Goal: Transaction & Acquisition: Purchase product/service

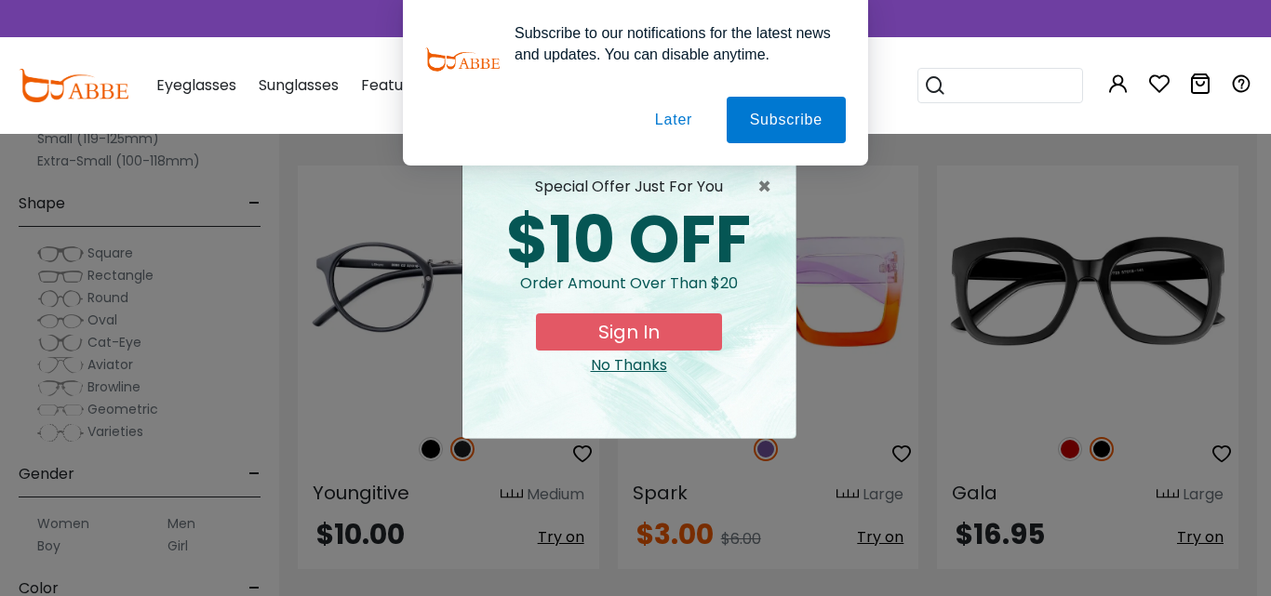
click at [652, 110] on button "Later" at bounding box center [674, 120] width 84 height 47
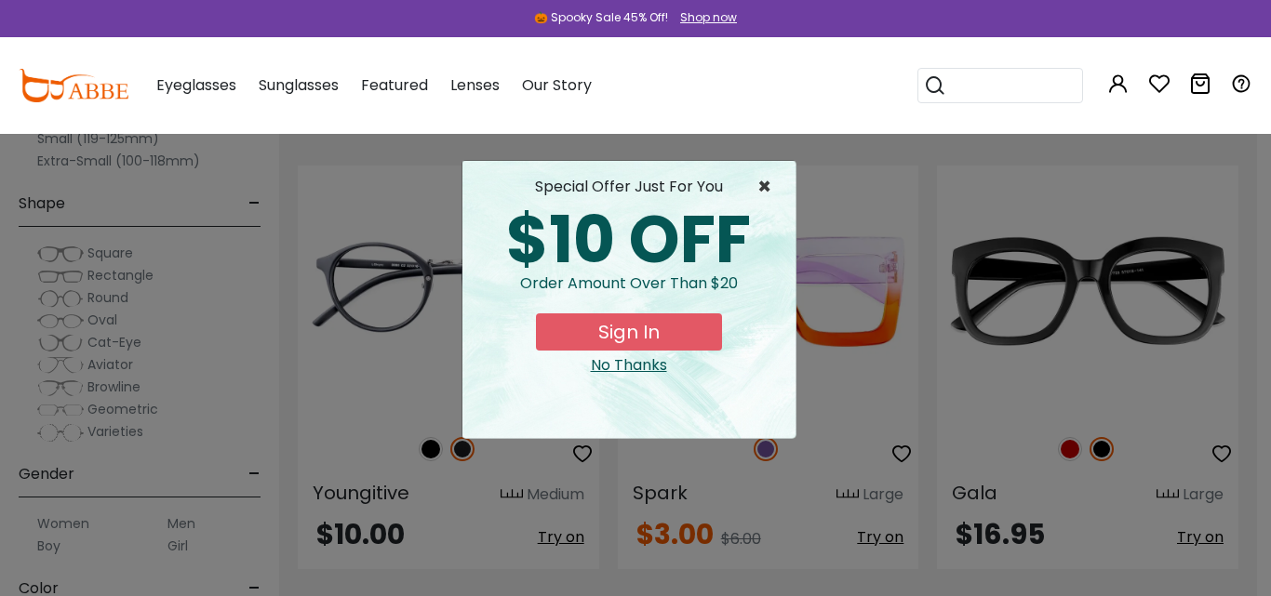
click at [772, 182] on span "×" at bounding box center [768, 187] width 23 height 22
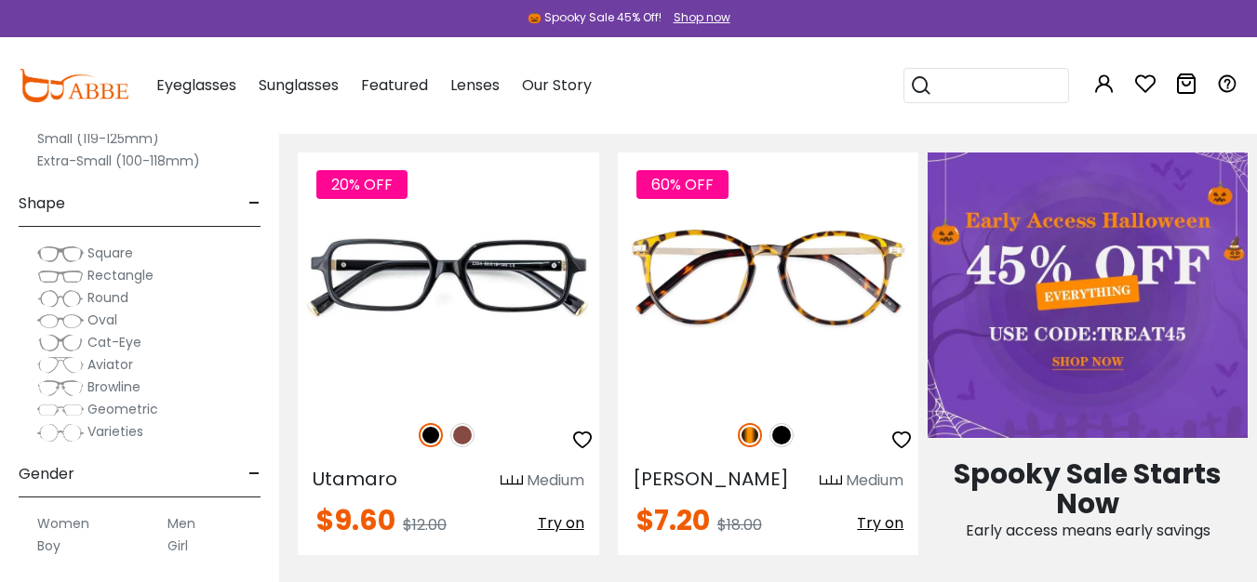
scroll to position [573, 0]
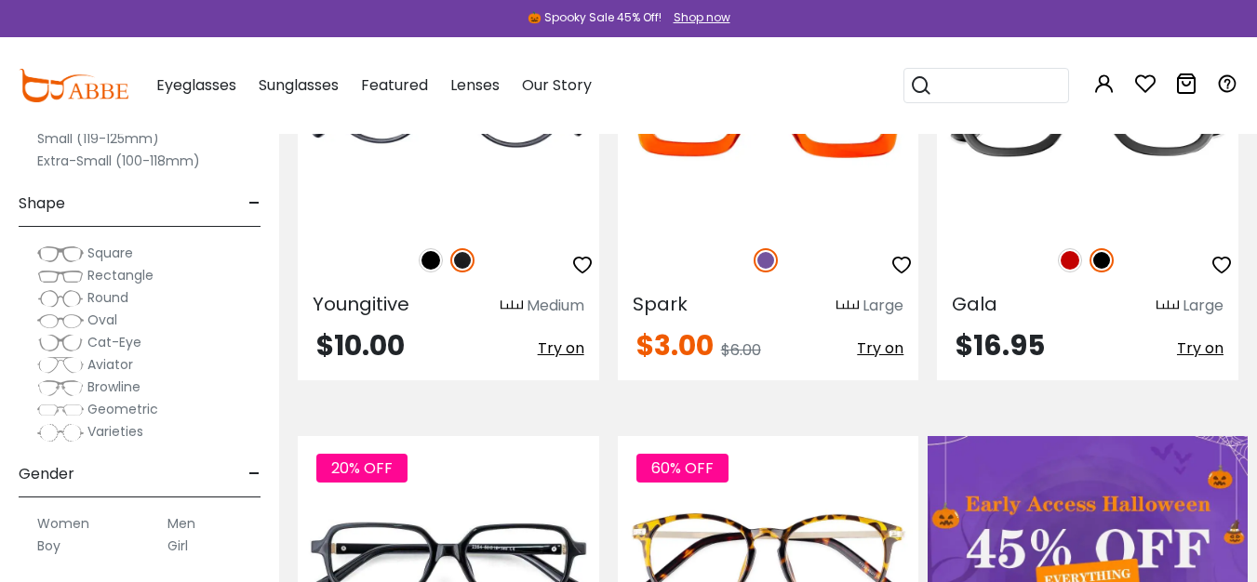
click at [107, 274] on span "Rectangle" at bounding box center [120, 275] width 66 height 19
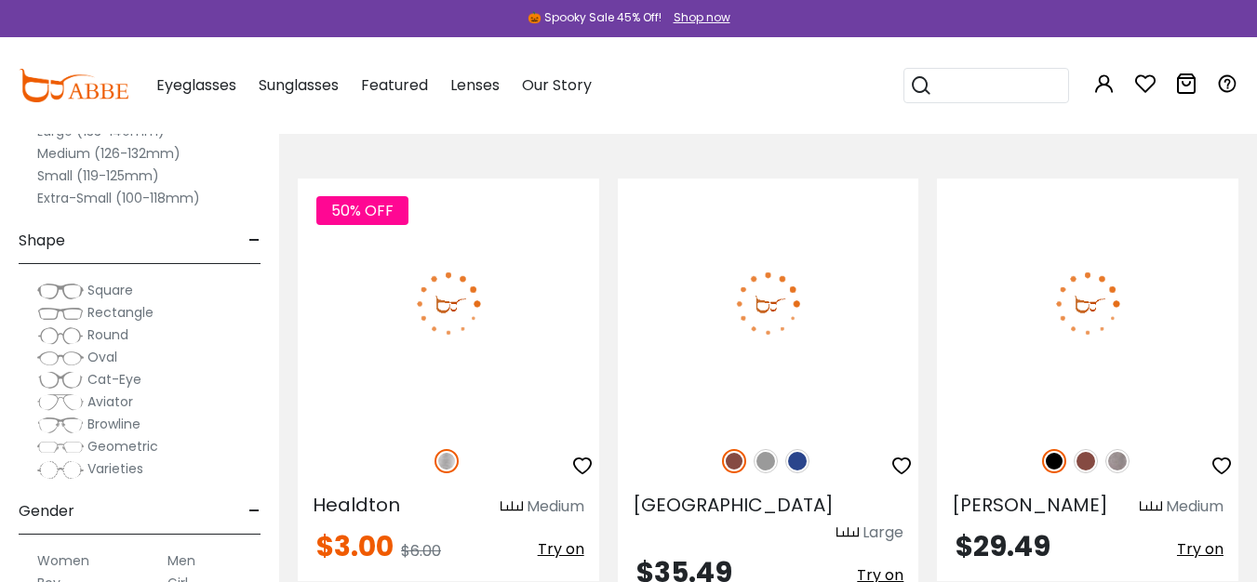
scroll to position [2228, 0]
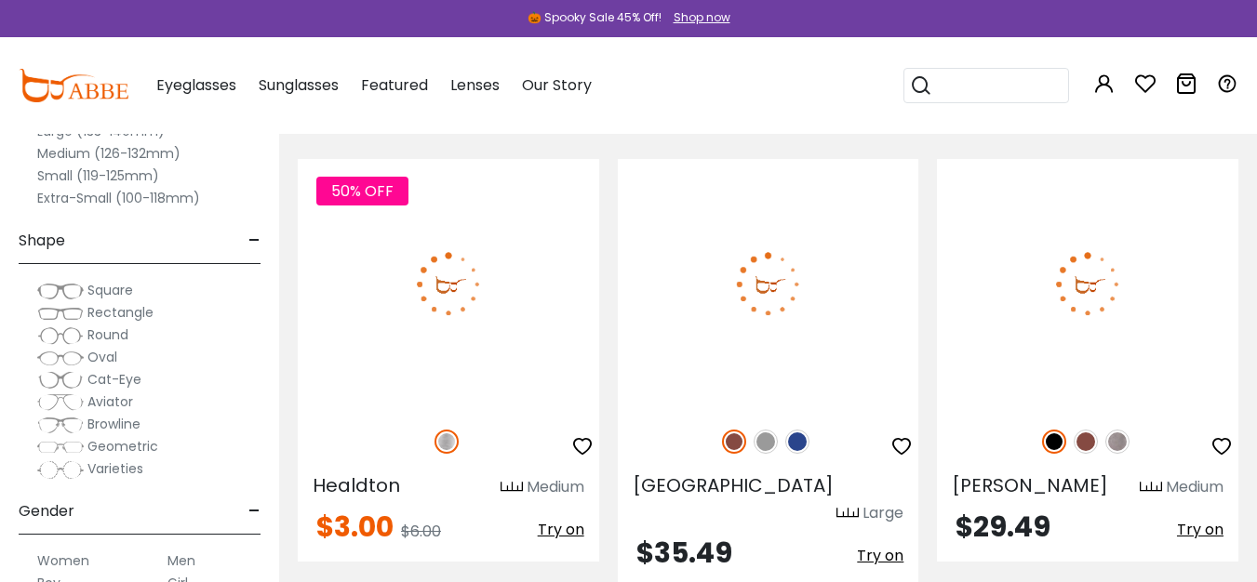
click at [255, 238] on span "-" at bounding box center [254, 241] width 12 height 45
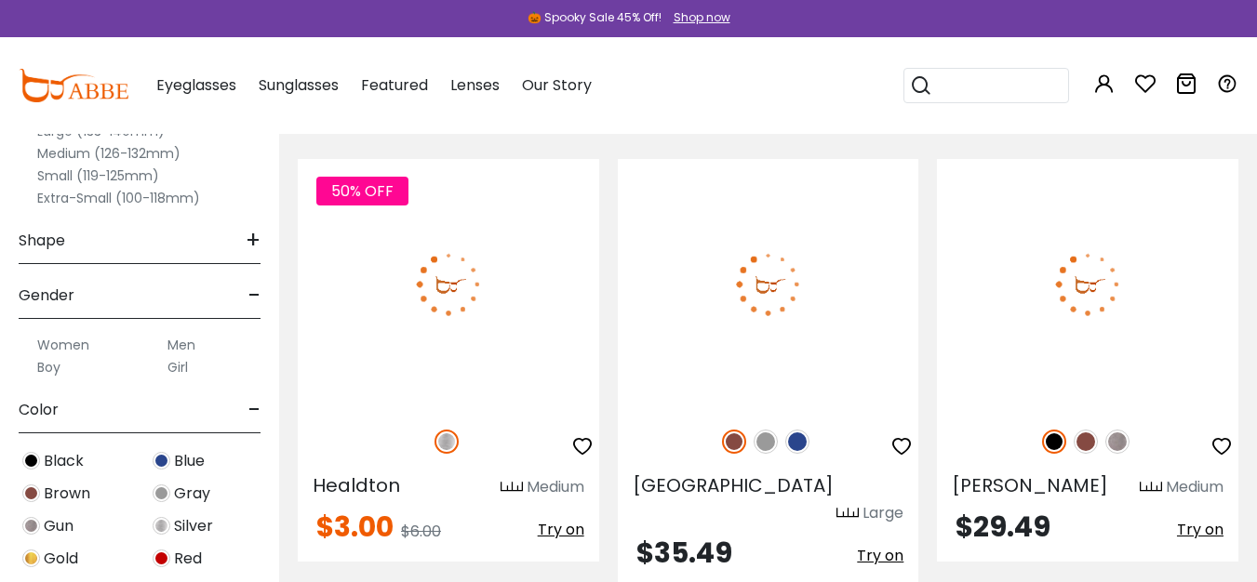
click at [258, 298] on span "-" at bounding box center [254, 295] width 12 height 45
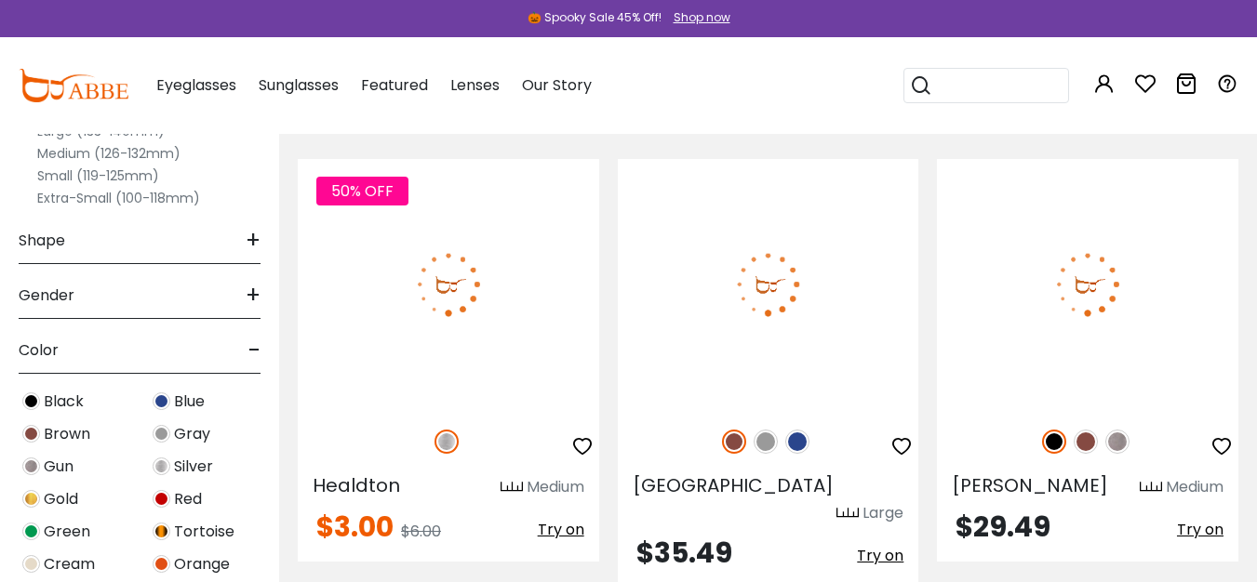
click at [255, 339] on span "-" at bounding box center [254, 350] width 12 height 45
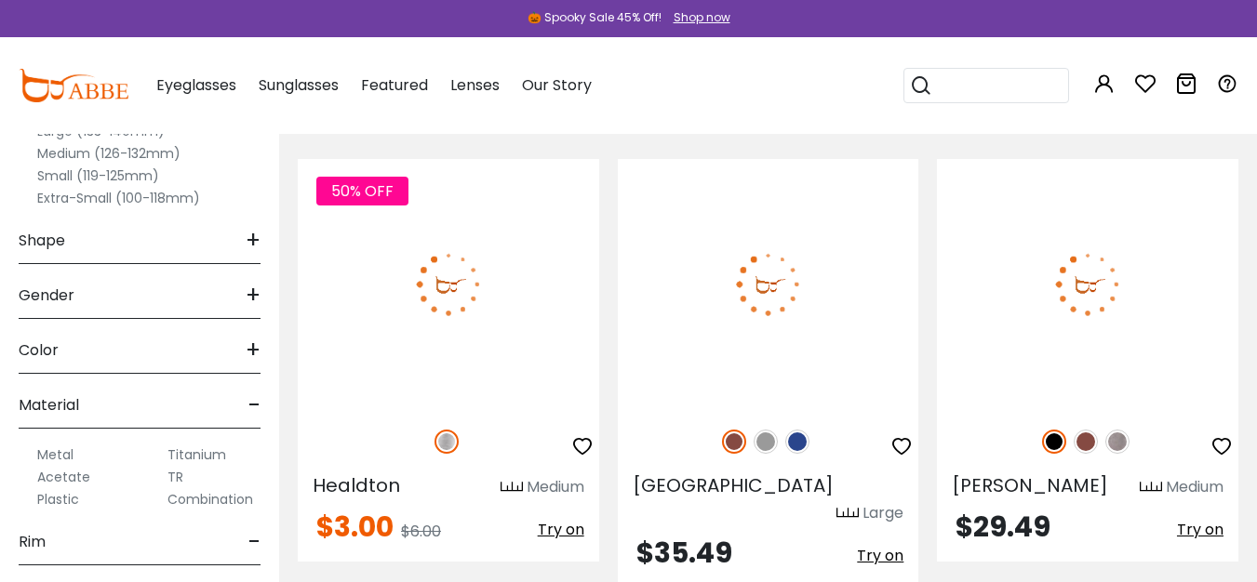
click at [246, 401] on div "Material -" at bounding box center [140, 401] width 242 height 55
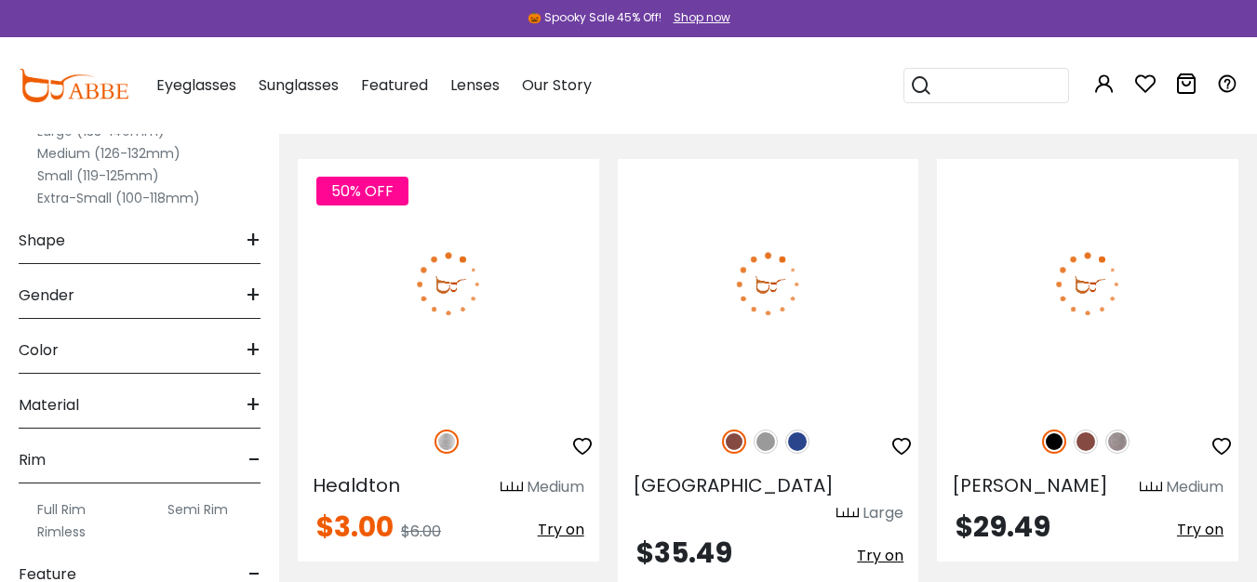
click at [185, 508] on label "Semi Rim" at bounding box center [197, 510] width 60 height 22
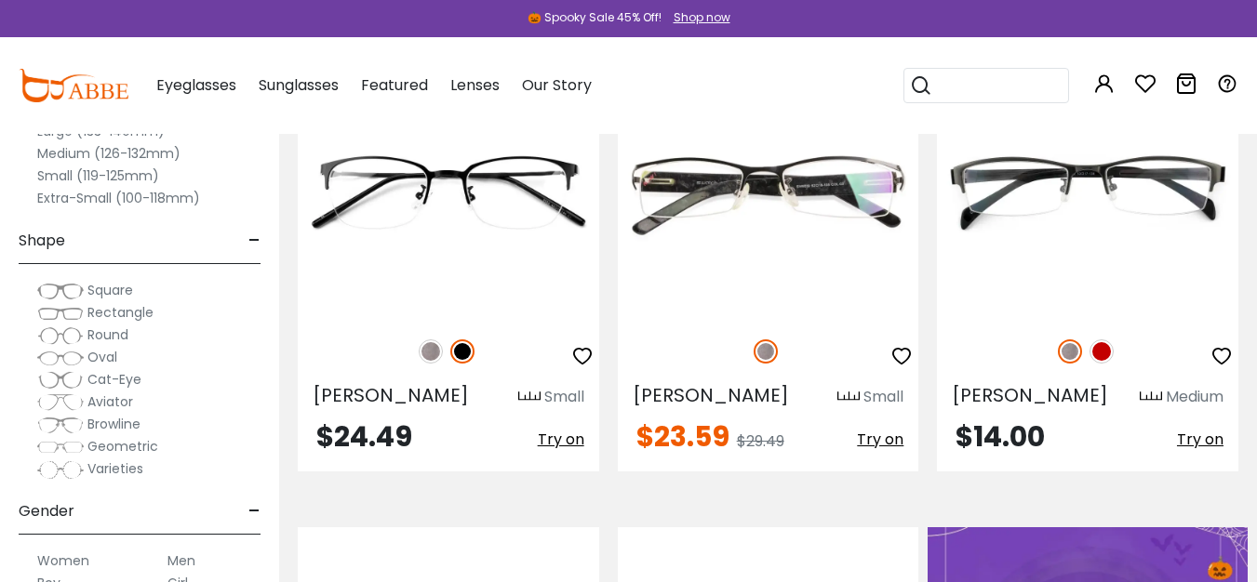
scroll to position [491, 0]
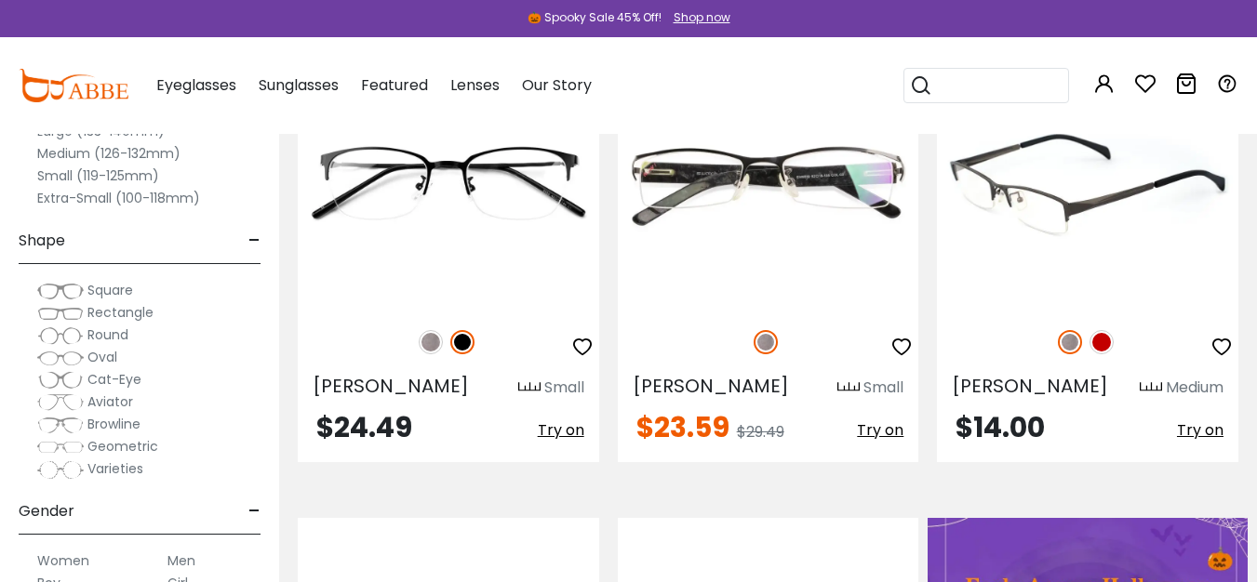
click at [1191, 436] on span "Try on" at bounding box center [1200, 430] width 47 height 21
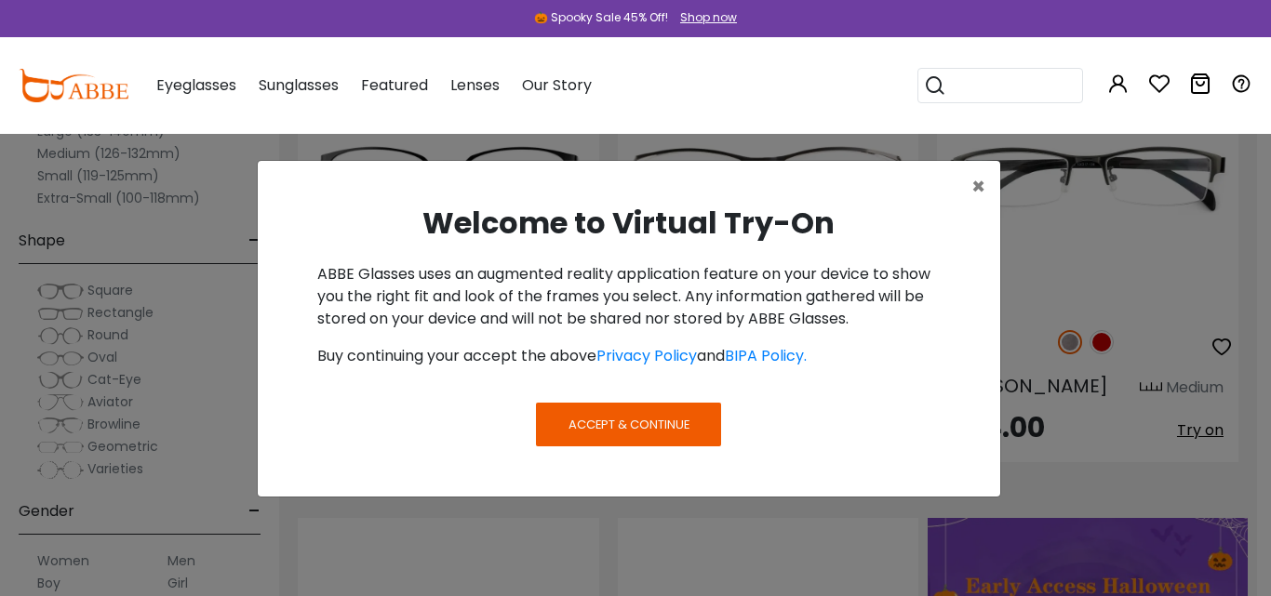
click at [612, 434] on button "Accept & Continue" at bounding box center [628, 424] width 184 height 43
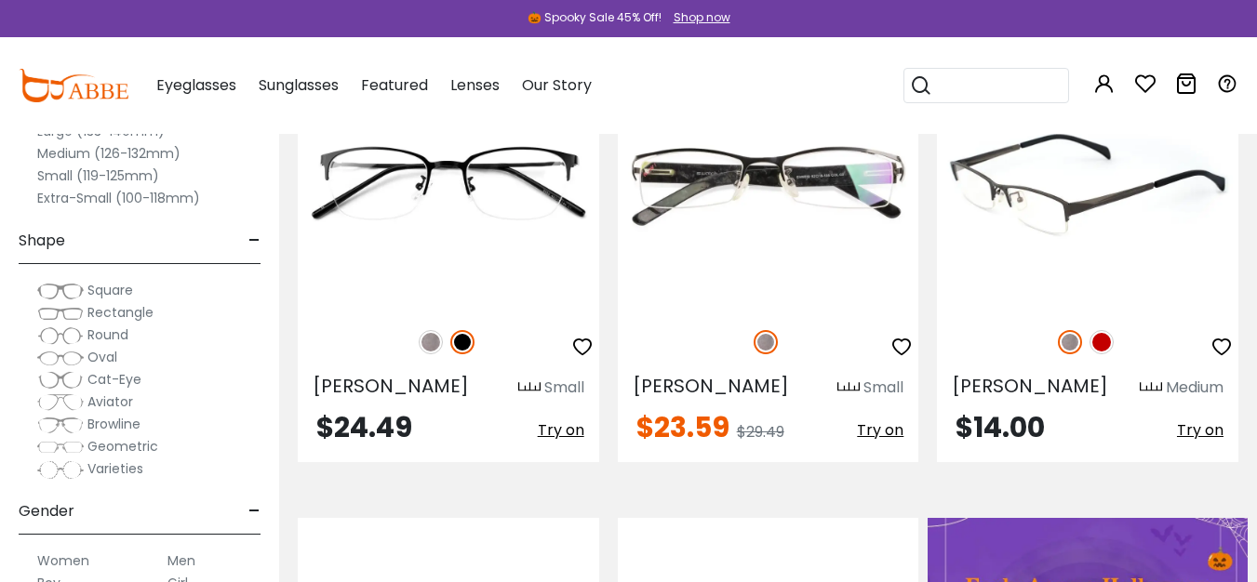
click at [1192, 432] on span "Try on" at bounding box center [1200, 430] width 47 height 21
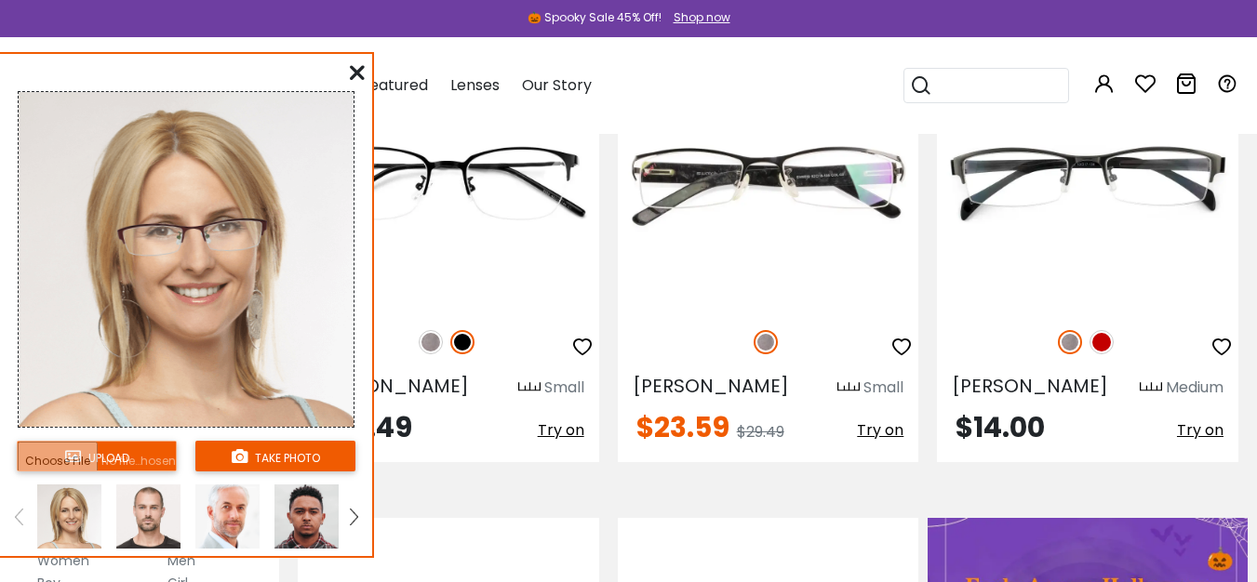
click at [135, 457] on input "file" at bounding box center [97, 456] width 160 height 31
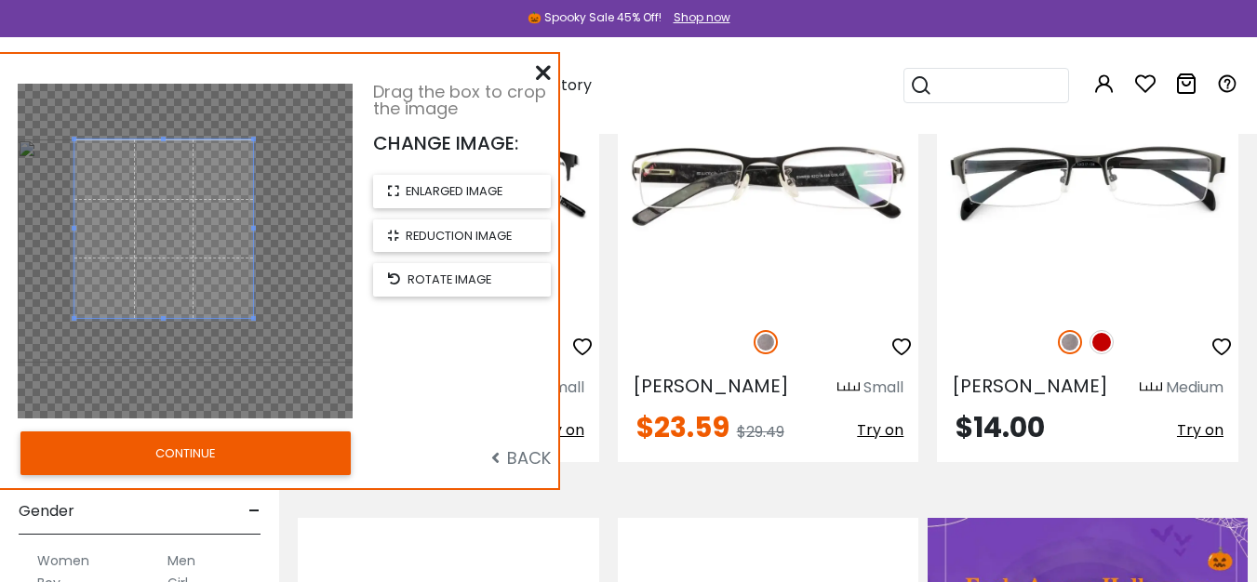
drag, startPoint x: 163, startPoint y: 220, endPoint x: 153, endPoint y: 220, distance: 9.3
click at [153, 220] on span at bounding box center [163, 229] width 179 height 179
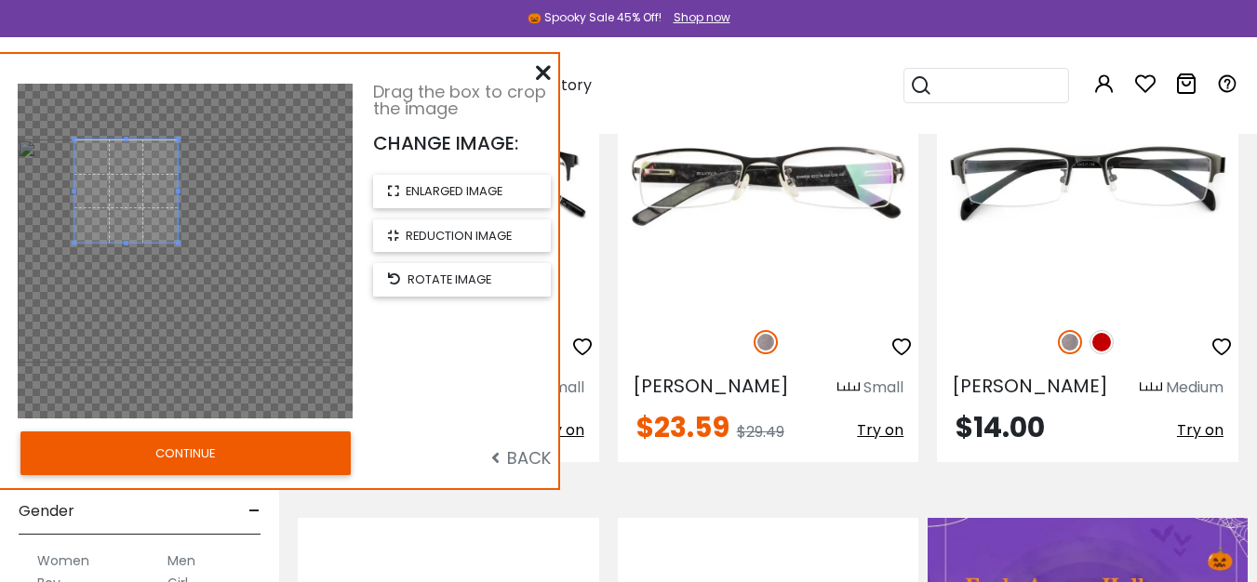
drag, startPoint x: 251, startPoint y: 318, endPoint x: 176, endPoint y: 244, distance: 105.9
click at [176, 244] on span at bounding box center [178, 243] width 5 height 5
drag, startPoint x: 140, startPoint y: 219, endPoint x: 163, endPoint y: 221, distance: 23.4
click at [163, 221] on span at bounding box center [152, 193] width 103 height 103
click at [251, 458] on button "CONTINUE" at bounding box center [185, 453] width 330 height 43
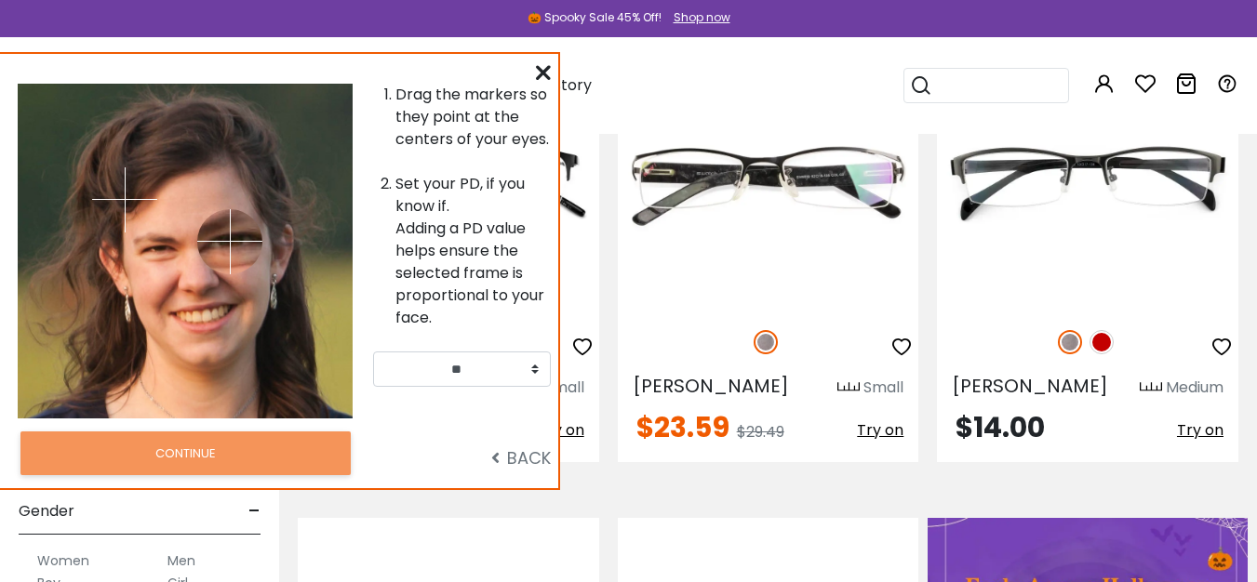
drag, startPoint x: 216, startPoint y: 193, endPoint x: 230, endPoint y: 241, distance: 50.3
click at [230, 241] on img at bounding box center [229, 241] width 65 height 65
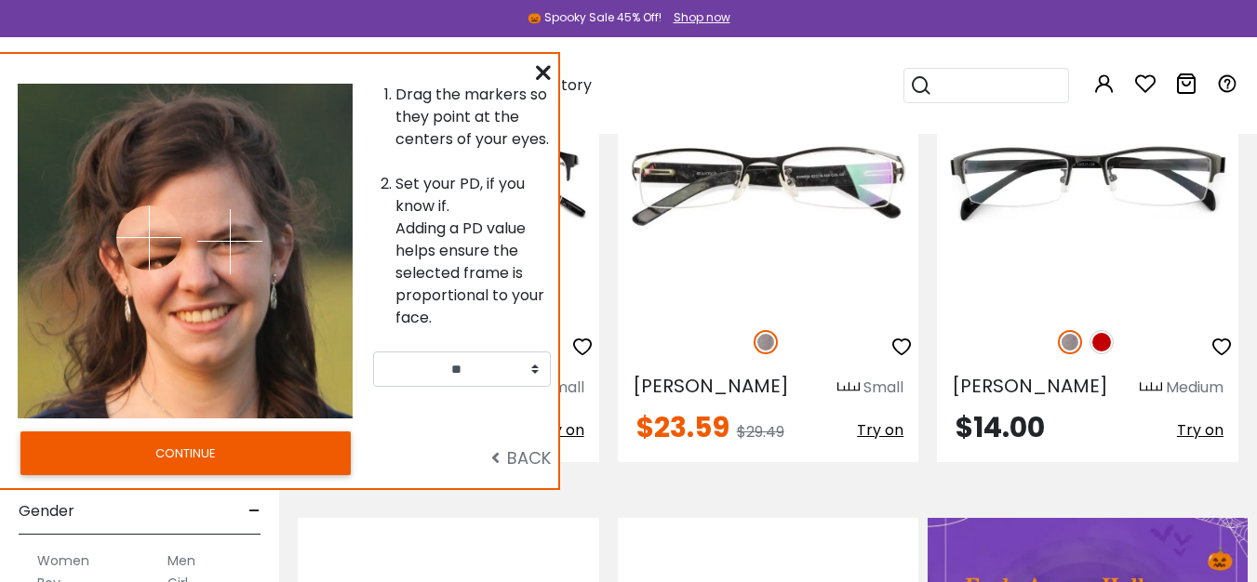
drag, startPoint x: 135, startPoint y: 213, endPoint x: 523, endPoint y: 460, distance: 460.1
click at [163, 251] on img at bounding box center [148, 238] width 65 height 65
click at [157, 247] on img at bounding box center [148, 238] width 65 height 65
click at [170, 271] on img at bounding box center [148, 238] width 65 height 65
click at [172, 287] on div at bounding box center [101, 251] width 167 height 335
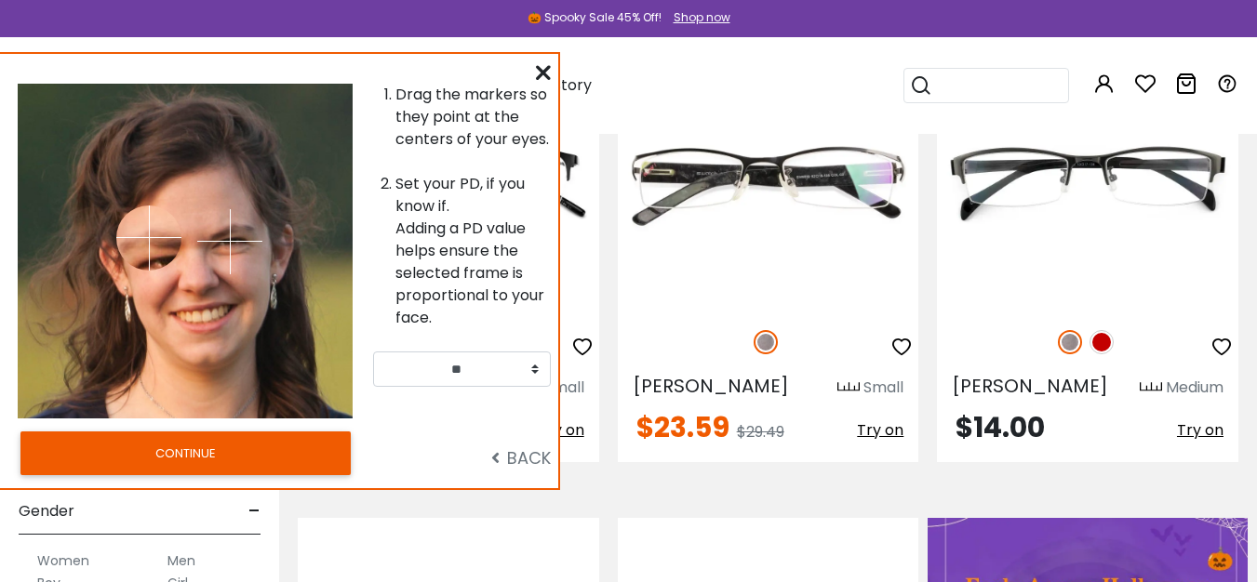
click at [243, 258] on div at bounding box center [268, 251] width 167 height 335
click at [178, 332] on div at bounding box center [101, 251] width 167 height 335
click at [528, 329] on li "Set your PD, if you know if. Adding a PD value helps ensure the selected frame …" at bounding box center [472, 251] width 155 height 156
click at [494, 329] on li "Set your PD, if you know if. Adding a PD value helps ensure the selected frame …" at bounding box center [472, 251] width 155 height 156
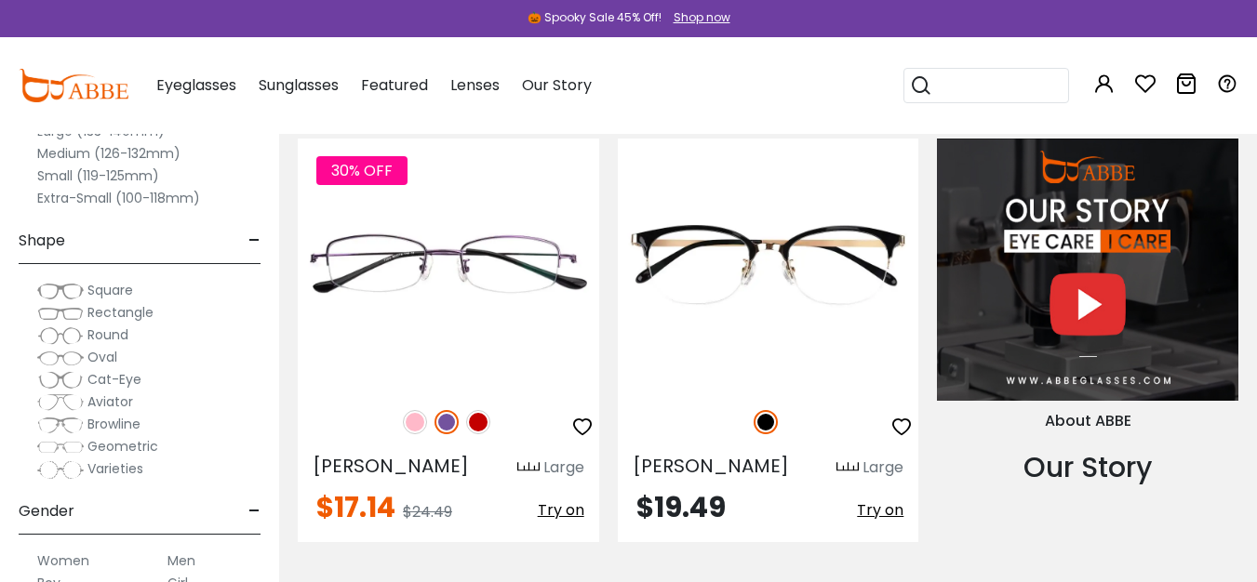
scroll to position [1824, 0]
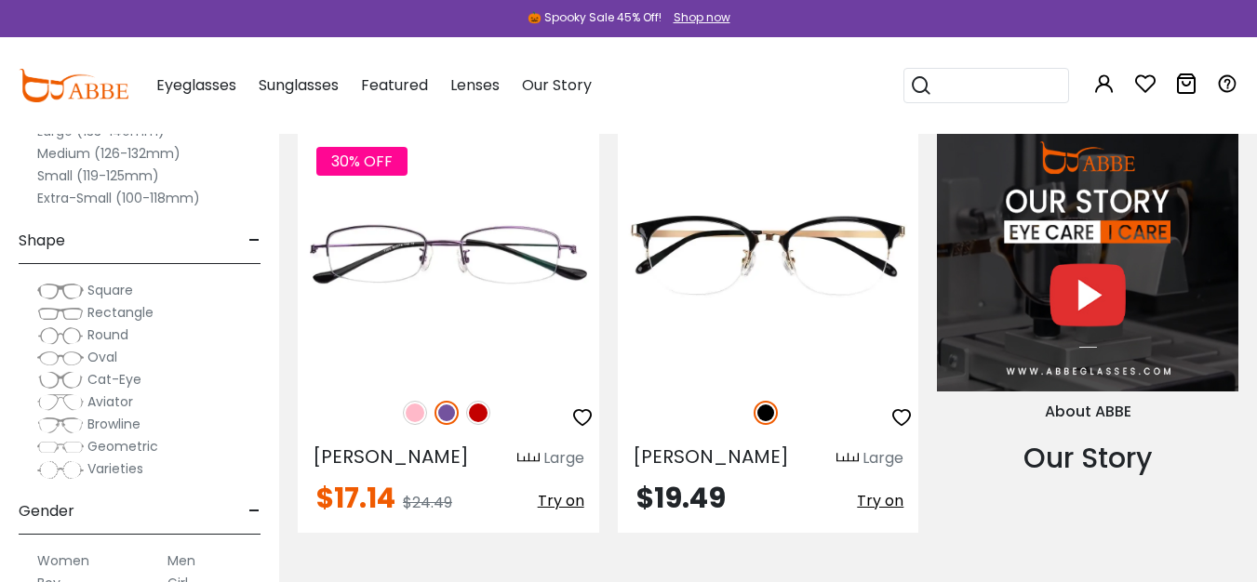
click at [63, 200] on label "Extra-Small (100-118mm)" at bounding box center [118, 198] width 163 height 22
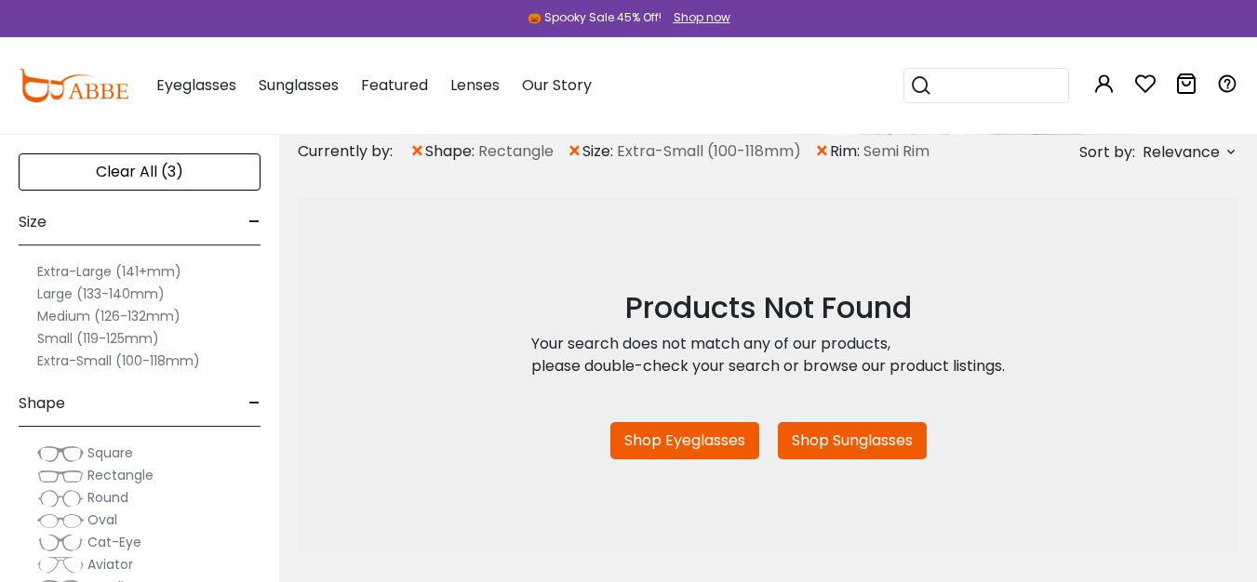
click at [58, 362] on label "Extra-Small (100-118mm)" at bounding box center [118, 361] width 163 height 22
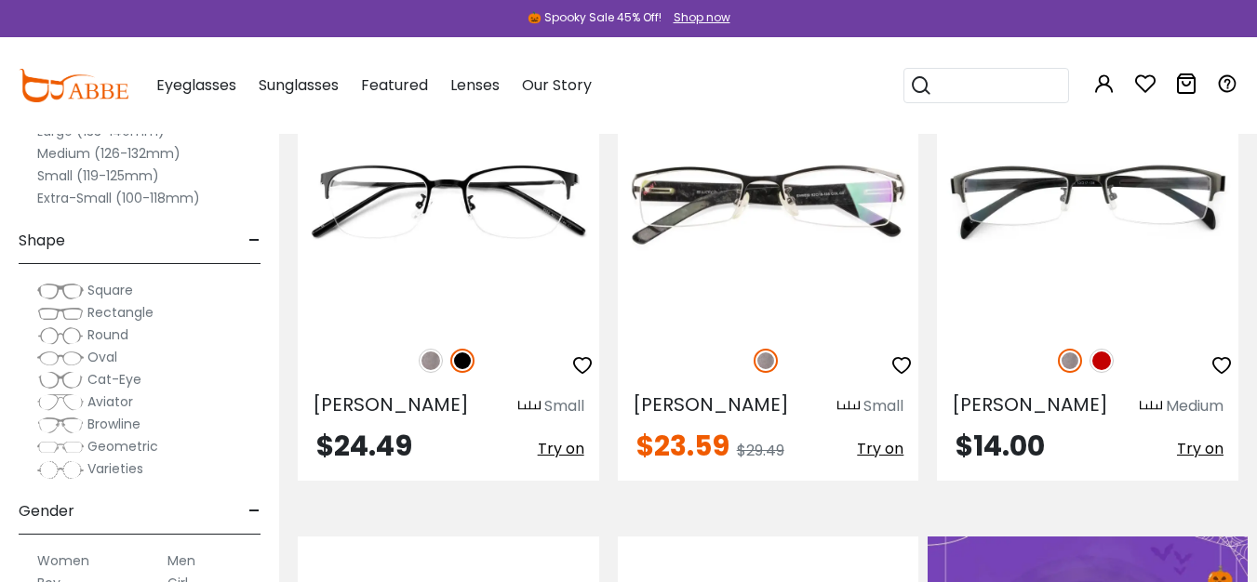
scroll to position [491, 0]
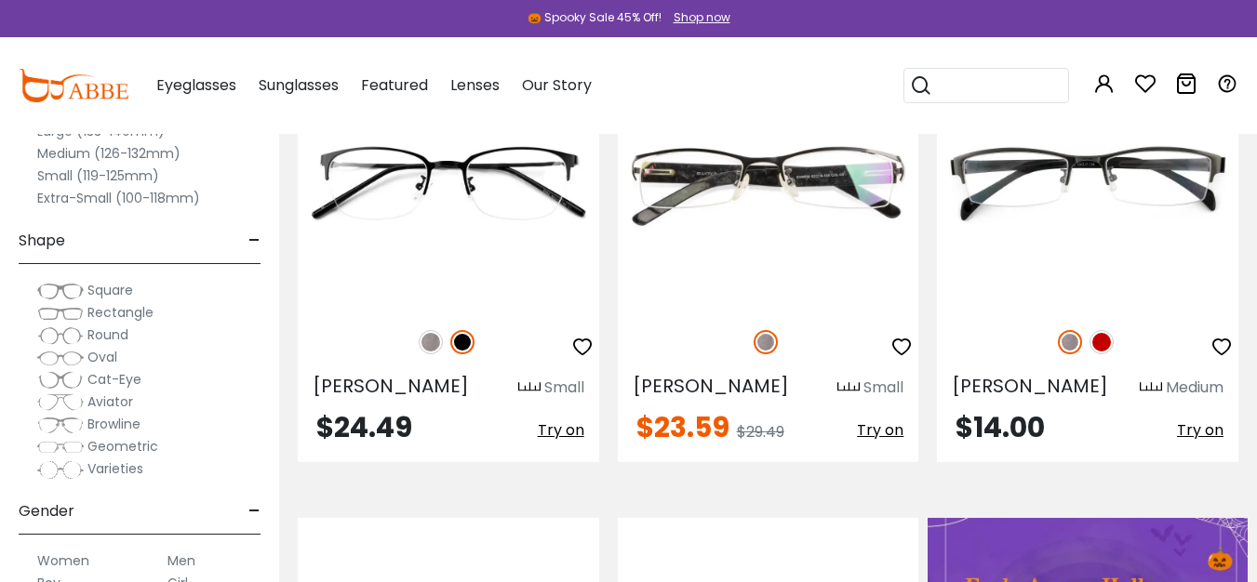
click at [54, 179] on label "Small (119-125mm)" at bounding box center [98, 176] width 122 height 22
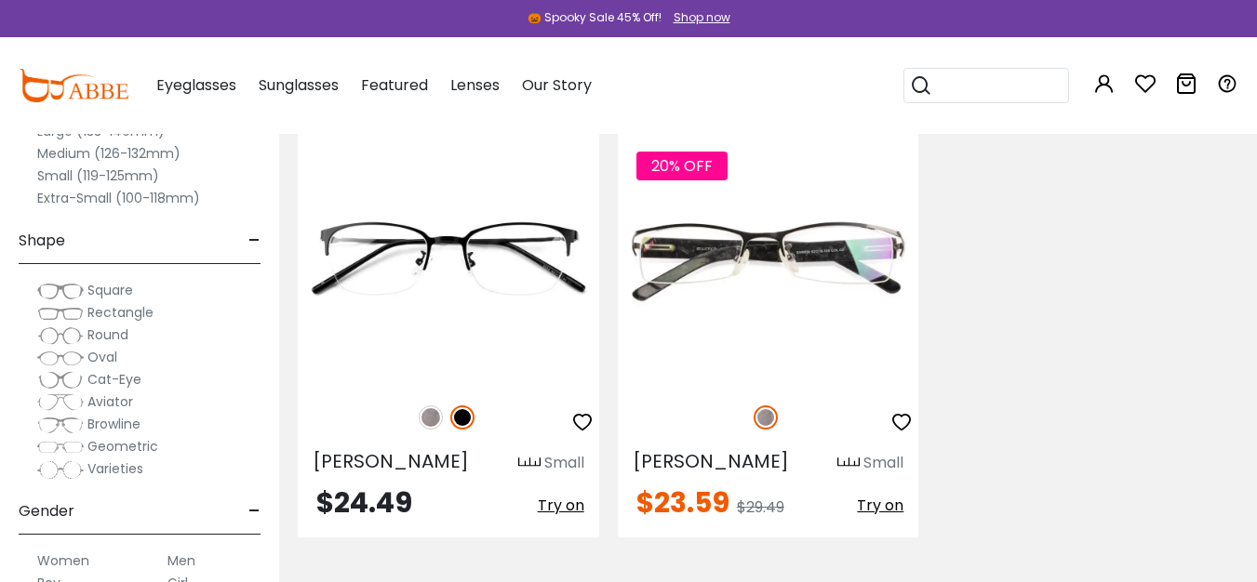
scroll to position [412, 0]
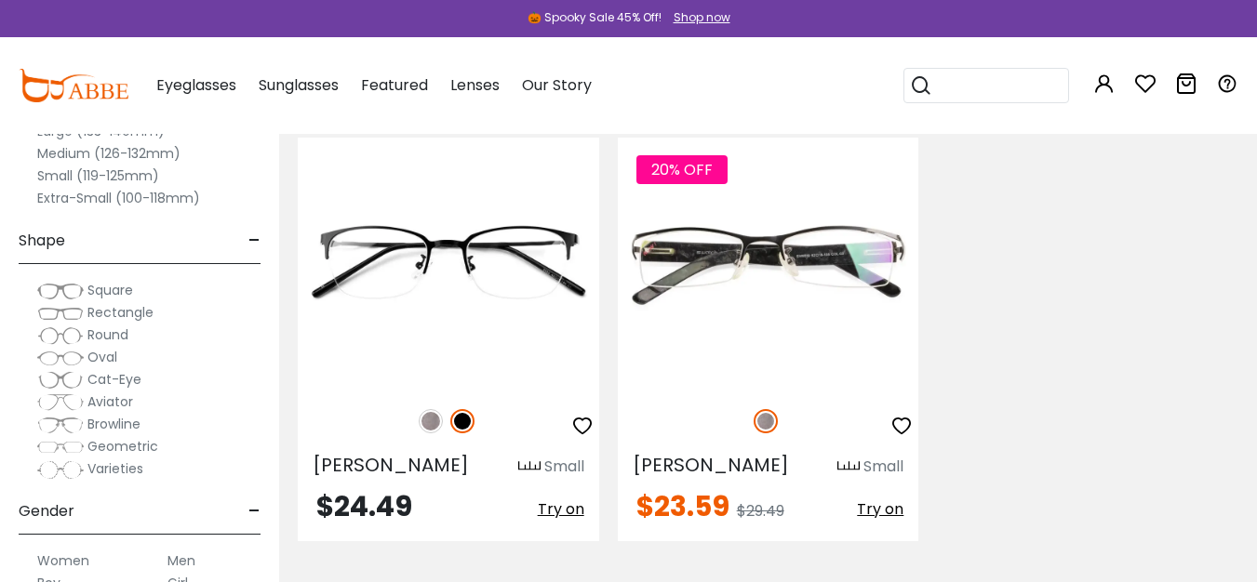
drag, startPoint x: 1263, startPoint y: 112, endPoint x: 1268, endPoint y: 207, distance: 95.9
click at [551, 513] on span "Try on" at bounding box center [561, 509] width 47 height 21
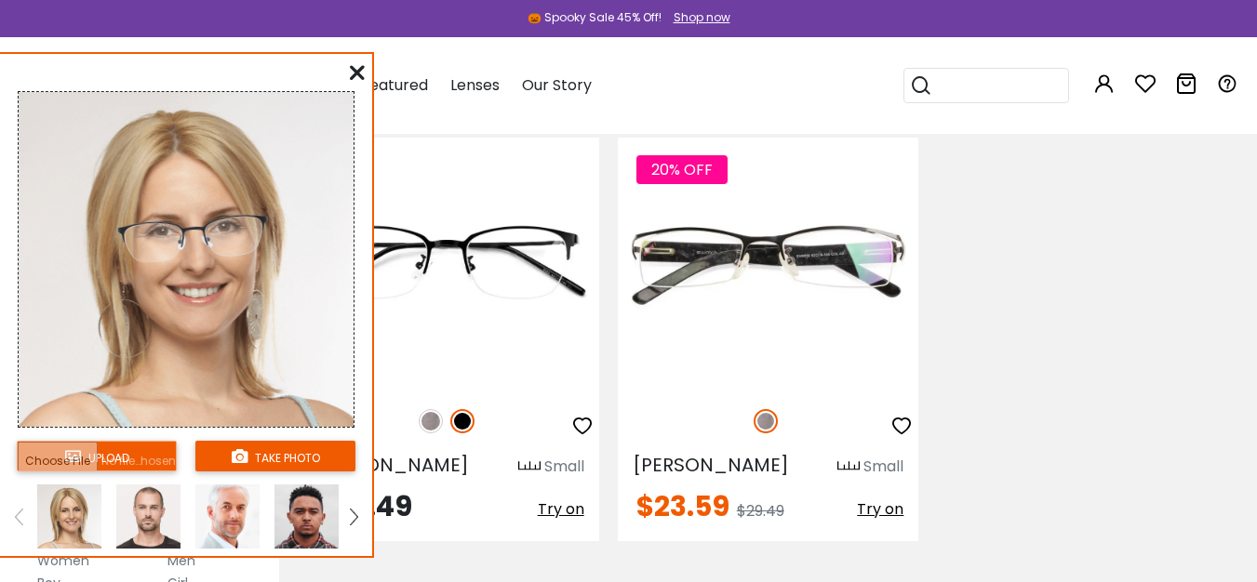
click at [111, 452] on input "file" at bounding box center [97, 456] width 160 height 31
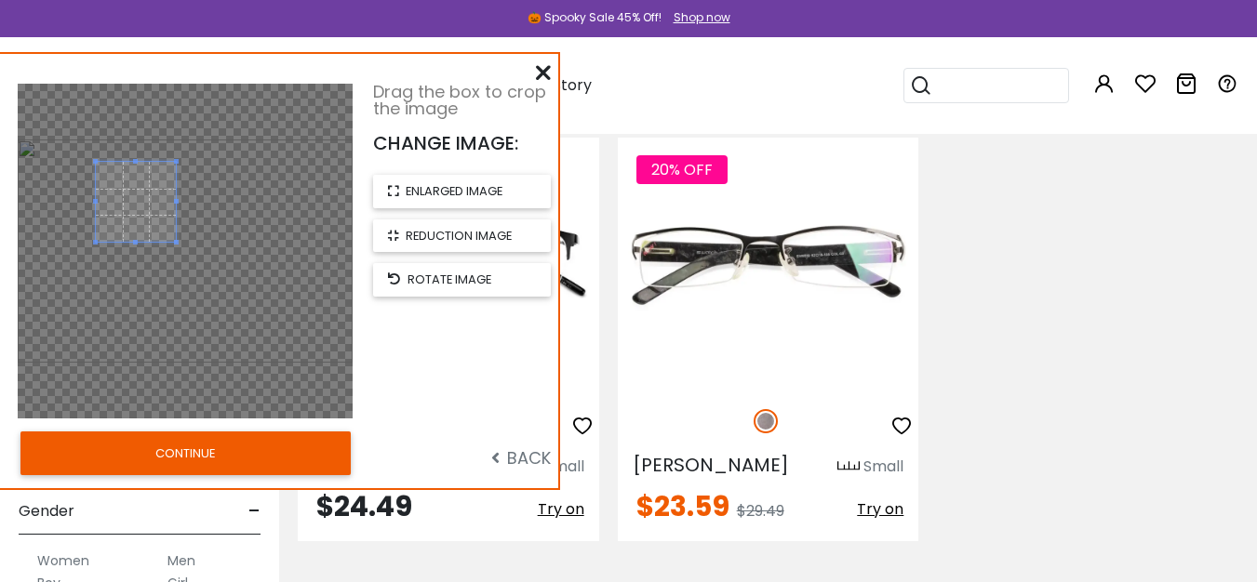
drag, startPoint x: 275, startPoint y: 340, endPoint x: 177, endPoint y: 246, distance: 136.8
click at [177, 245] on span at bounding box center [176, 242] width 5 height 5
drag, startPoint x: 141, startPoint y: 233, endPoint x: 161, endPoint y: 225, distance: 20.9
click at [161, 225] on span at bounding box center [155, 194] width 80 height 80
click at [293, 460] on button "CONTINUE" at bounding box center [185, 453] width 330 height 43
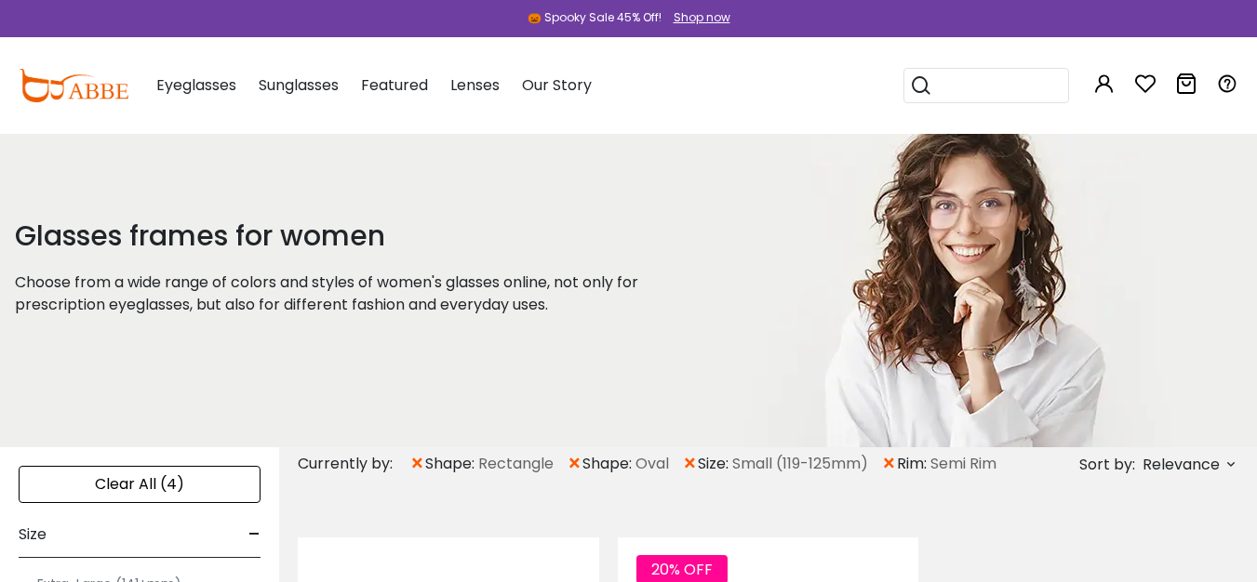
click at [418, 461] on span "×" at bounding box center [417, 463] width 16 height 33
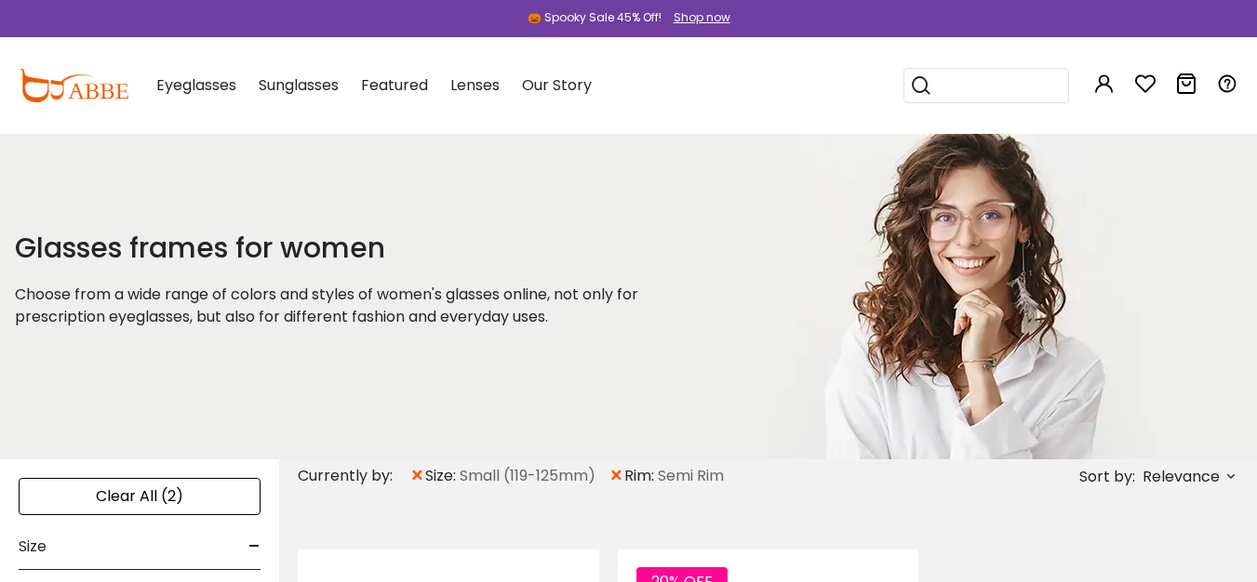
click at [620, 473] on span "×" at bounding box center [616, 476] width 16 height 33
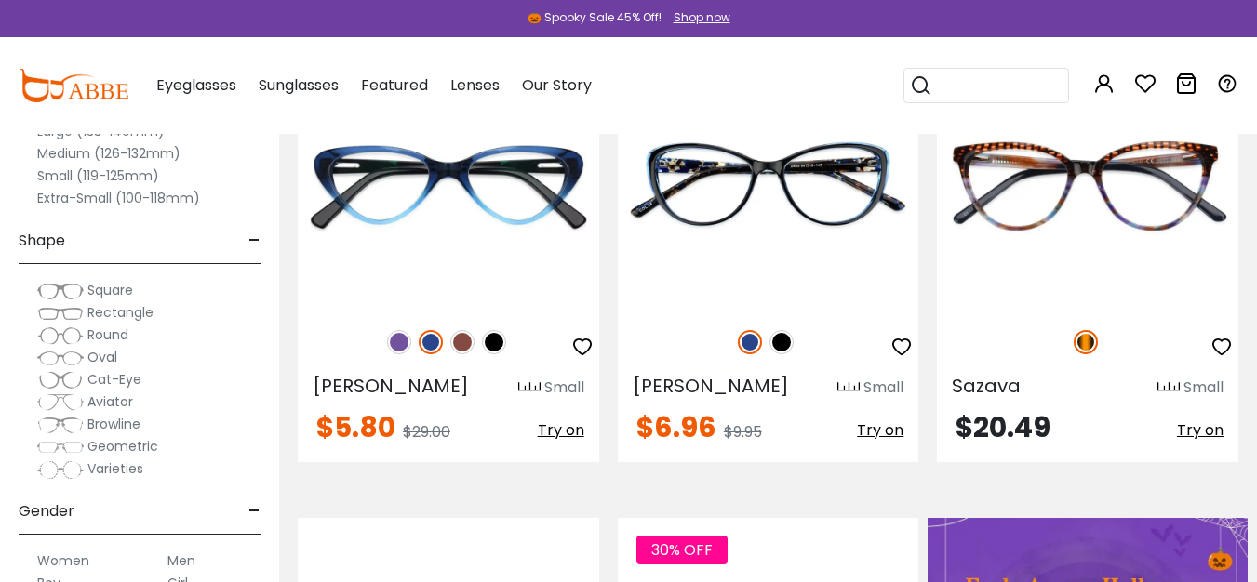
scroll to position [660, 0]
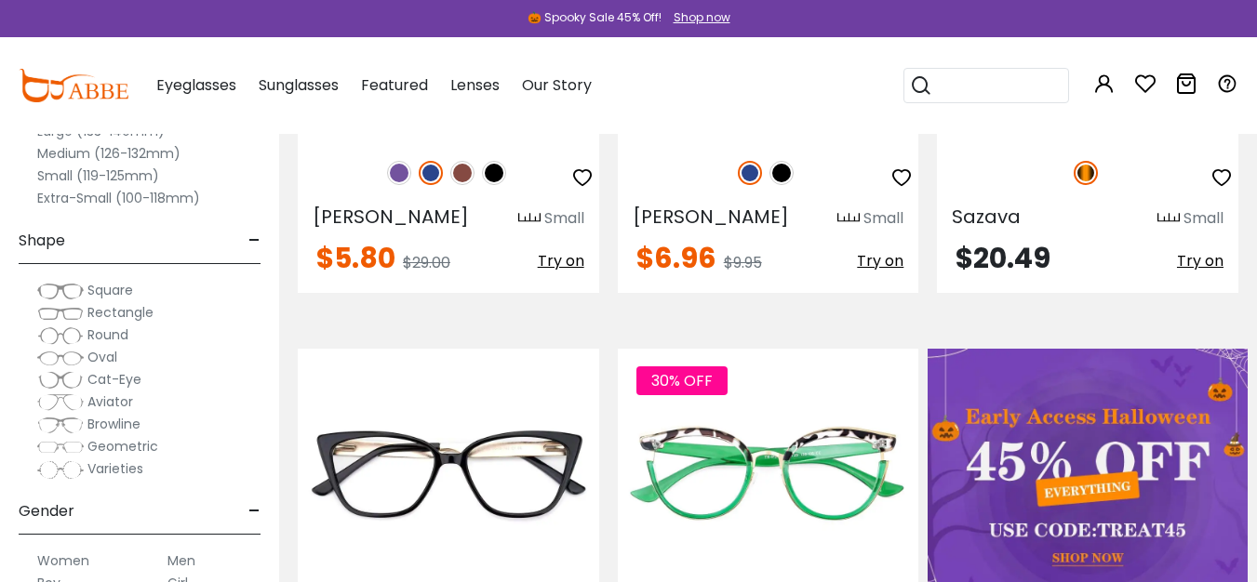
click at [255, 239] on span "-" at bounding box center [254, 241] width 12 height 45
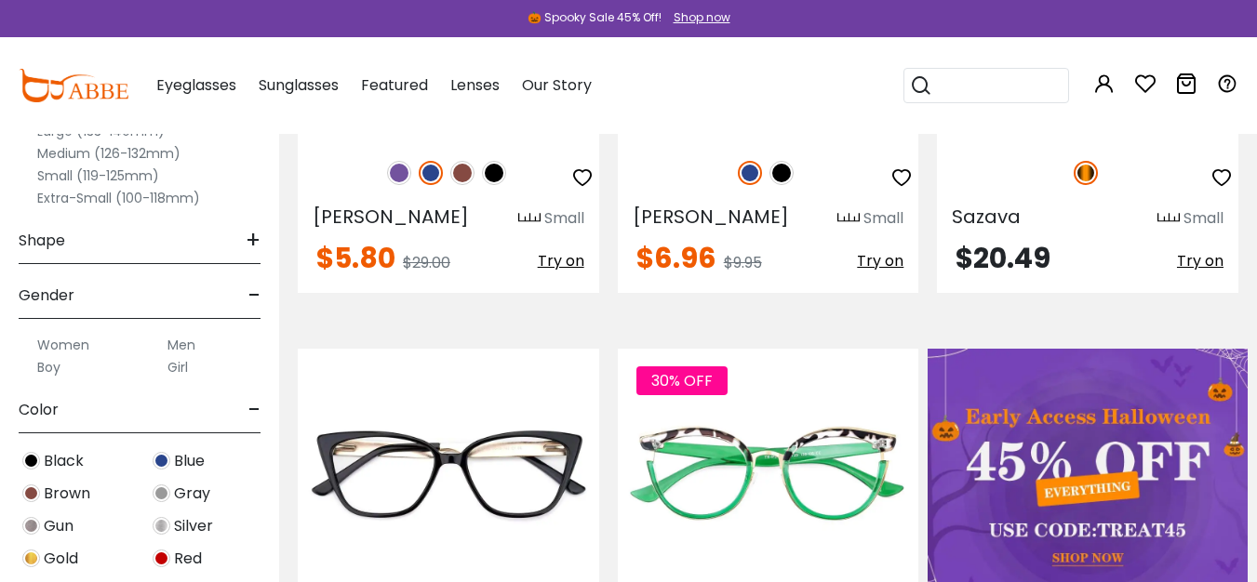
click at [257, 290] on span "-" at bounding box center [254, 295] width 12 height 45
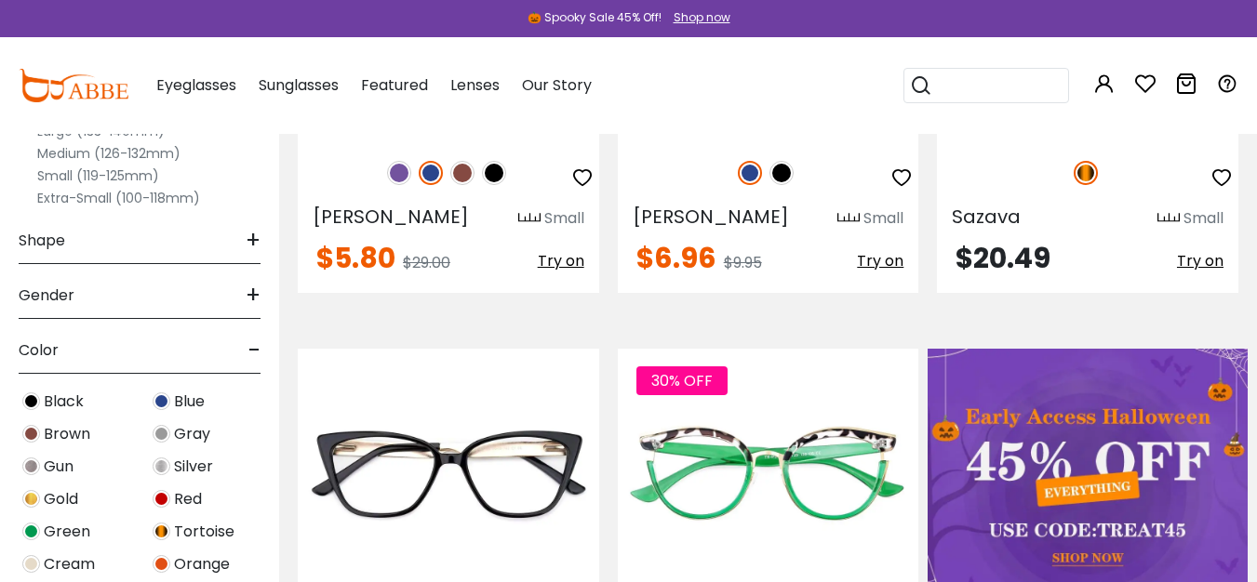
click at [31, 470] on img at bounding box center [31, 467] width 18 height 18
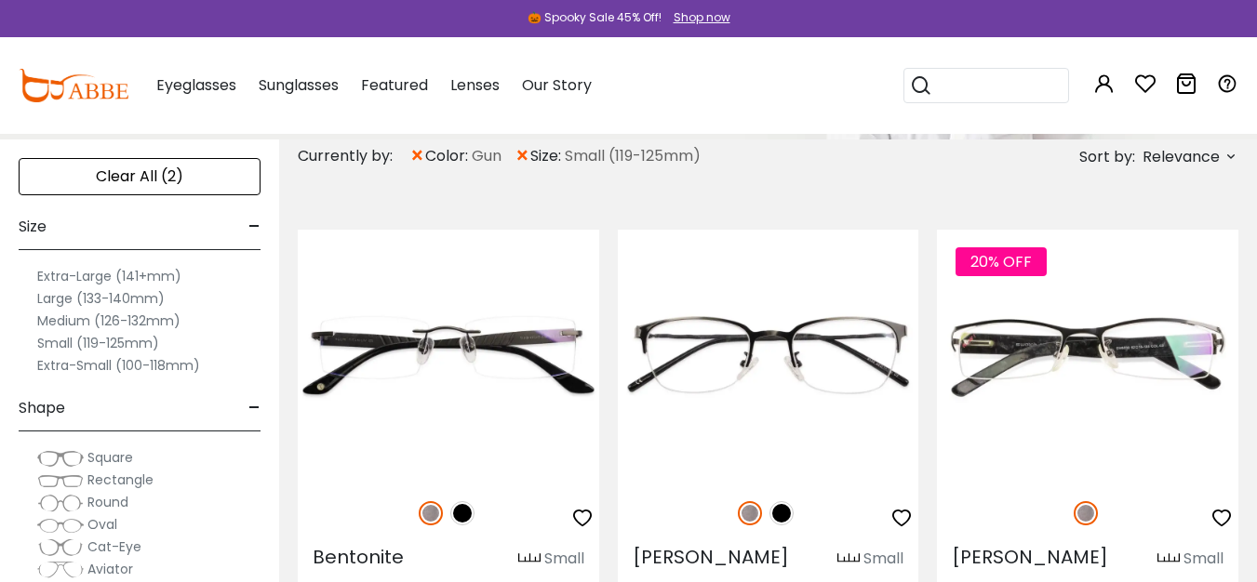
drag, startPoint x: 1270, startPoint y: 63, endPoint x: 1270, endPoint y: 128, distance: 65.1
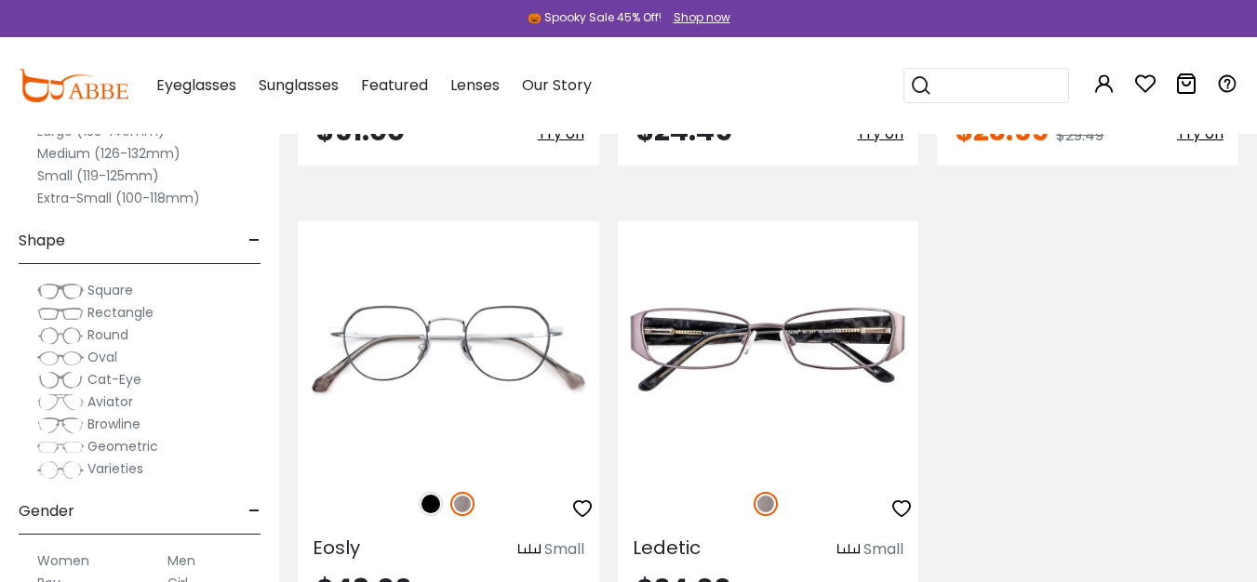
scroll to position [864, 0]
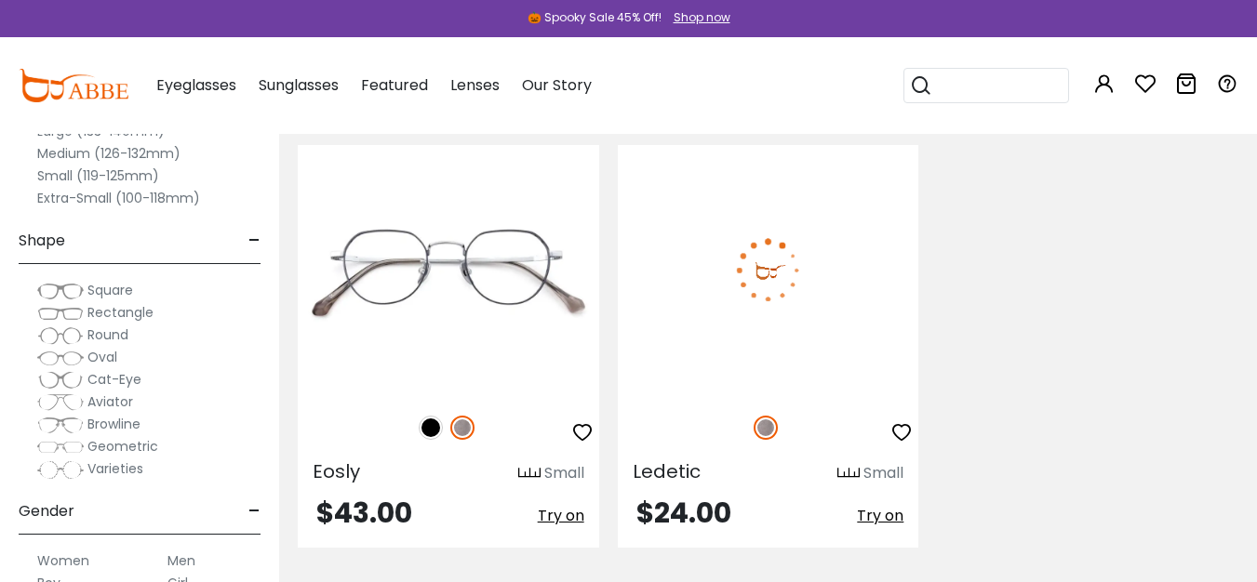
click at [881, 516] on span "Try on" at bounding box center [880, 515] width 47 height 21
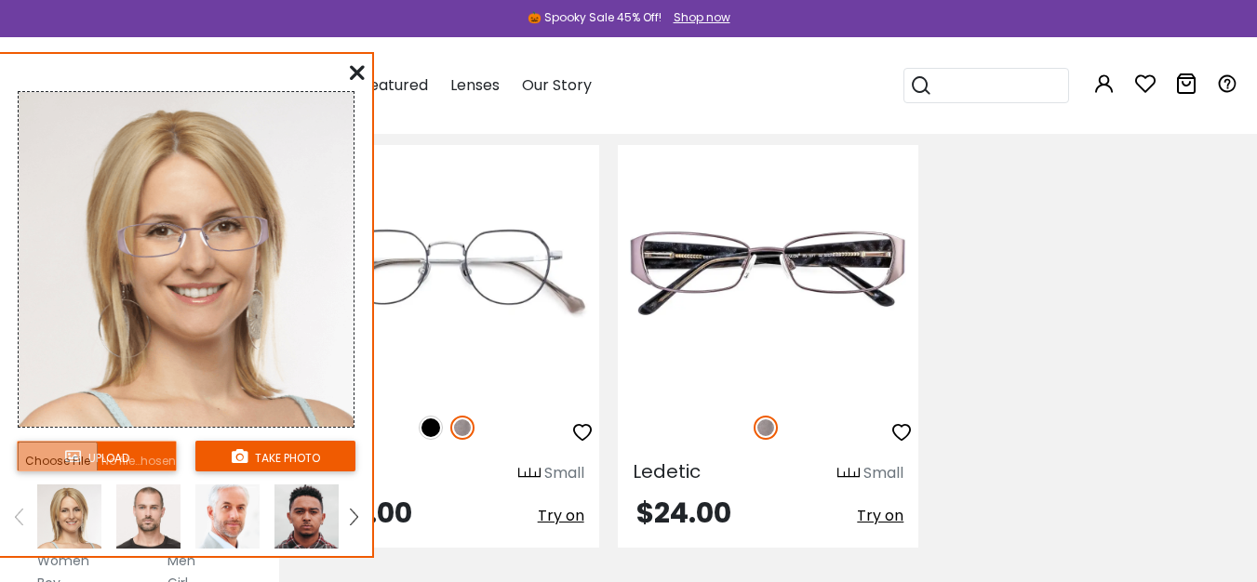
click at [86, 469] on input "file" at bounding box center [97, 456] width 160 height 31
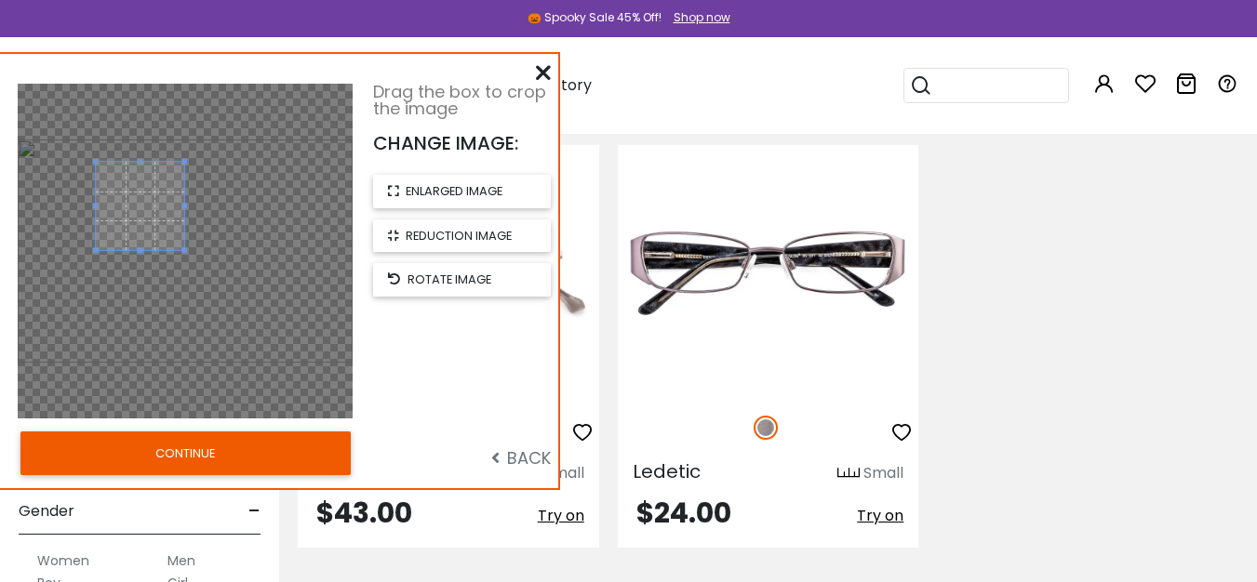
drag, startPoint x: 275, startPoint y: 340, endPoint x: 185, endPoint y: 276, distance: 110.7
click at [185, 276] on div at bounding box center [185, 251] width 335 height 335
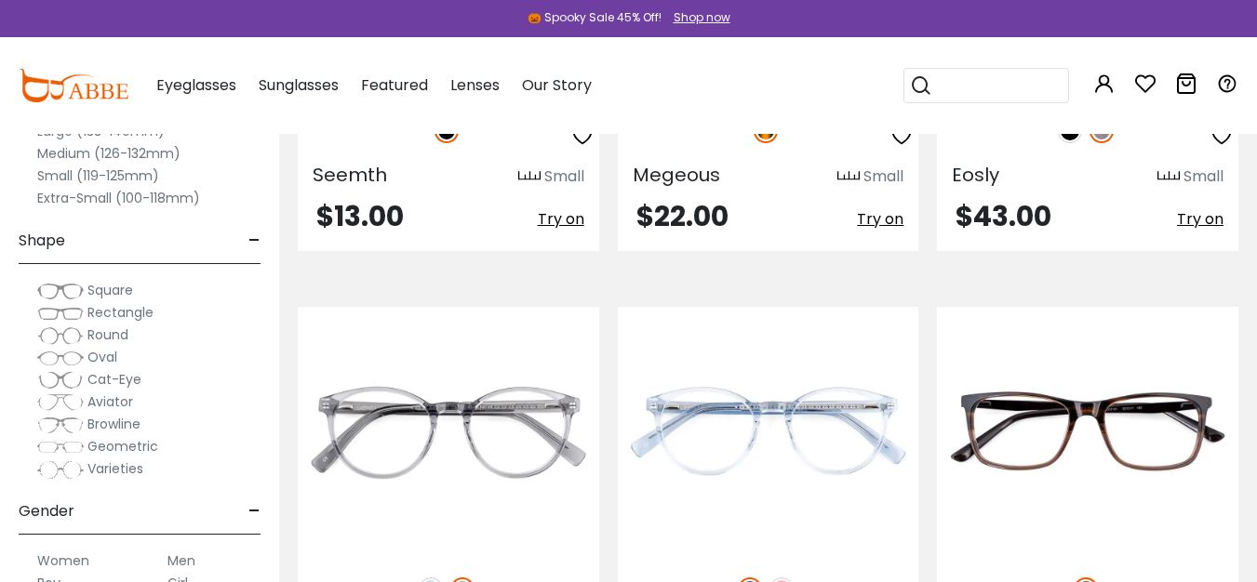
scroll to position [6853, 0]
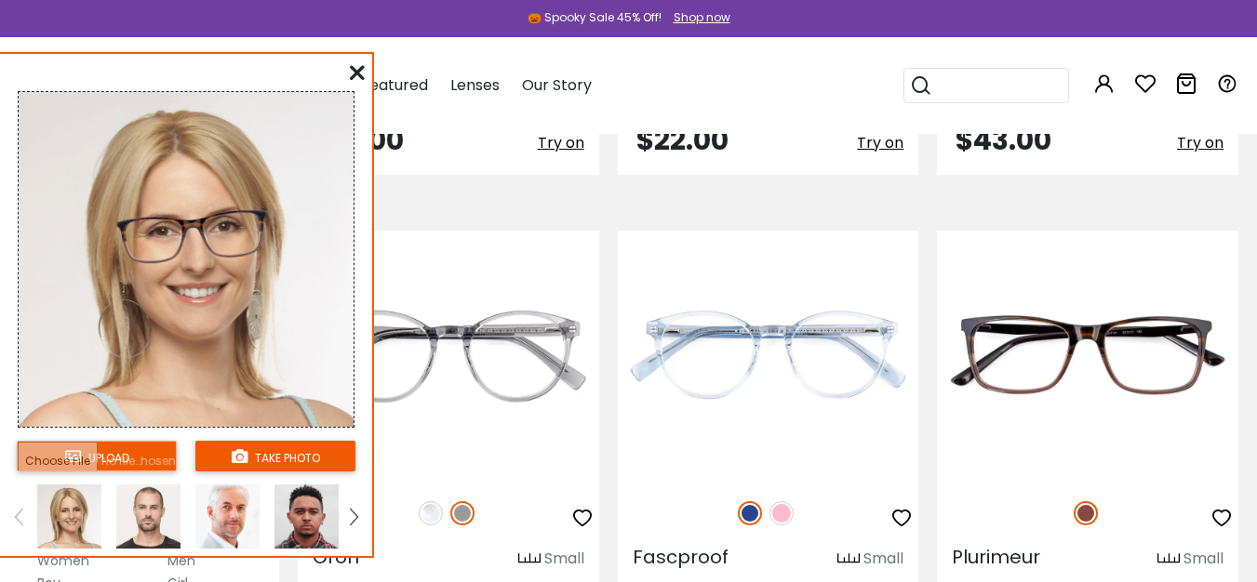
click at [149, 450] on input "file" at bounding box center [97, 456] width 160 height 31
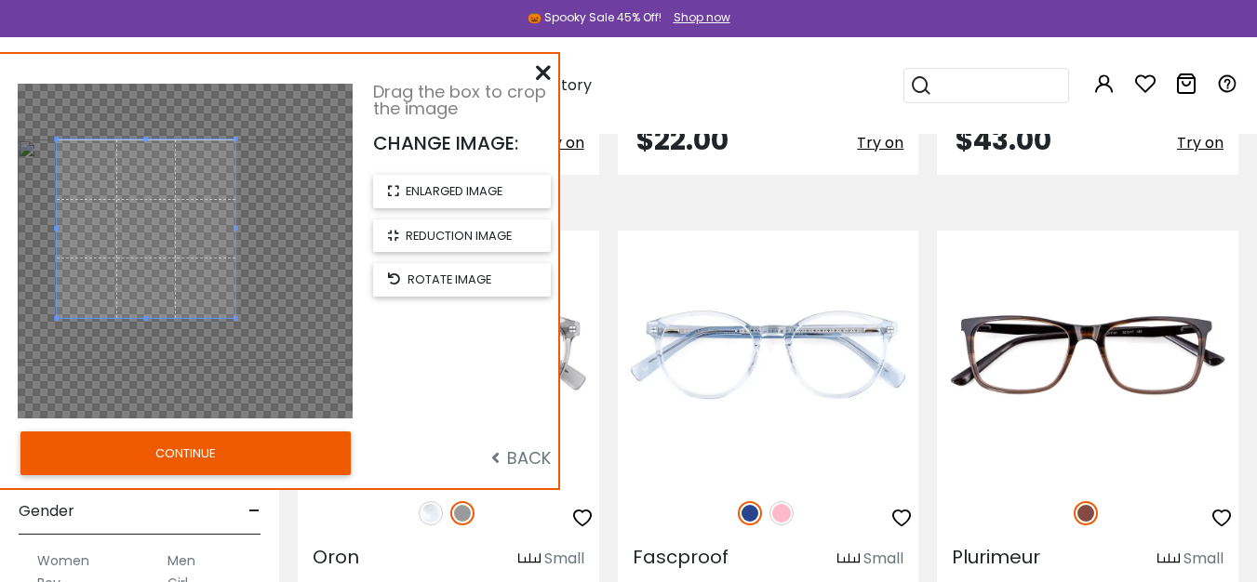
drag, startPoint x: 179, startPoint y: 241, endPoint x: 140, endPoint y: 194, distance: 60.7
click at [140, 194] on span at bounding box center [146, 229] width 179 height 179
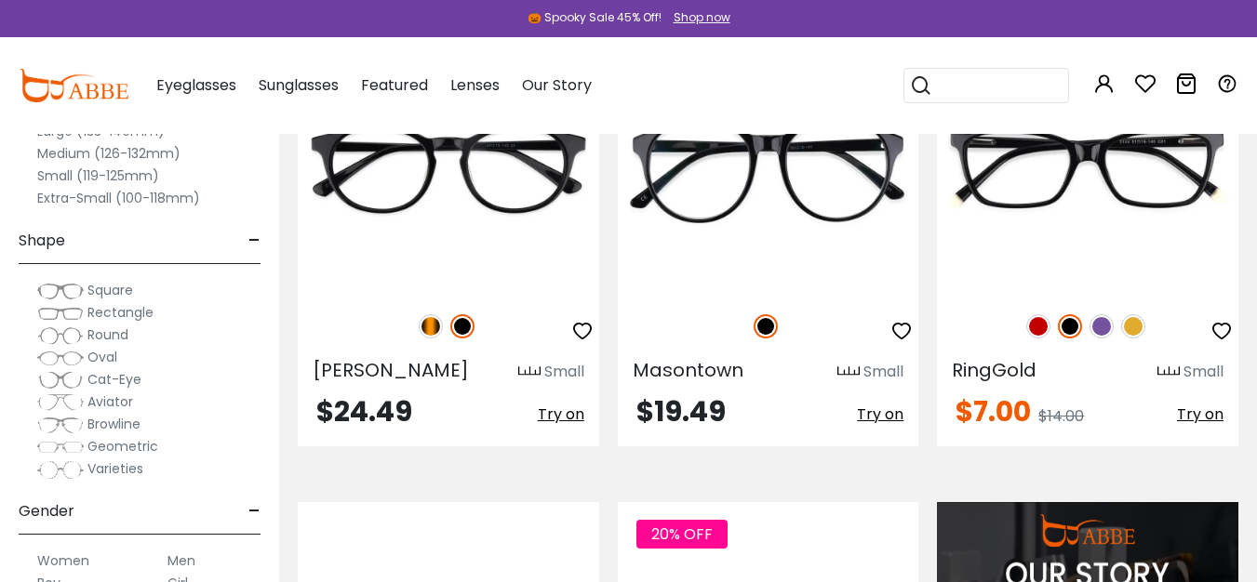
scroll to position [1407, 0]
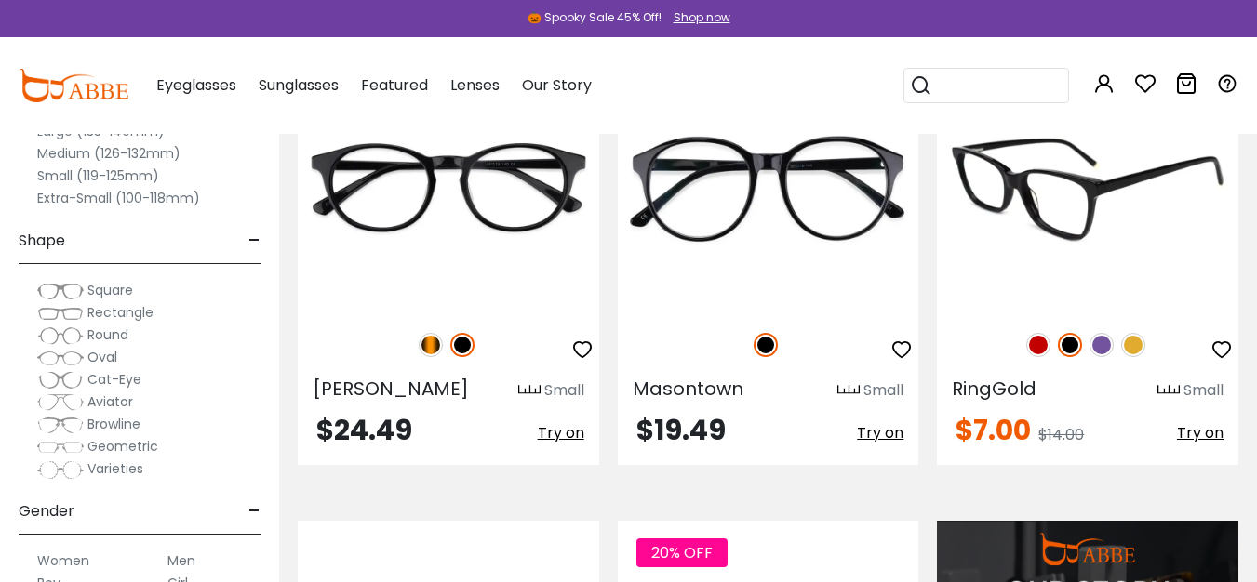
click at [1188, 437] on span "Try on" at bounding box center [1200, 432] width 47 height 21
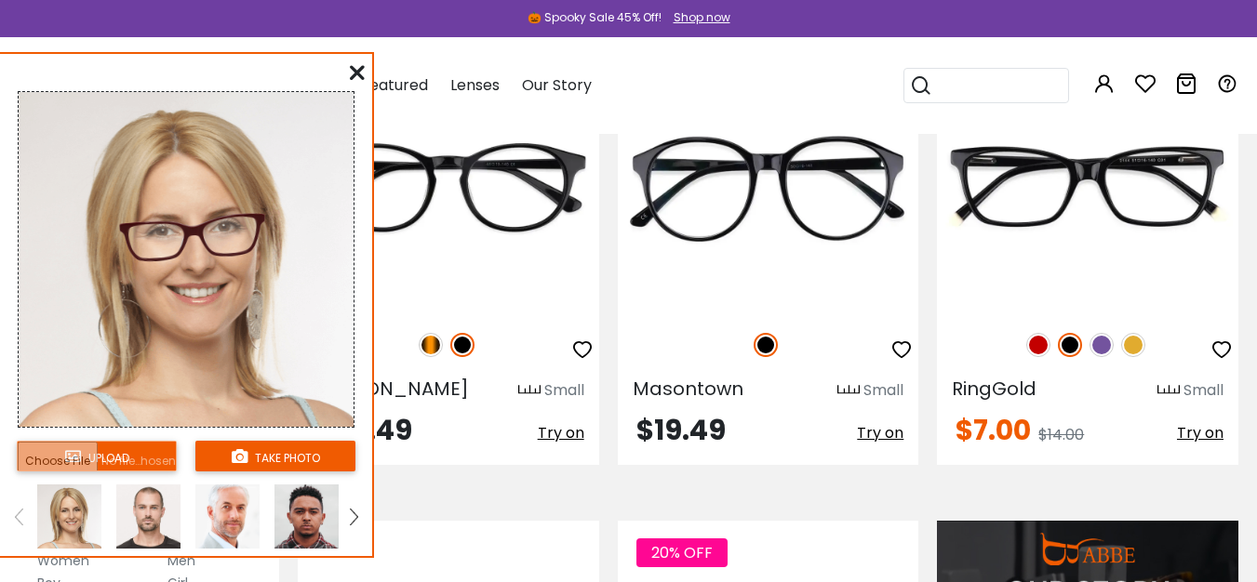
click at [99, 434] on div "upload take photo" at bounding box center [185, 284] width 357 height 386
click at [100, 456] on input "file" at bounding box center [97, 456] width 160 height 31
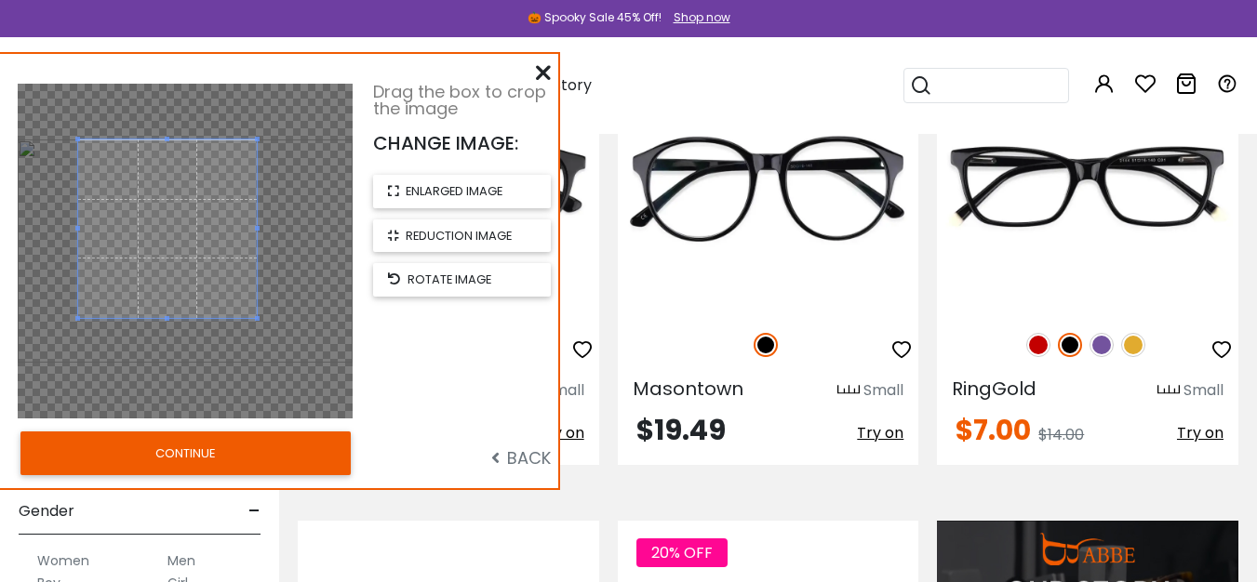
drag, startPoint x: 199, startPoint y: 247, endPoint x: 267, endPoint y: 333, distance: 109.3
click at [185, 233] on span at bounding box center [167, 229] width 179 height 179
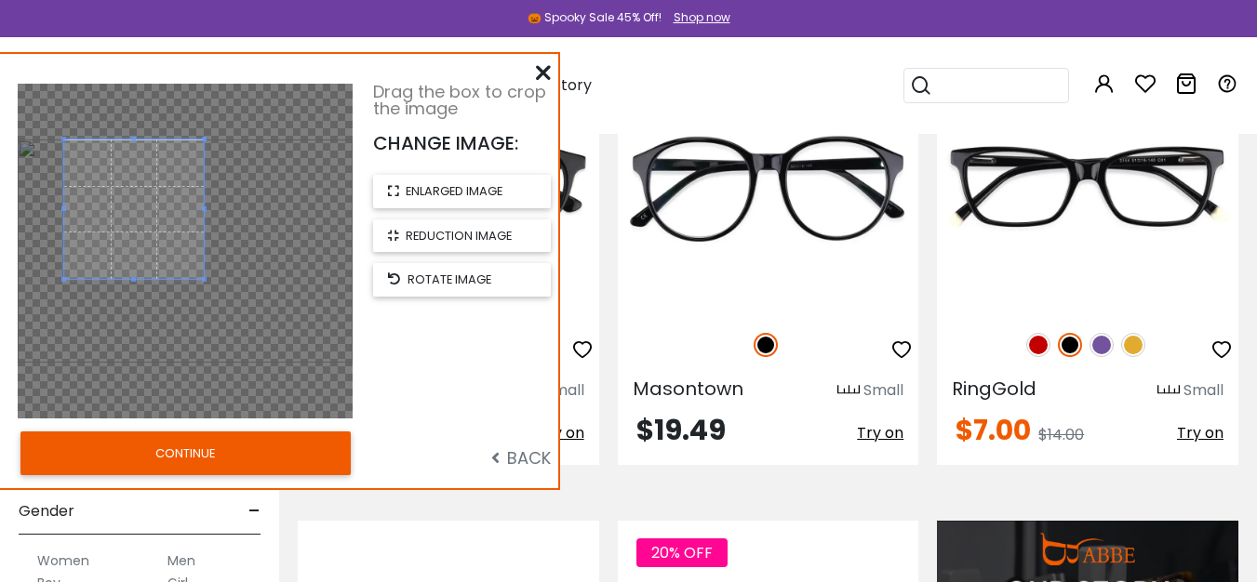
drag, startPoint x: 212, startPoint y: 292, endPoint x: 206, endPoint y: 283, distance: 11.4
click at [206, 282] on span at bounding box center [204, 279] width 5 height 5
drag, startPoint x: 160, startPoint y: 262, endPoint x: 181, endPoint y: 256, distance: 22.4
click at [181, 256] on span at bounding box center [156, 210] width 140 height 140
click at [182, 451] on button "CONTINUE" at bounding box center [185, 453] width 330 height 43
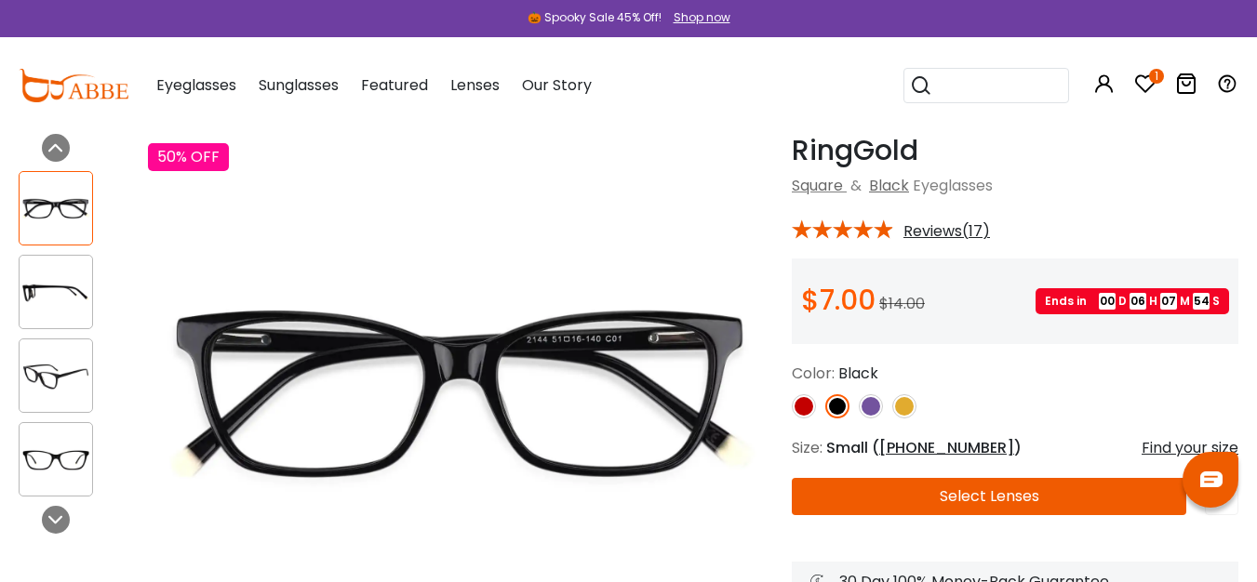
scroll to position [94, 0]
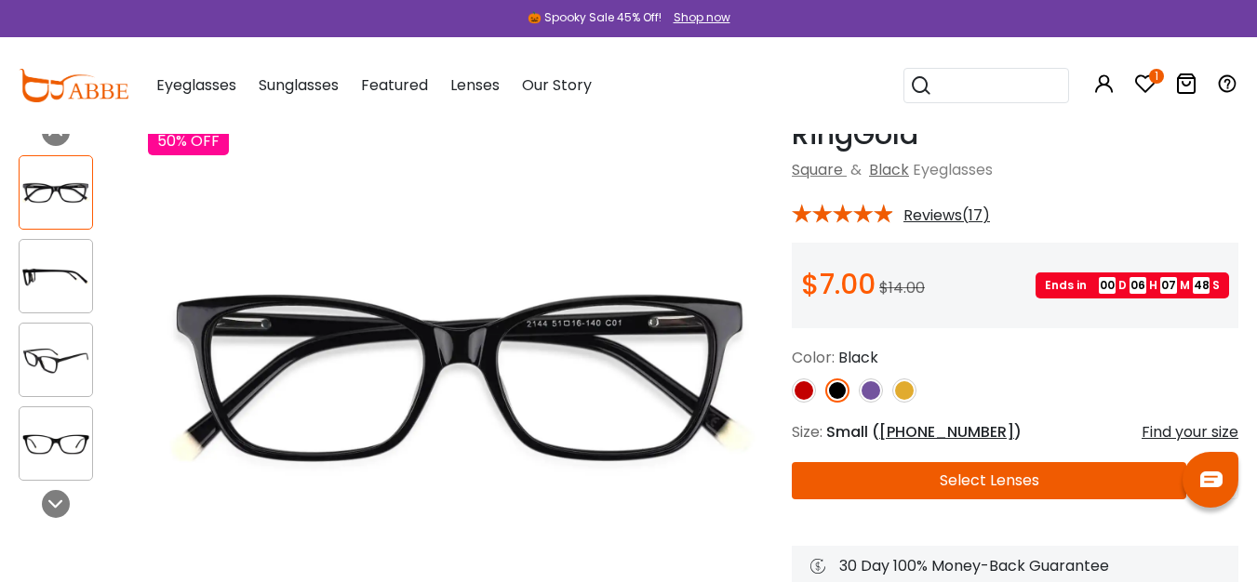
click at [901, 393] on img at bounding box center [904, 391] width 24 height 24
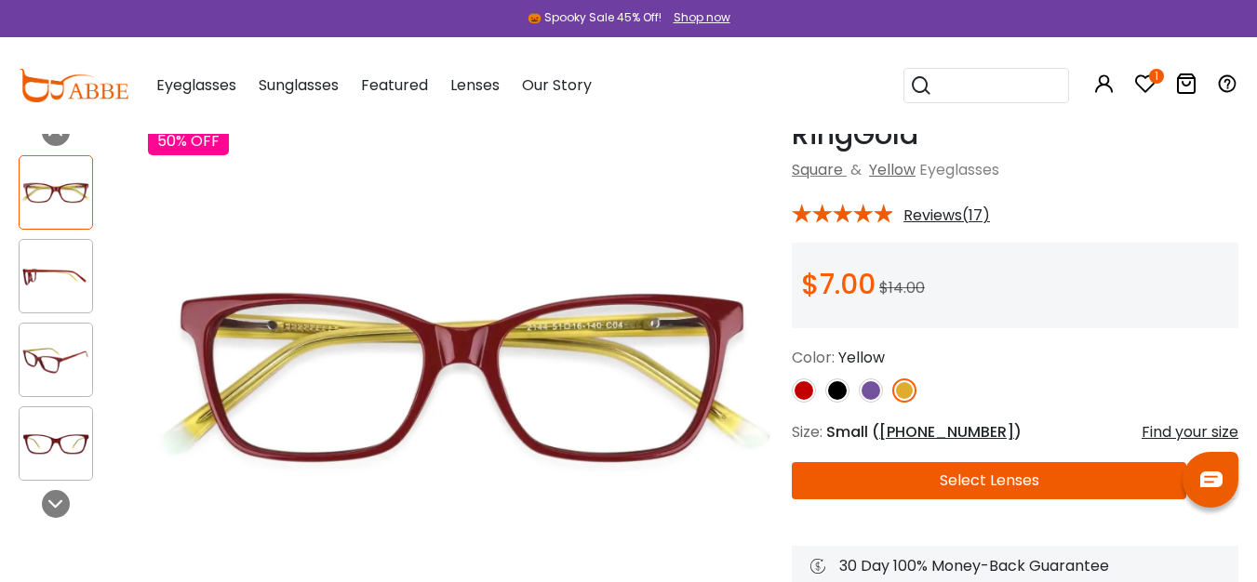
click at [833, 394] on img at bounding box center [837, 391] width 24 height 24
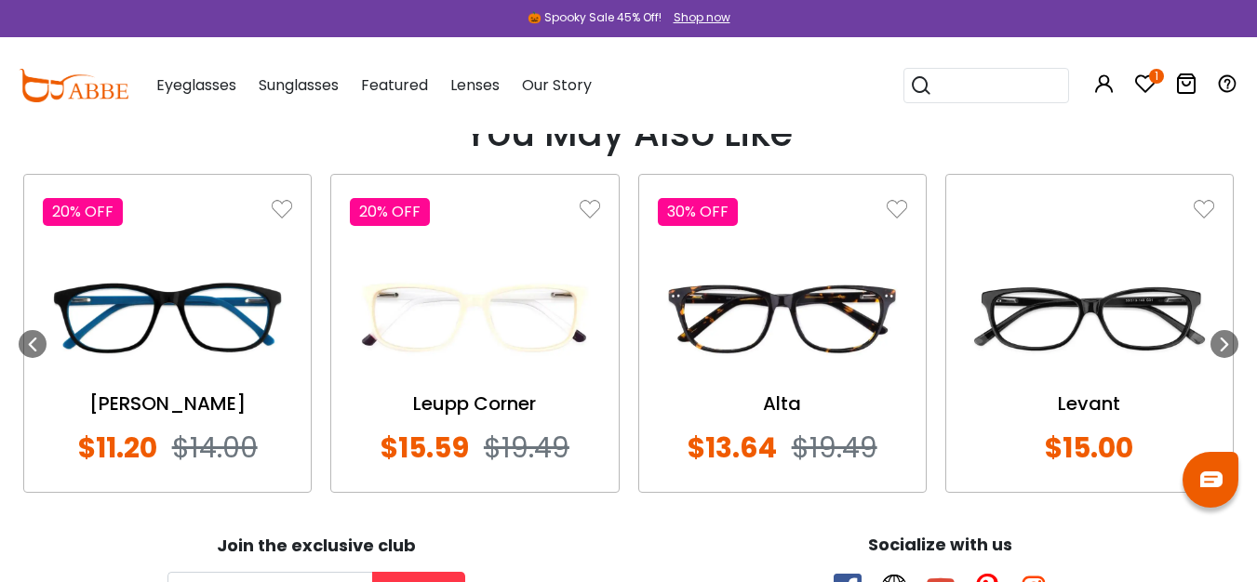
scroll to position [2166, 0]
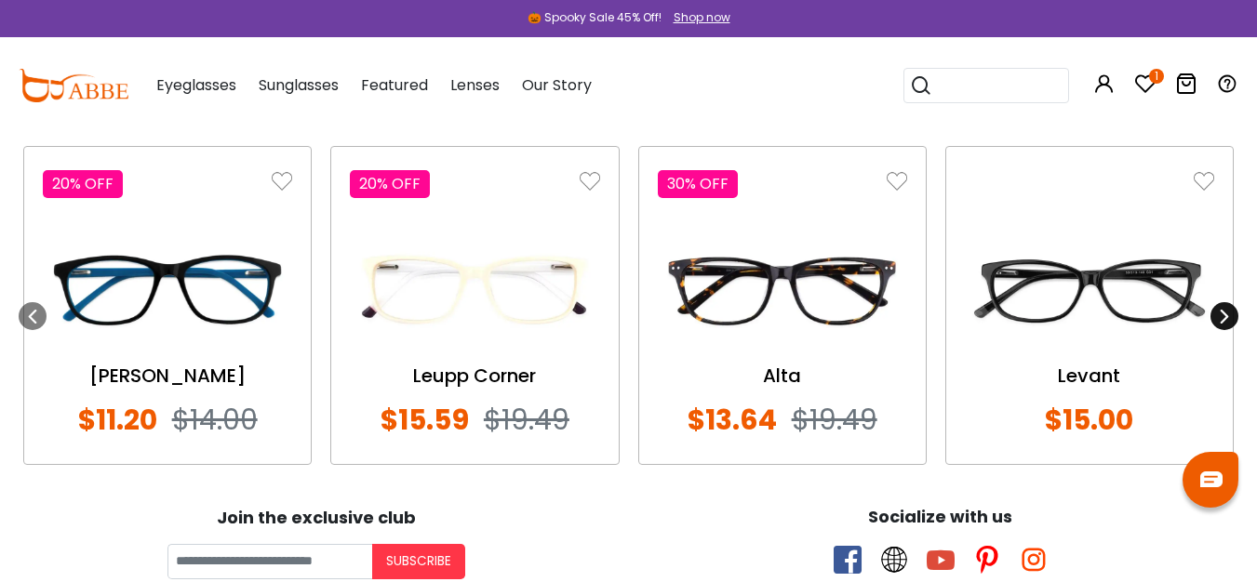
click at [1228, 304] on div at bounding box center [1224, 316] width 28 height 28
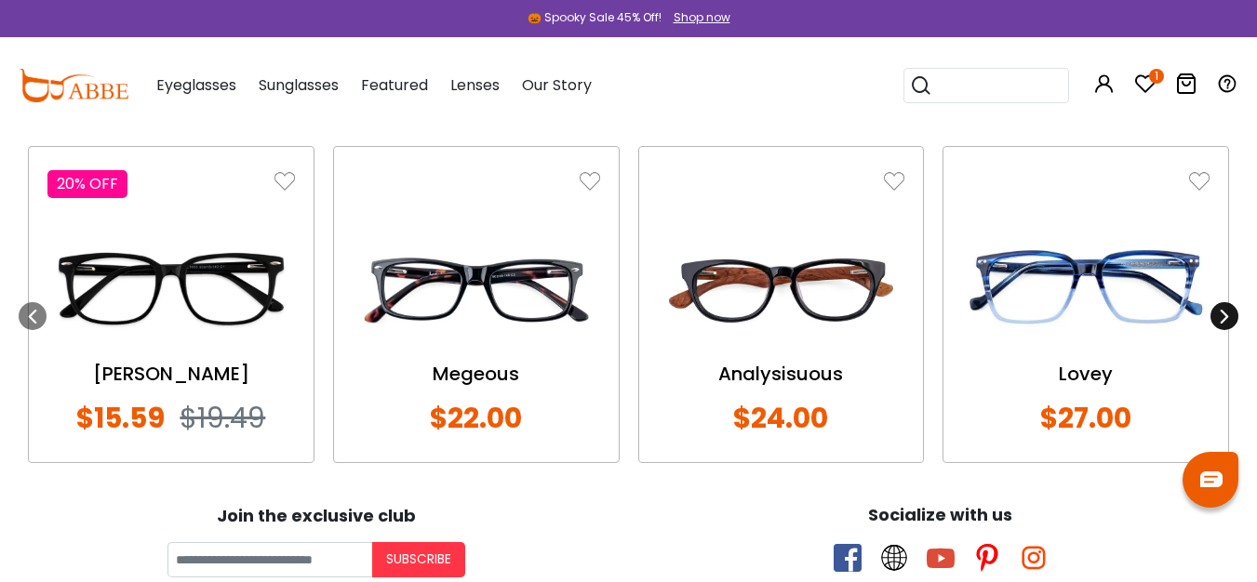
click at [1228, 304] on div at bounding box center [1224, 316] width 28 height 28
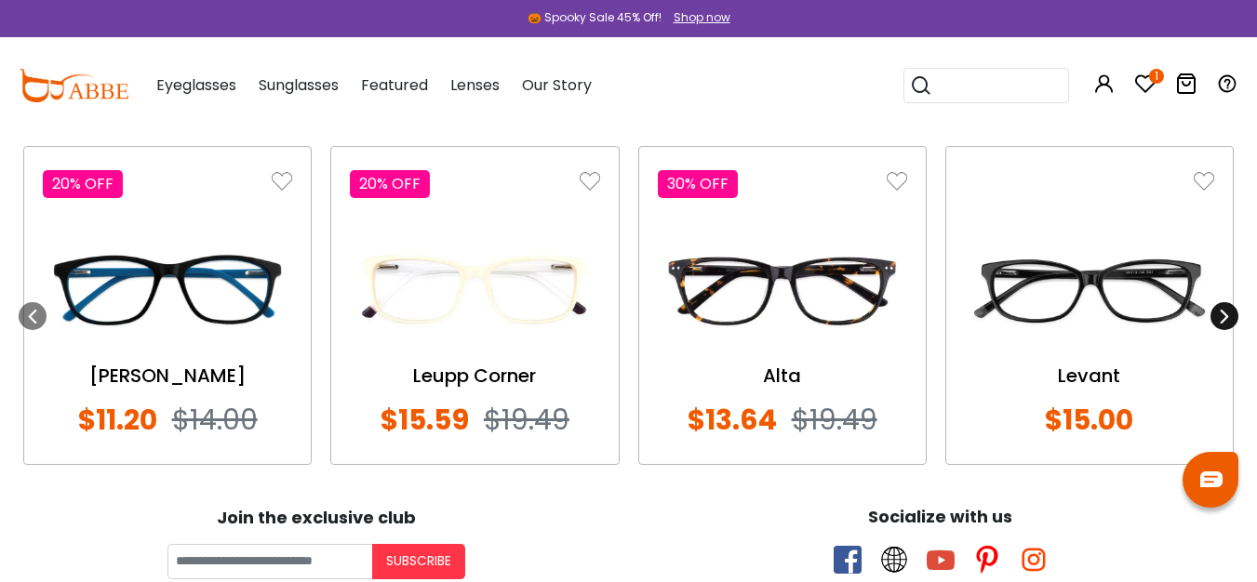
click at [1228, 304] on div at bounding box center [1224, 316] width 28 height 28
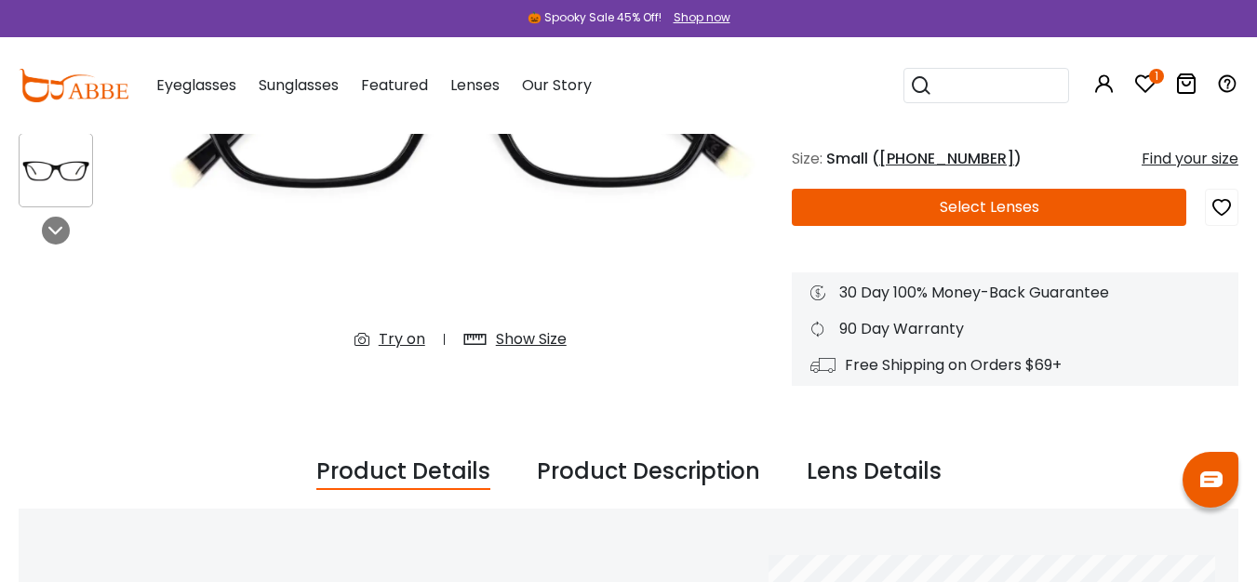
scroll to position [401, 0]
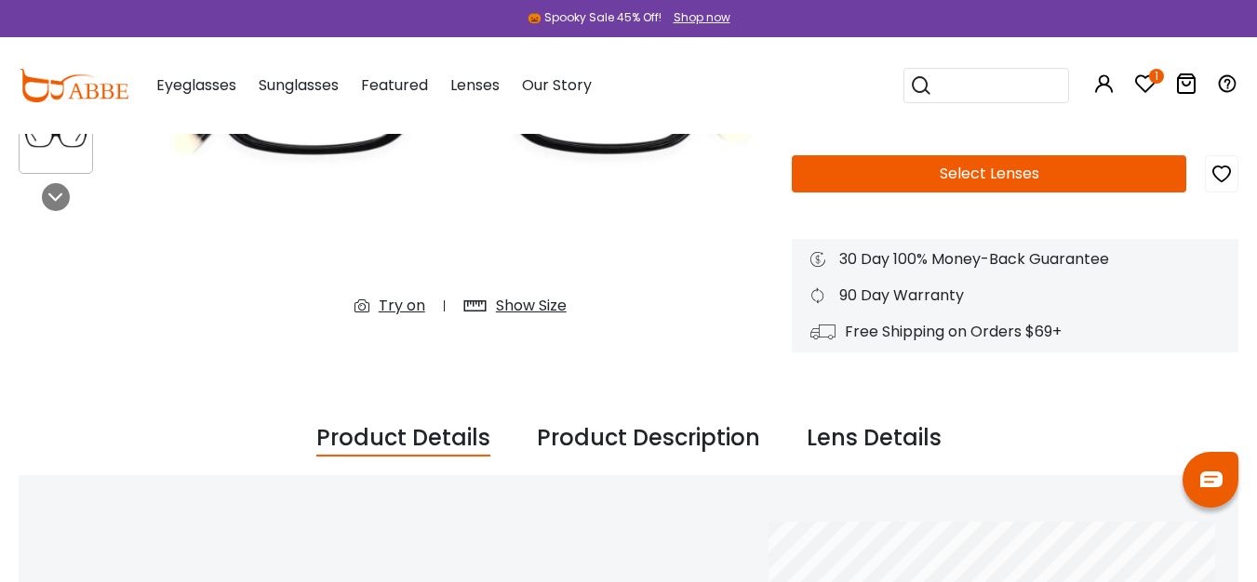
click at [400, 307] on div "Try on" at bounding box center [402, 306] width 47 height 22
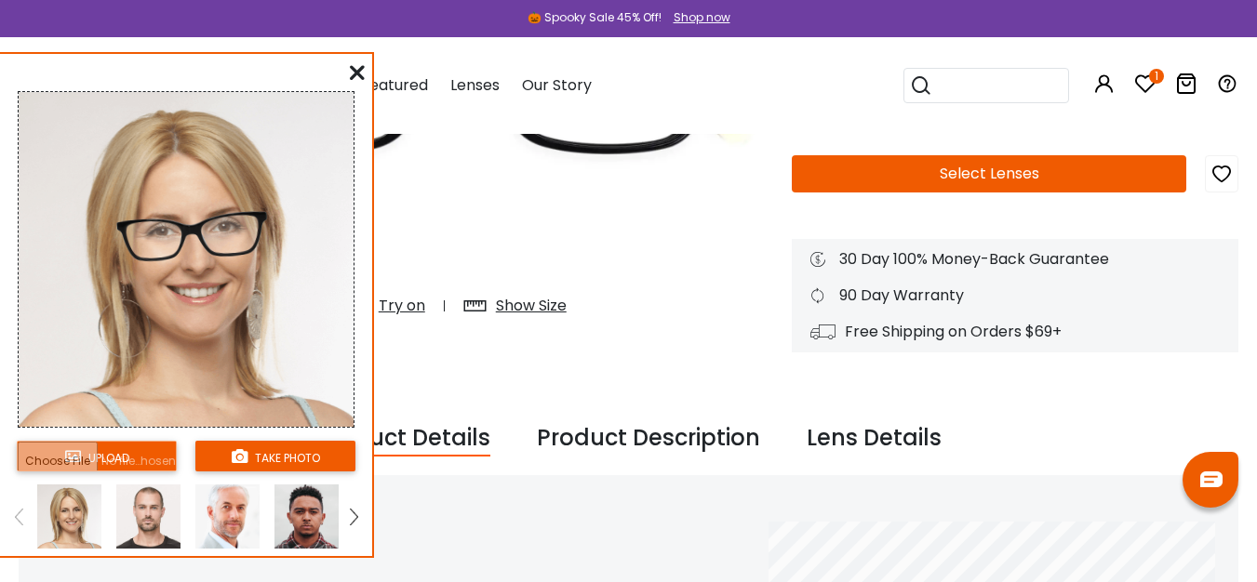
click at [96, 464] on input "file" at bounding box center [97, 456] width 160 height 31
click at [100, 459] on input "file" at bounding box center [97, 456] width 160 height 31
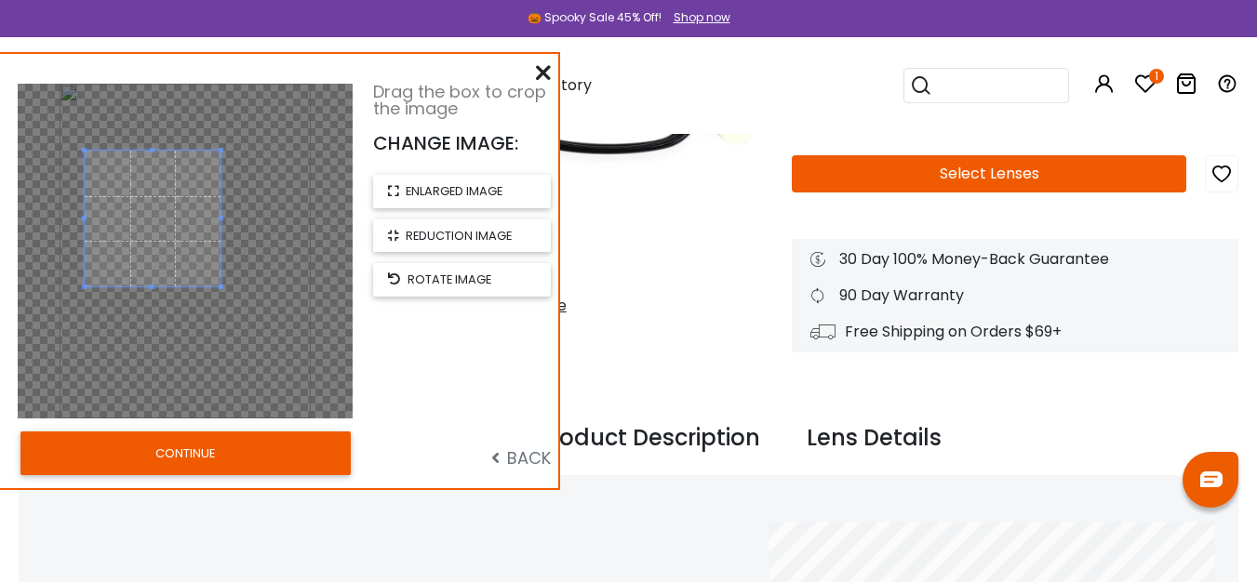
drag, startPoint x: 287, startPoint y: 350, endPoint x: 221, endPoint y: 367, distance: 67.2
click at [221, 367] on div at bounding box center [185, 251] width 335 height 335
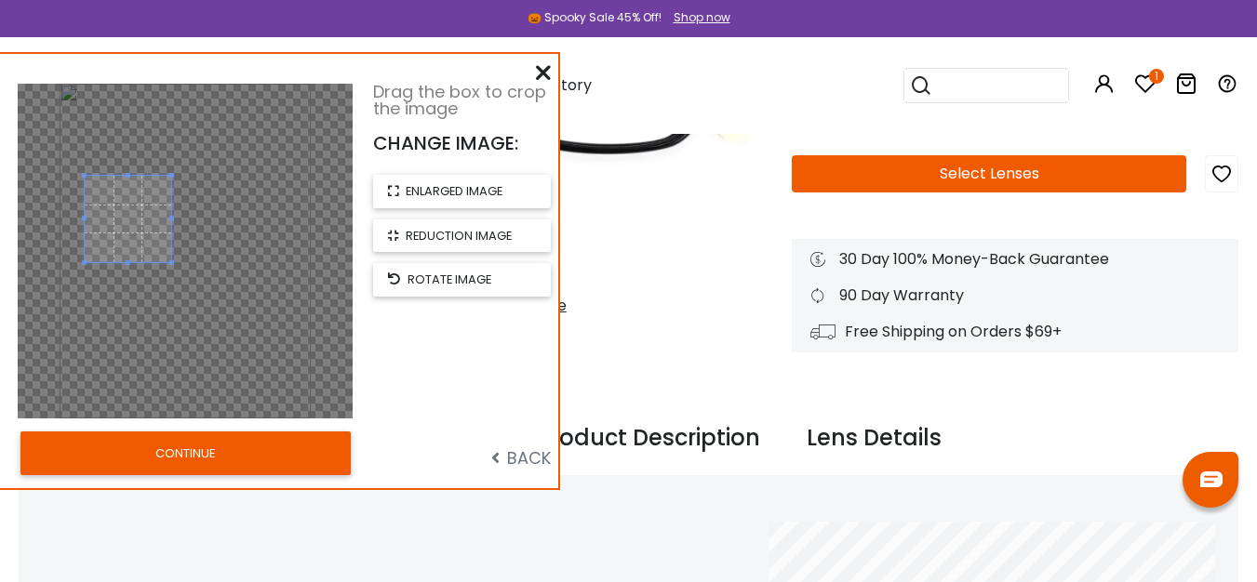
drag, startPoint x: 218, startPoint y: 153, endPoint x: 169, endPoint y: 220, distance: 82.6
click at [169, 220] on div at bounding box center [128, 219] width 87 height 87
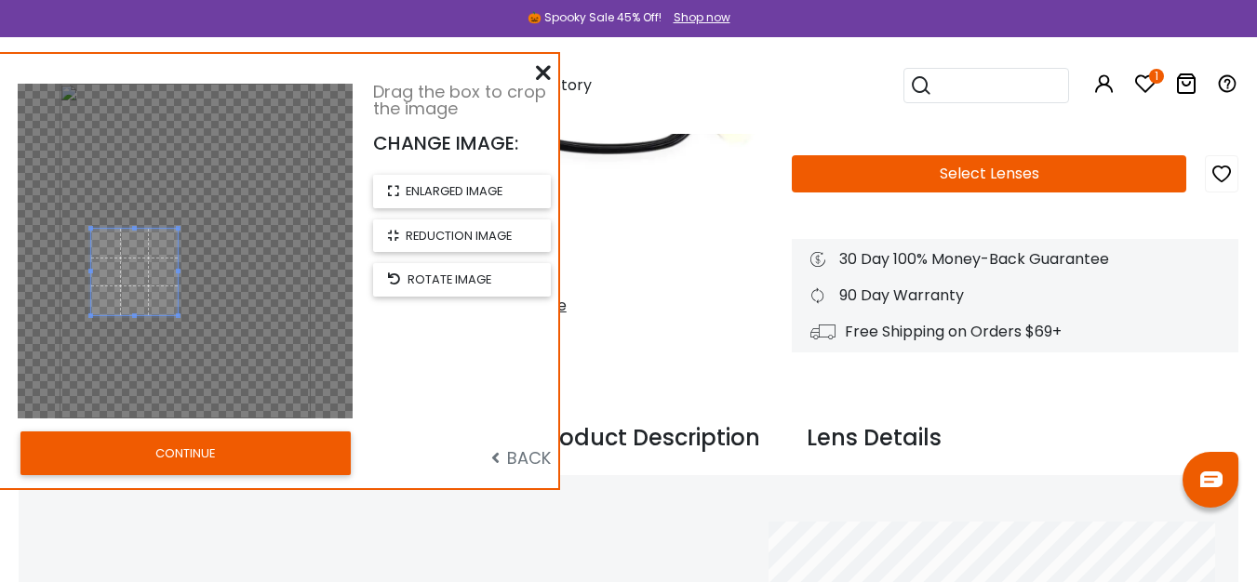
drag, startPoint x: 132, startPoint y: 218, endPoint x: 139, endPoint y: 269, distance: 51.6
click at [139, 269] on span at bounding box center [134, 272] width 87 height 87
click at [169, 438] on button "CONTINUE" at bounding box center [185, 453] width 330 height 43
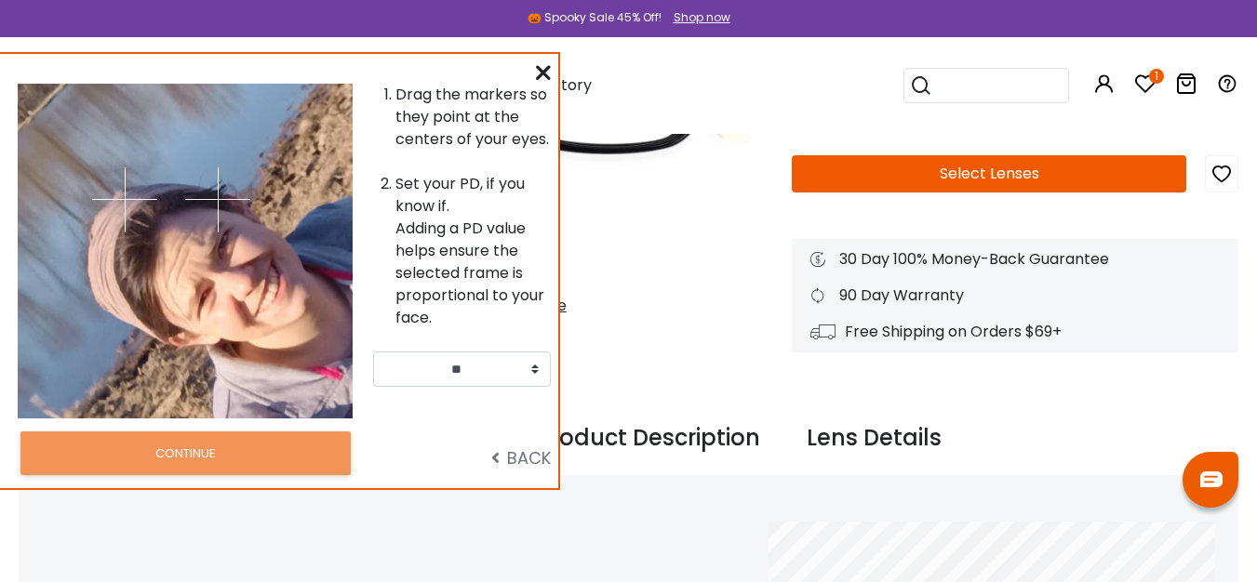
click at [533, 449] on span "BACK" at bounding box center [521, 458] width 60 height 23
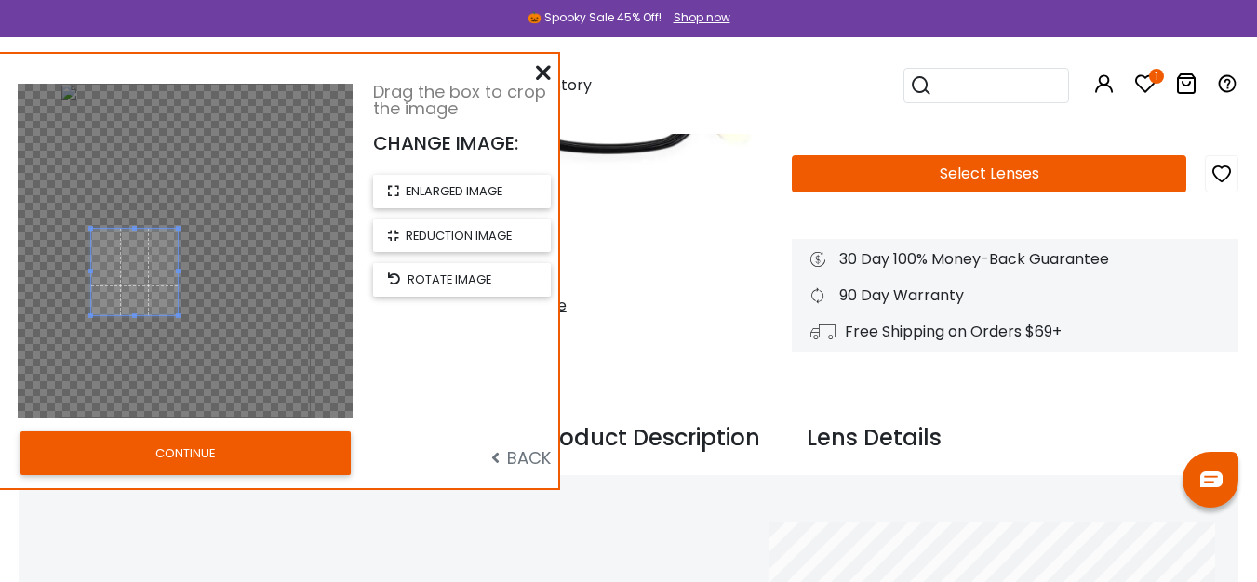
click at [533, 449] on span "BACK" at bounding box center [521, 458] width 60 height 23
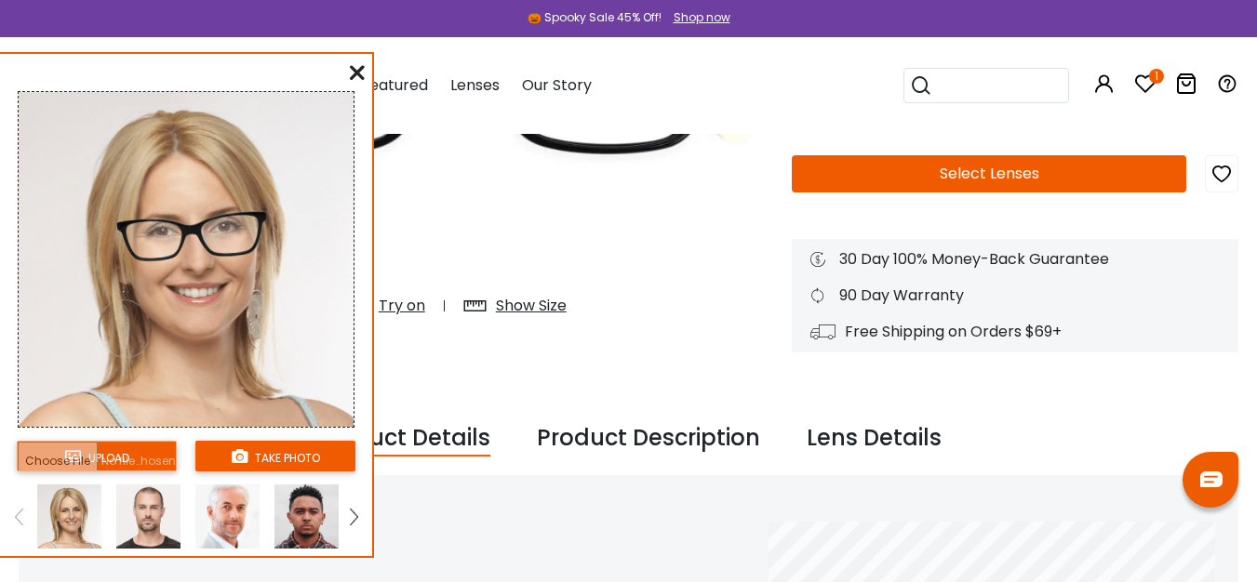
click at [73, 453] on input "file" at bounding box center [97, 456] width 160 height 31
type input "**********"
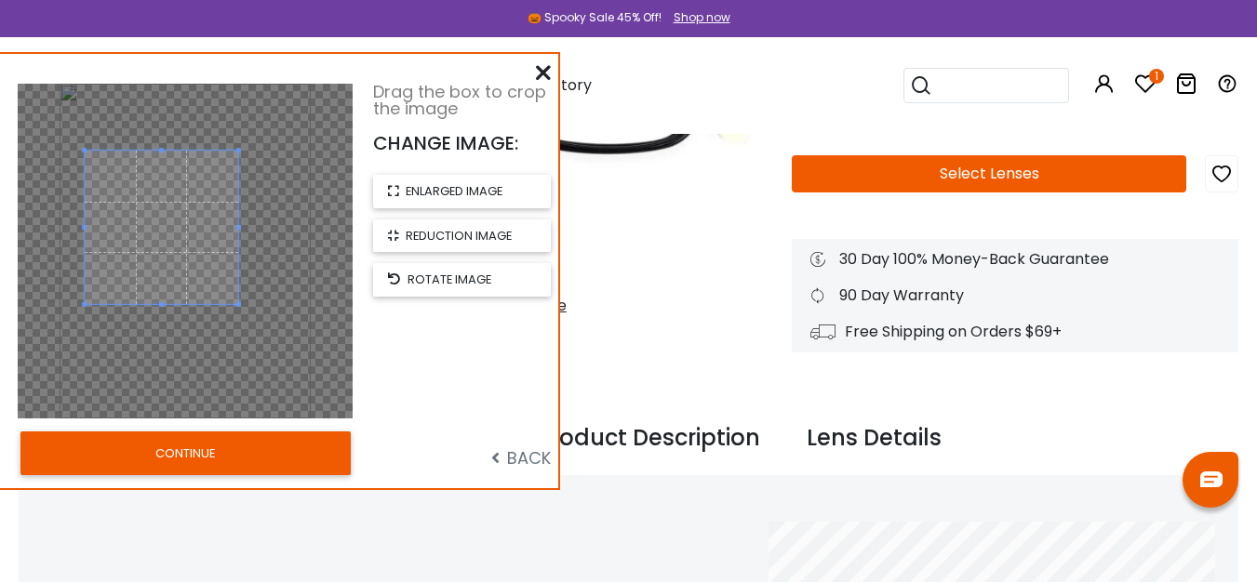
drag, startPoint x: 284, startPoint y: 349, endPoint x: 236, endPoint y: 347, distance: 47.5
click at [236, 347] on div at bounding box center [185, 251] width 335 height 335
click at [528, 461] on span "BACK" at bounding box center [521, 458] width 60 height 23
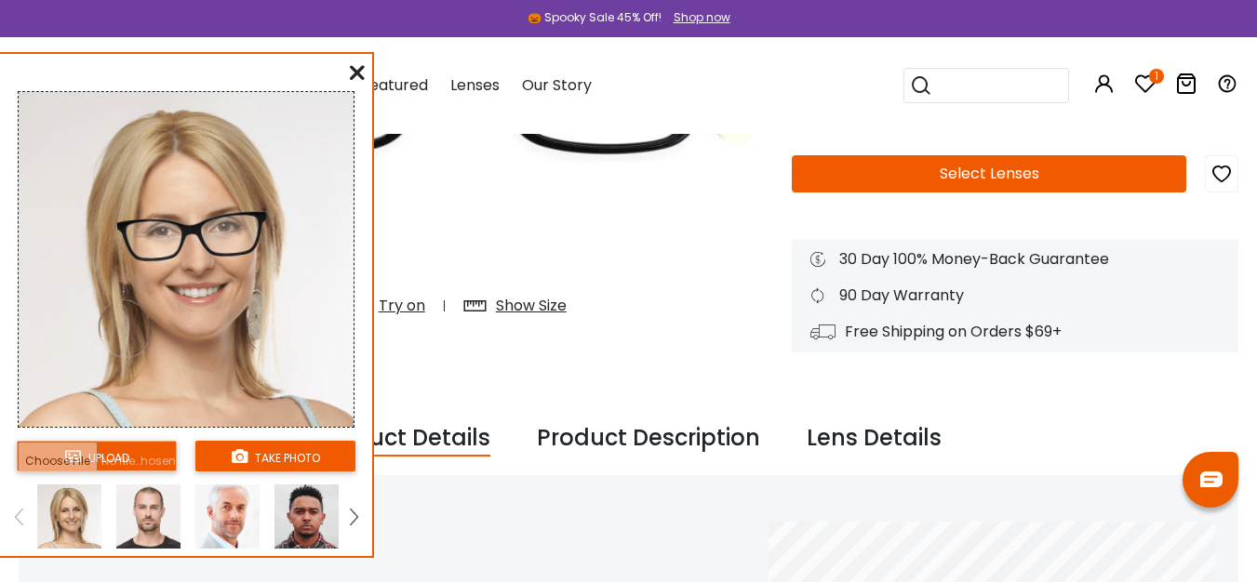
click at [104, 458] on input "file" at bounding box center [97, 456] width 160 height 31
type input "**********"
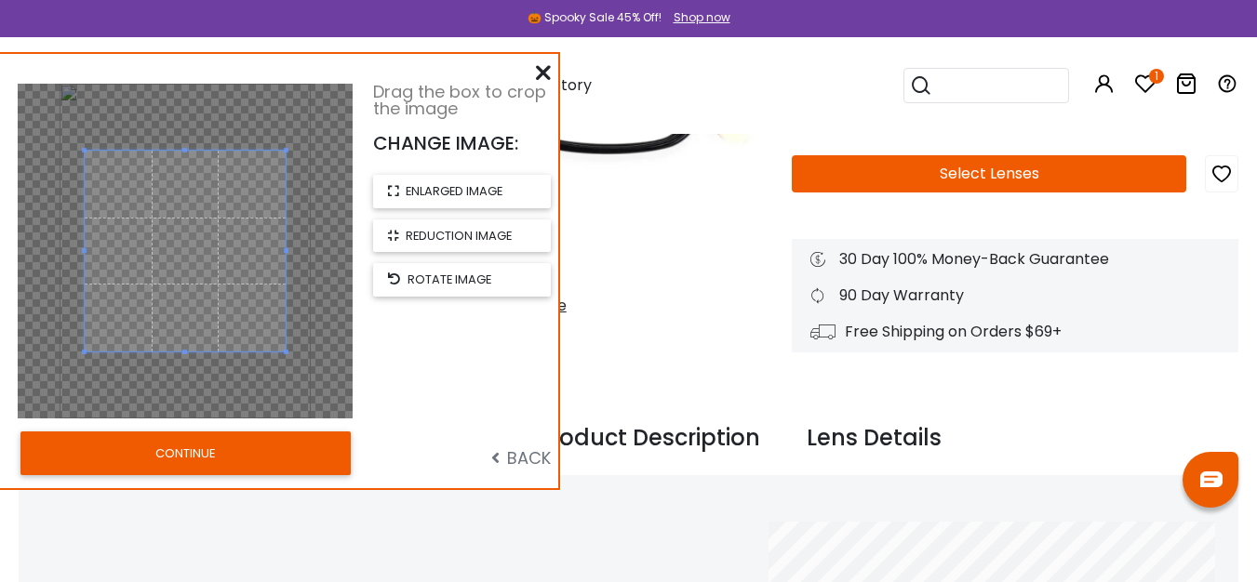
click at [253, 463] on button "CONTINUE" at bounding box center [185, 453] width 330 height 43
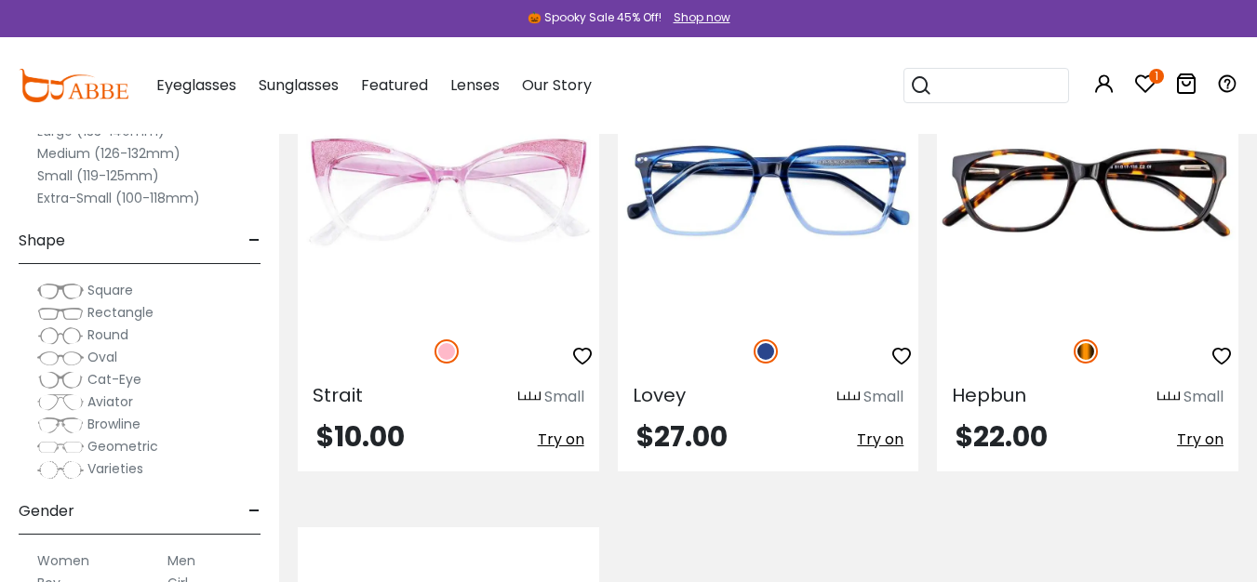
scroll to position [496, 0]
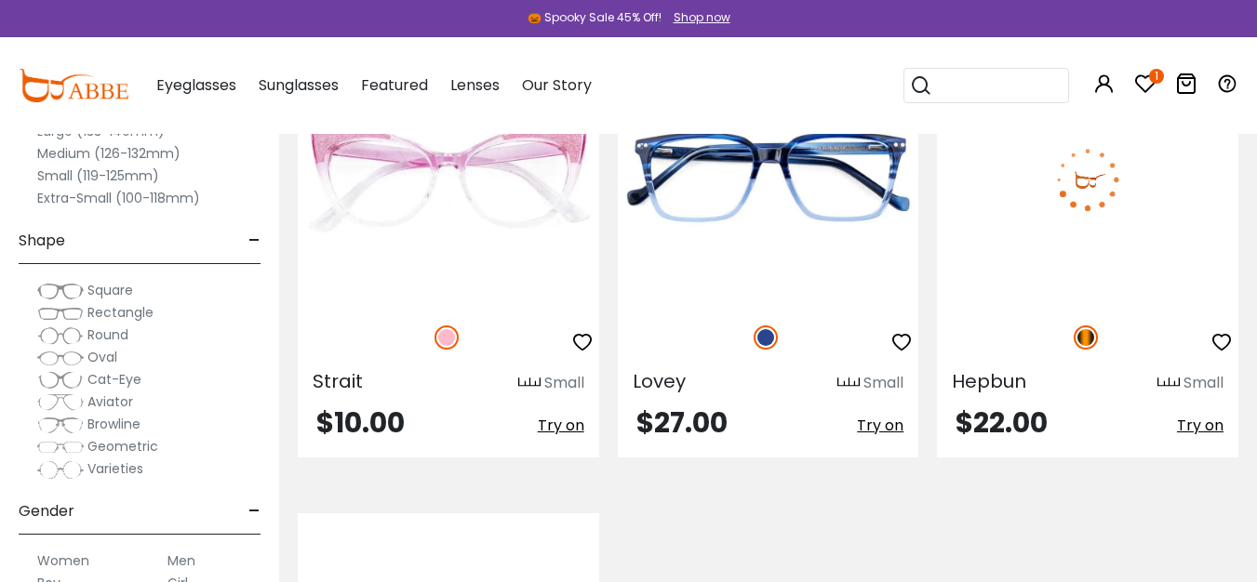
click at [1202, 424] on span "Try on" at bounding box center [1200, 425] width 47 height 21
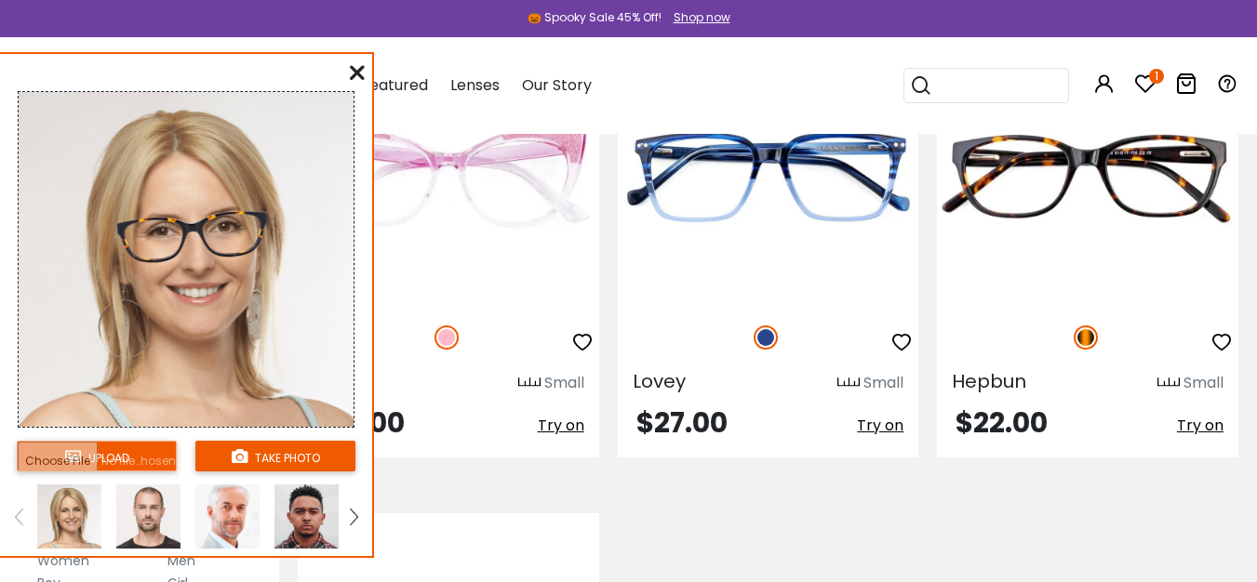
click at [360, 66] on icon at bounding box center [357, 72] width 15 height 15
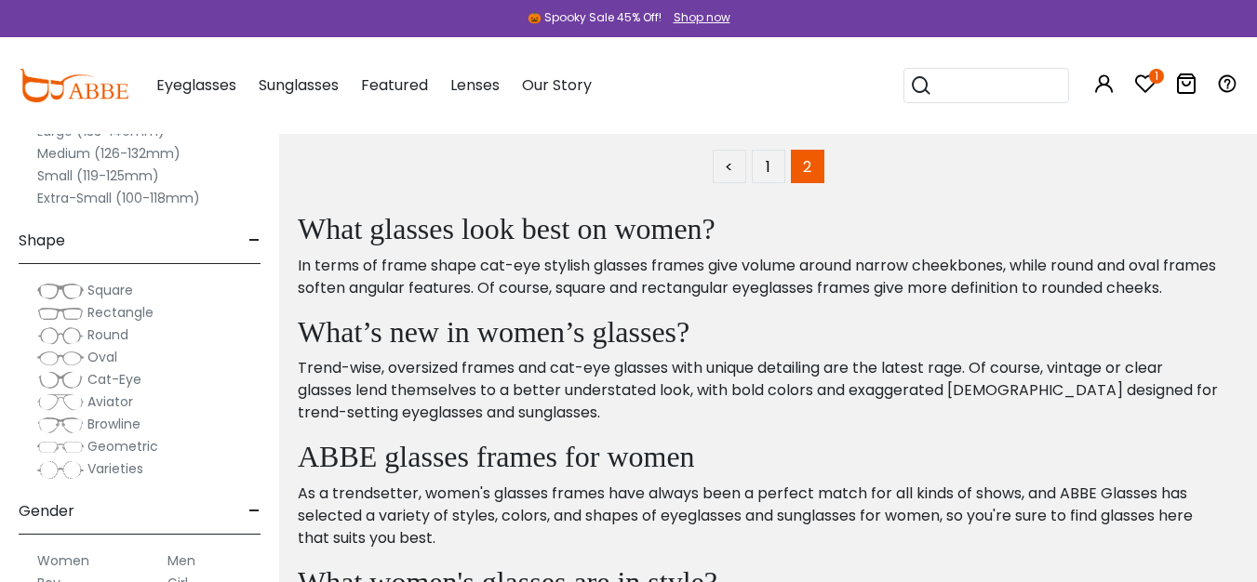
scroll to position [1324, 0]
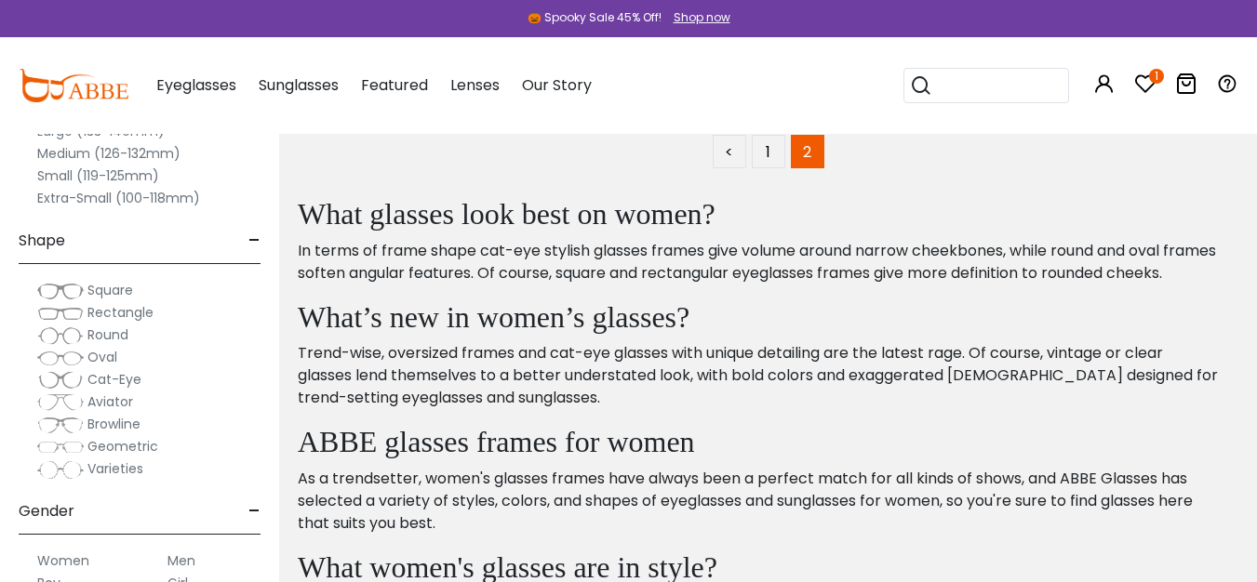
click at [260, 244] on div "Clear All (1) Size - Extra-Large (141+mm) Large (133-140mm) Medium (126-132mm) …" at bounding box center [139, 277] width 279 height 610
click at [255, 241] on span "-" at bounding box center [254, 241] width 12 height 45
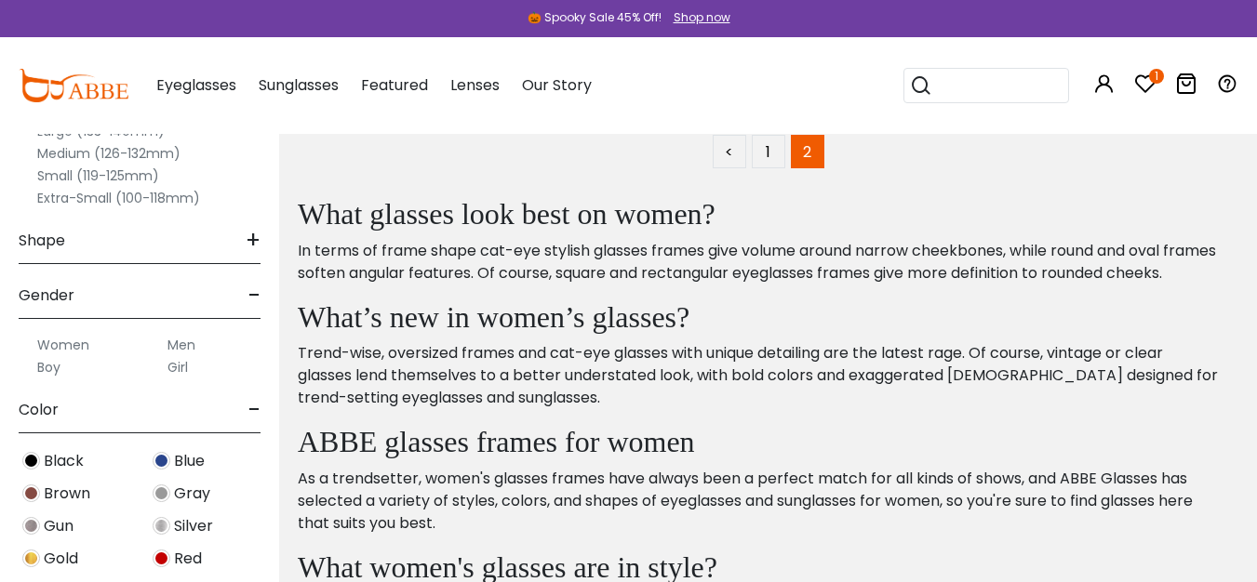
click at [257, 290] on span "-" at bounding box center [254, 295] width 12 height 45
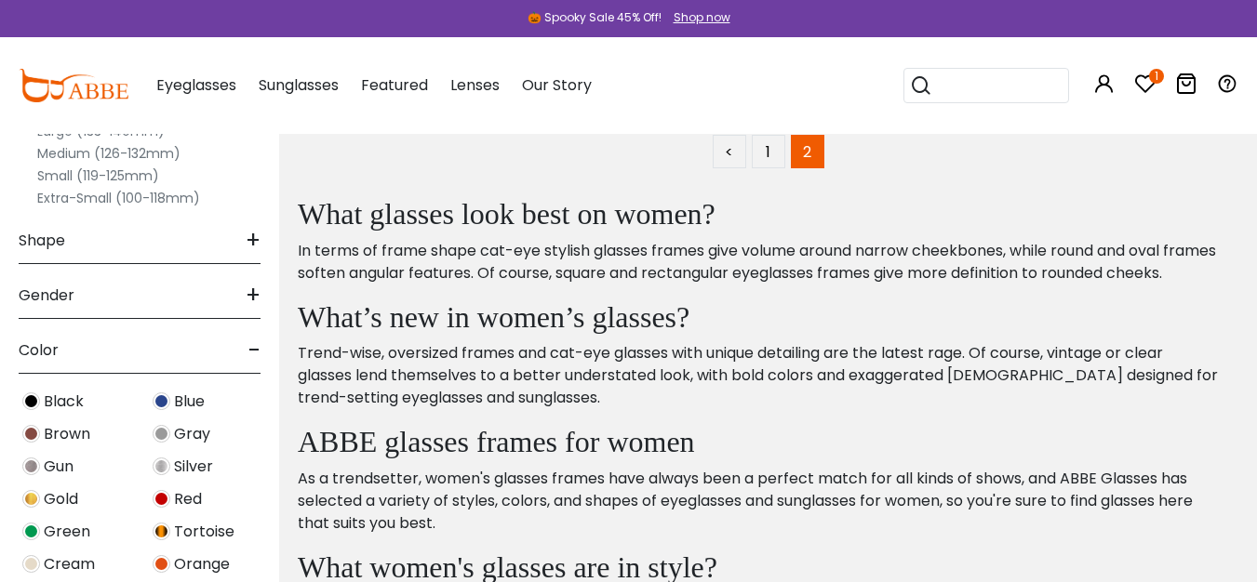
click at [33, 433] on img at bounding box center [31, 434] width 18 height 18
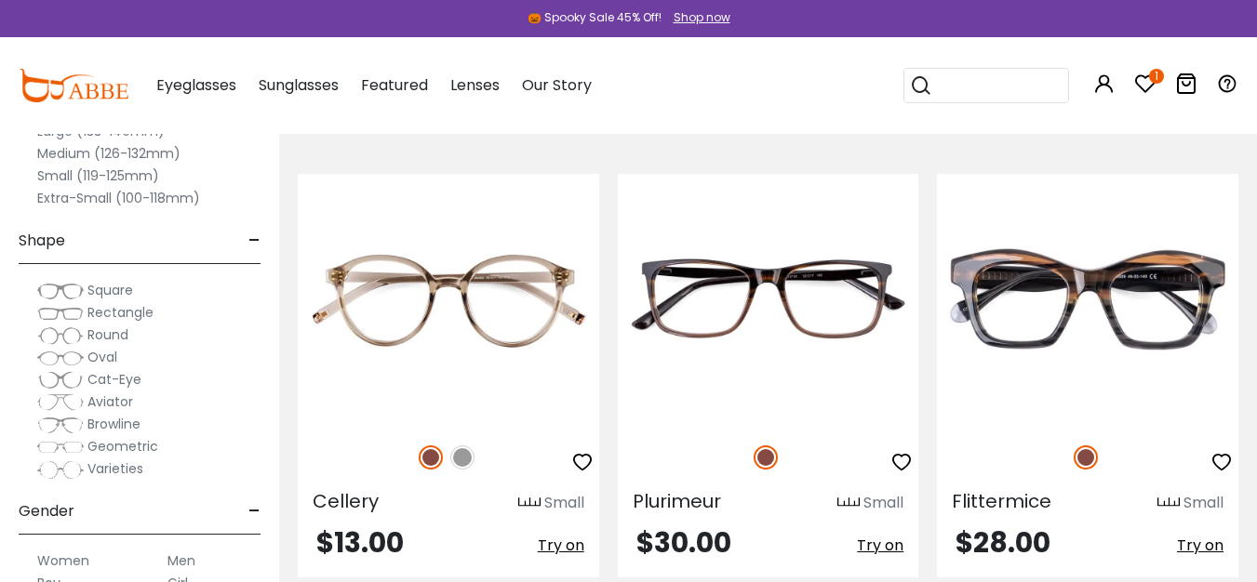
scroll to position [1350, 0]
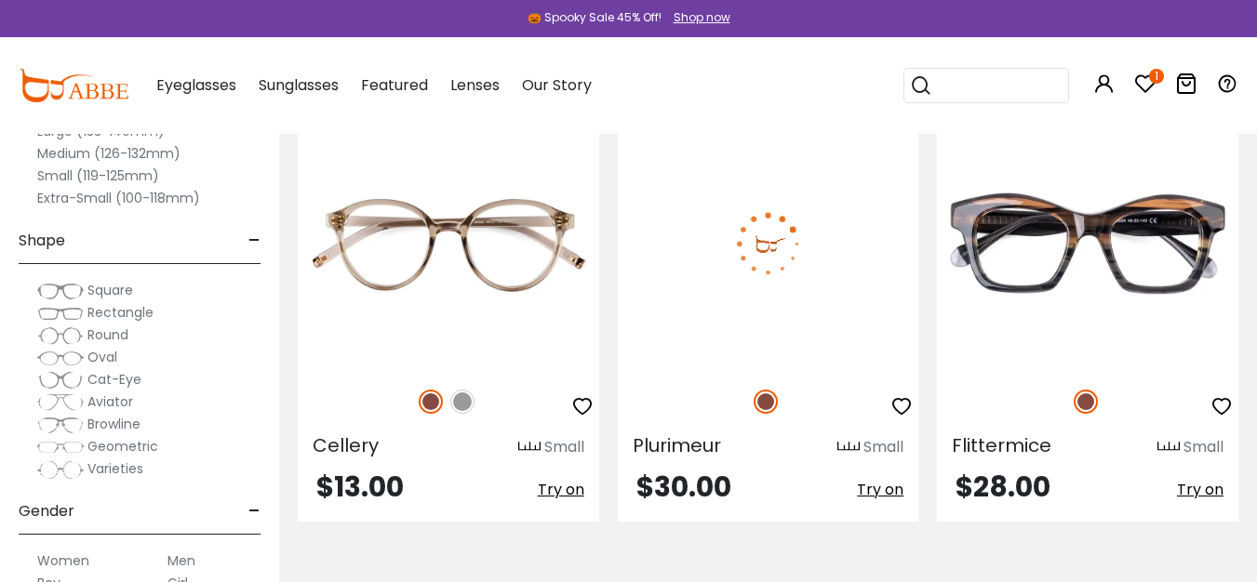
click at [881, 490] on span "Try on" at bounding box center [880, 489] width 47 height 21
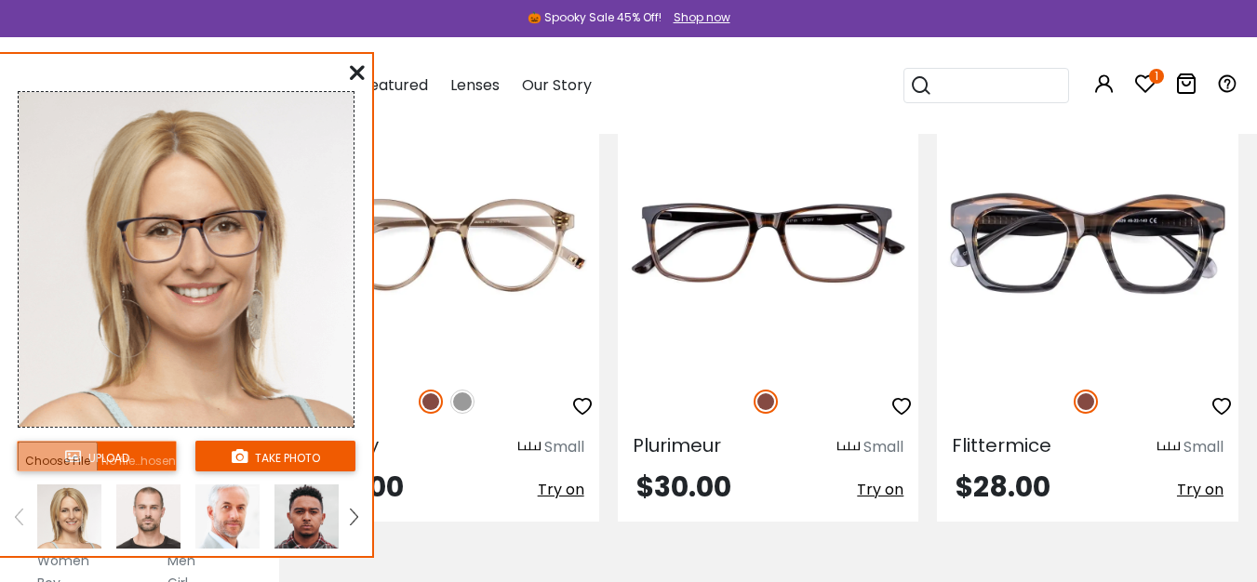
click at [113, 450] on input "file" at bounding box center [97, 456] width 160 height 31
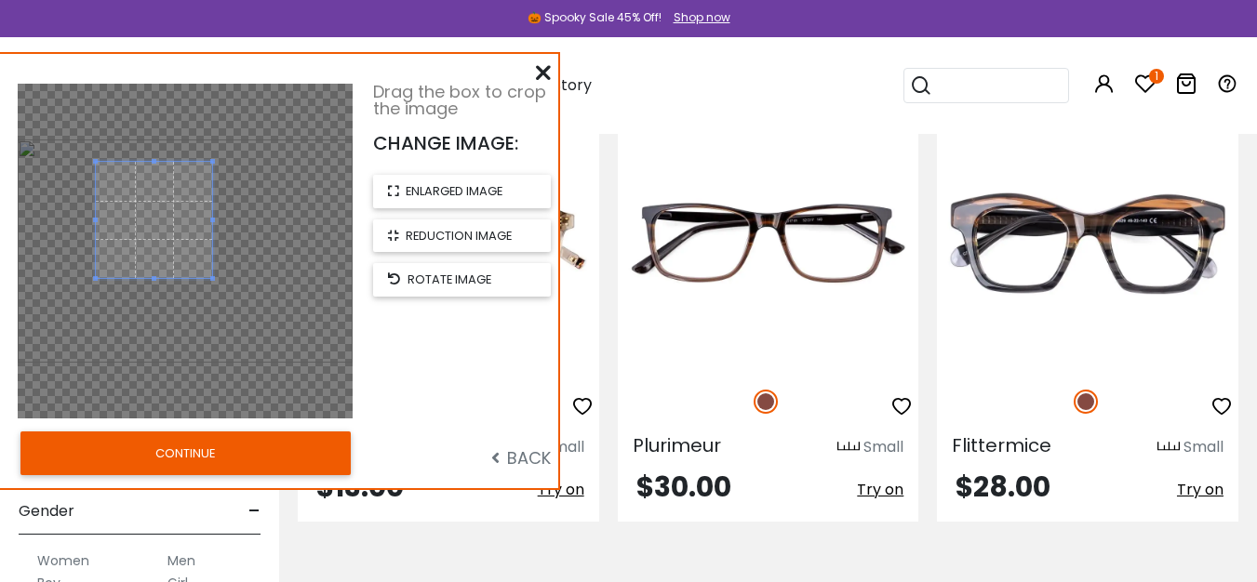
drag, startPoint x: 275, startPoint y: 340, endPoint x: 213, endPoint y: 284, distance: 84.3
click at [213, 284] on div at bounding box center [185, 251] width 335 height 335
drag, startPoint x: 174, startPoint y: 255, endPoint x: 174, endPoint y: 241, distance: 14.0
click at [174, 241] on span at bounding box center [154, 198] width 116 height 116
click at [257, 451] on button "CONTINUE" at bounding box center [185, 453] width 330 height 43
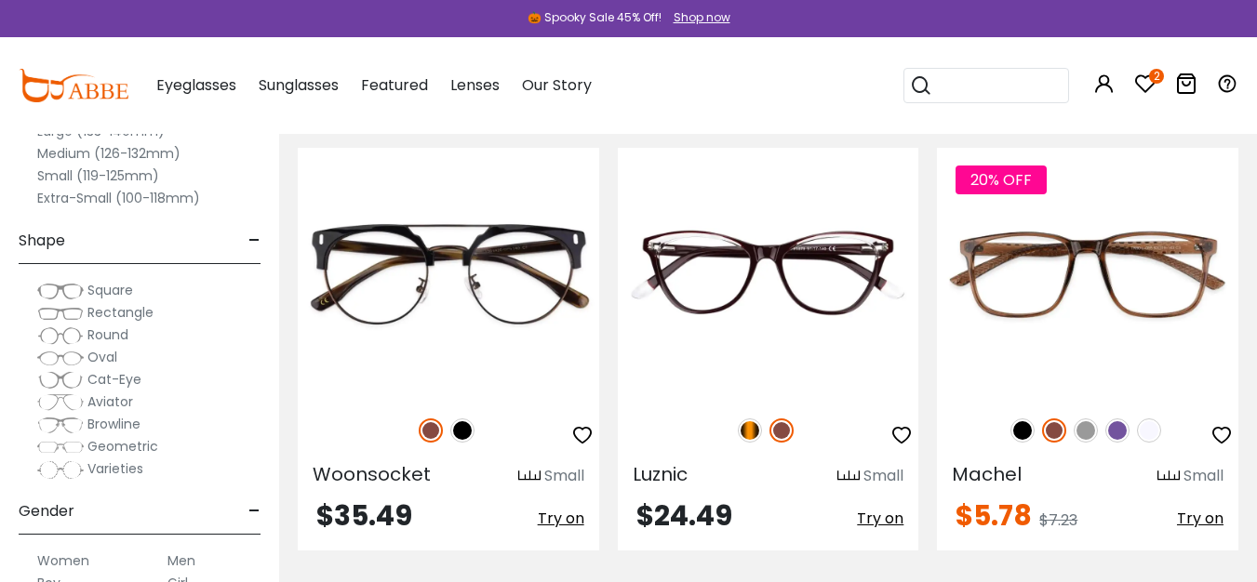
scroll to position [872, 0]
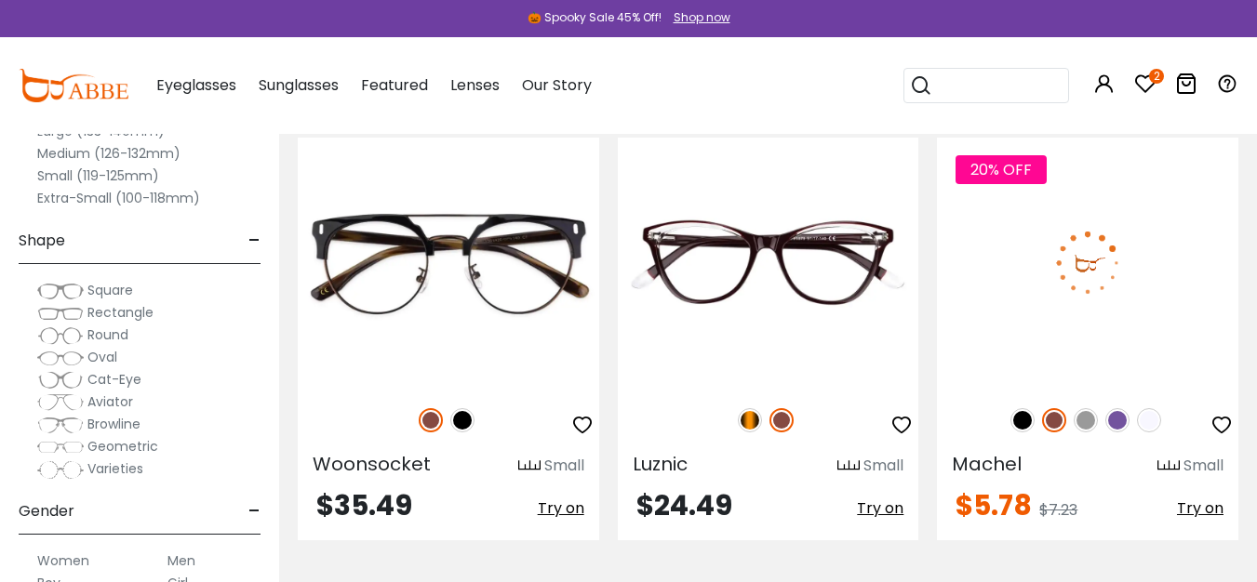
click at [1190, 502] on span "Try on" at bounding box center [1200, 508] width 47 height 21
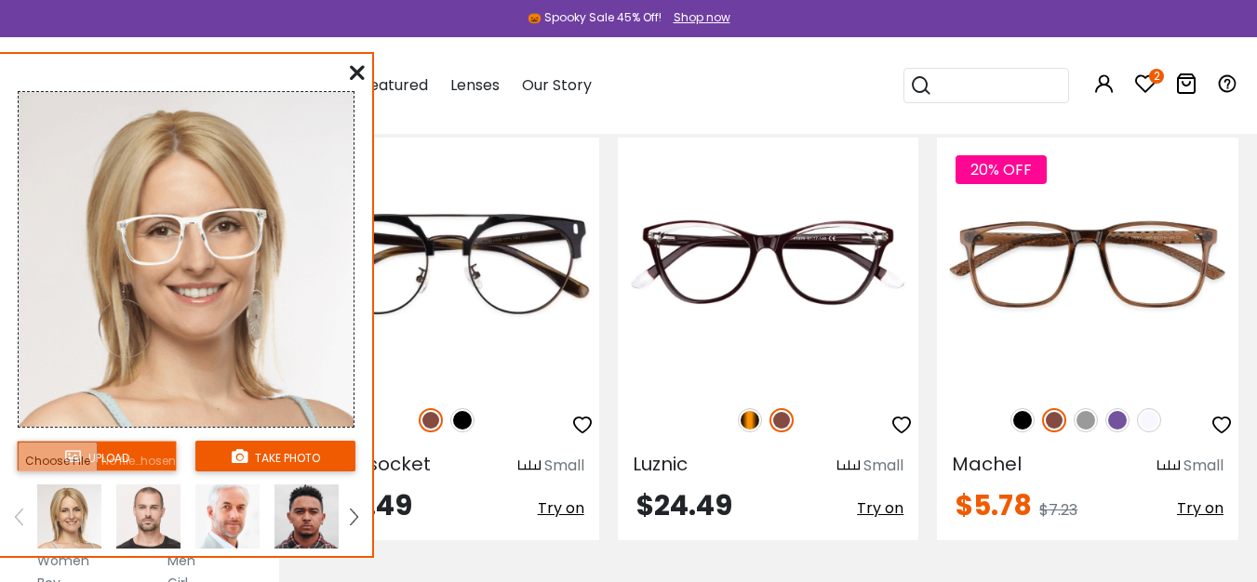
click at [120, 463] on input "file" at bounding box center [97, 456] width 160 height 31
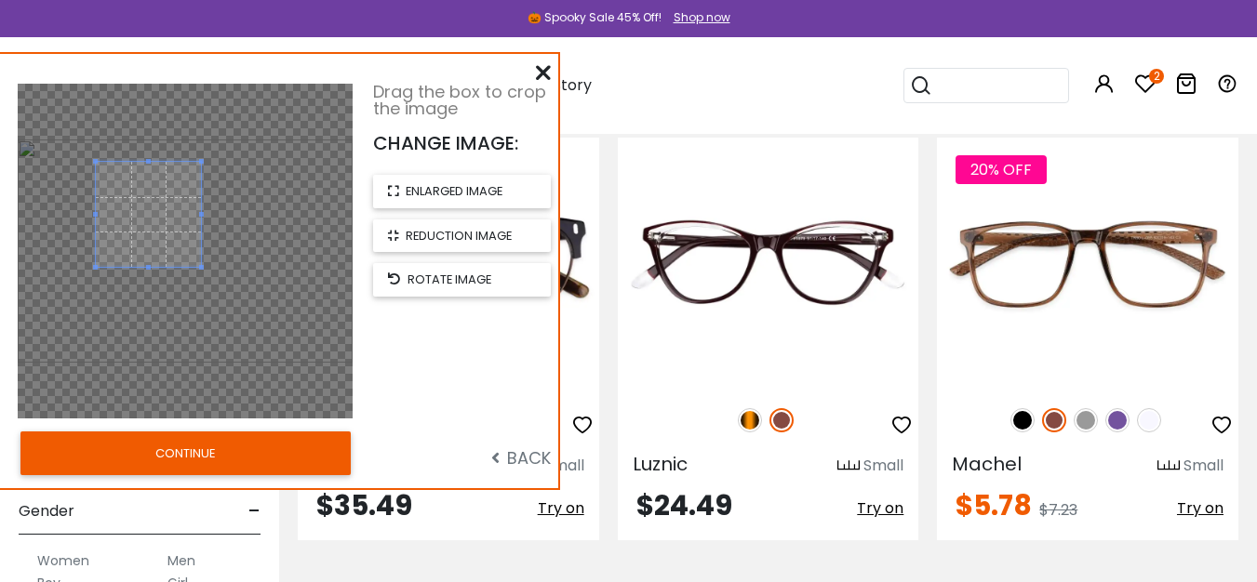
drag, startPoint x: 185, startPoint y: 283, endPoint x: 204, endPoint y: 283, distance: 18.6
click at [204, 283] on div at bounding box center [185, 251] width 335 height 335
drag, startPoint x: 176, startPoint y: 234, endPoint x: 180, endPoint y: 224, distance: 11.2
click at [180, 224] on span at bounding box center [155, 197] width 110 height 110
click at [218, 451] on button "CONTINUE" at bounding box center [185, 453] width 330 height 43
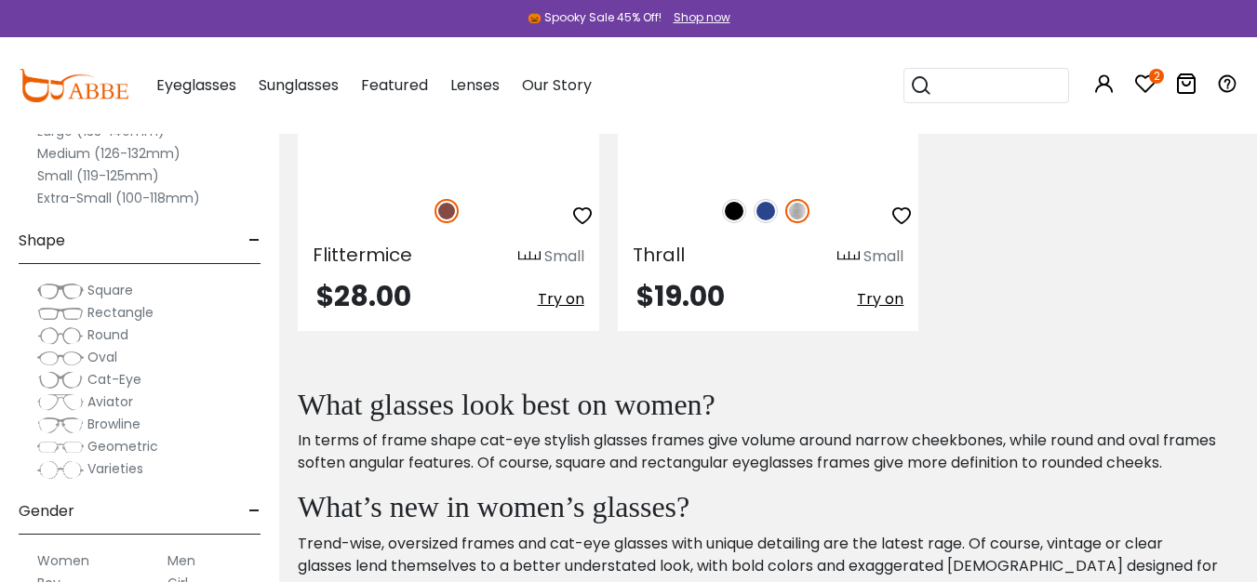
scroll to position [2115, 0]
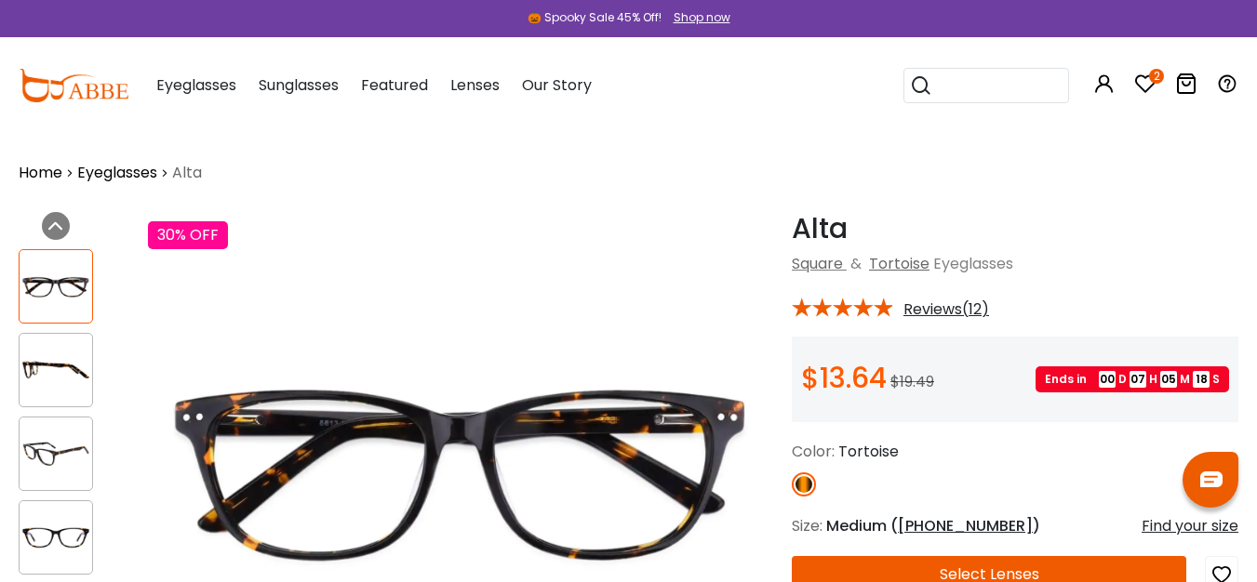
click at [916, 563] on button "Select Lenses" at bounding box center [989, 574] width 394 height 37
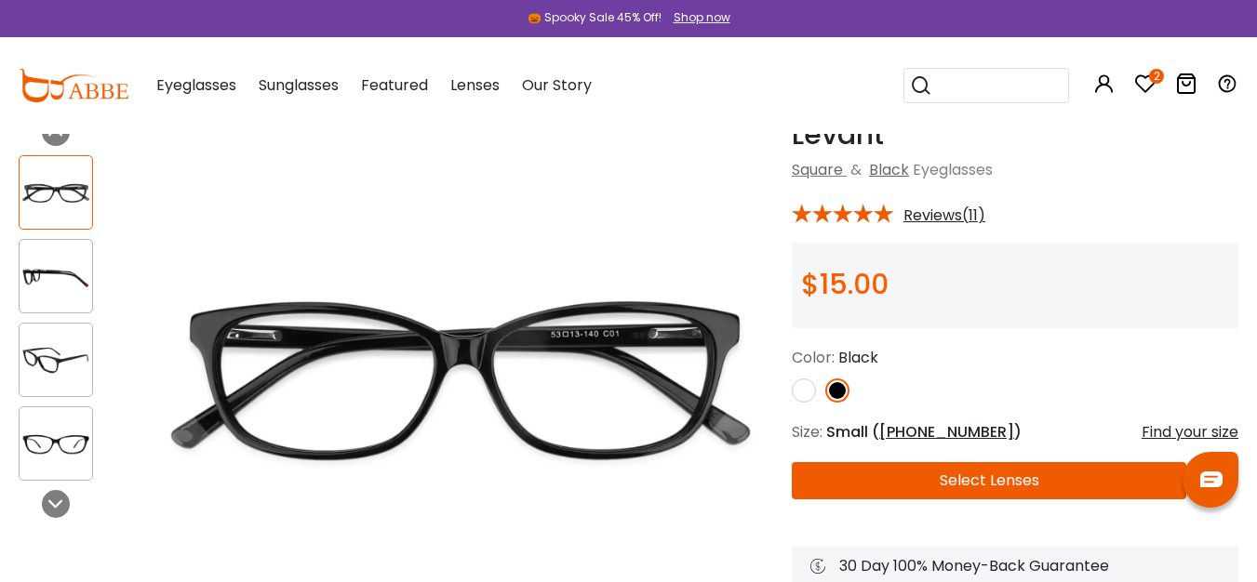
scroll to position [105, 0]
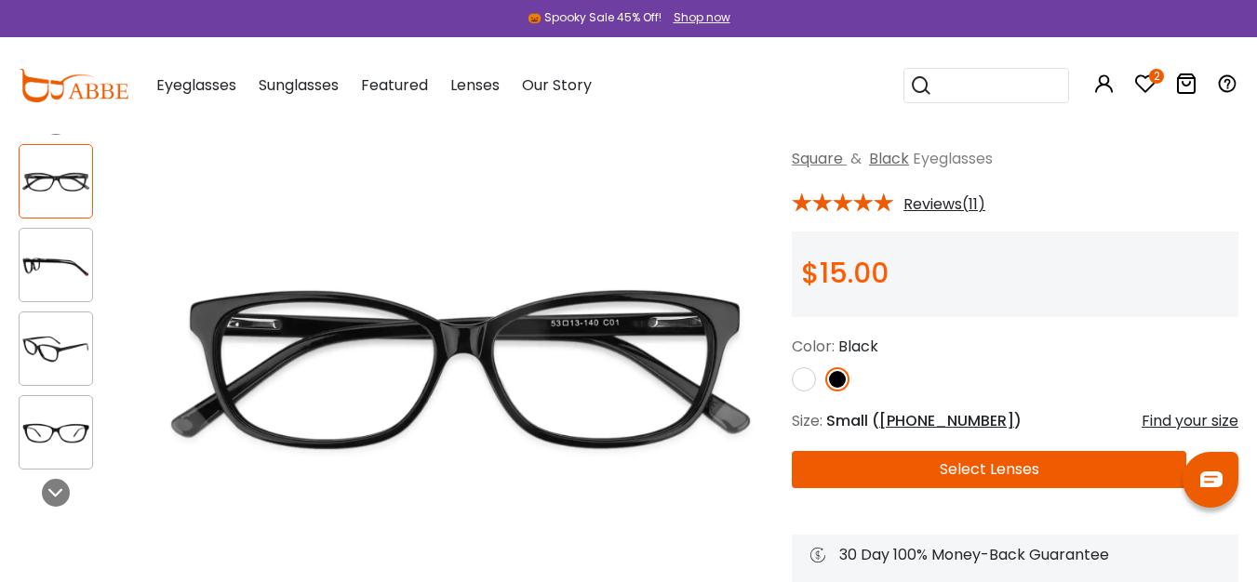
click at [798, 374] on img at bounding box center [804, 379] width 24 height 24
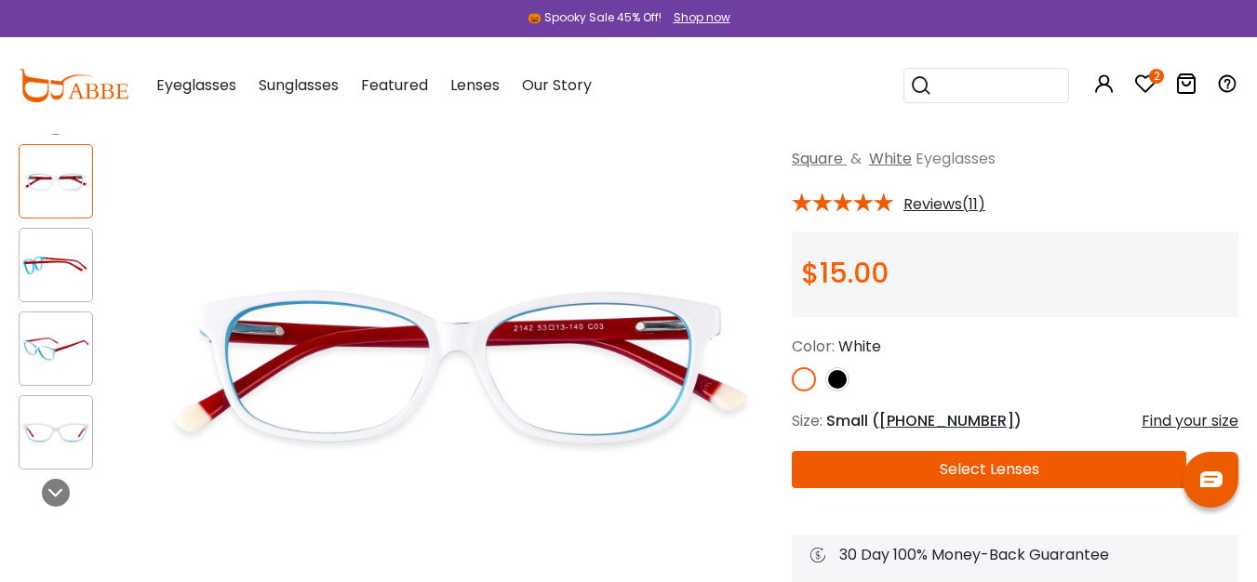
click at [836, 379] on img at bounding box center [837, 379] width 24 height 24
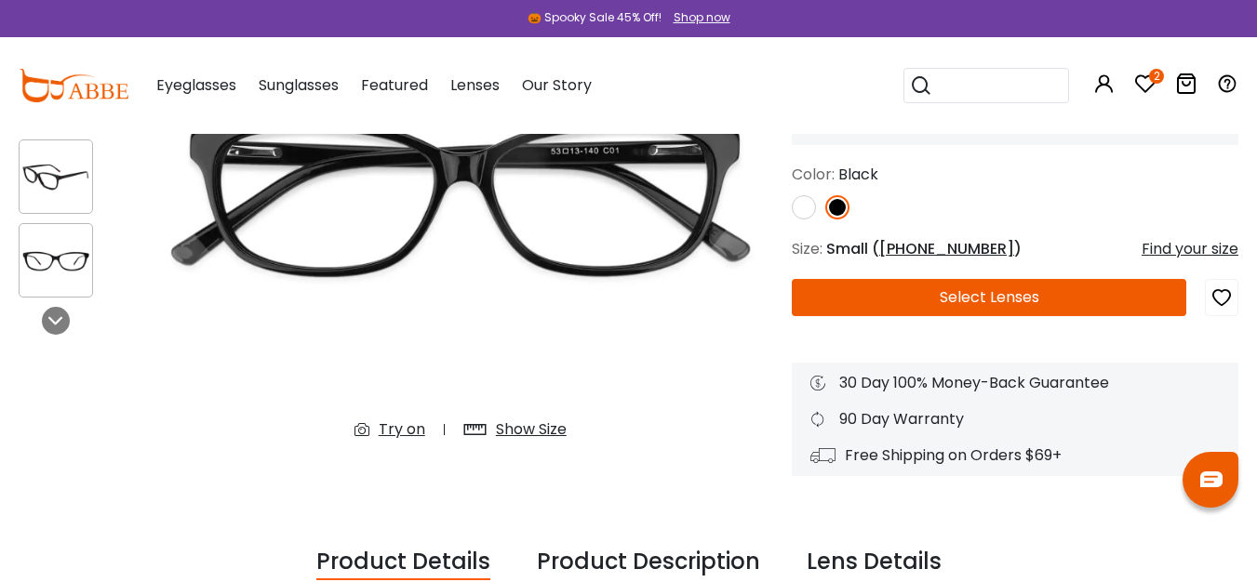
scroll to position [239, 0]
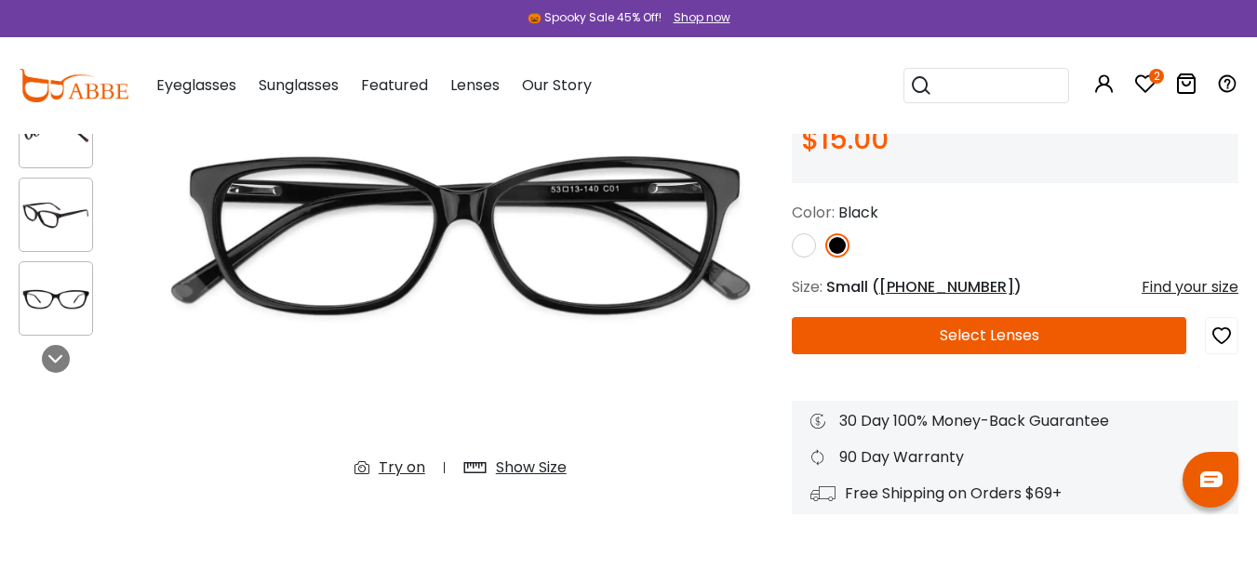
click at [405, 471] on div "Try on" at bounding box center [402, 468] width 47 height 22
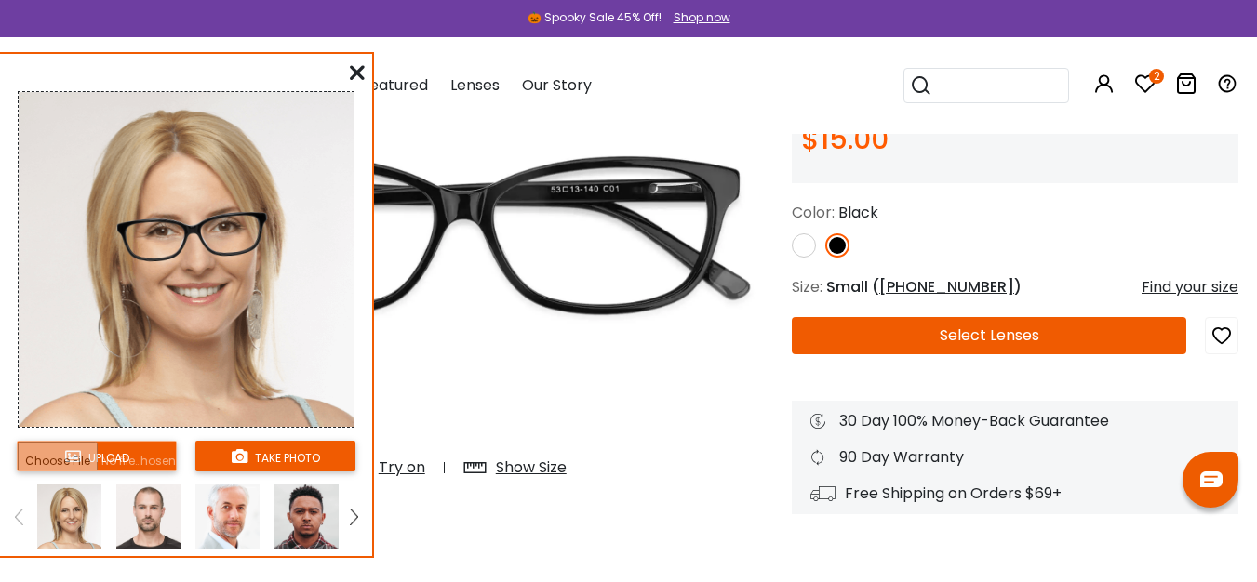
click at [108, 450] on input "file" at bounding box center [97, 456] width 160 height 31
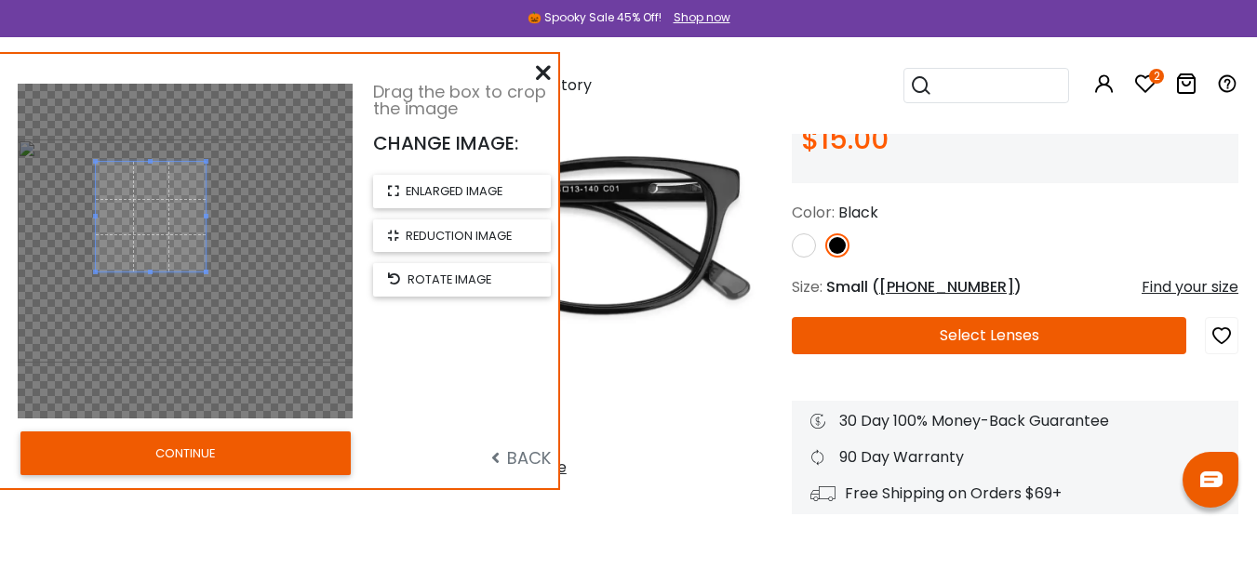
drag, startPoint x: 273, startPoint y: 339, endPoint x: 203, endPoint y: 258, distance: 106.9
click at [203, 258] on div at bounding box center [151, 217] width 110 height 110
drag, startPoint x: 144, startPoint y: 195, endPoint x: 147, endPoint y: 183, distance: 12.4
click at [147, 183] on span at bounding box center [157, 195] width 109 height 109
click at [150, 444] on button "CONTINUE" at bounding box center [185, 453] width 330 height 43
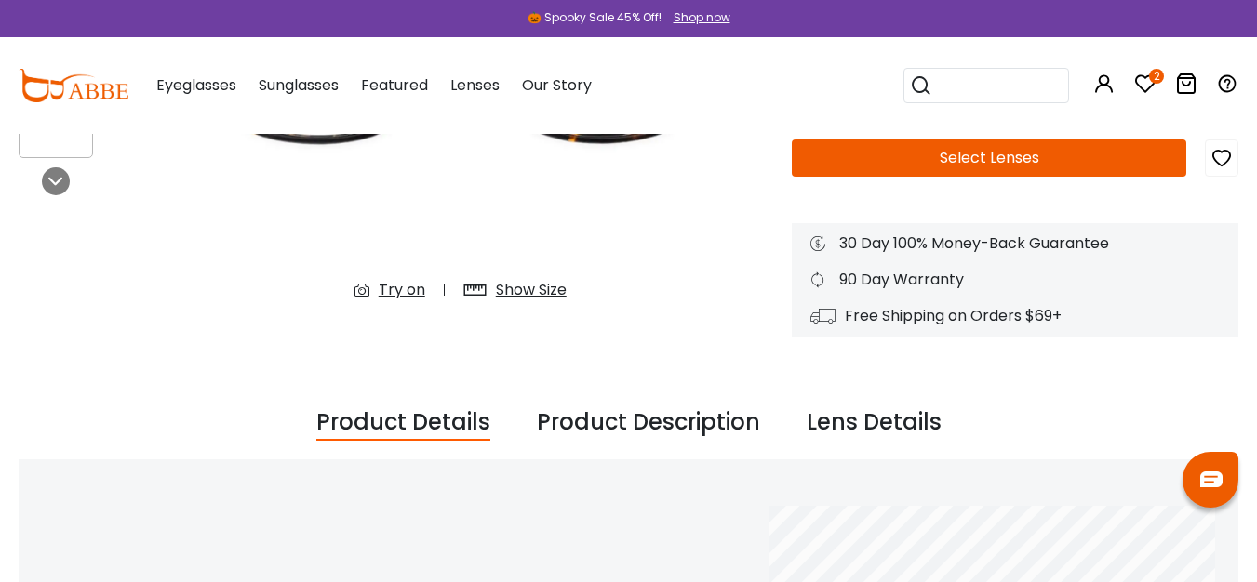
click at [393, 295] on div "Try on" at bounding box center [402, 290] width 47 height 22
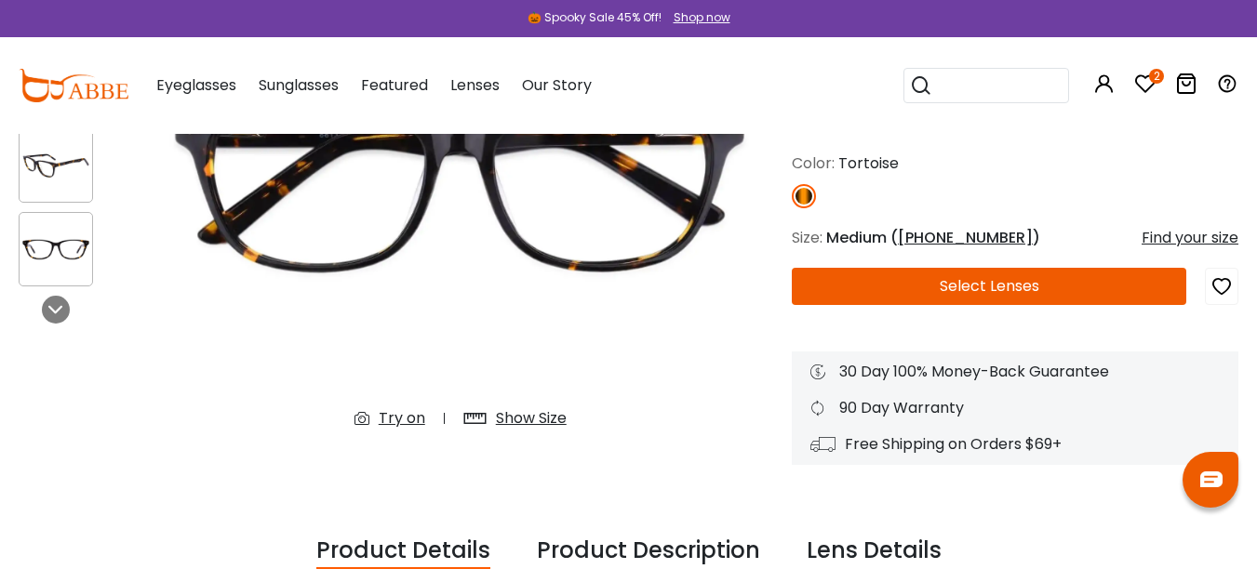
scroll to position [294, 0]
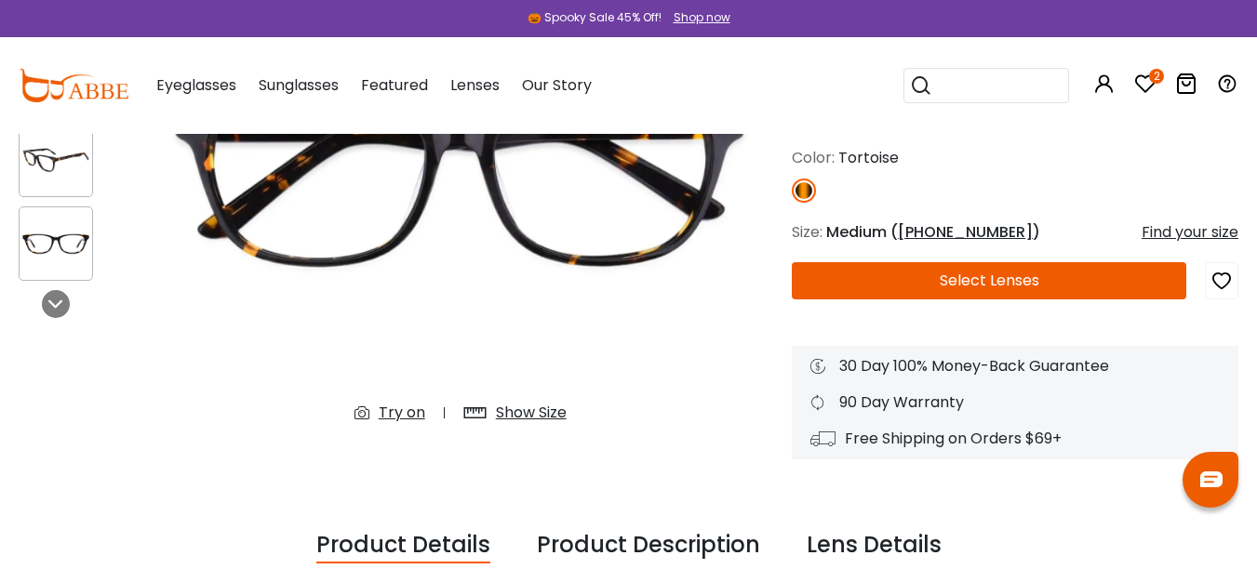
click at [394, 408] on div "Try on" at bounding box center [402, 413] width 47 height 22
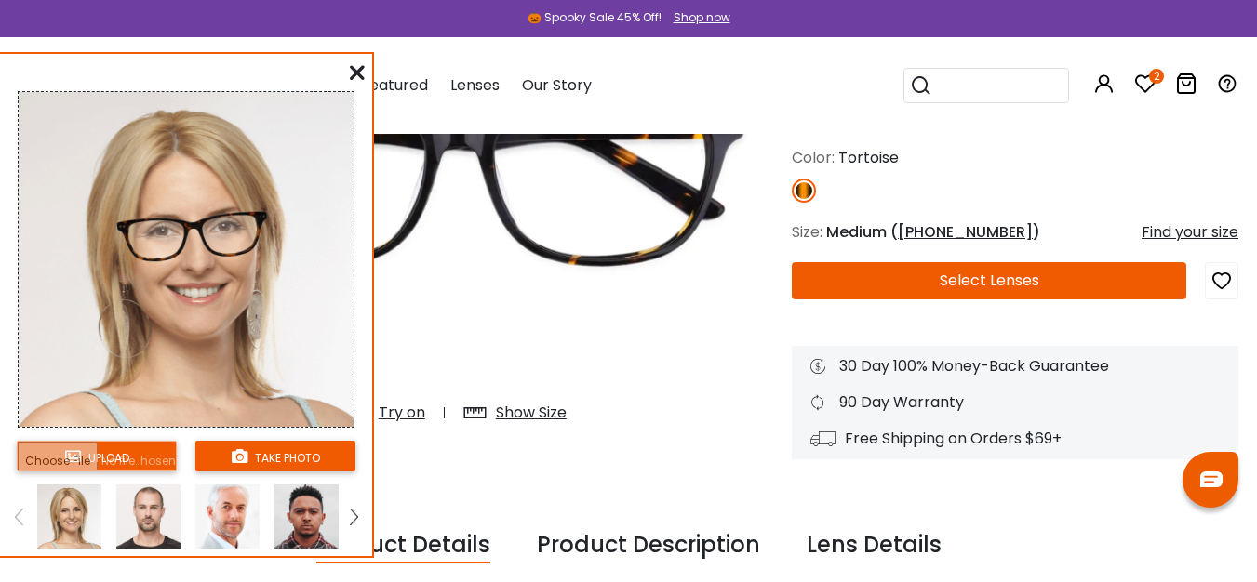
click at [72, 457] on input "file" at bounding box center [97, 456] width 160 height 31
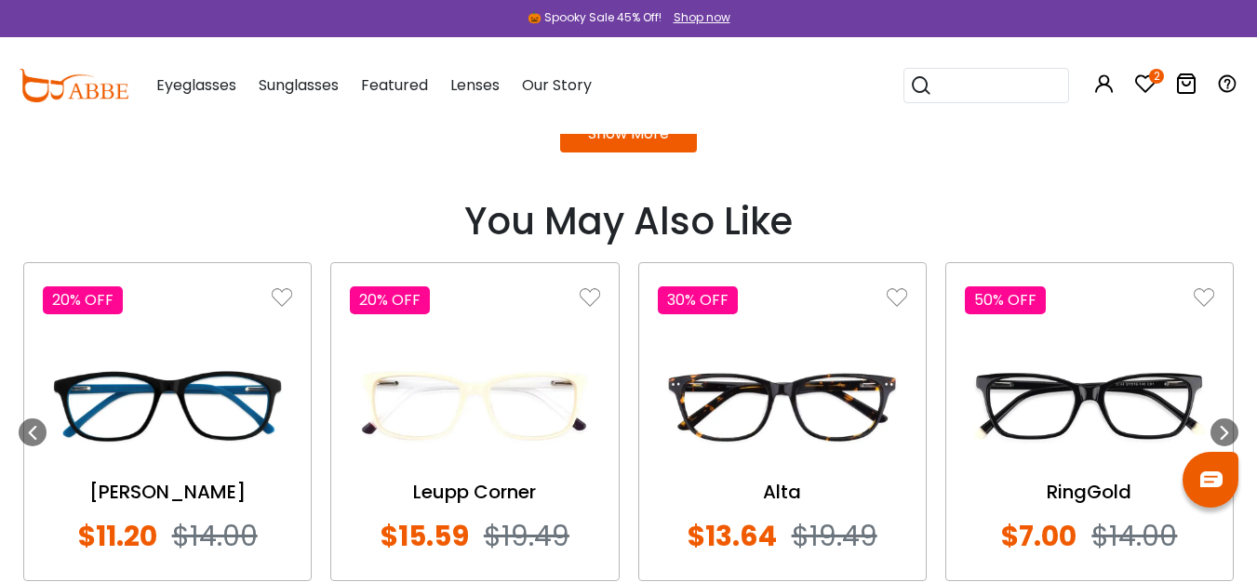
scroll to position [2093, 0]
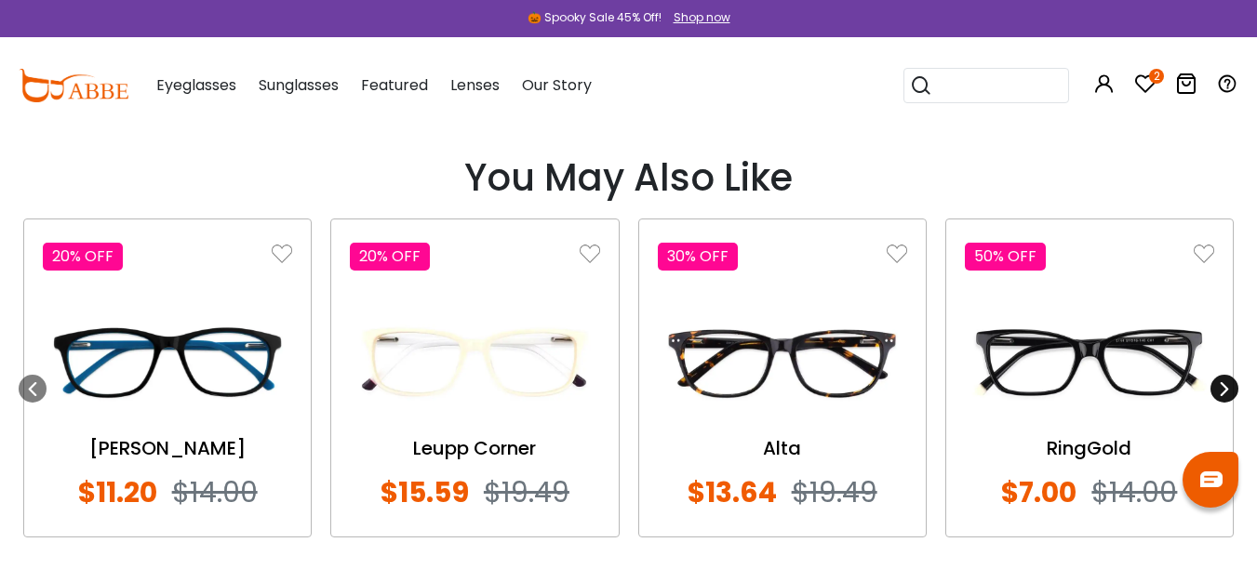
click at [1220, 383] on icon at bounding box center [1224, 388] width 15 height 15
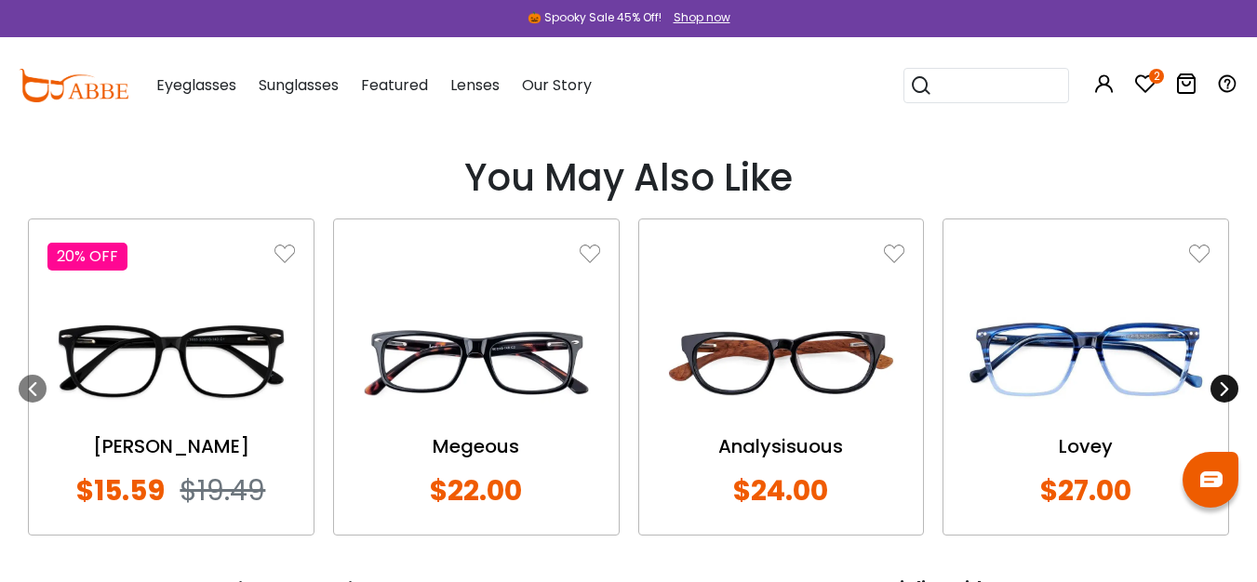
click at [1220, 383] on icon at bounding box center [1224, 388] width 15 height 15
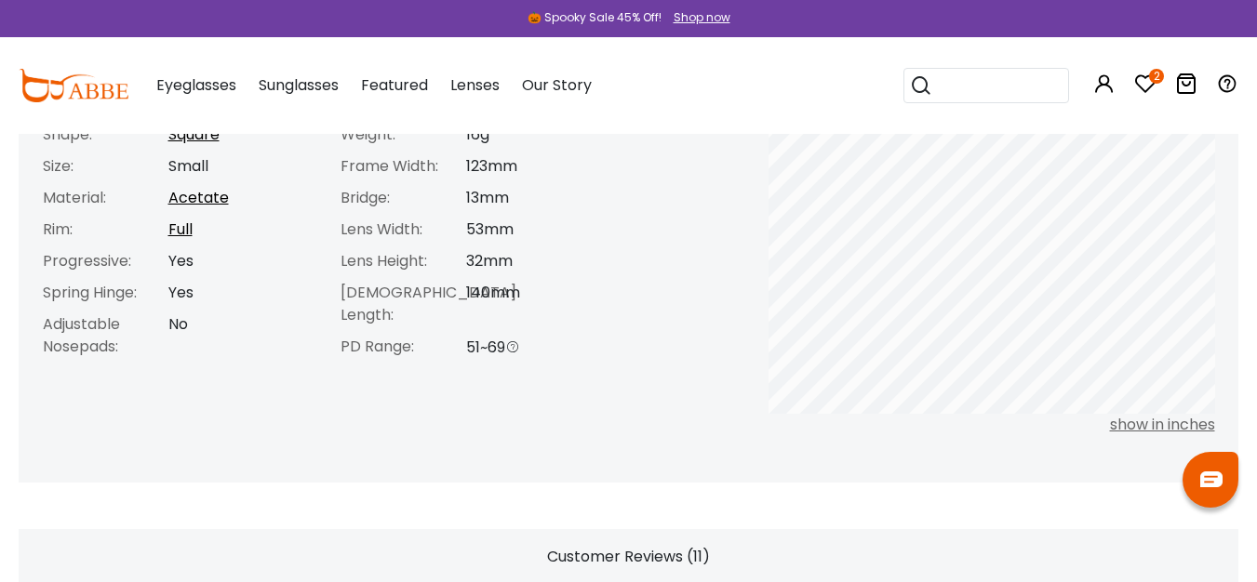
scroll to position [417, 0]
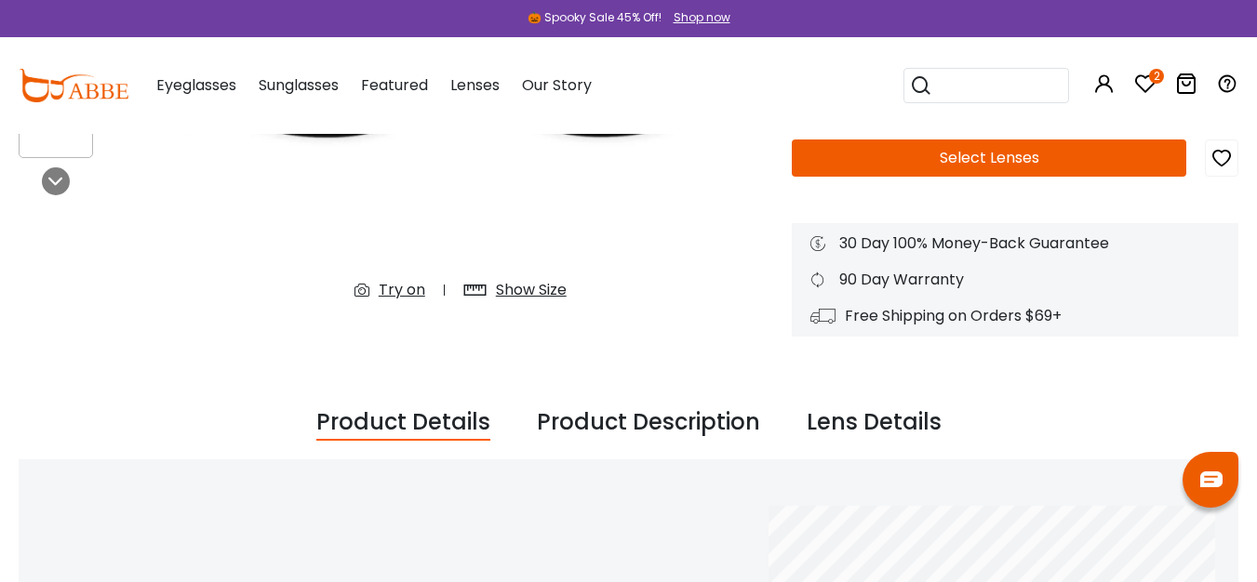
drag, startPoint x: 1261, startPoint y: 373, endPoint x: 1270, endPoint y: 88, distance: 284.8
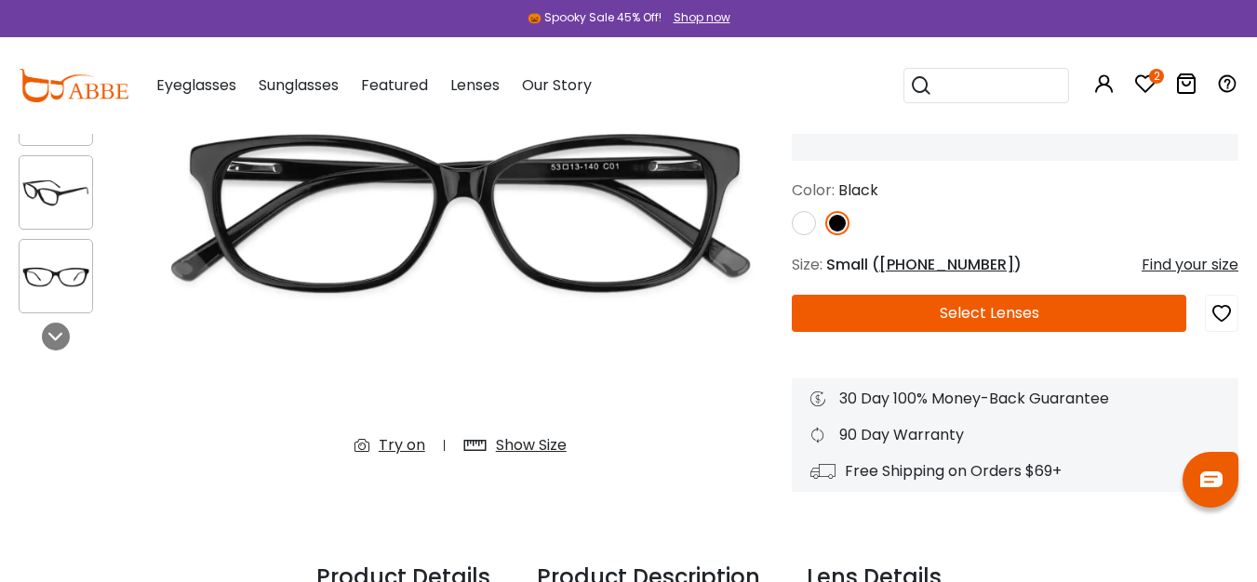
scroll to position [288, 0]
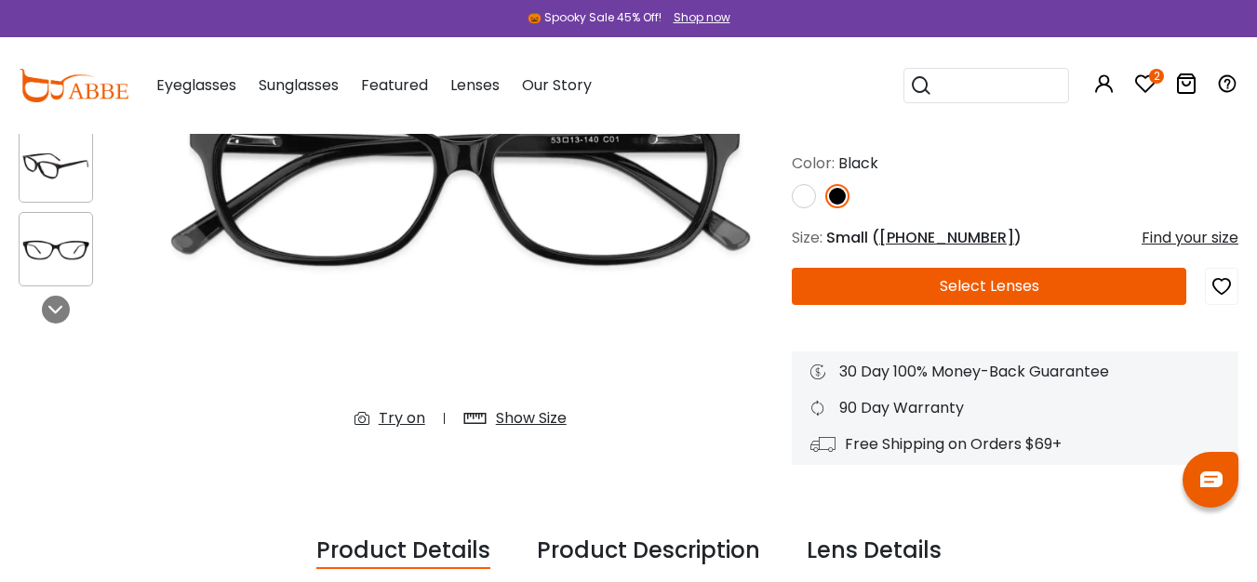
click at [399, 417] on div "Try on" at bounding box center [402, 418] width 47 height 22
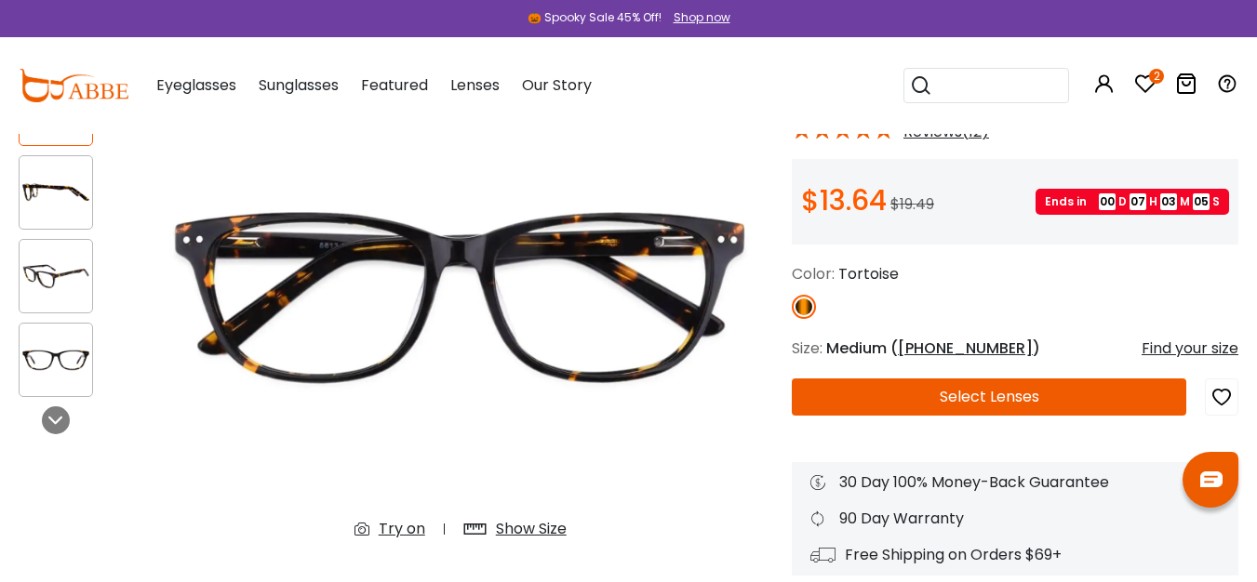
scroll to position [316, 0]
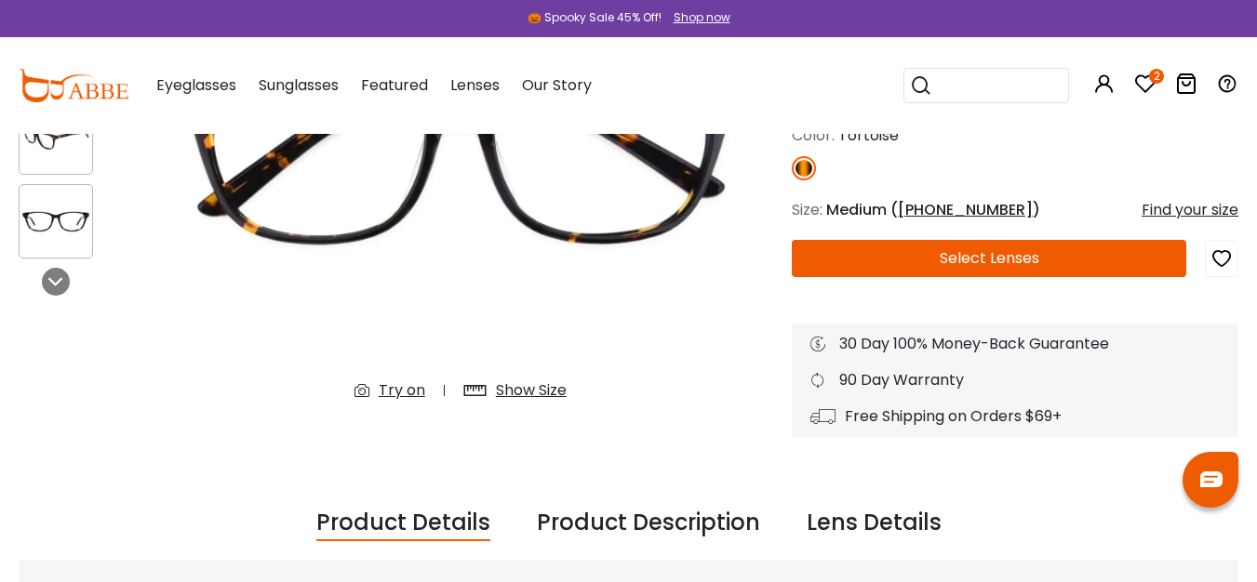
click at [406, 389] on div "Try on" at bounding box center [402, 391] width 47 height 22
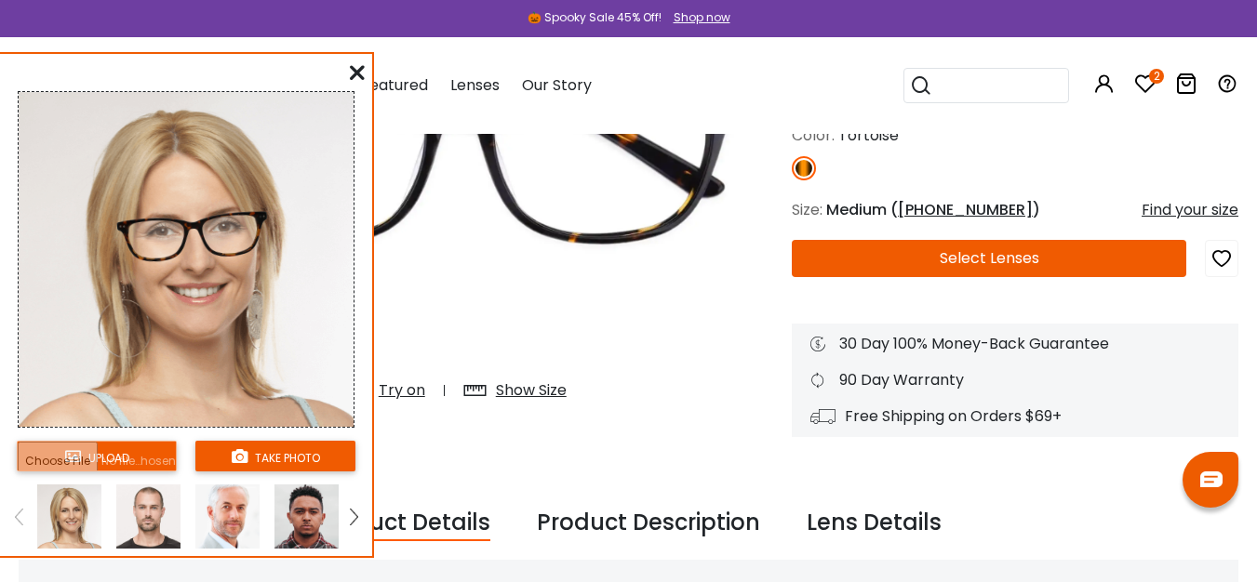
click at [99, 448] on input "file" at bounding box center [97, 456] width 160 height 31
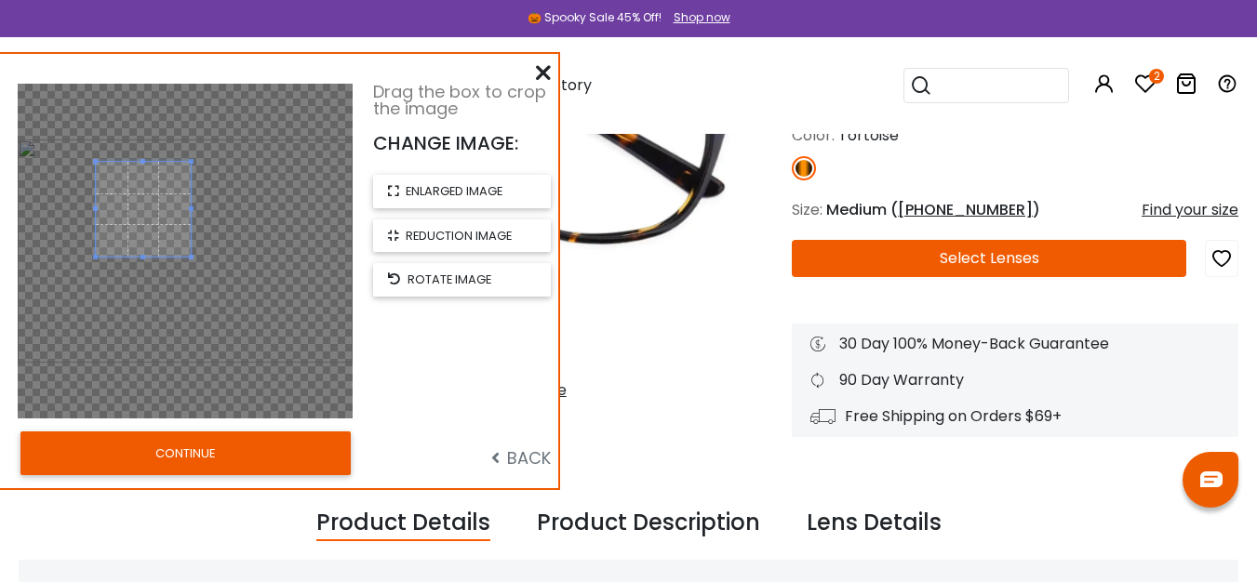
drag, startPoint x: 274, startPoint y: 340, endPoint x: 191, endPoint y: 278, distance: 104.4
click at [191, 278] on div at bounding box center [185, 251] width 335 height 335
drag, startPoint x: 164, startPoint y: 247, endPoint x: 174, endPoint y: 230, distance: 20.4
click at [174, 230] on span at bounding box center [153, 191] width 95 height 95
click at [195, 461] on button "CONTINUE" at bounding box center [185, 453] width 330 height 43
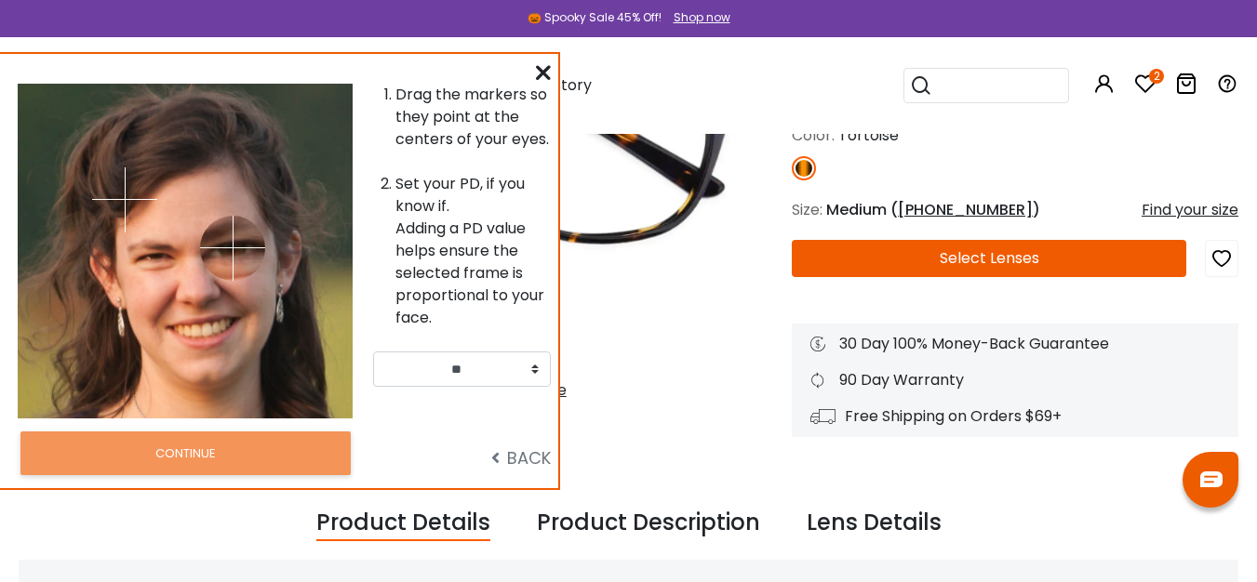
drag, startPoint x: 221, startPoint y: 219, endPoint x: 233, endPoint y: 247, distance: 30.9
click at [233, 247] on img at bounding box center [232, 248] width 65 height 65
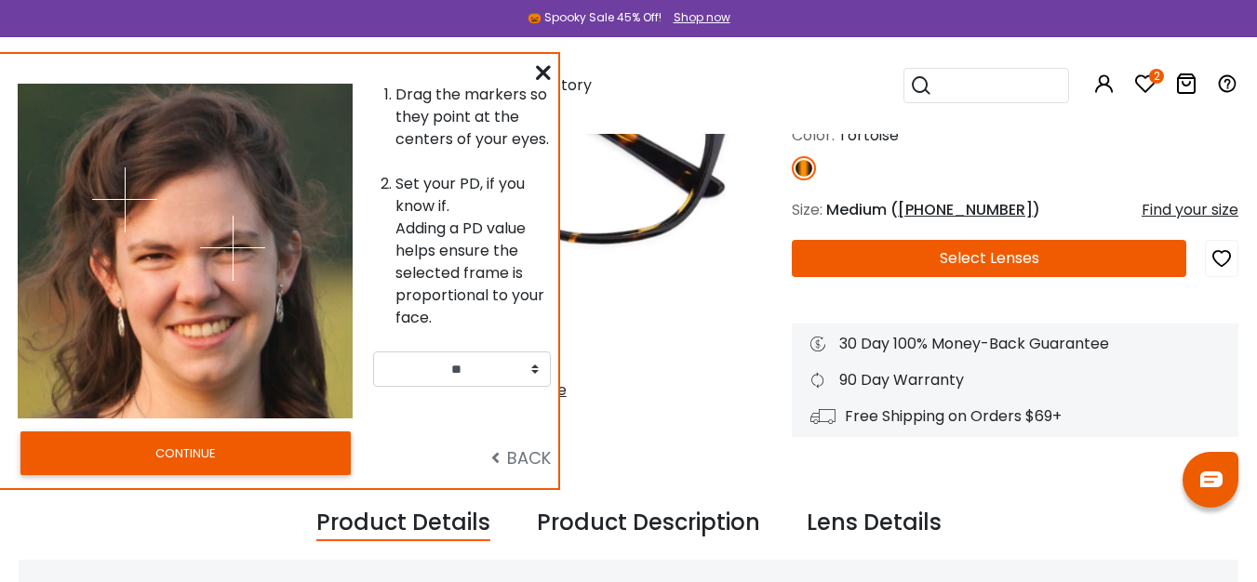
click at [155, 233] on img at bounding box center [124, 199] width 65 height 65
click at [155, 257] on div at bounding box center [101, 251] width 167 height 335
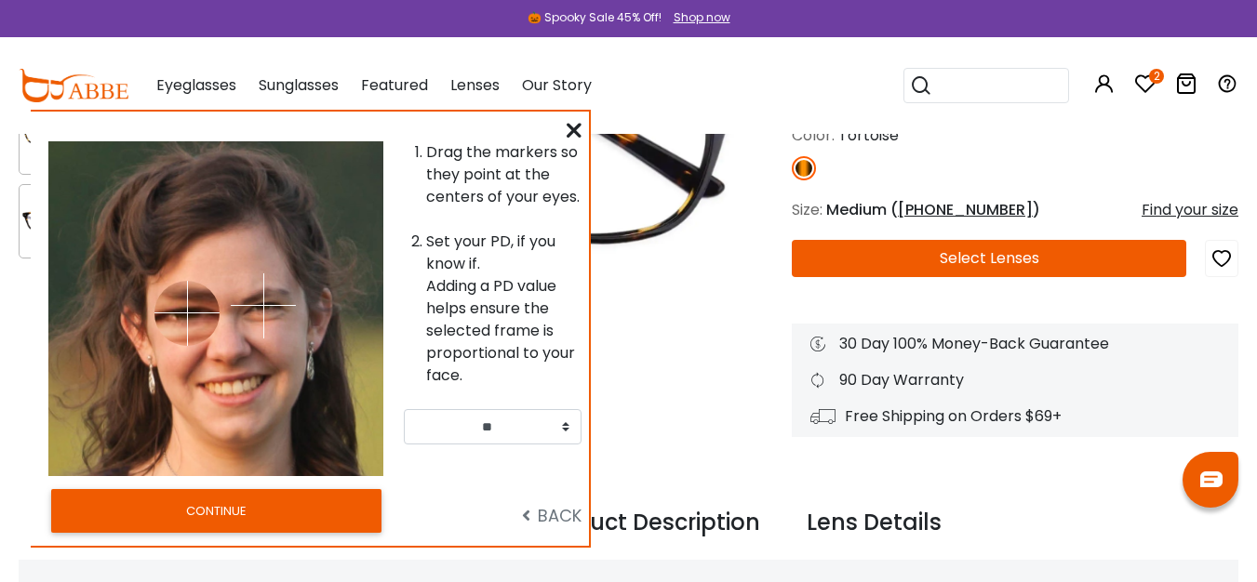
click at [187, 313] on img at bounding box center [186, 313] width 65 height 65
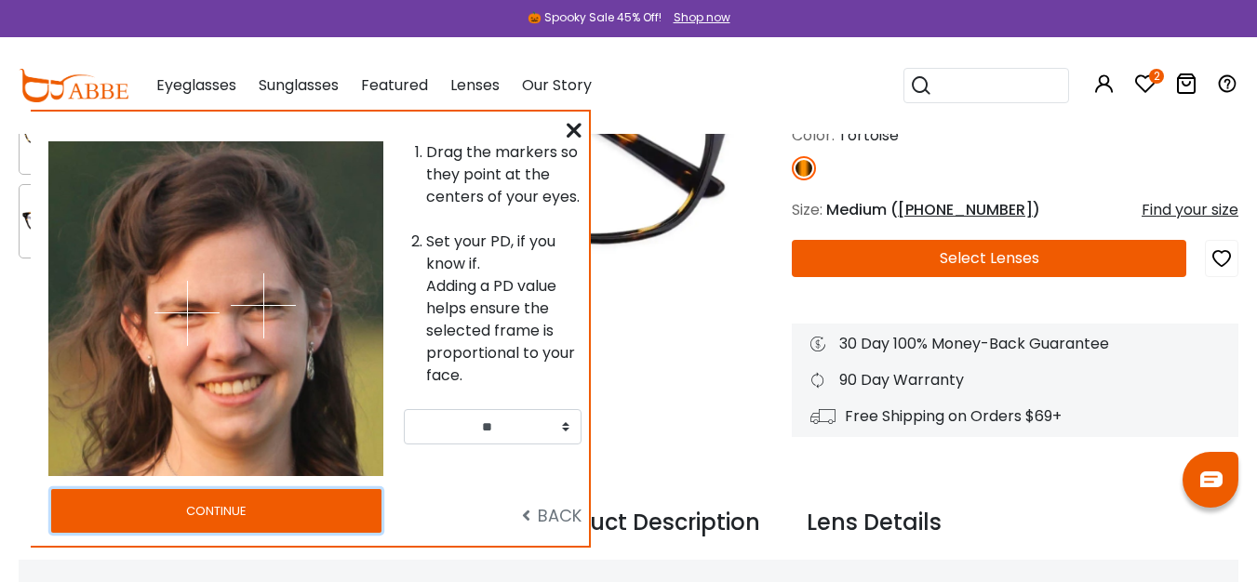
click at [235, 519] on button "CONTINUE" at bounding box center [216, 510] width 330 height 43
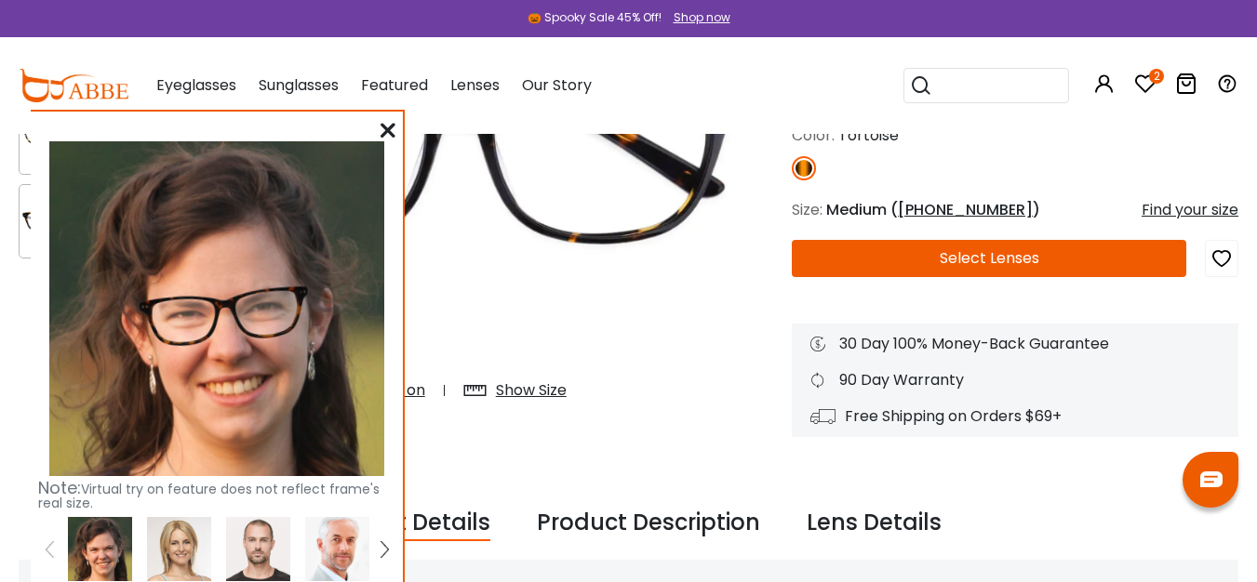
click at [388, 126] on icon at bounding box center [387, 130] width 15 height 15
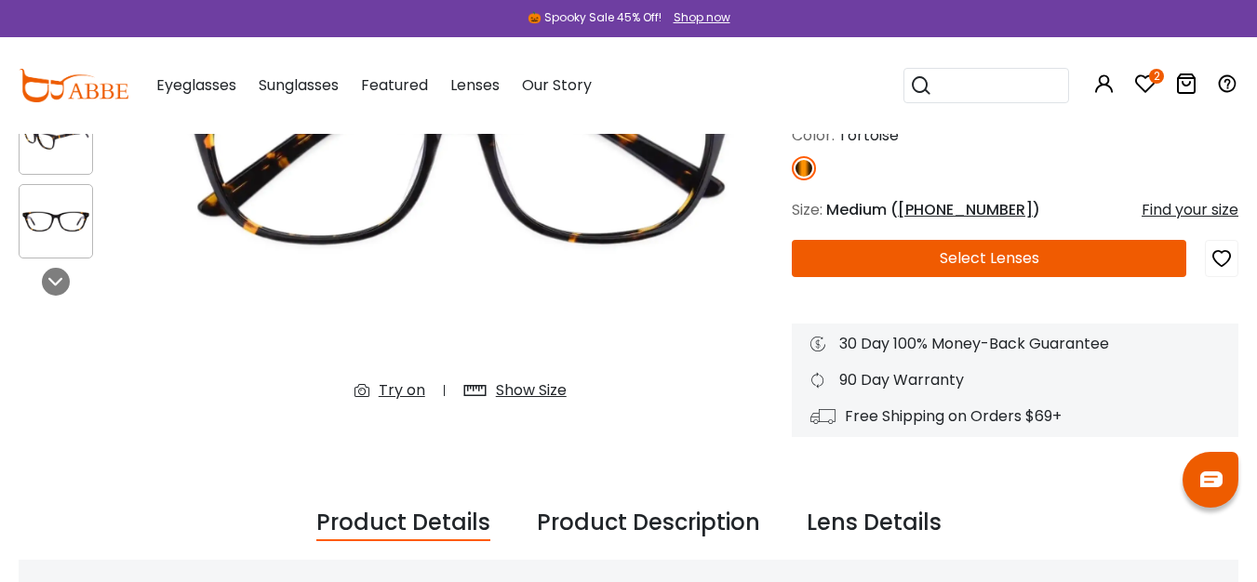
drag, startPoint x: 397, startPoint y: 394, endPoint x: 705, endPoint y: 183, distance: 372.8
click at [397, 393] on div "Try on" at bounding box center [402, 391] width 47 height 22
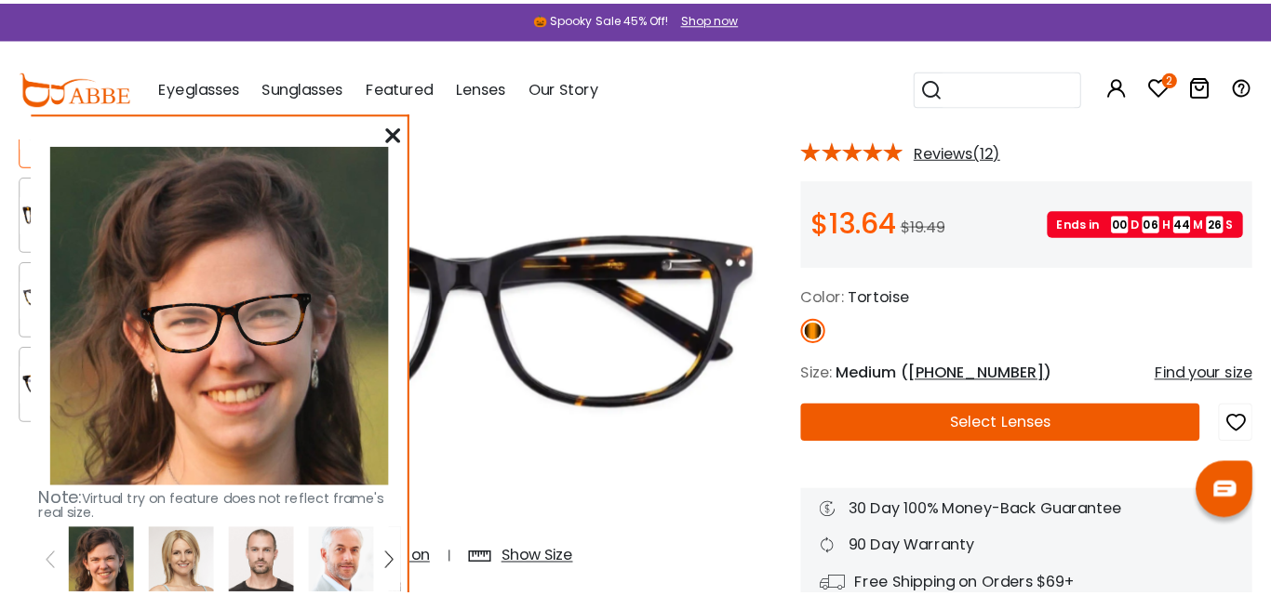
scroll to position [155, 0]
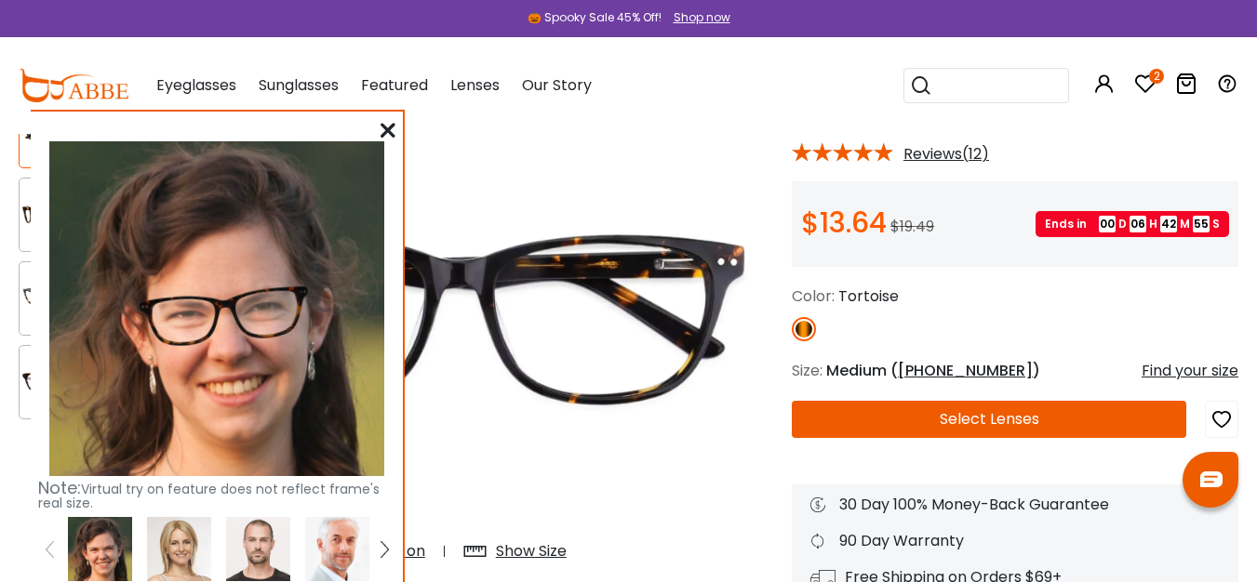
click at [1177, 369] on div "Find your size" at bounding box center [1189, 371] width 97 height 22
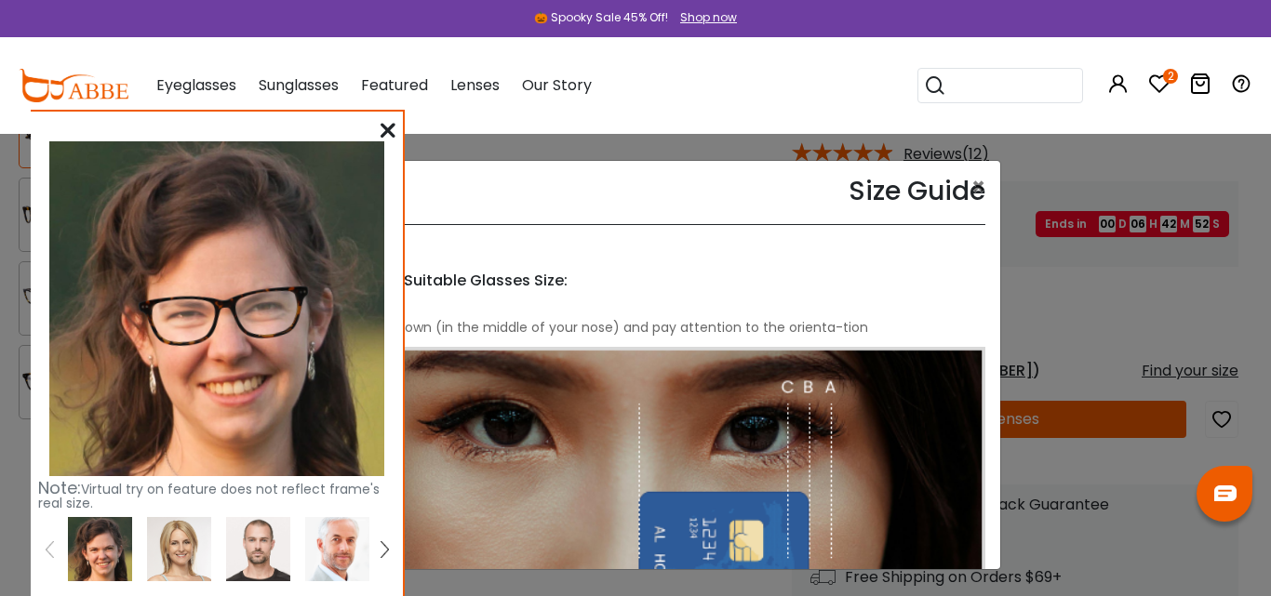
click at [380, 135] on icon at bounding box center [387, 130] width 15 height 15
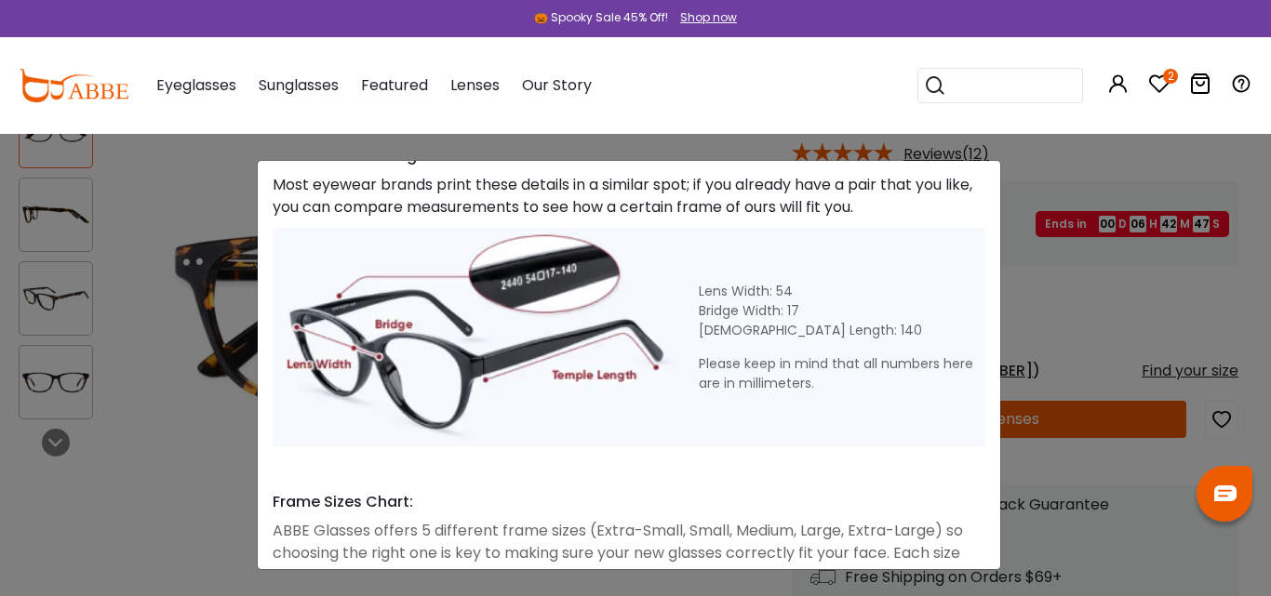
scroll to position [738, 0]
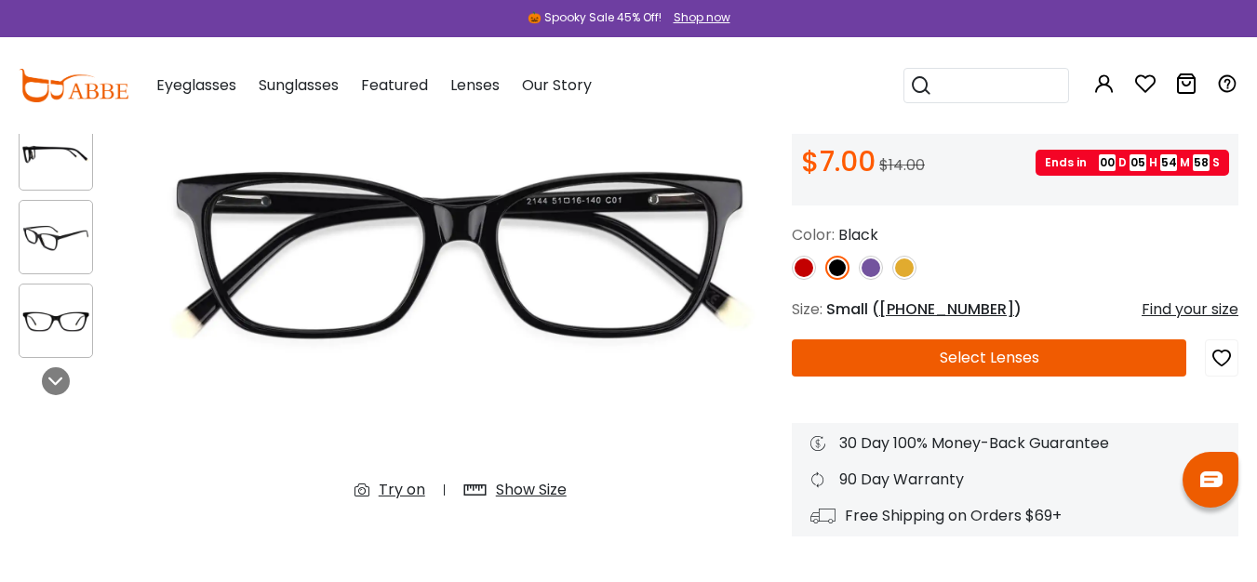
scroll to position [233, 0]
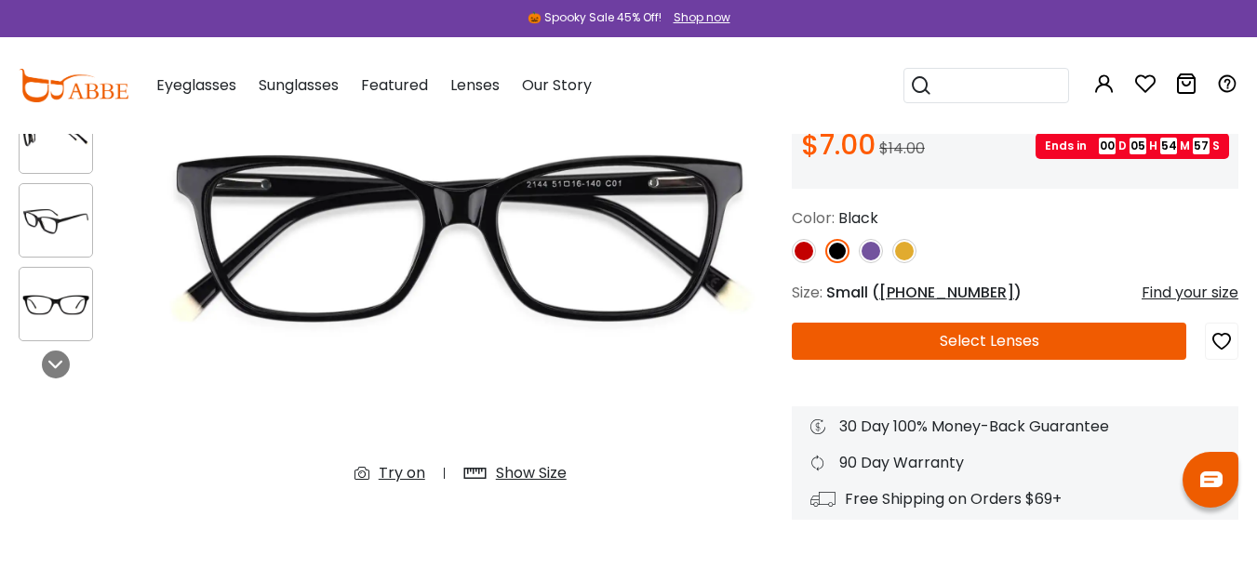
click at [382, 469] on div "Try on" at bounding box center [402, 473] width 47 height 22
click at [391, 468] on div "Try on" at bounding box center [402, 473] width 47 height 22
click at [389, 469] on div "Try on" at bounding box center [402, 473] width 47 height 22
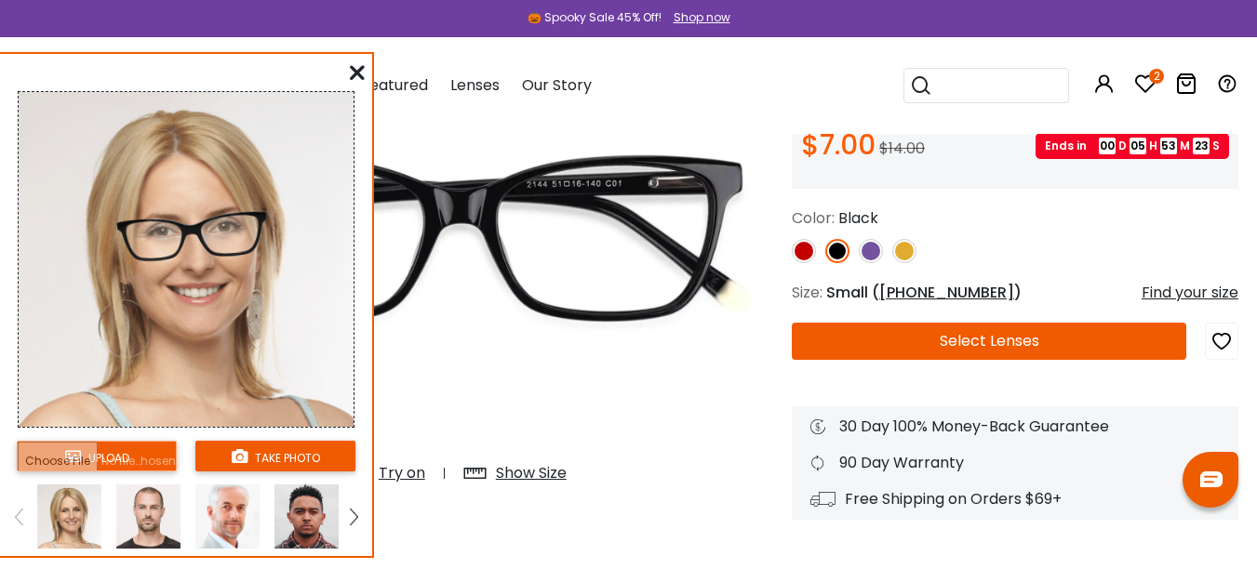
click at [112, 463] on input "file" at bounding box center [97, 456] width 160 height 31
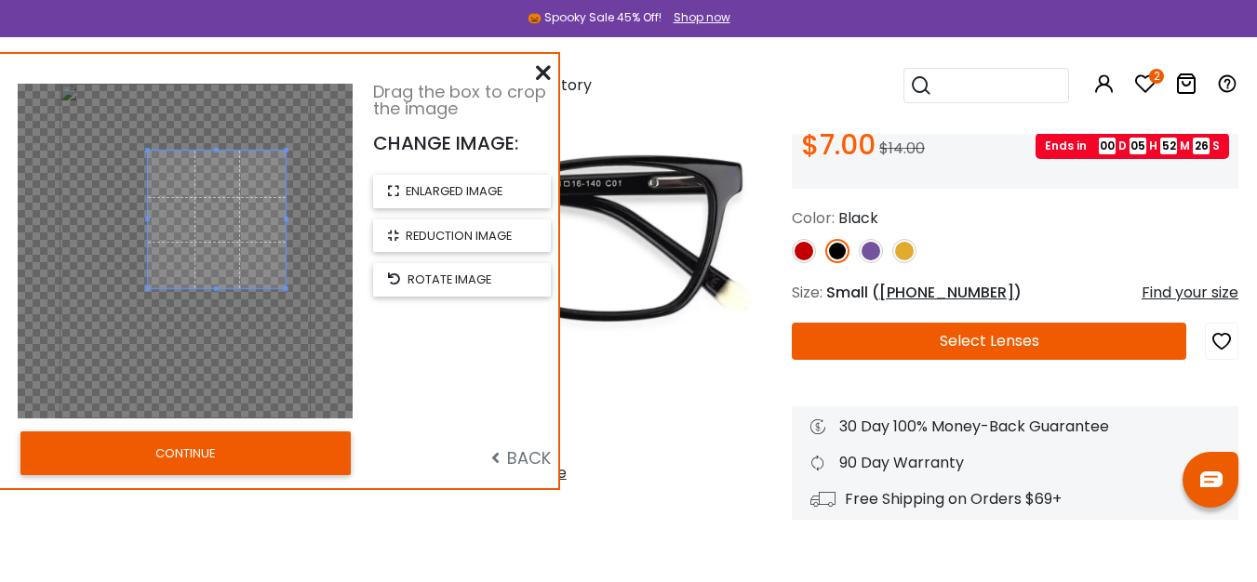
drag, startPoint x: 85, startPoint y: 350, endPoint x: 145, endPoint y: 278, distance: 93.7
click at [148, 278] on div at bounding box center [217, 220] width 138 height 138
drag, startPoint x: 209, startPoint y: 260, endPoint x: 214, endPoint y: 232, distance: 28.3
click at [214, 232] on span at bounding box center [218, 190] width 140 height 140
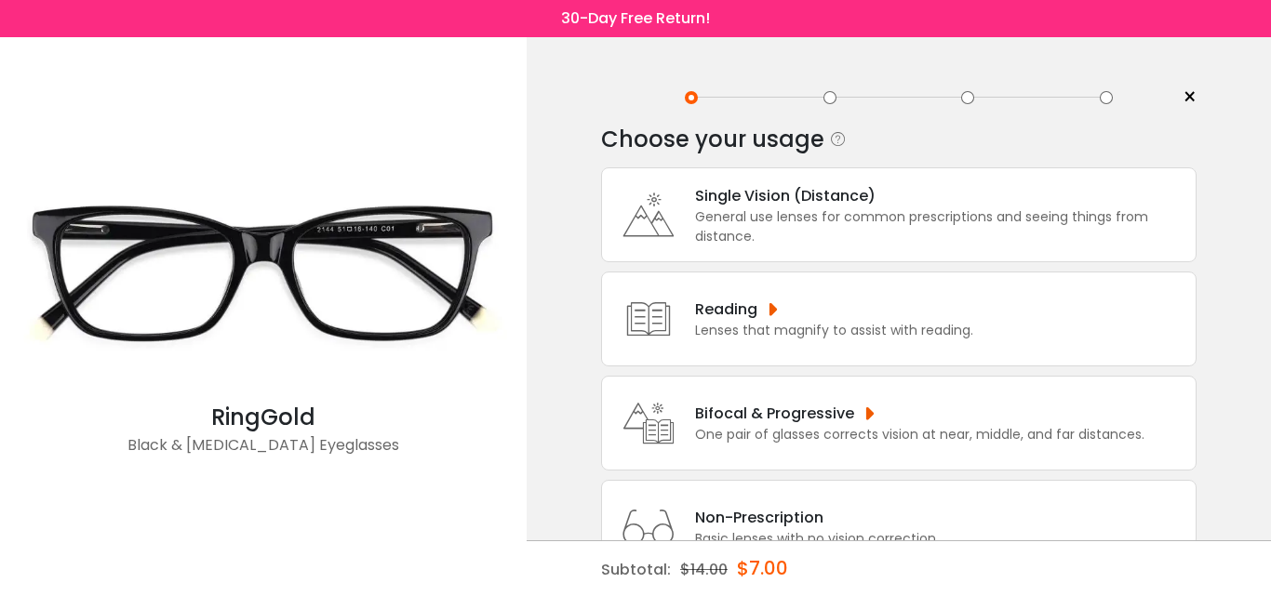
click at [794, 239] on div "General use lenses for common prescriptions and seeing things from distance." at bounding box center [940, 226] width 491 height 39
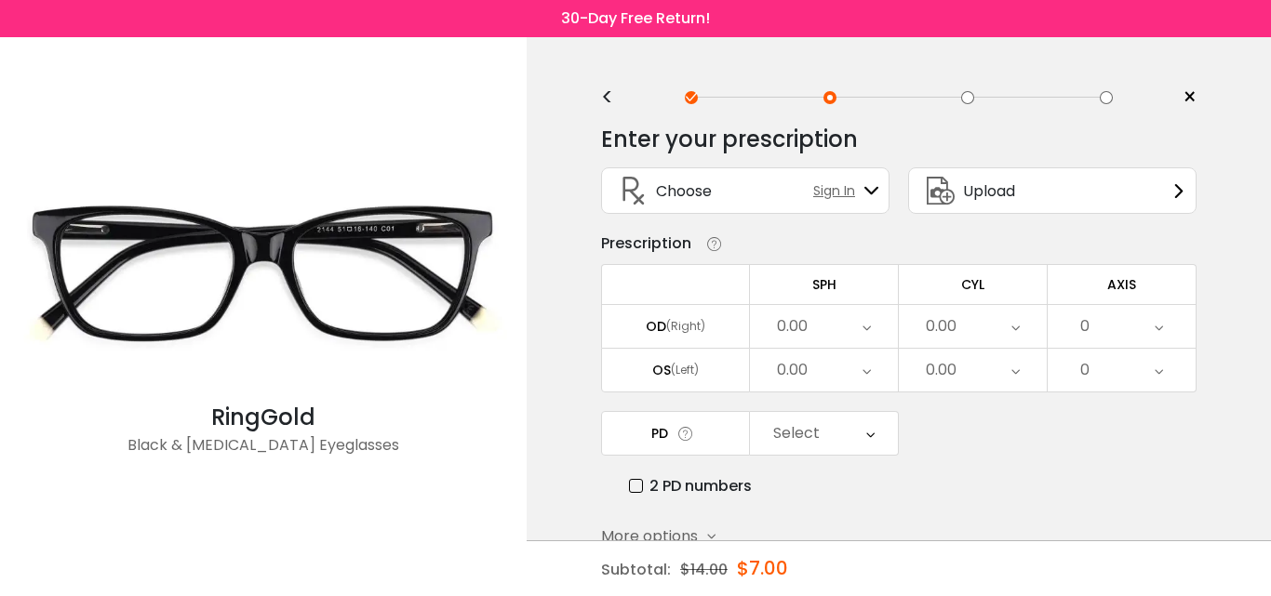
click at [867, 332] on icon at bounding box center [866, 326] width 8 height 43
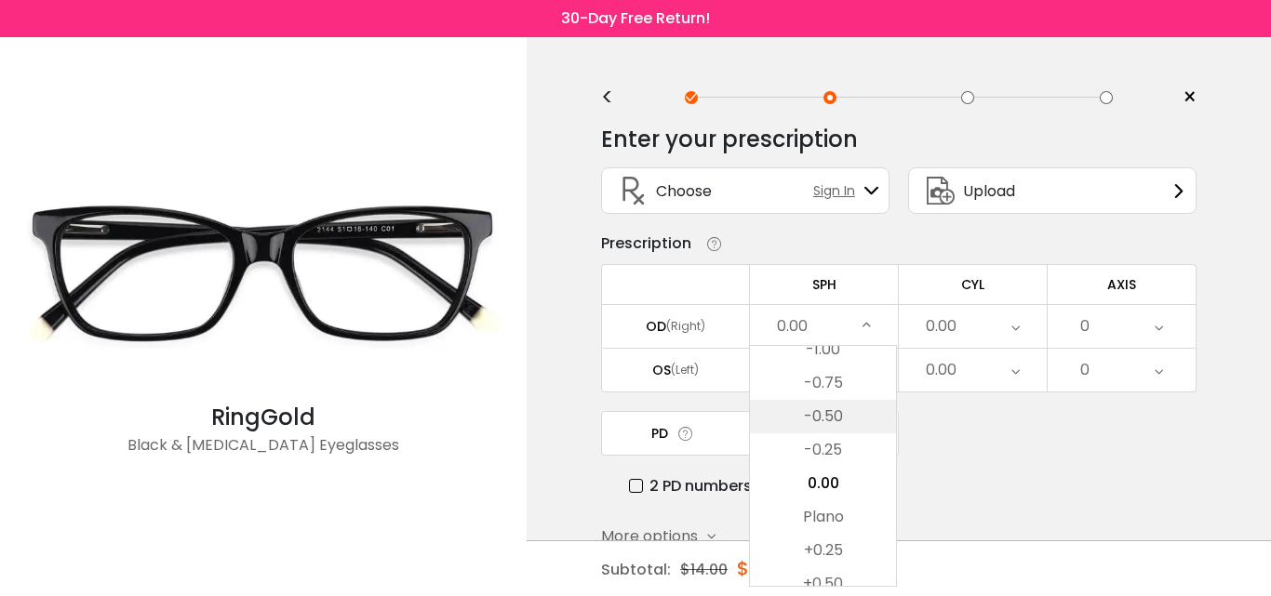
click at [834, 420] on li "-0.50" at bounding box center [823, 416] width 146 height 33
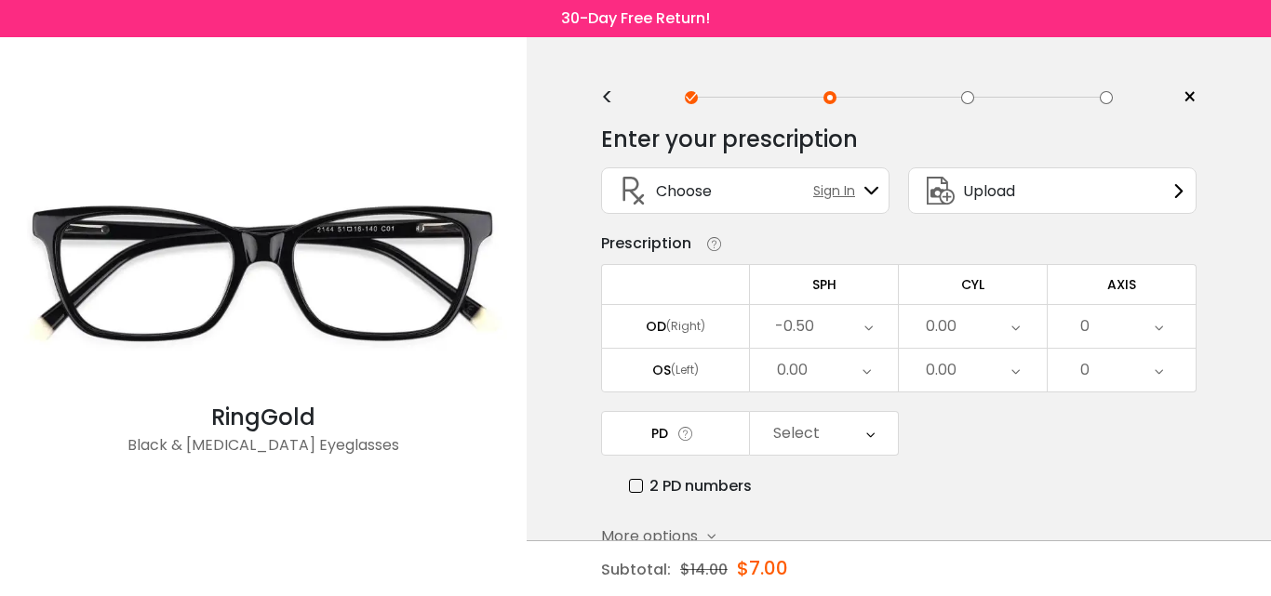
click at [960, 320] on div "0.00" at bounding box center [973, 326] width 148 height 43
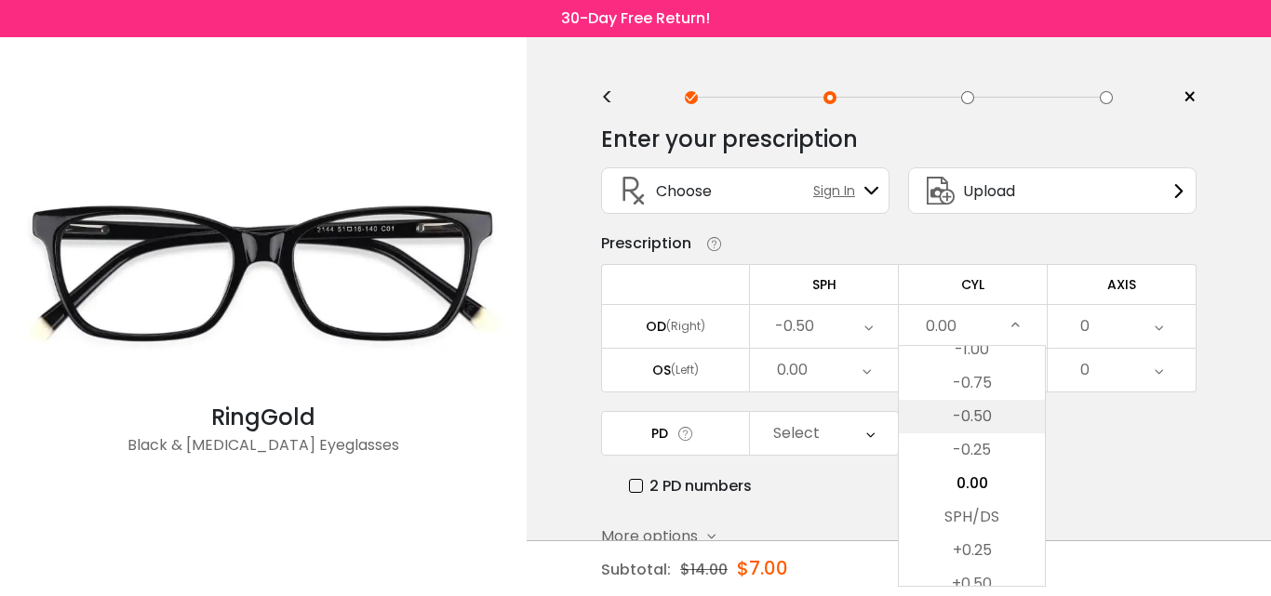
click at [969, 416] on li "-0.50" at bounding box center [972, 416] width 146 height 33
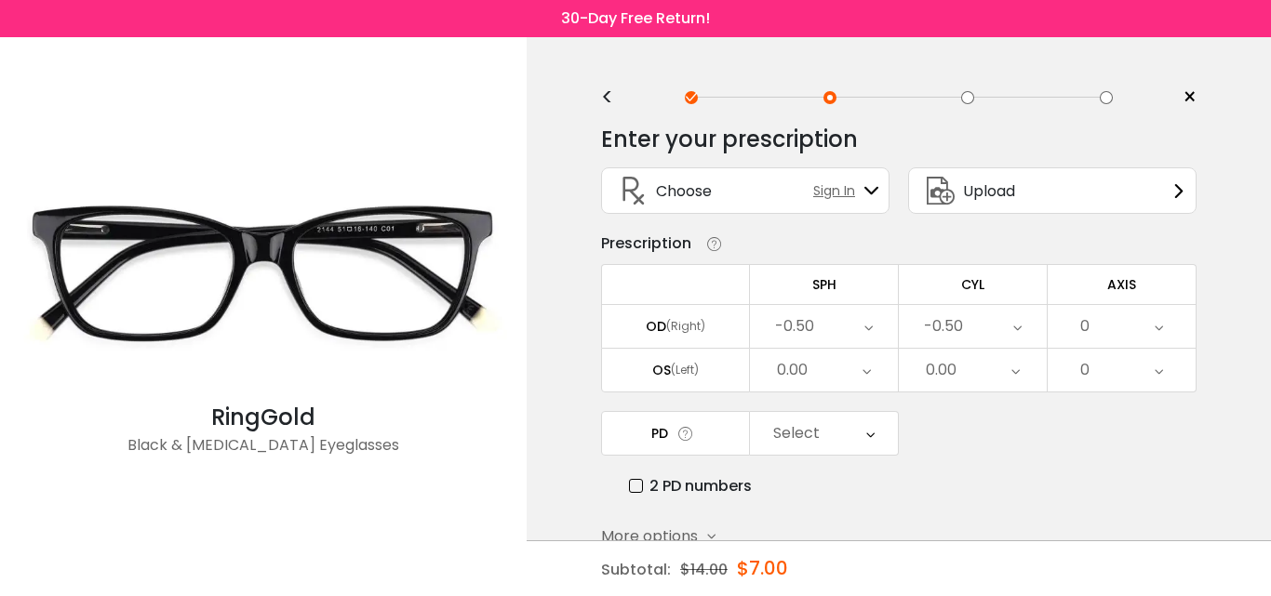
click at [1125, 325] on div "0" at bounding box center [1121, 326] width 148 height 43
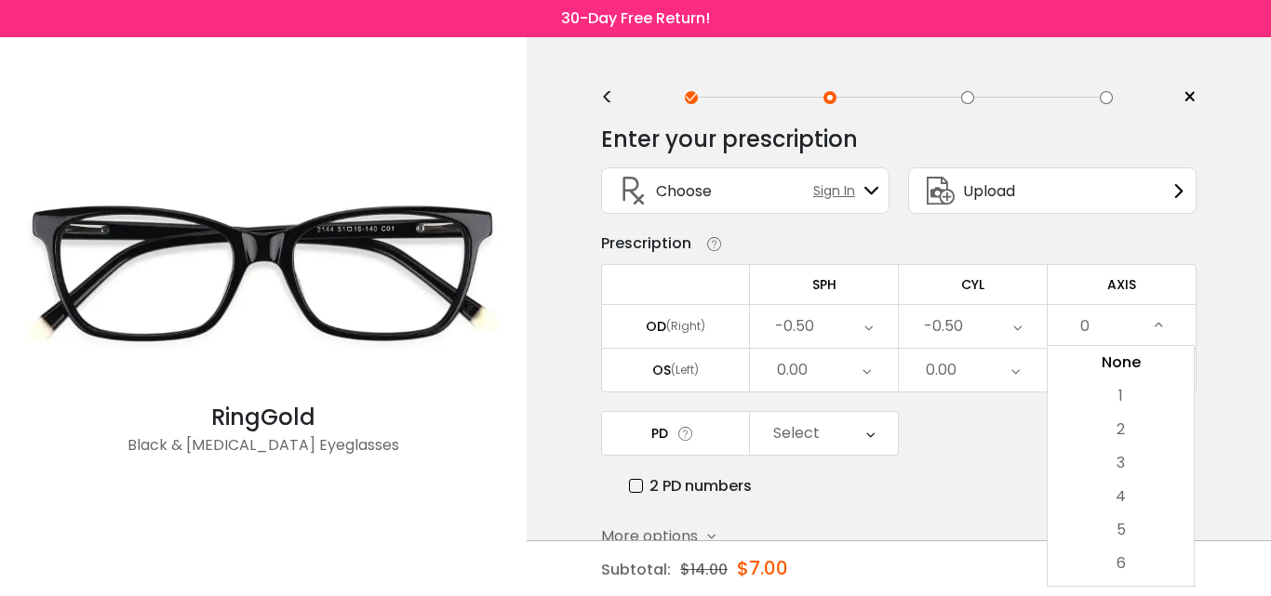
click at [1094, 324] on div "0" at bounding box center [1121, 326] width 148 height 43
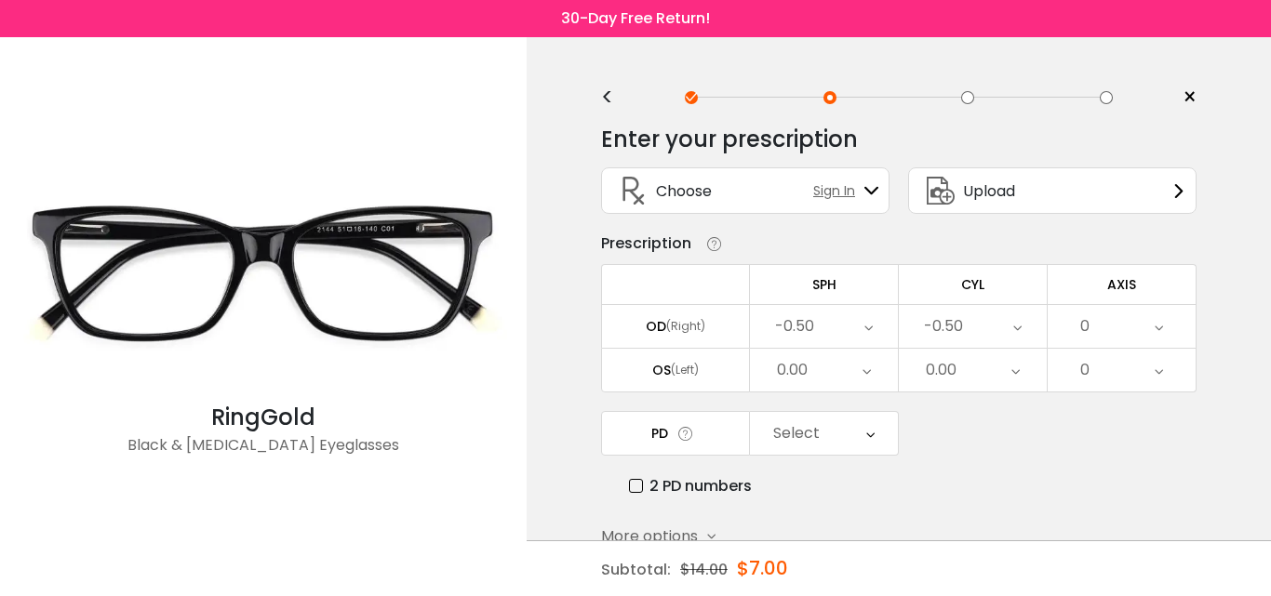
click at [1156, 336] on icon at bounding box center [1158, 326] width 8 height 43
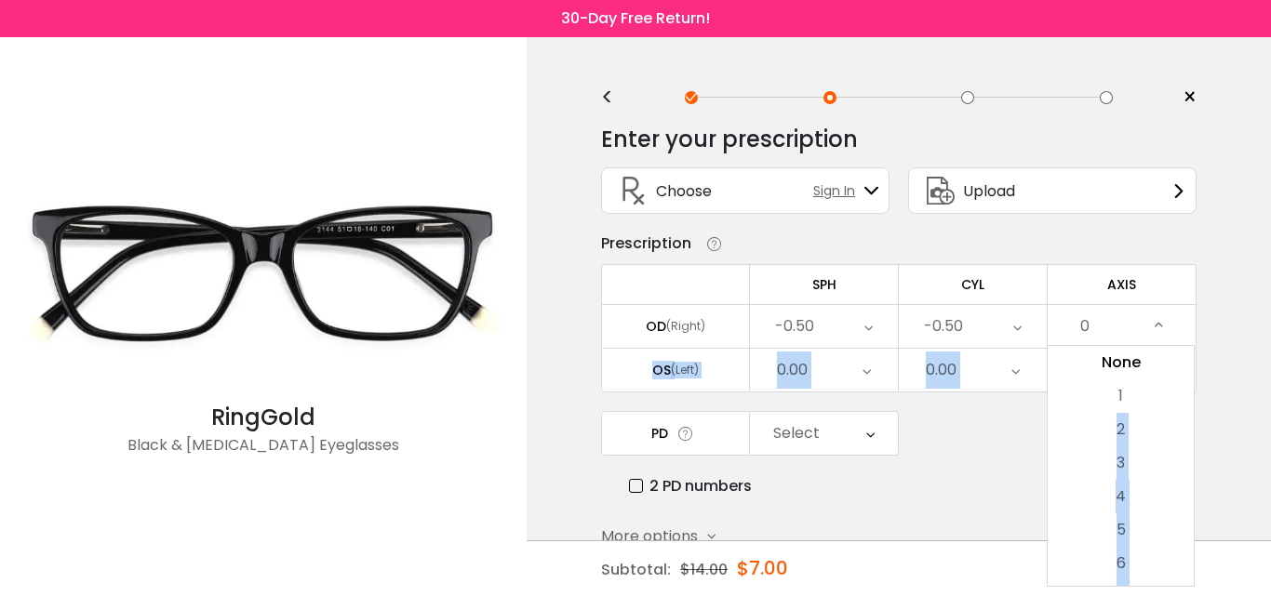
drag, startPoint x: 1196, startPoint y: 365, endPoint x: 1194, endPoint y: 404, distance: 39.2
click at [1194, 404] on div "< × Choose your usage Single Vision (Distance) This lens helps you see details …" at bounding box center [899, 367] width 744 height 660
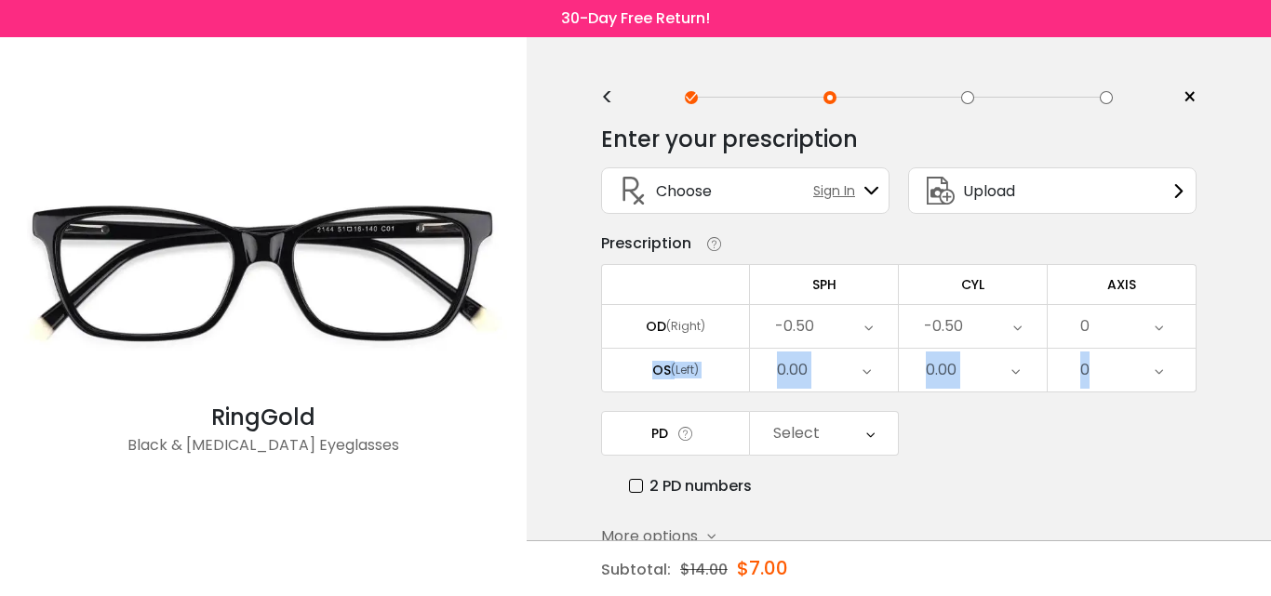
click at [1180, 368] on div "0" at bounding box center [1121, 370] width 148 height 43
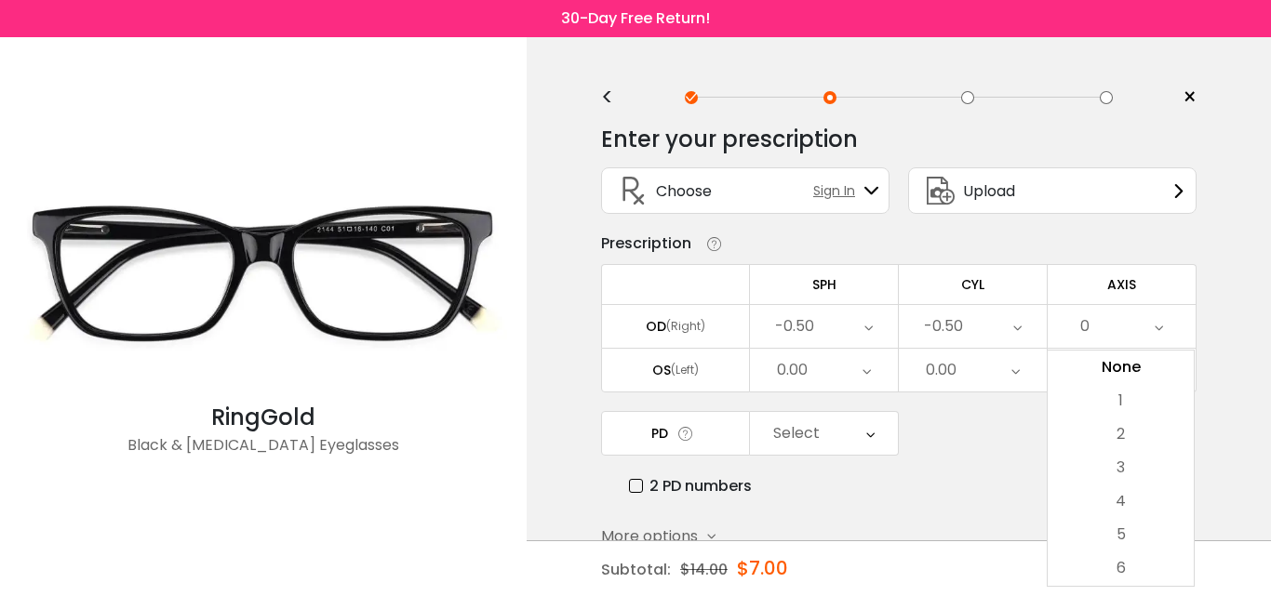
click at [1155, 309] on icon at bounding box center [1158, 326] width 8 height 43
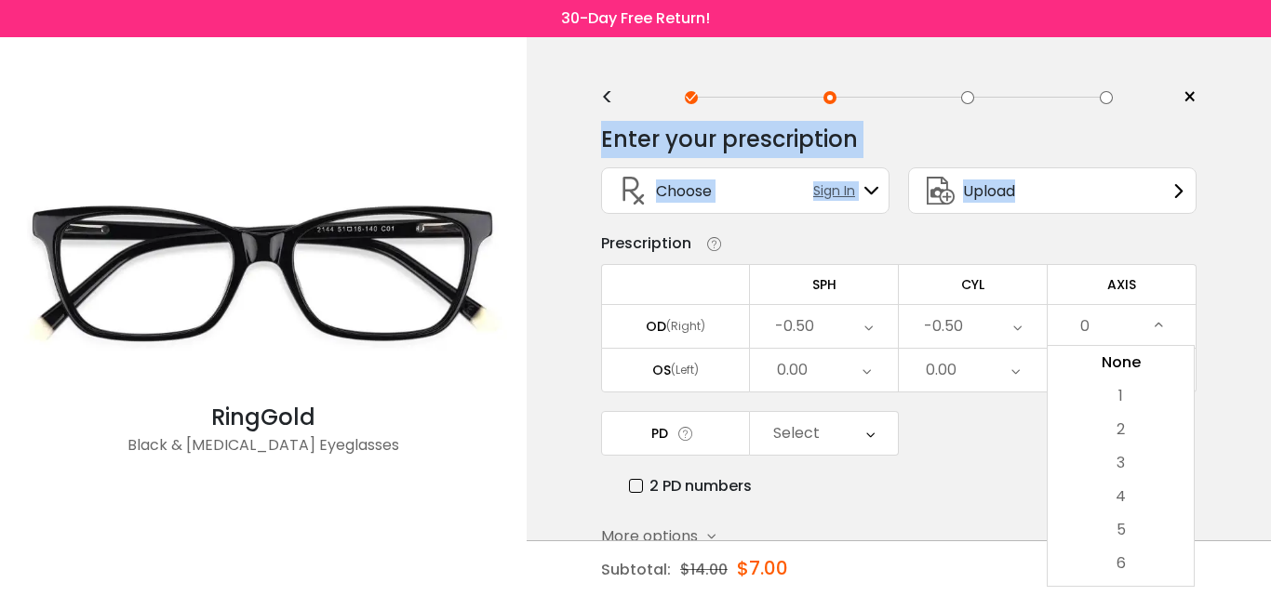
drag, startPoint x: 1270, startPoint y: 150, endPoint x: 1270, endPoint y: 177, distance: 27.0
click at [1270, 177] on div "< × Choose your usage Single Vision (Distance) This lens helps you see details …" at bounding box center [899, 367] width 744 height 660
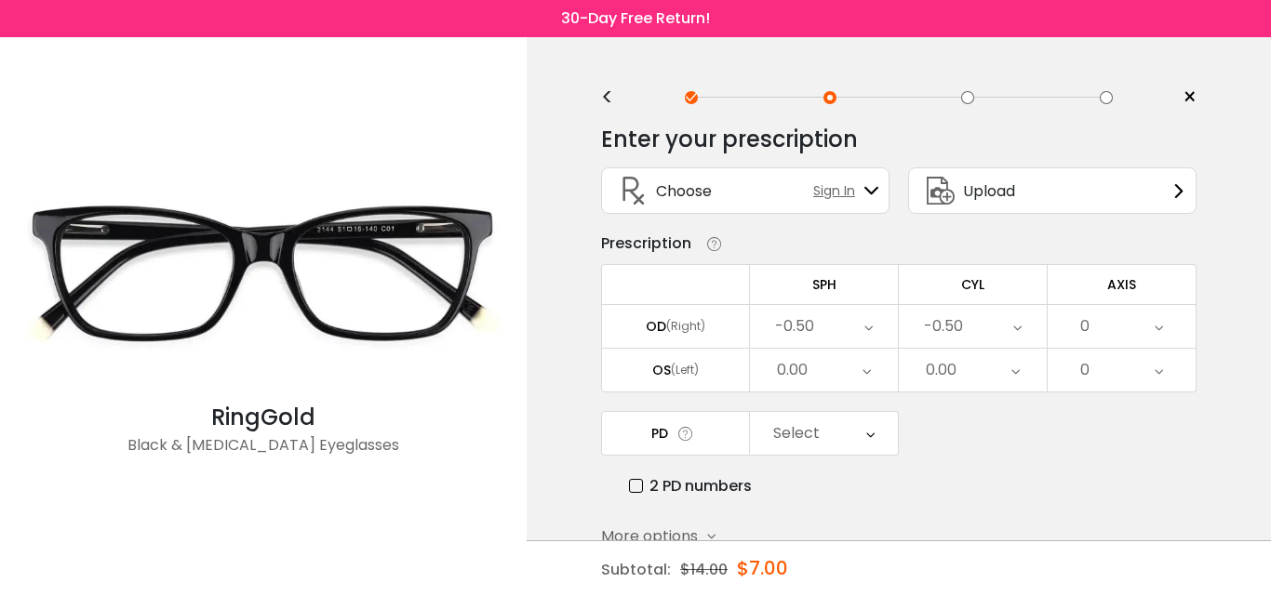
click at [1234, 273] on div "< × Choose your usage Single Vision (Distance) This lens helps you see details …" at bounding box center [899, 367] width 744 height 660
click at [1106, 316] on div "0" at bounding box center [1121, 326] width 148 height 43
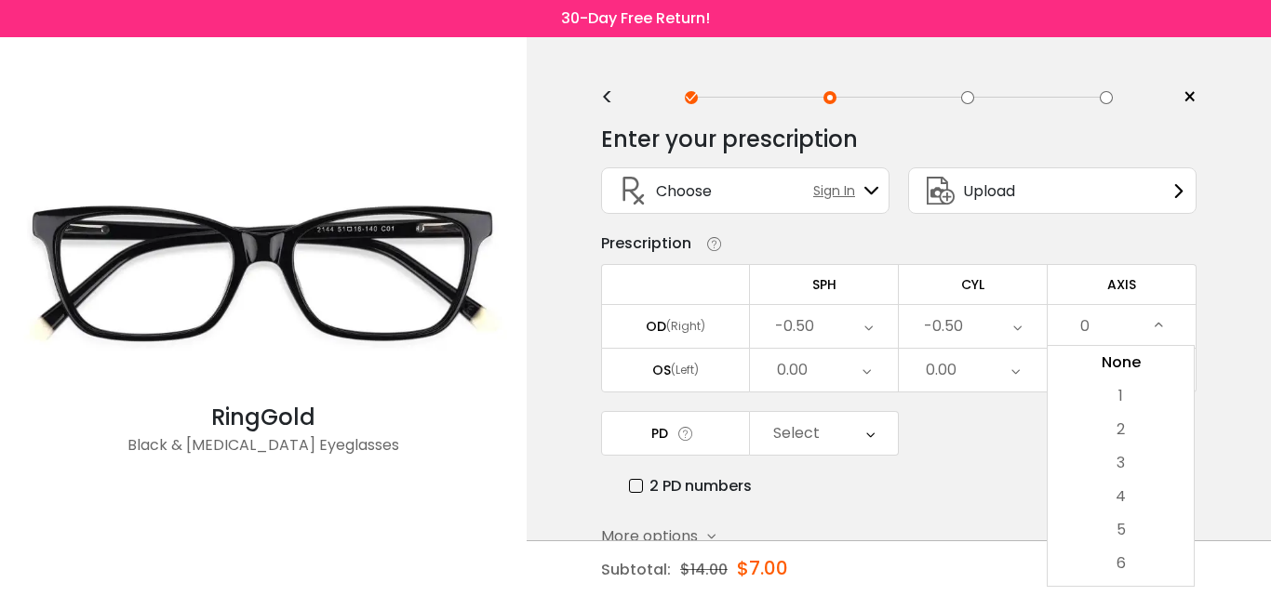
click at [1123, 576] on li "6" at bounding box center [1120, 563] width 146 height 33
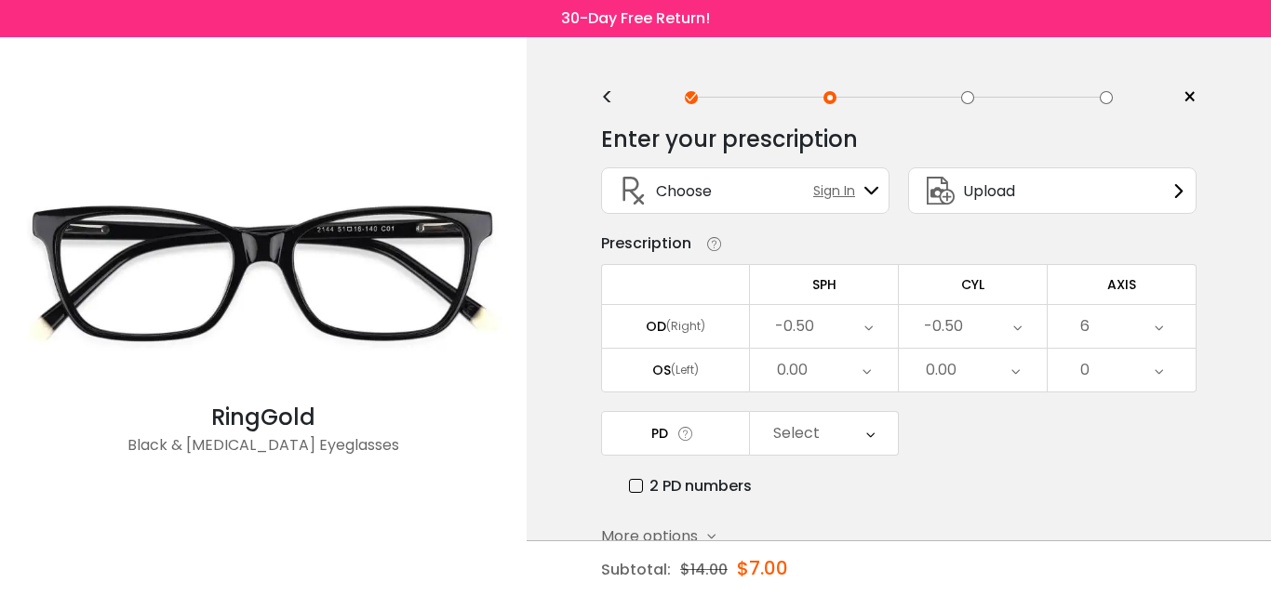
click at [1100, 334] on div "6" at bounding box center [1121, 326] width 148 height 43
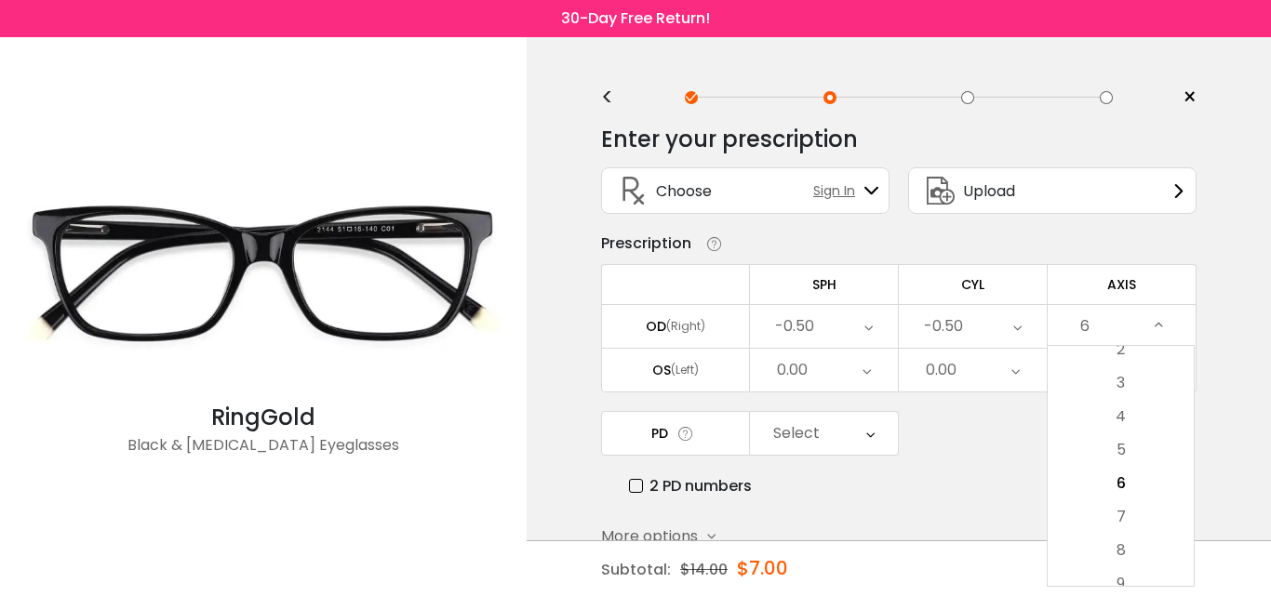
drag, startPoint x: 1195, startPoint y: 370, endPoint x: 1192, endPoint y: 424, distance: 54.1
click at [1200, 431] on div "< × Choose your usage Single Vision (Distance) This lens helps you see details …" at bounding box center [899, 367] width 744 height 660
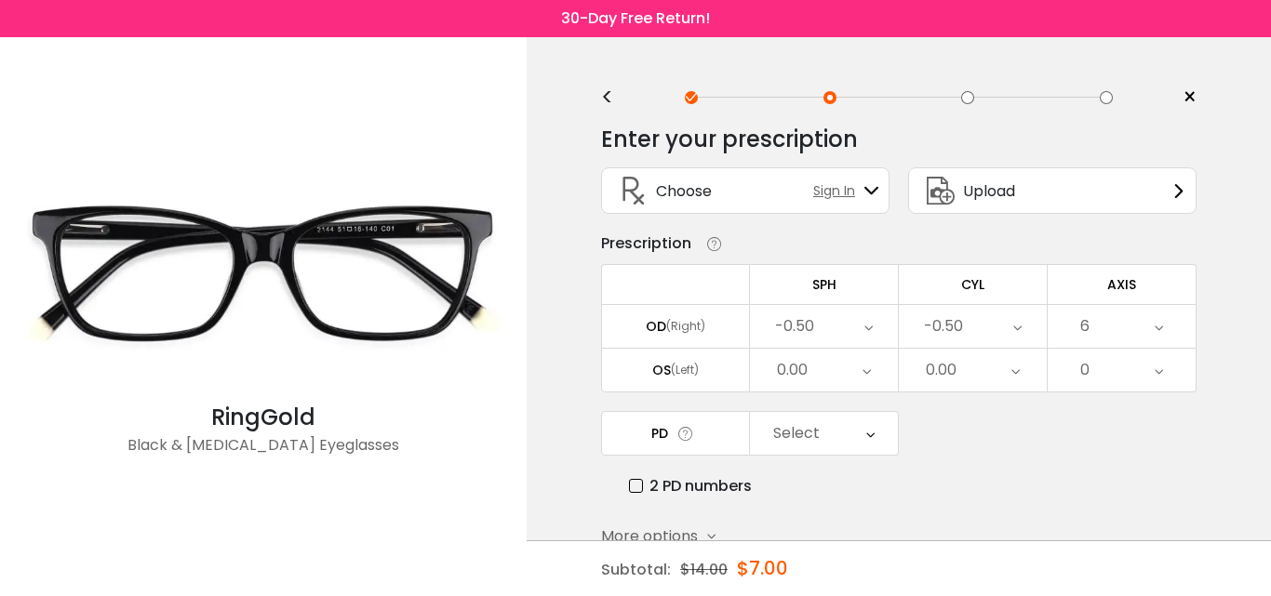
click at [1107, 326] on div "6" at bounding box center [1121, 326] width 148 height 43
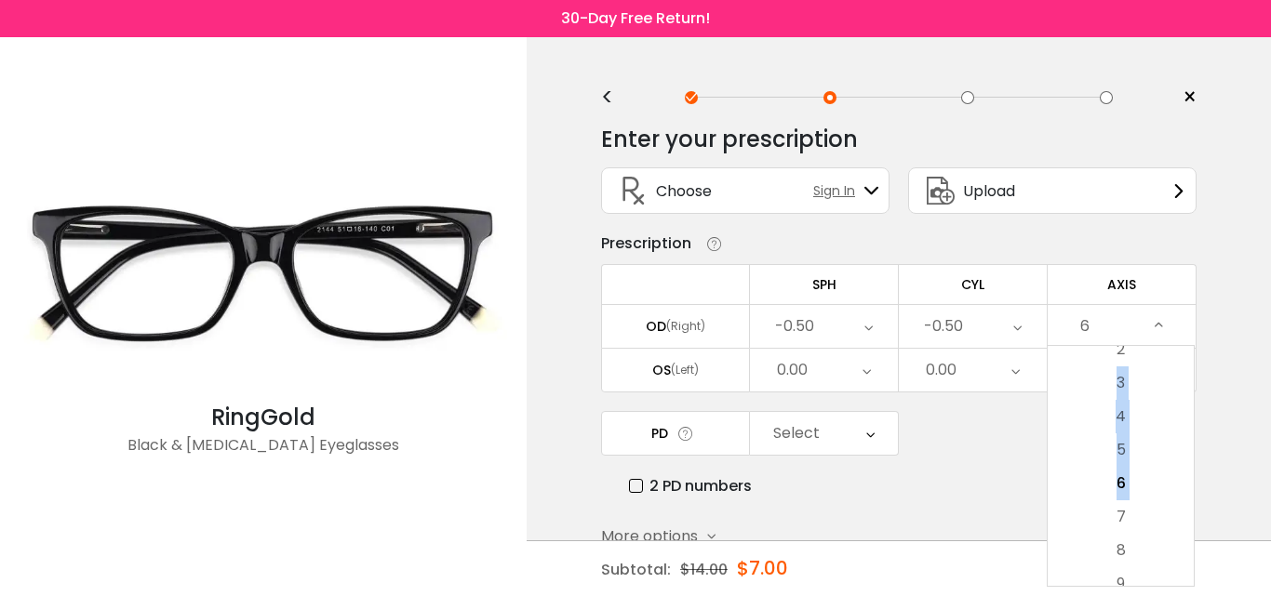
drag, startPoint x: 1094, startPoint y: 527, endPoint x: 1100, endPoint y: 394, distance: 132.2
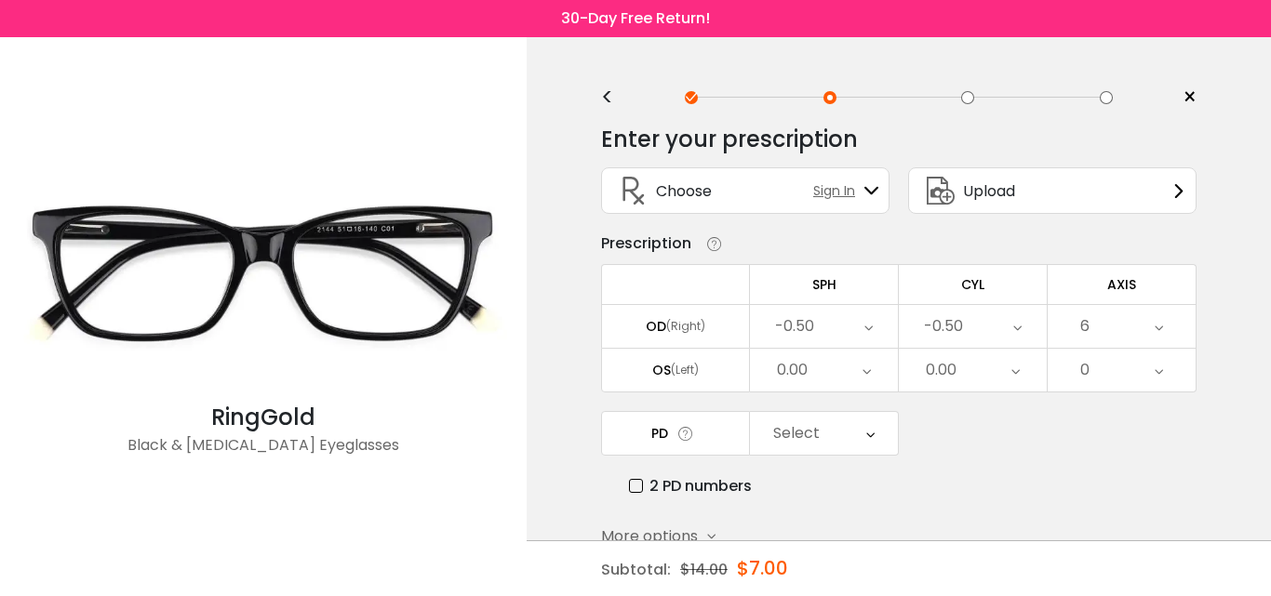
click at [1092, 310] on div "6" at bounding box center [1121, 326] width 148 height 43
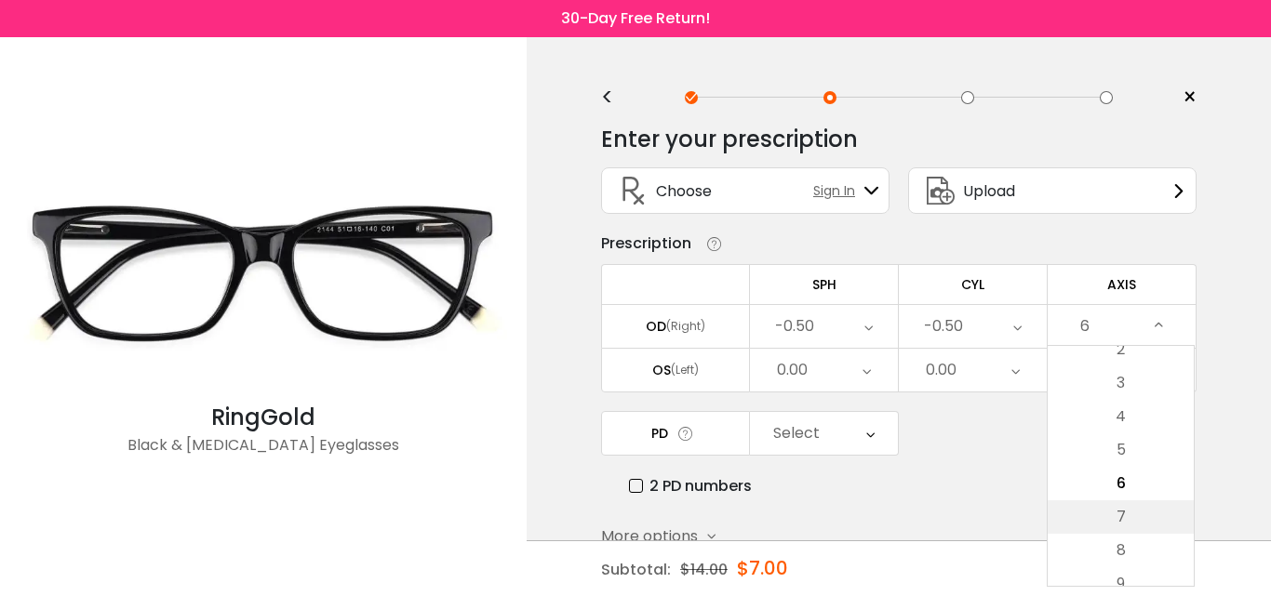
click at [1122, 507] on li "7" at bounding box center [1120, 516] width 146 height 33
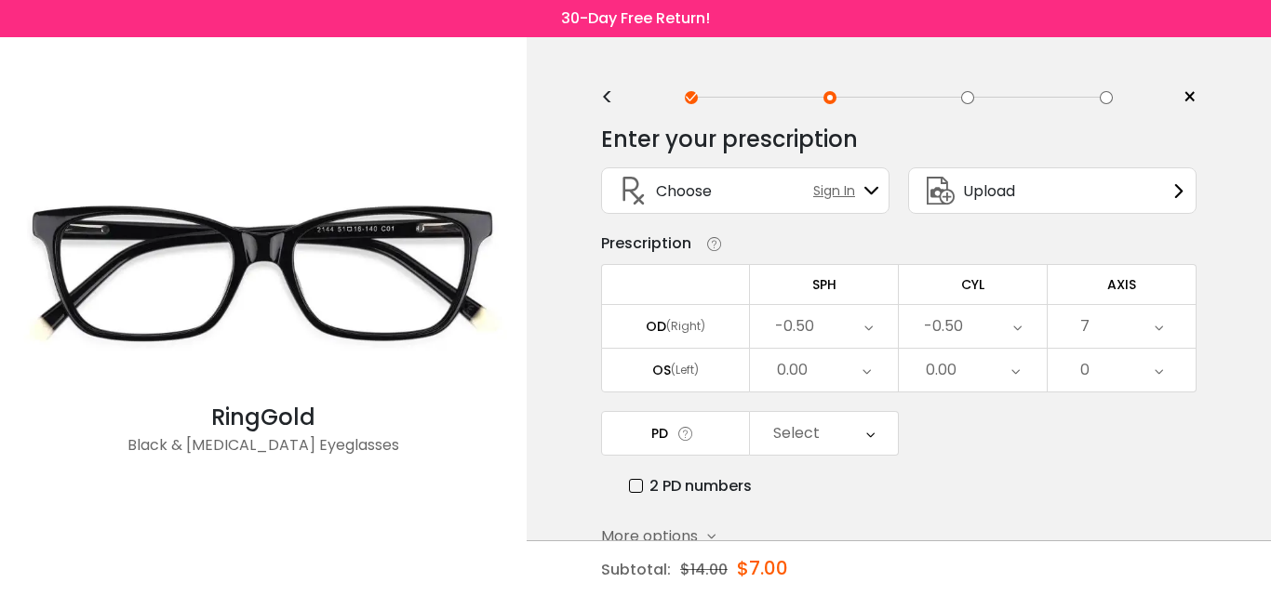
click at [1222, 381] on div "< × Choose your usage Single Vision (Distance) This lens helps you see details …" at bounding box center [899, 367] width 744 height 660
click at [1119, 329] on div "7" at bounding box center [1121, 326] width 148 height 43
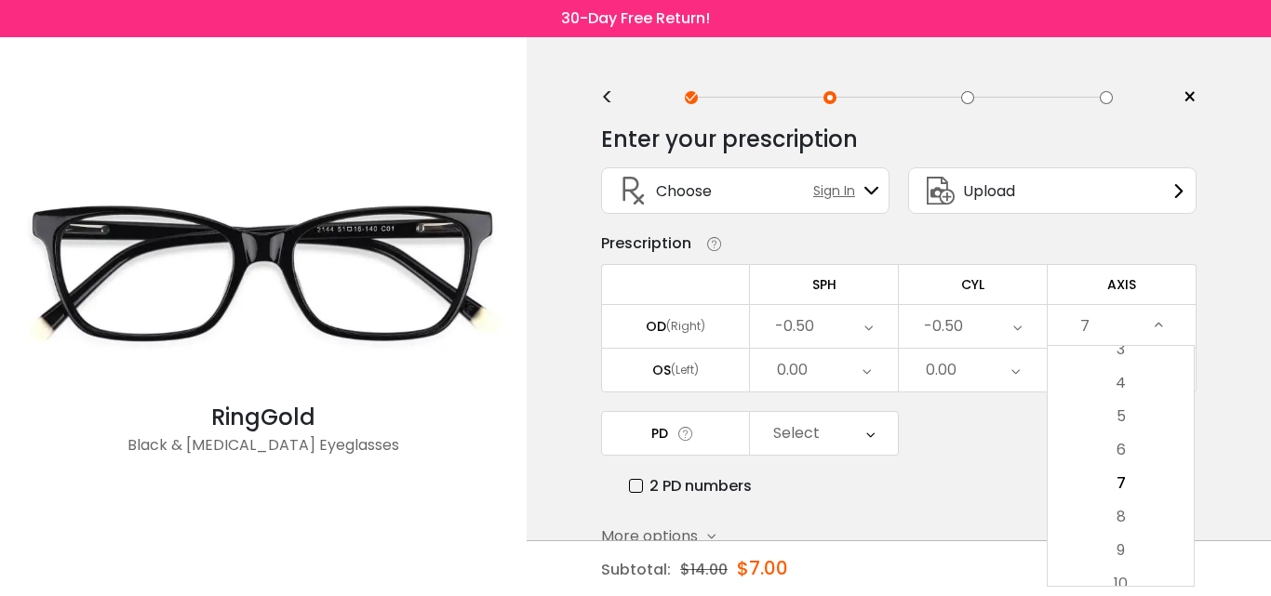
click at [951, 492] on div "2 PD numbers" at bounding box center [912, 485] width 567 height 23
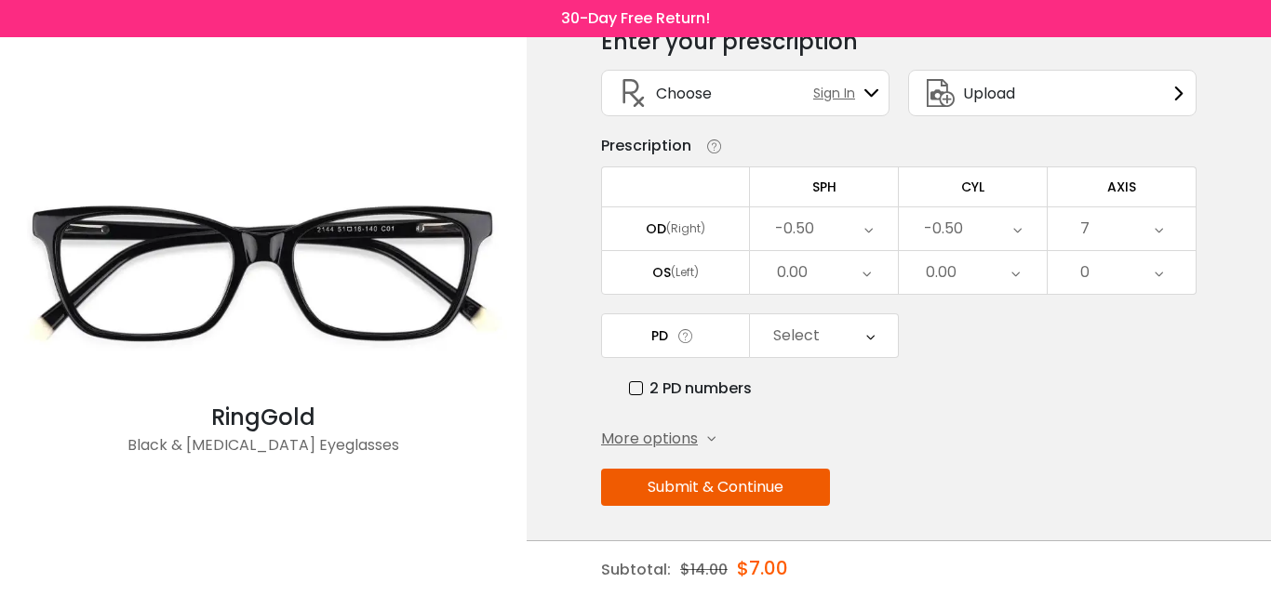
scroll to position [100, 0]
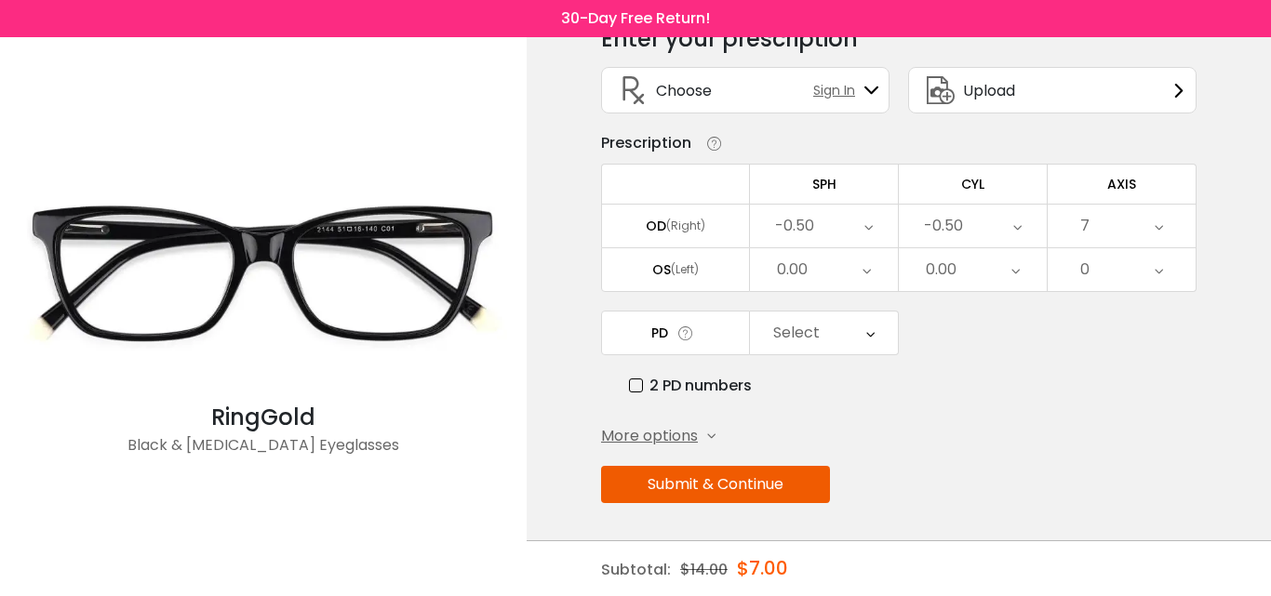
click at [1104, 234] on div "7" at bounding box center [1121, 226] width 148 height 43
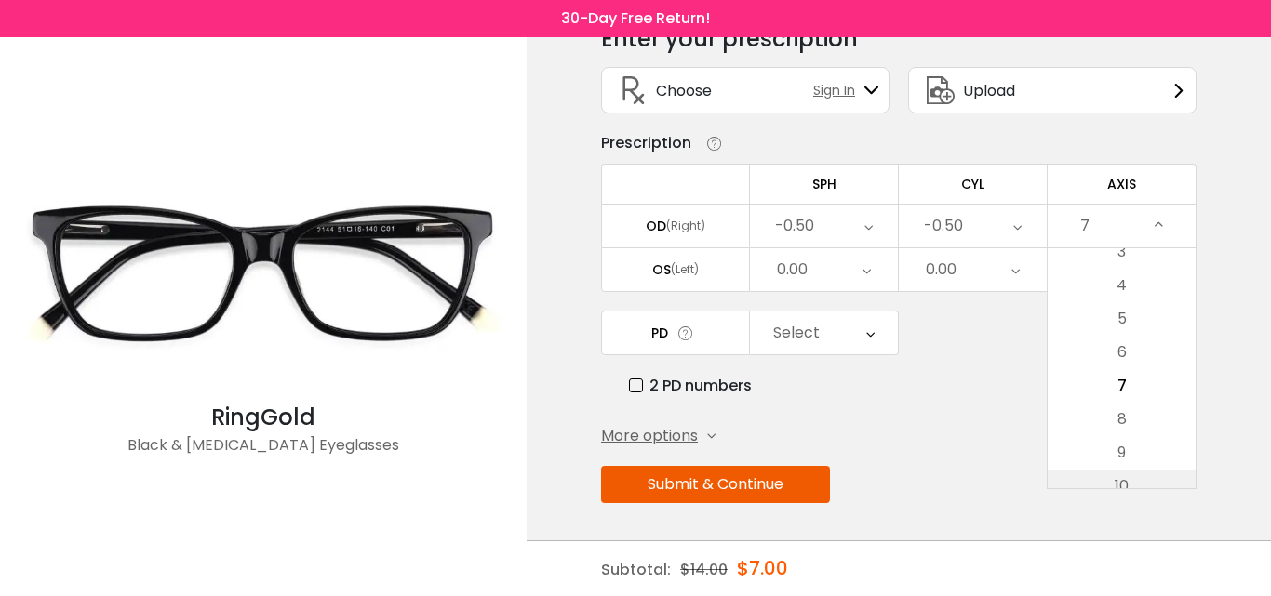
click at [1160, 482] on li "10" at bounding box center [1121, 486] width 148 height 33
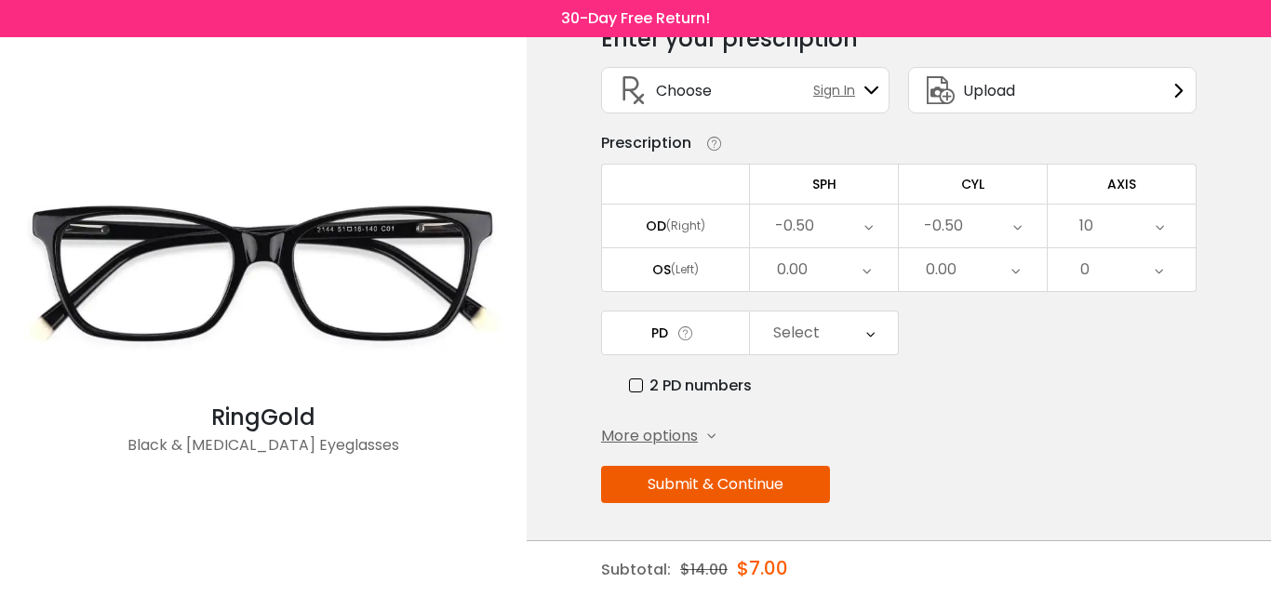
click at [1145, 224] on div "10" at bounding box center [1121, 226] width 148 height 43
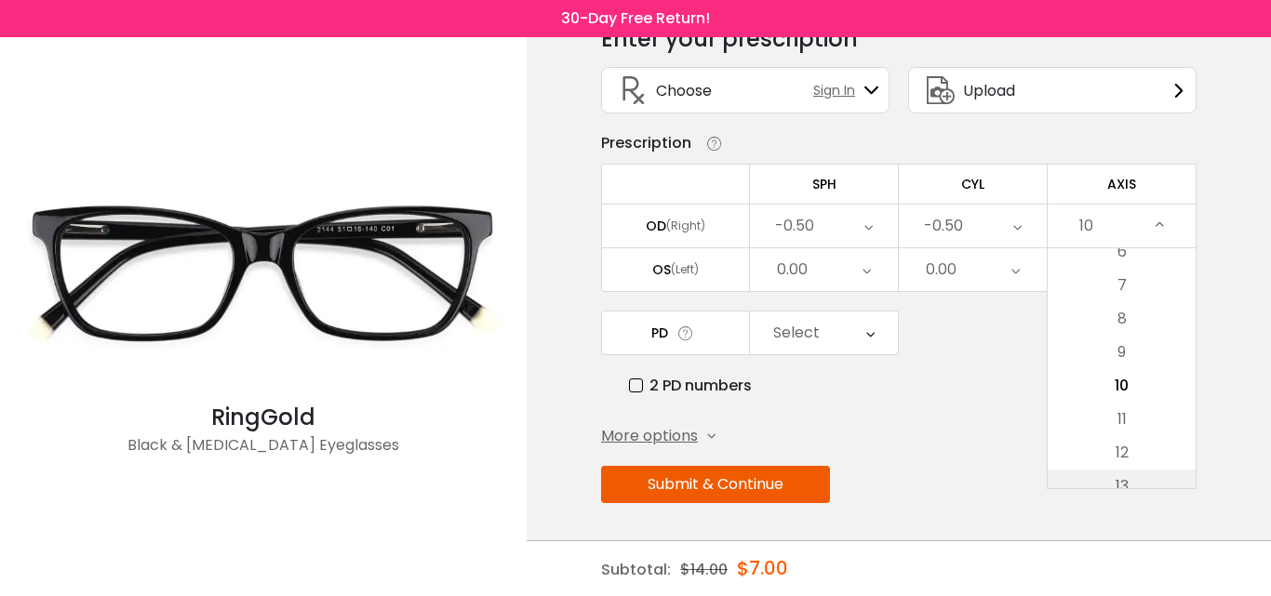
click at [1141, 482] on li "13" at bounding box center [1121, 486] width 148 height 33
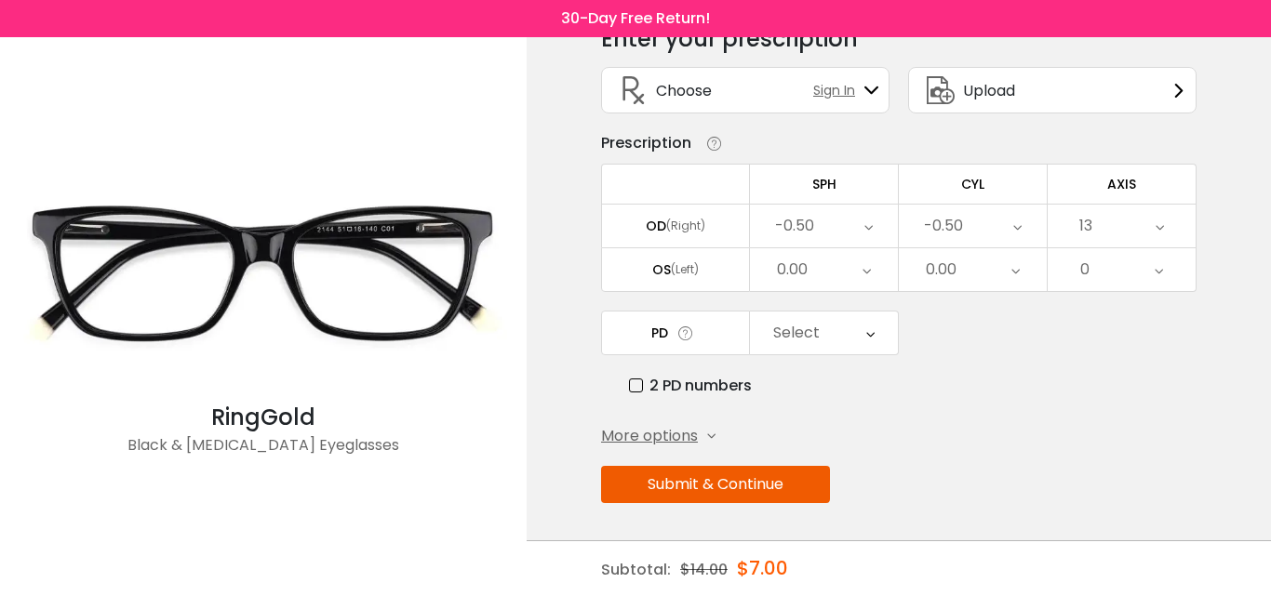
click at [1136, 223] on div "13" at bounding box center [1121, 226] width 148 height 43
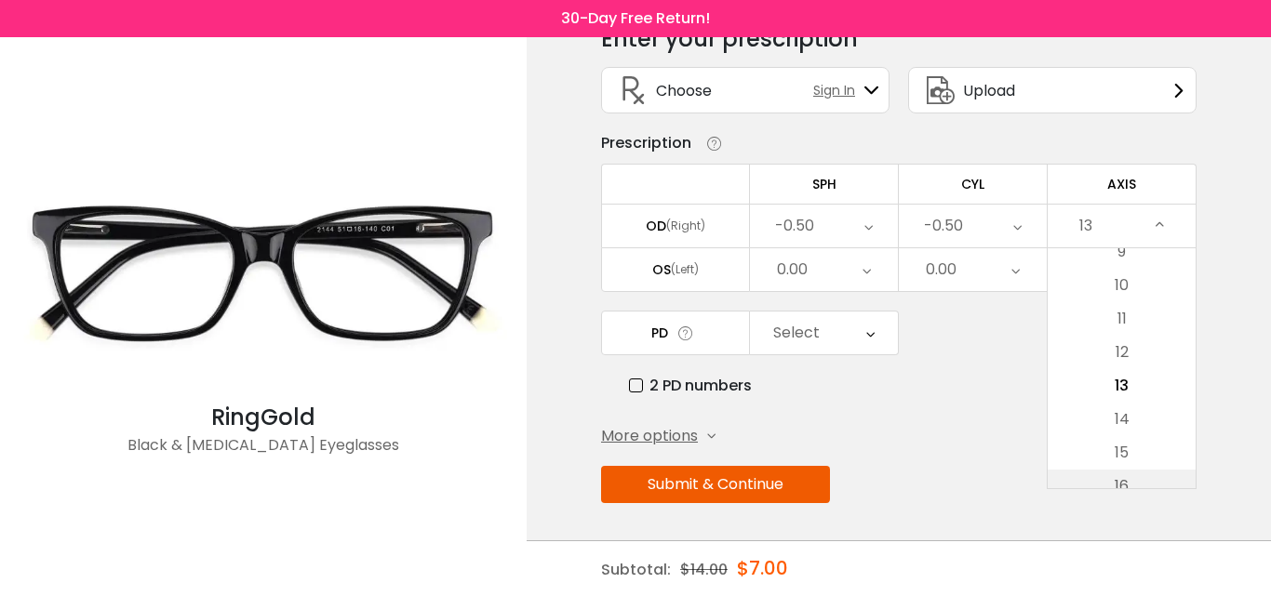
click at [1146, 478] on li "16" at bounding box center [1121, 486] width 148 height 33
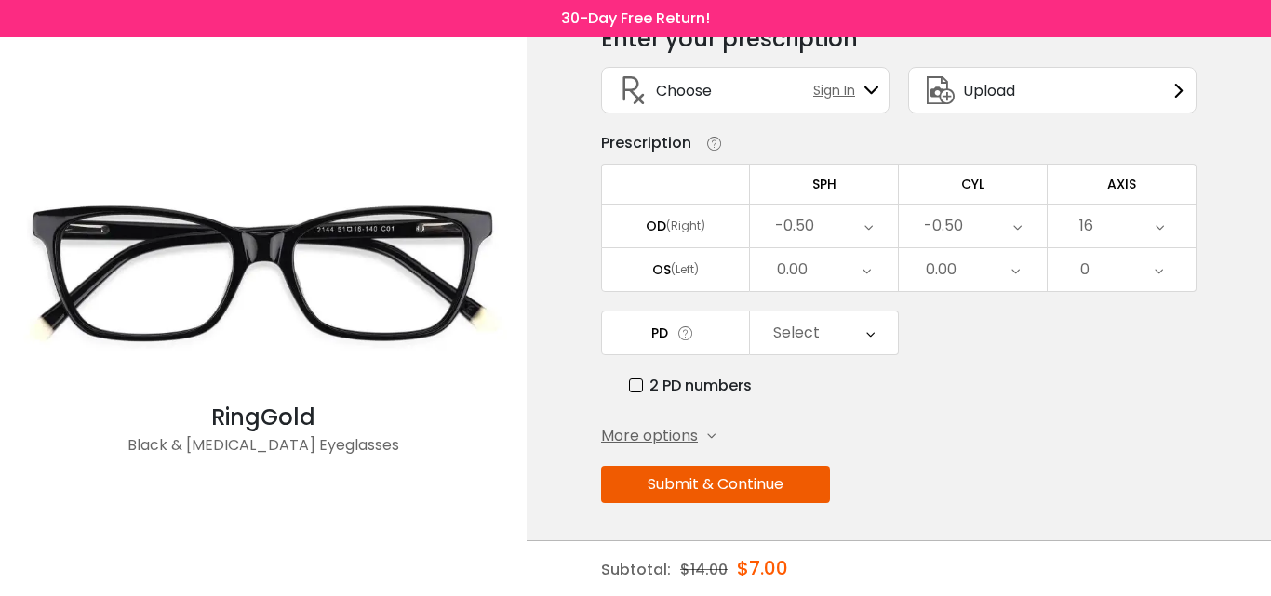
click at [1141, 233] on div "16" at bounding box center [1121, 226] width 148 height 43
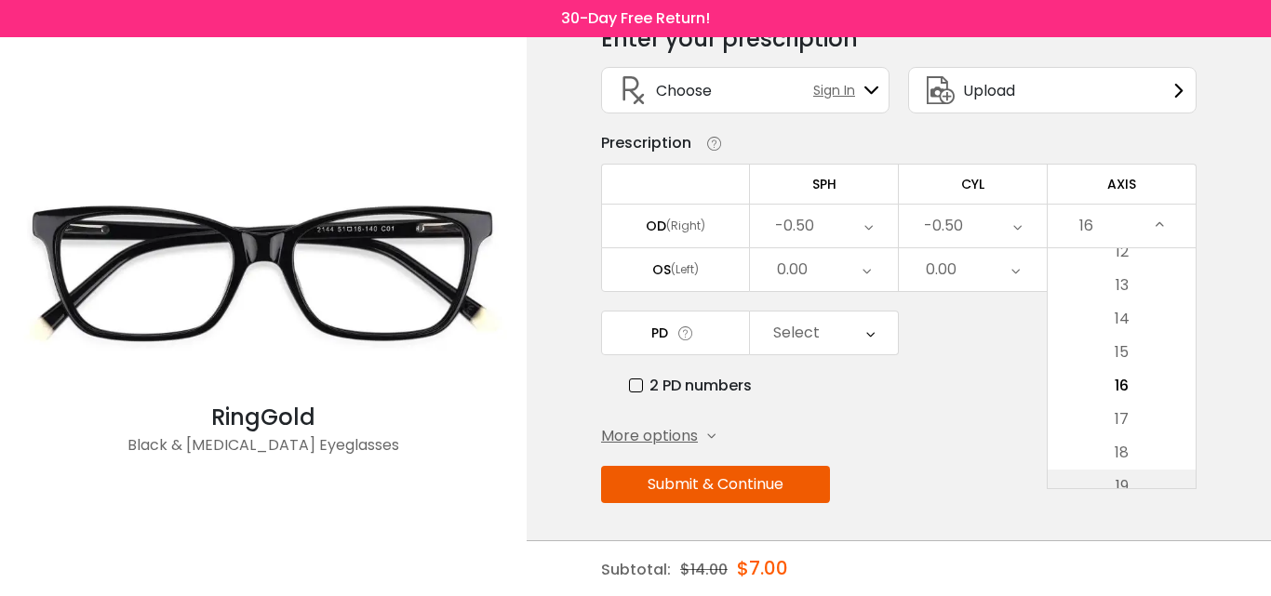
click at [1137, 472] on li "19" at bounding box center [1121, 486] width 148 height 33
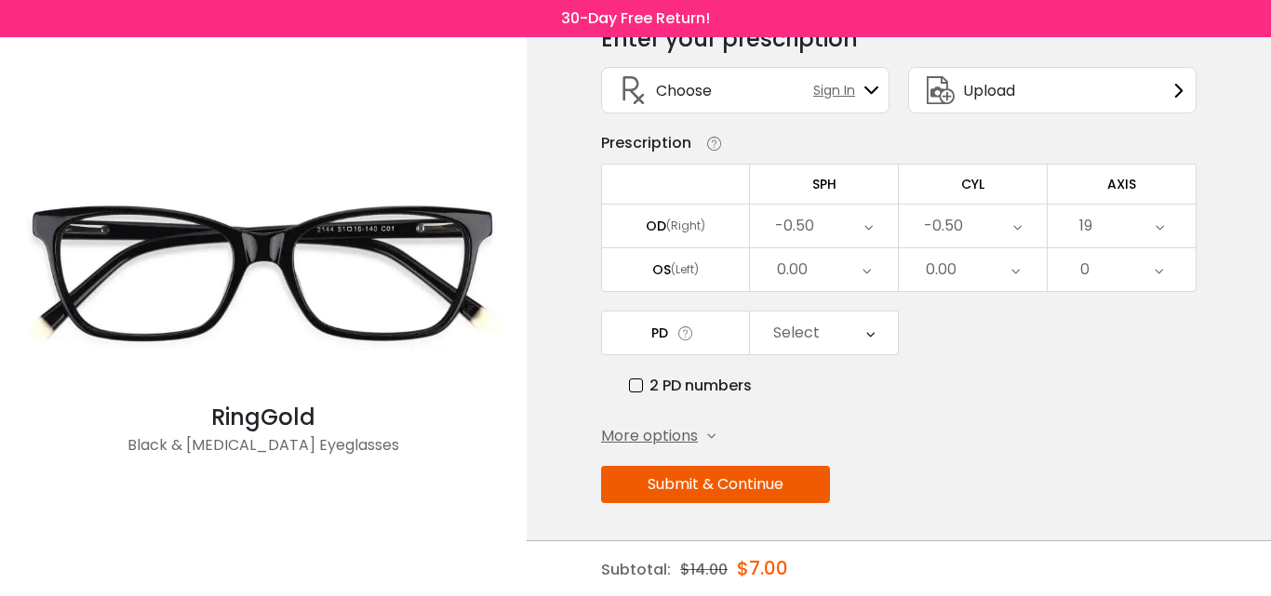
click at [1138, 212] on div "19" at bounding box center [1121, 226] width 148 height 43
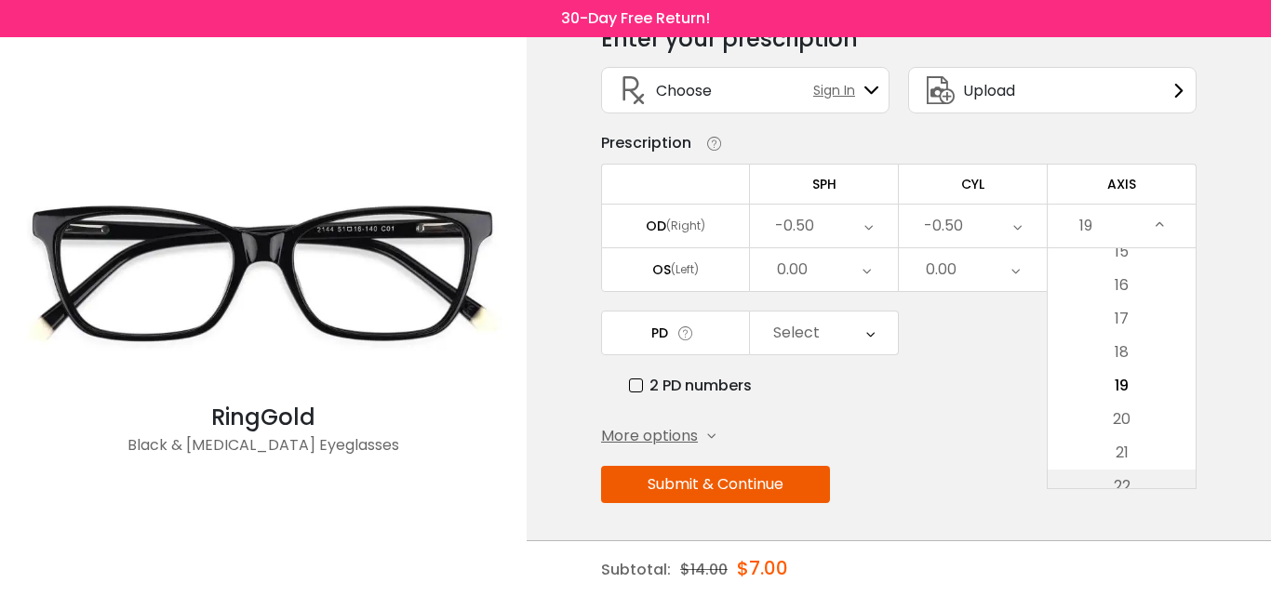
click at [1133, 480] on li "22" at bounding box center [1121, 486] width 148 height 33
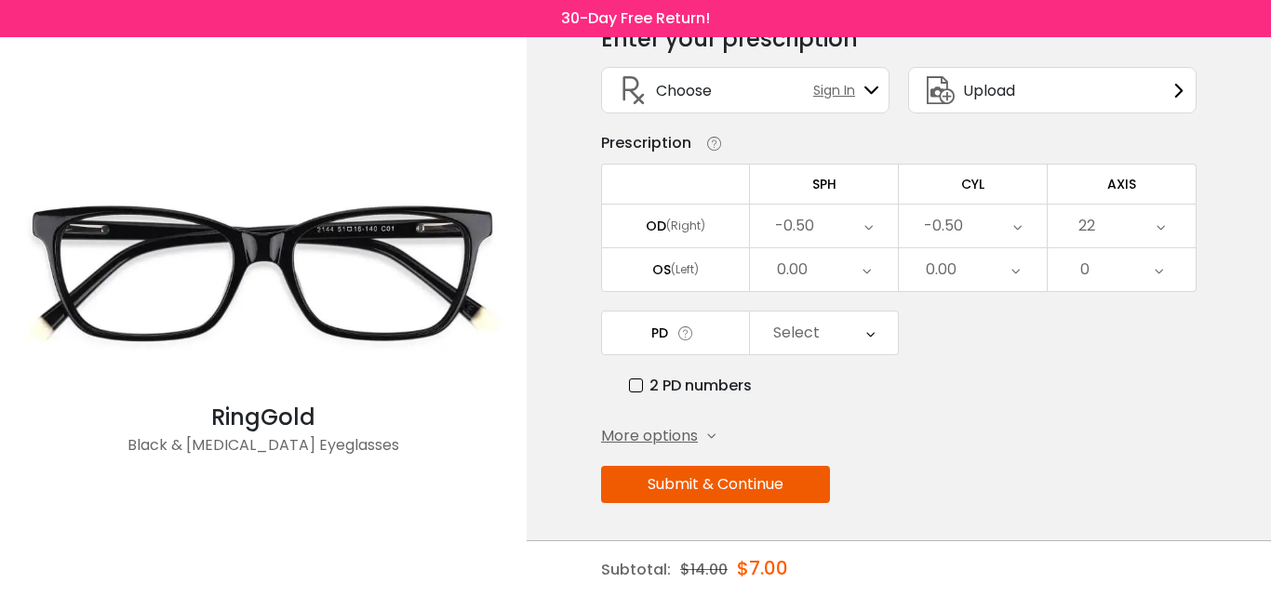
click at [1117, 223] on div "22" at bounding box center [1121, 226] width 148 height 43
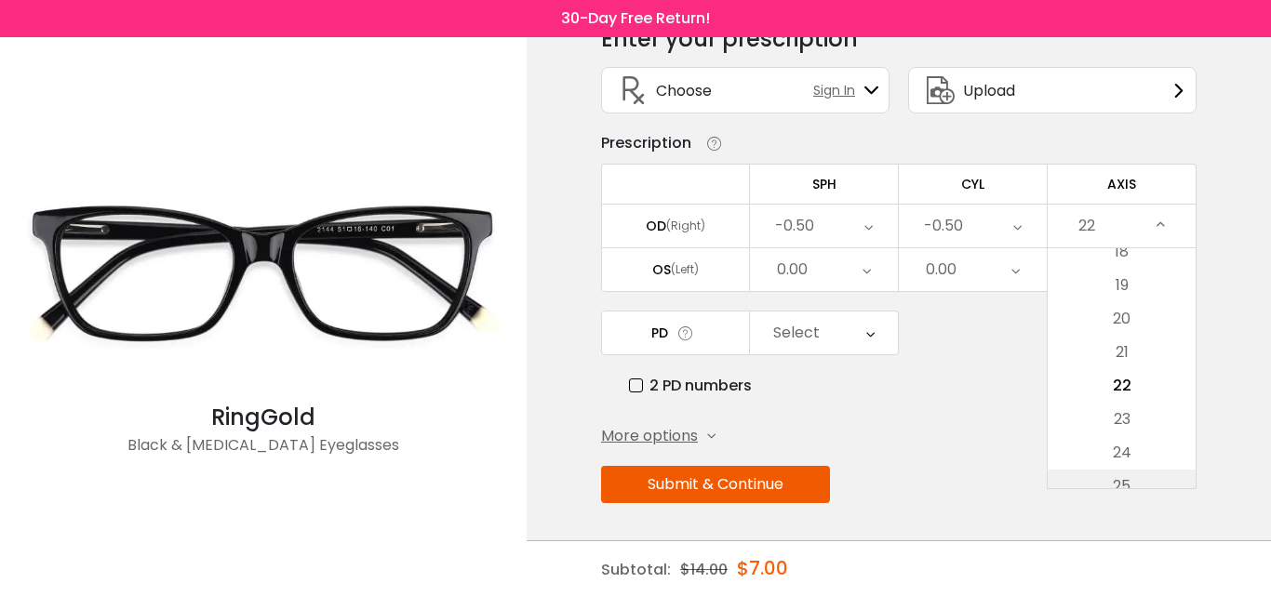
click at [1128, 480] on li "25" at bounding box center [1121, 486] width 148 height 33
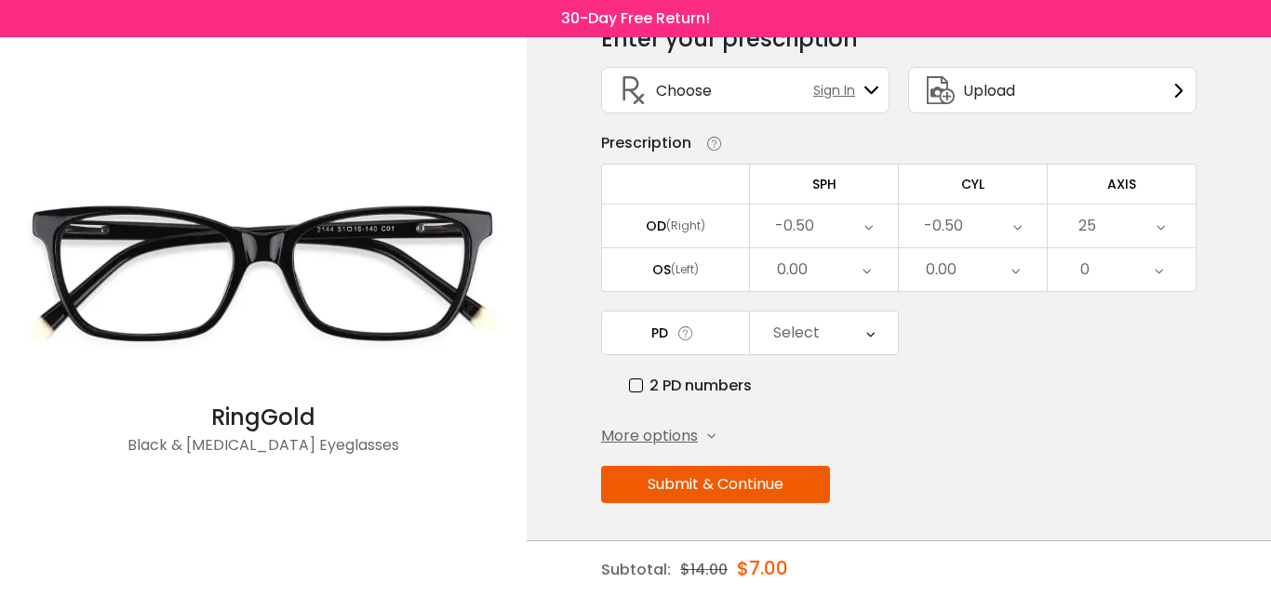
click at [1110, 241] on div "25" at bounding box center [1121, 226] width 148 height 43
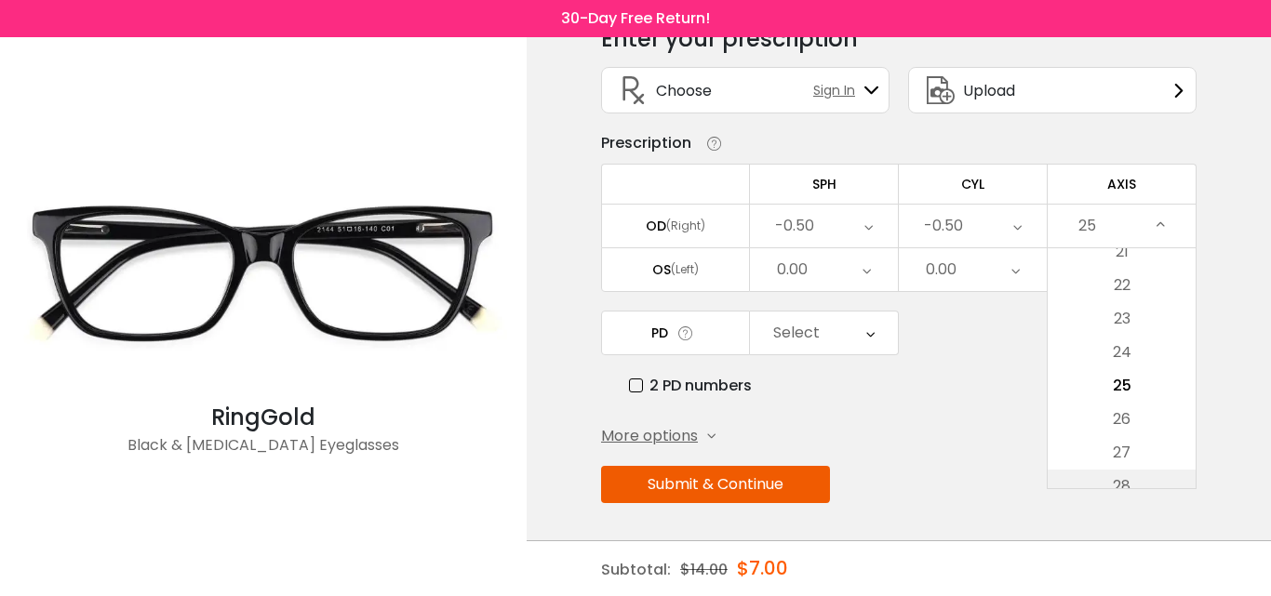
click at [1129, 485] on li "28" at bounding box center [1121, 486] width 148 height 33
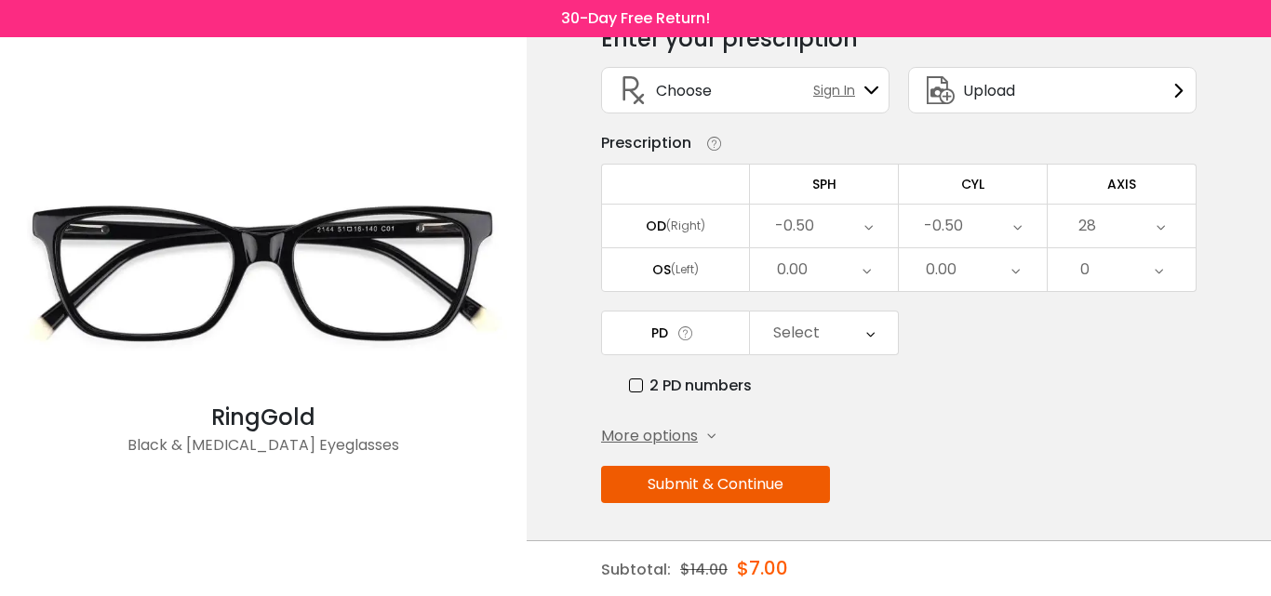
click at [1141, 228] on div "28" at bounding box center [1121, 226] width 148 height 43
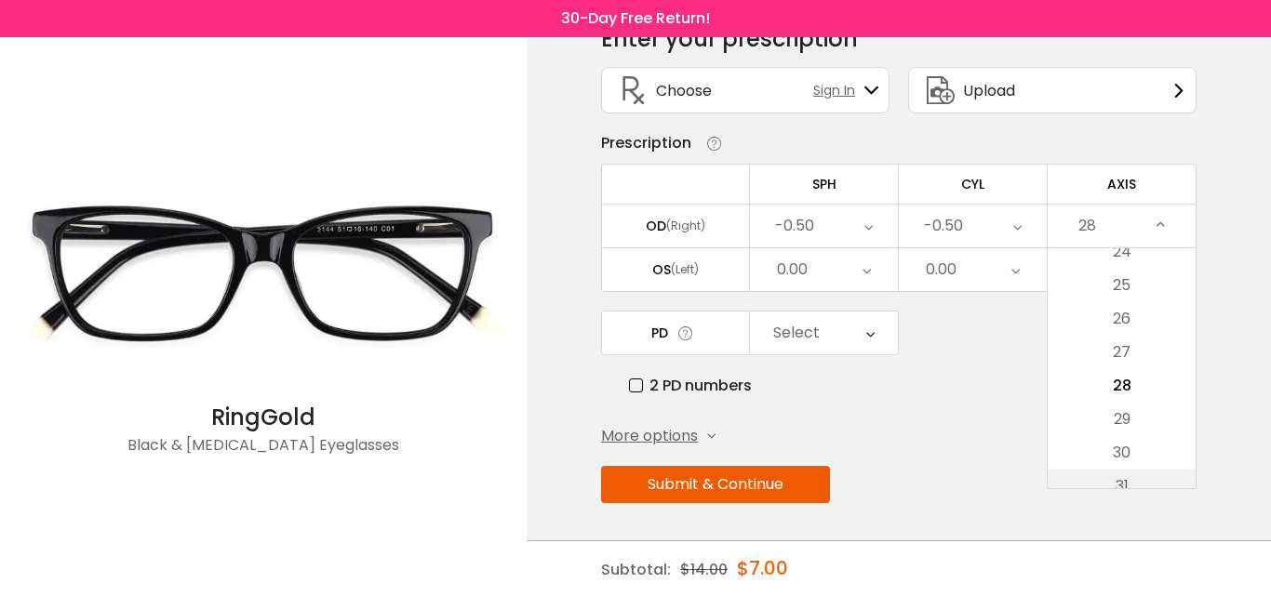
click at [1131, 474] on li "31" at bounding box center [1121, 486] width 148 height 33
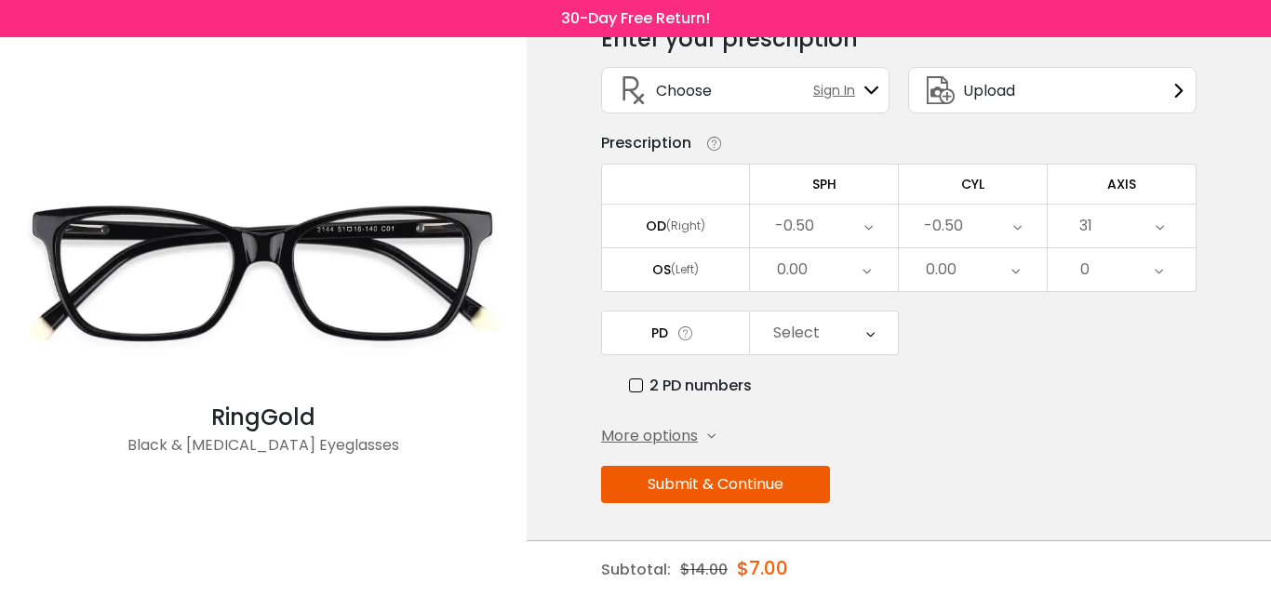
click at [1125, 239] on div "31" at bounding box center [1121, 226] width 148 height 43
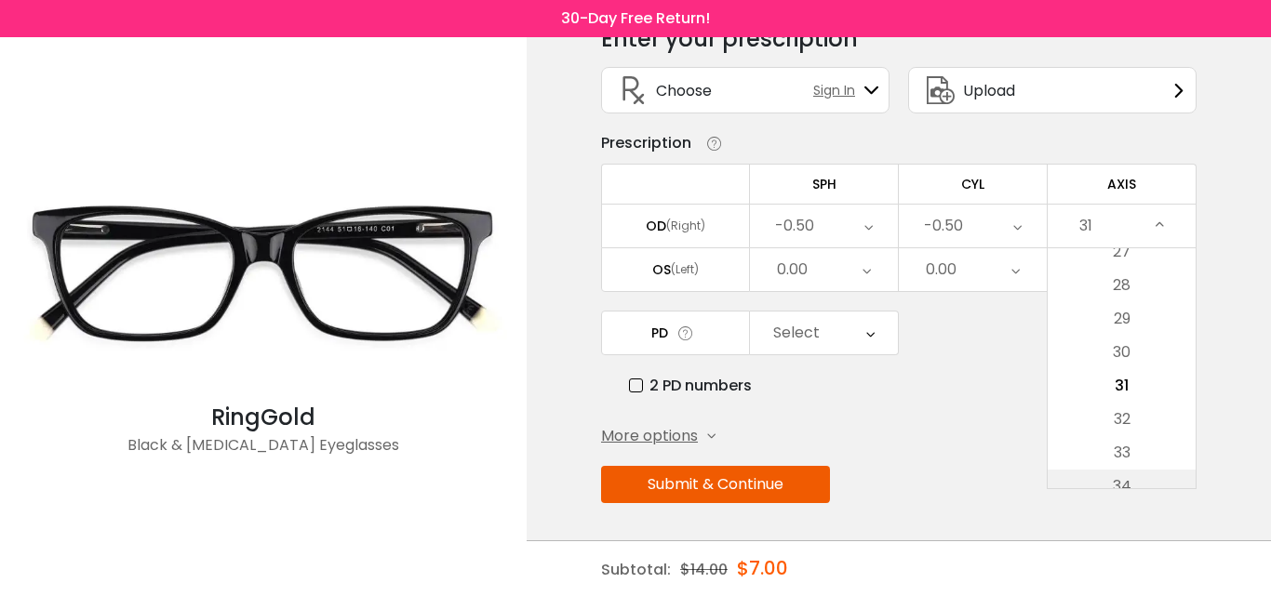
click at [1116, 474] on li "34" at bounding box center [1121, 486] width 148 height 33
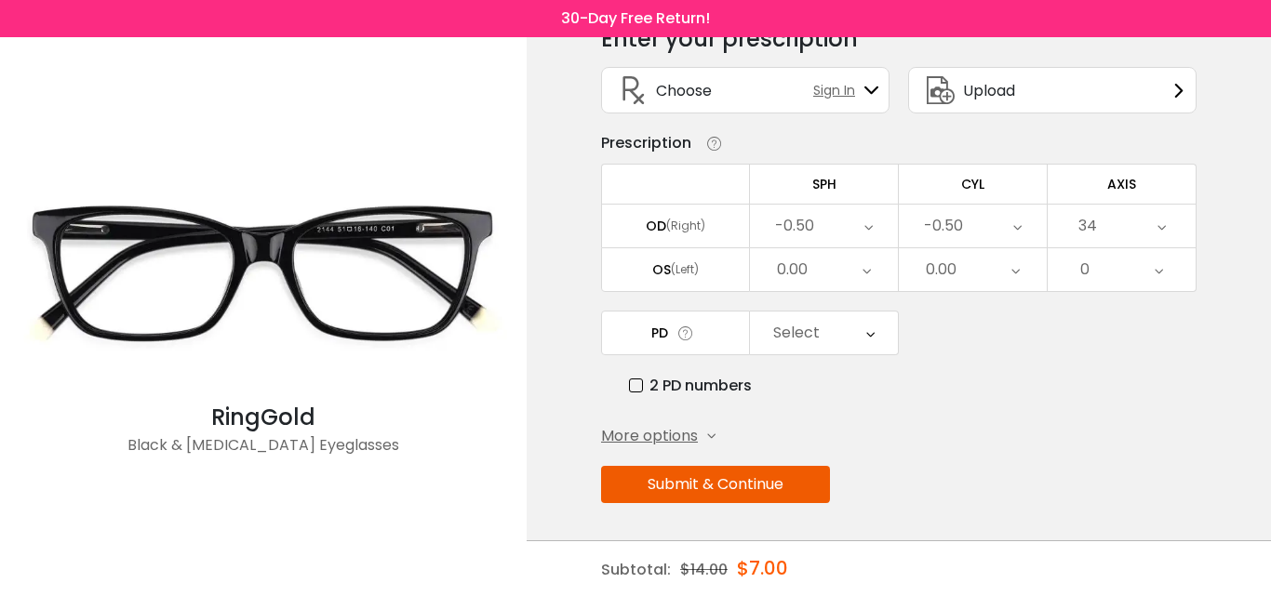
click at [1119, 221] on div "34" at bounding box center [1121, 226] width 148 height 43
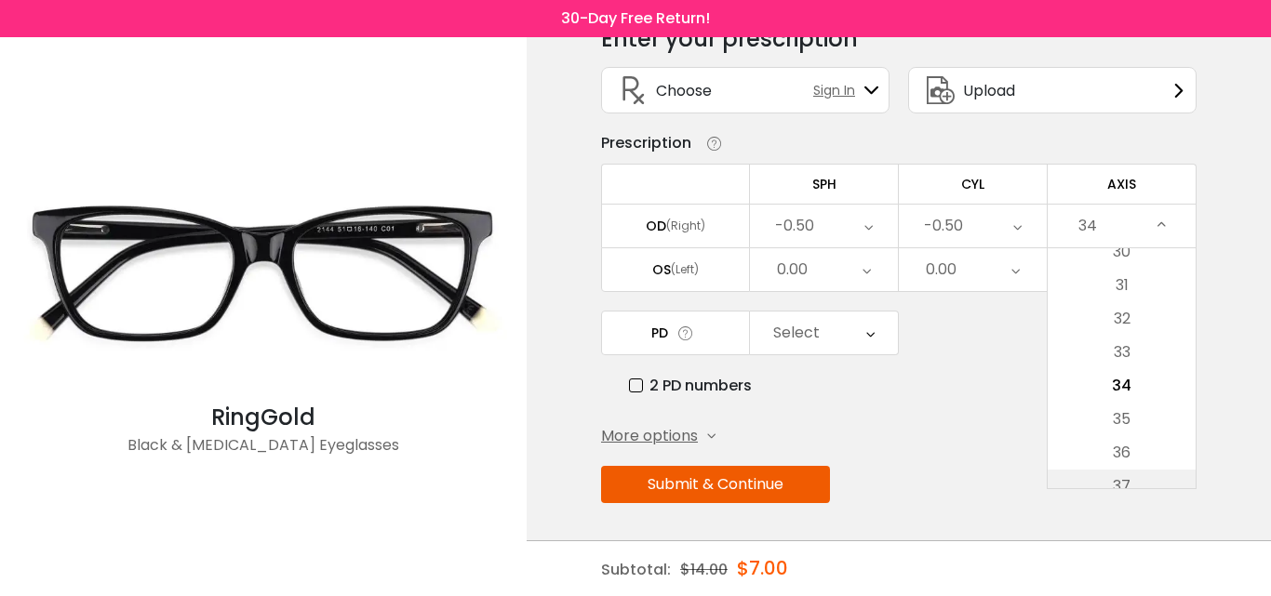
click at [1112, 475] on li "37" at bounding box center [1121, 486] width 148 height 33
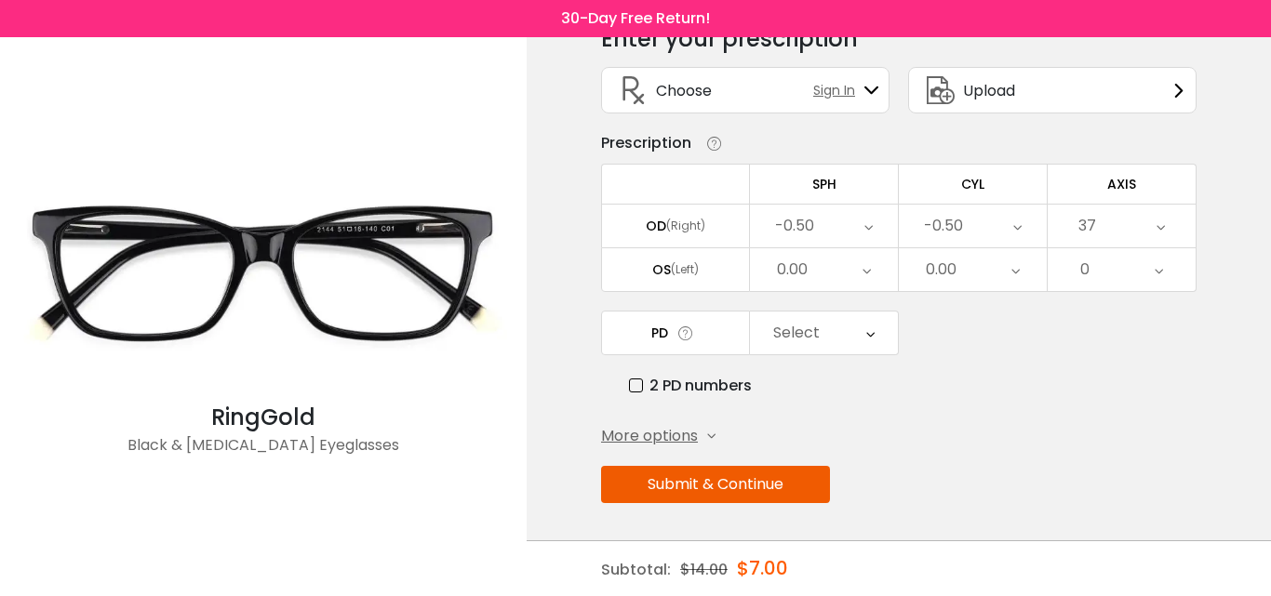
click at [1112, 475] on div "Submit & Continue" at bounding box center [898, 484] width 595 height 37
click at [1160, 239] on icon at bounding box center [1160, 226] width 8 height 43
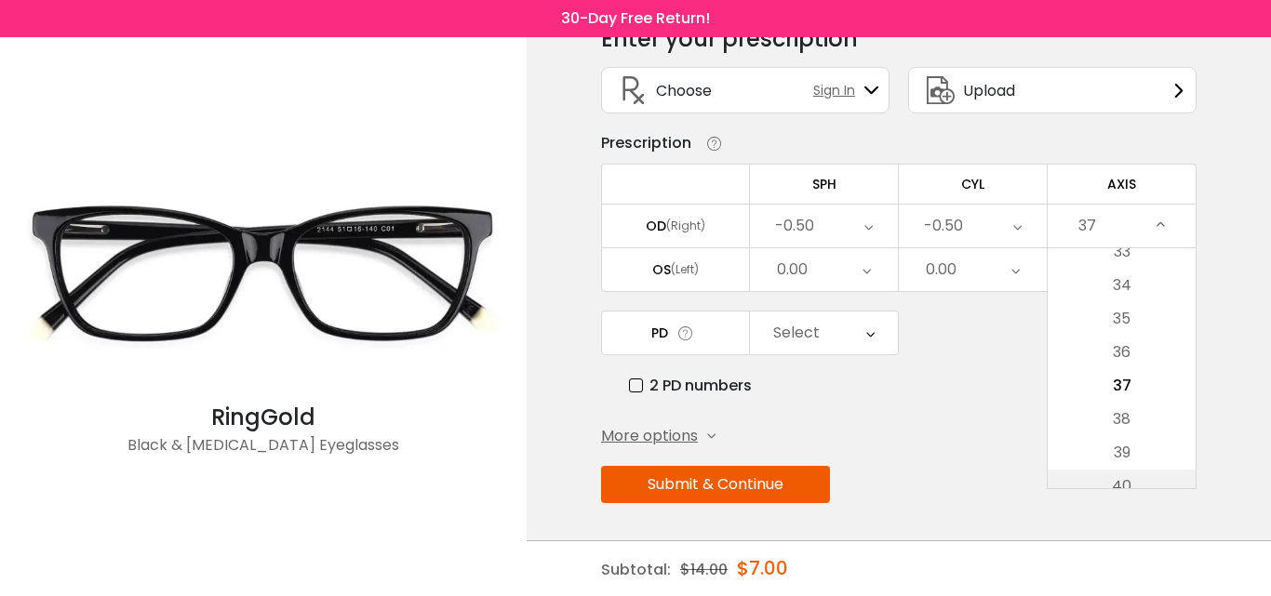
click at [1127, 482] on li "40" at bounding box center [1121, 486] width 148 height 33
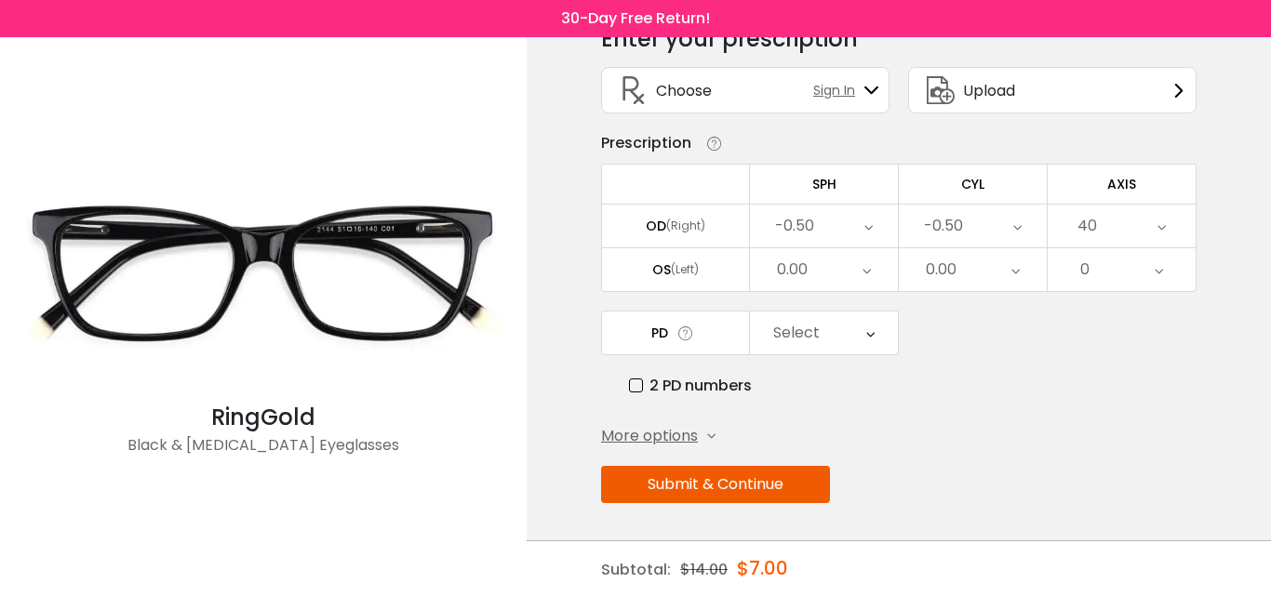
click at [1124, 222] on div "40" at bounding box center [1121, 226] width 148 height 43
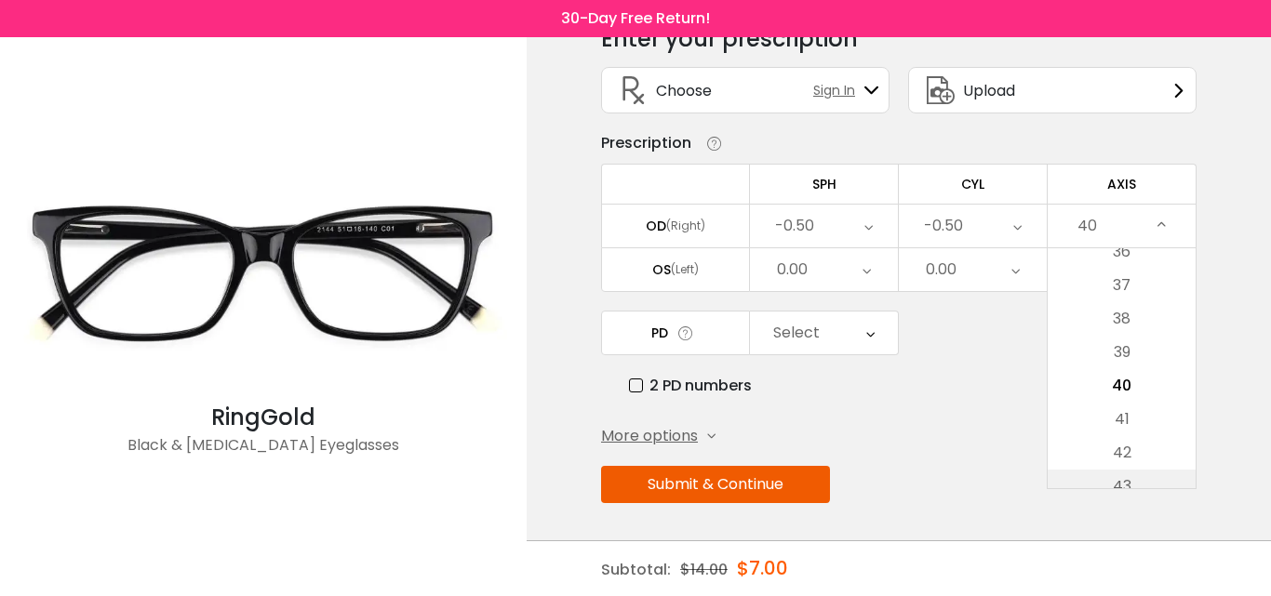
click at [1120, 476] on li "43" at bounding box center [1121, 486] width 148 height 33
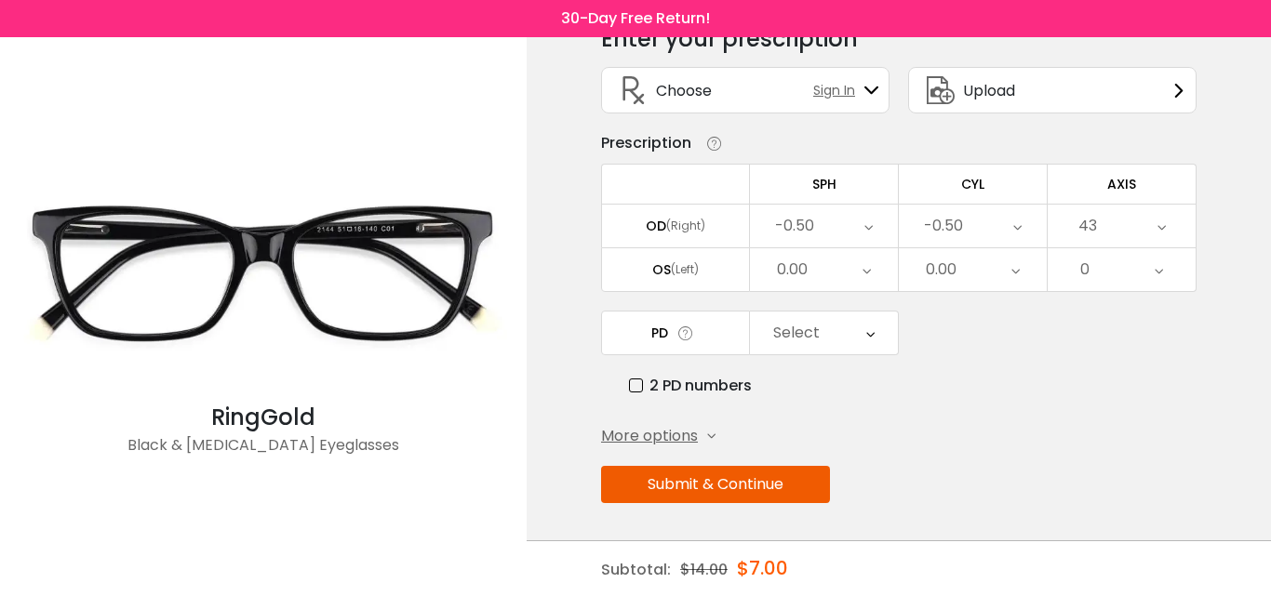
click at [1152, 237] on div "43" at bounding box center [1121, 226] width 148 height 43
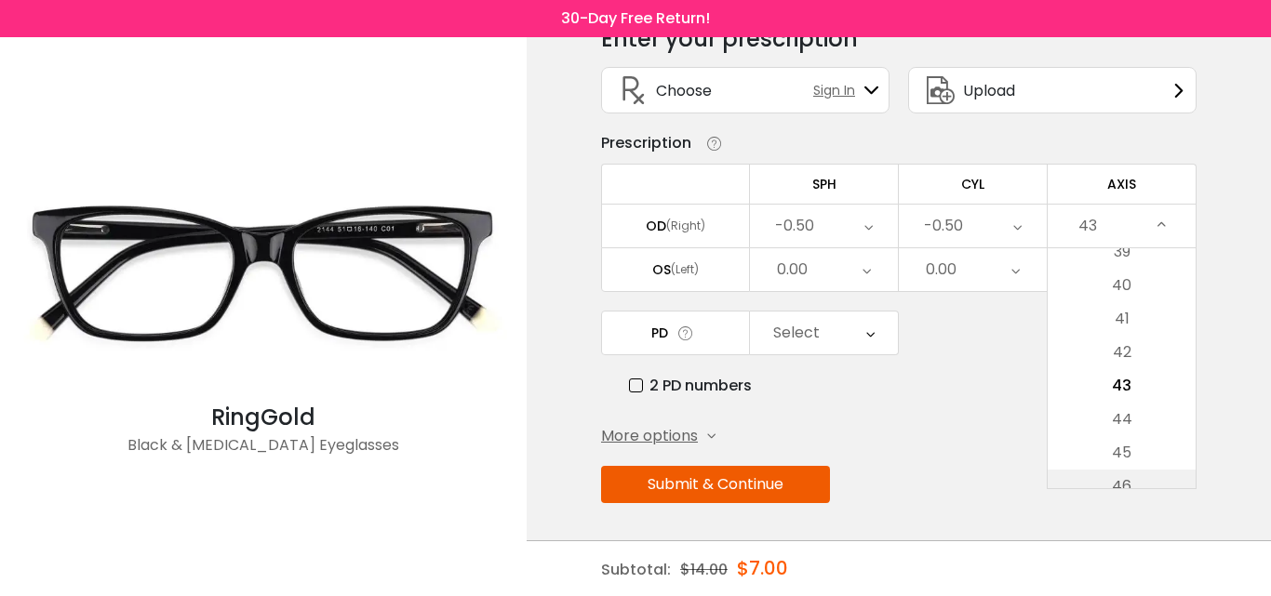
click at [1126, 482] on li "46" at bounding box center [1121, 486] width 148 height 33
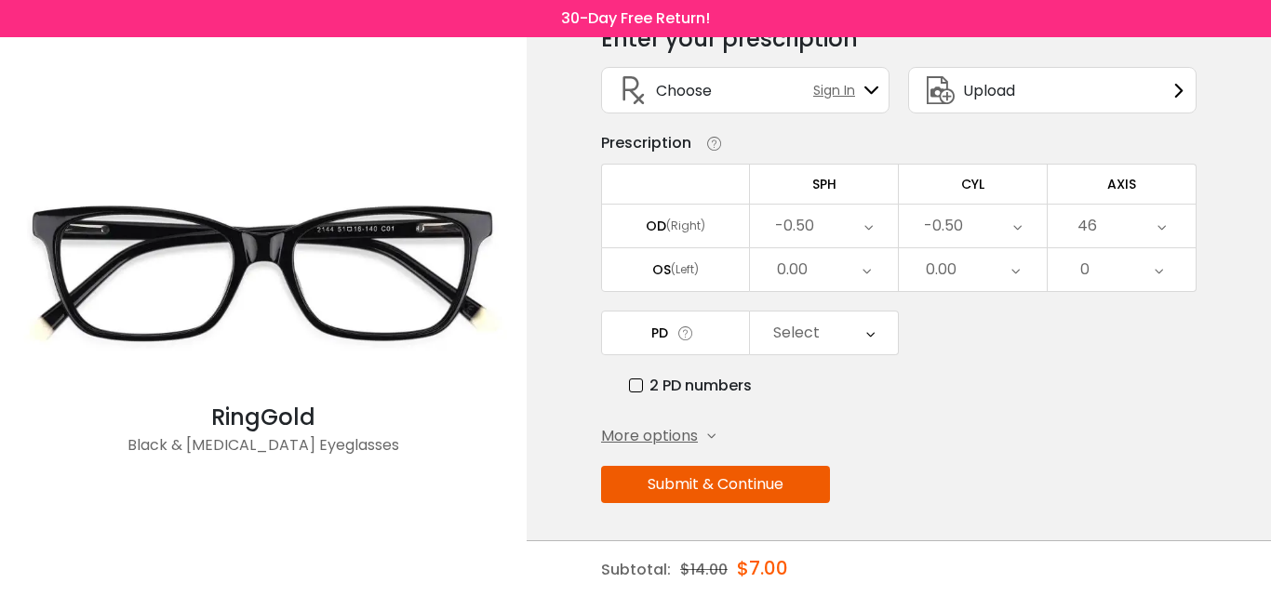
click at [1138, 234] on div "46" at bounding box center [1121, 226] width 148 height 43
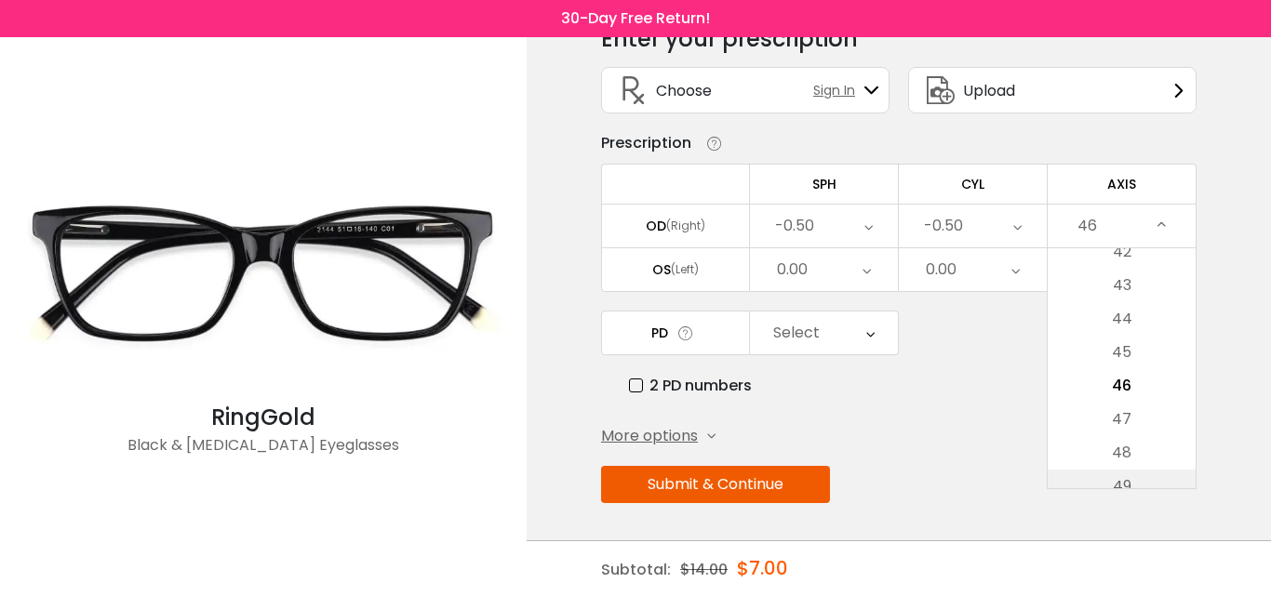
click at [1136, 479] on li "49" at bounding box center [1121, 486] width 148 height 33
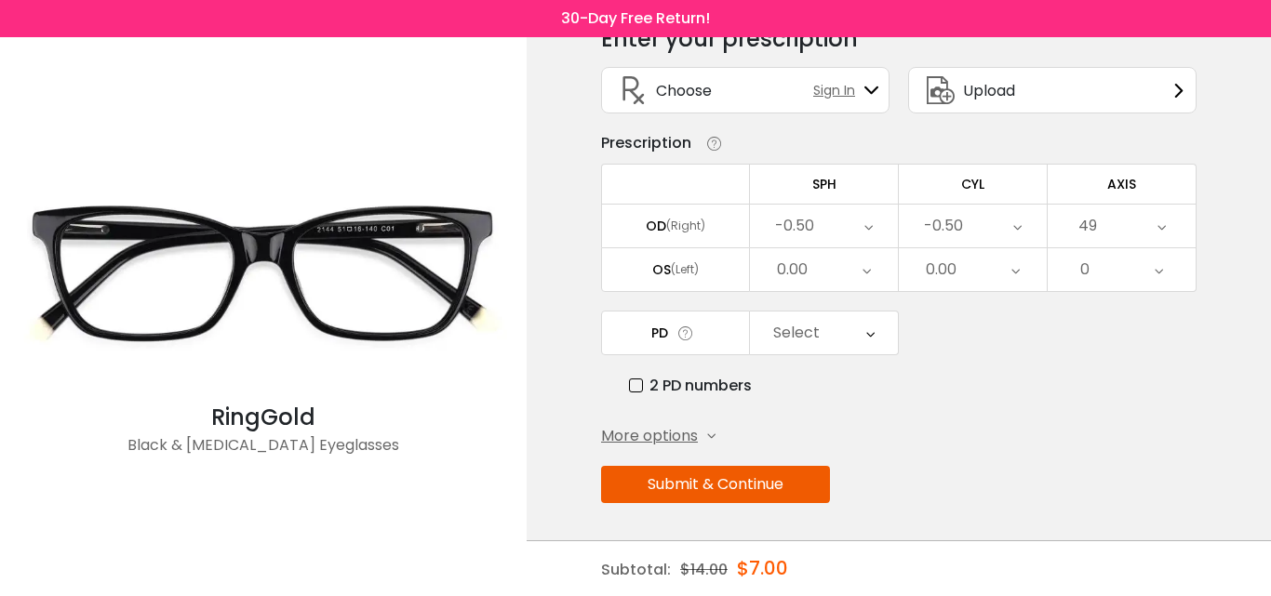
click at [1149, 240] on div "49" at bounding box center [1121, 226] width 148 height 43
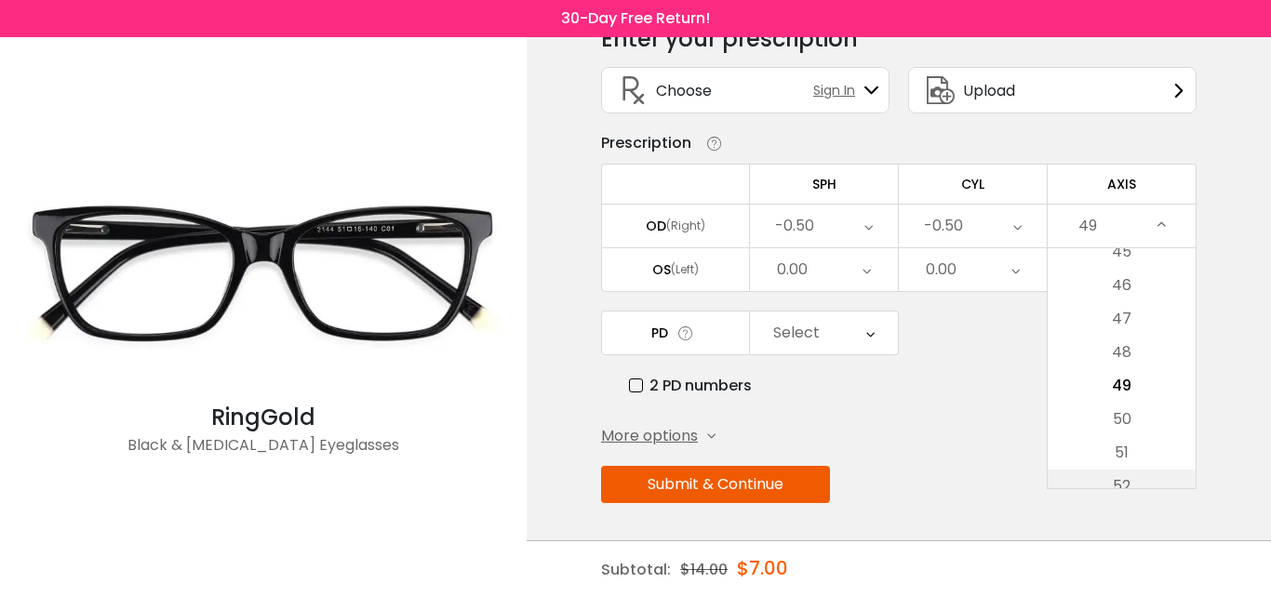
click at [1121, 470] on li "52" at bounding box center [1121, 486] width 148 height 33
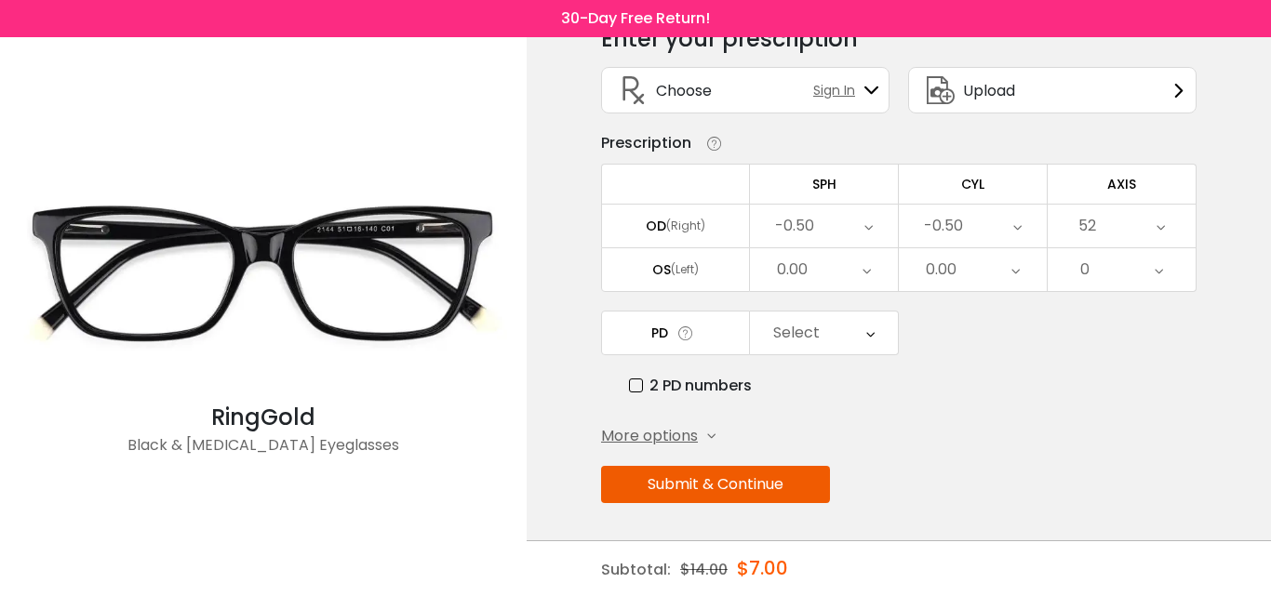
click at [1151, 207] on div "52" at bounding box center [1121, 226] width 148 height 43
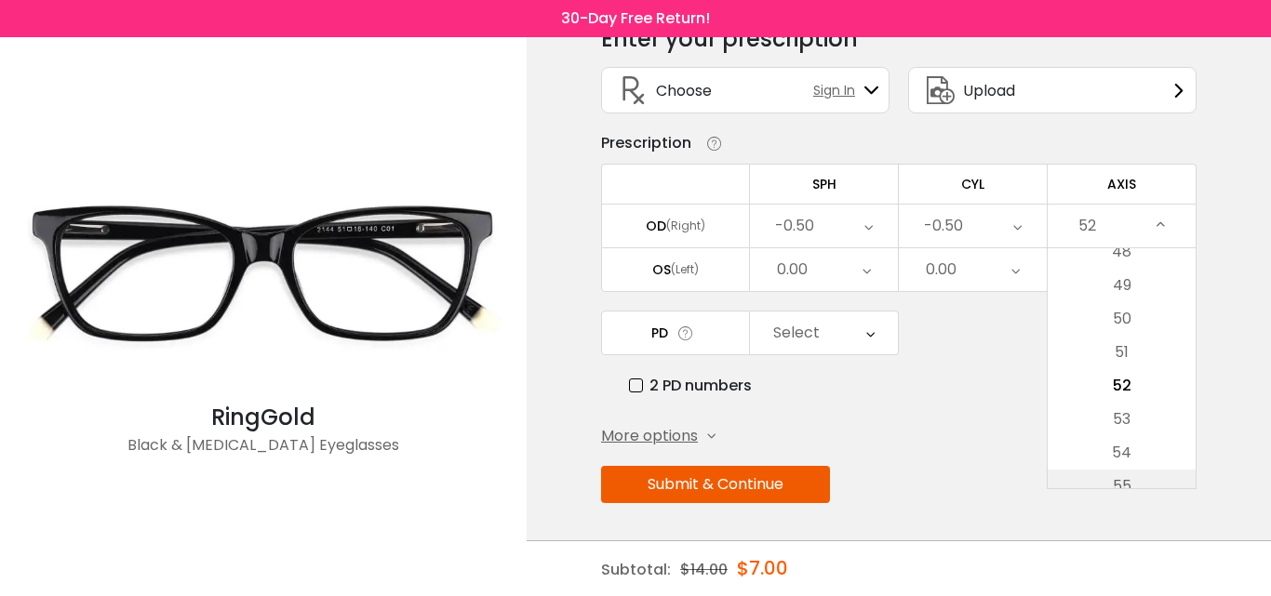
click at [1128, 482] on li "55" at bounding box center [1121, 486] width 148 height 33
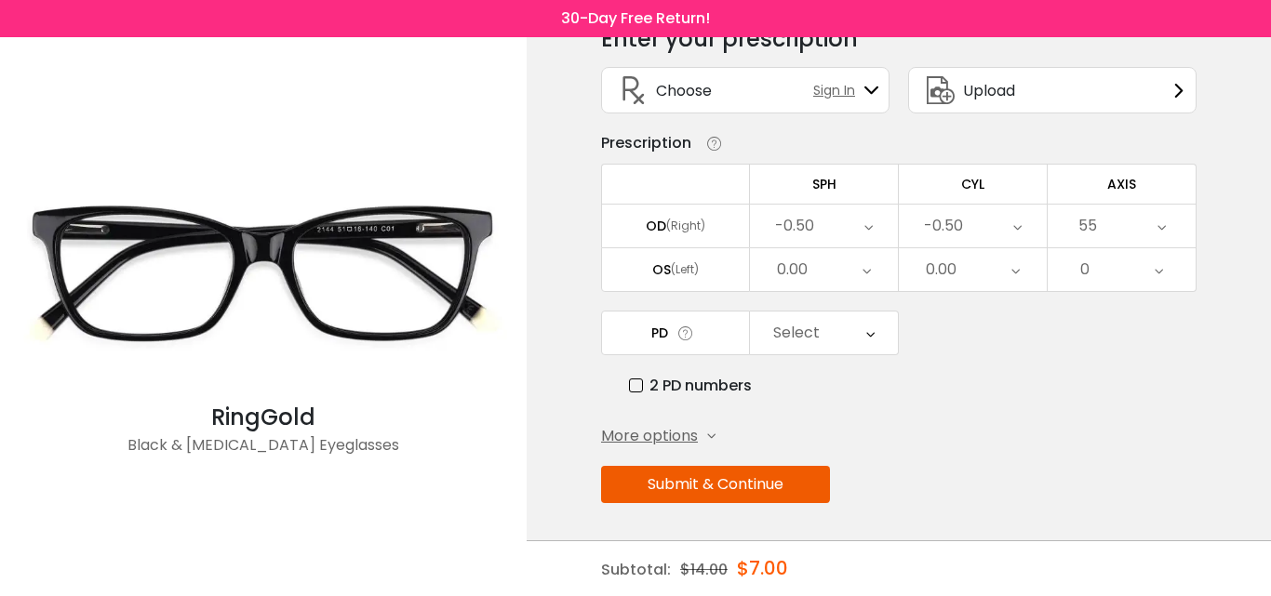
click at [1128, 226] on div "55" at bounding box center [1121, 226] width 148 height 43
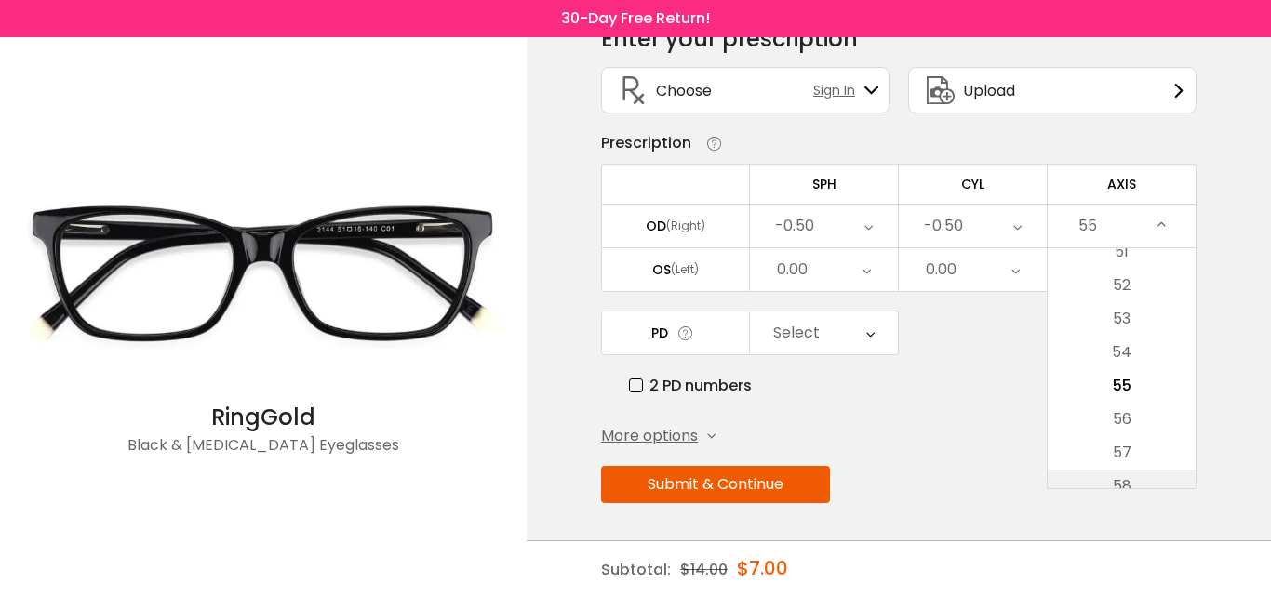
click at [1115, 483] on li "58" at bounding box center [1121, 486] width 148 height 33
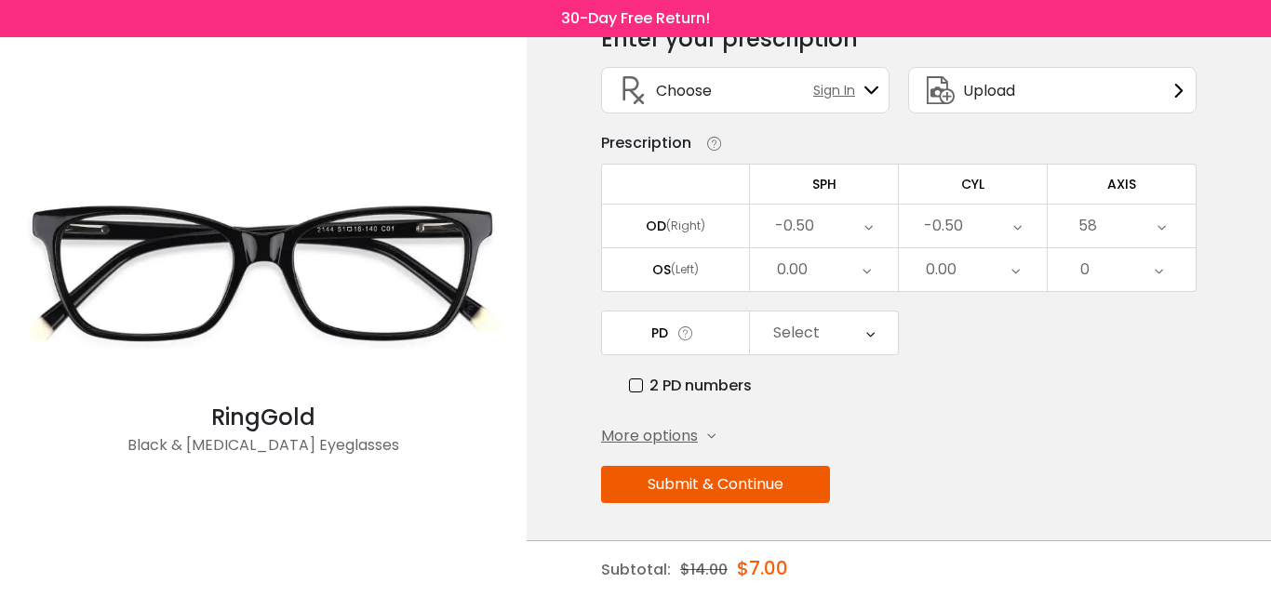
click at [1119, 231] on div "58" at bounding box center [1121, 226] width 148 height 43
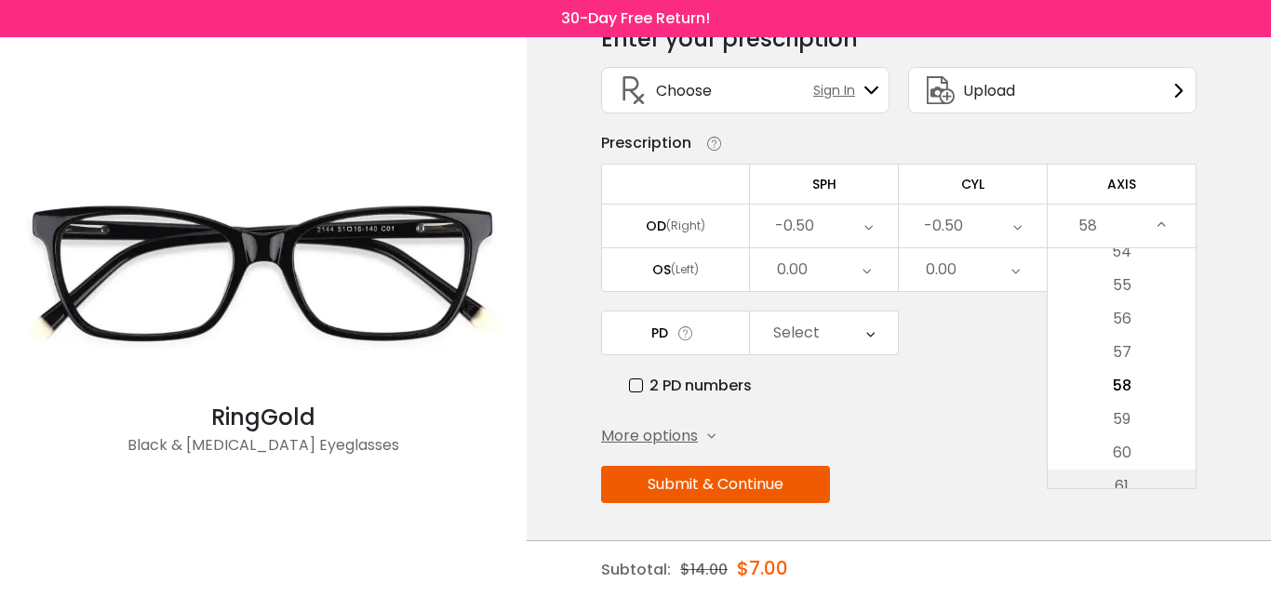
click at [1136, 478] on li "61" at bounding box center [1121, 486] width 148 height 33
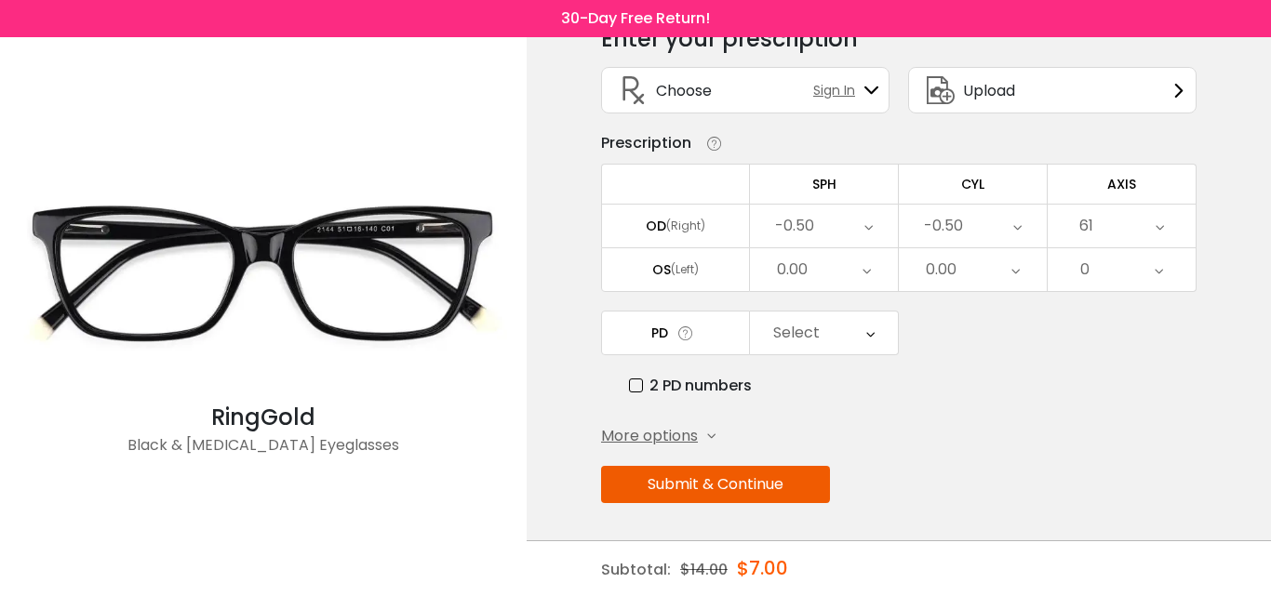
click at [1111, 225] on div "61" at bounding box center [1121, 226] width 148 height 43
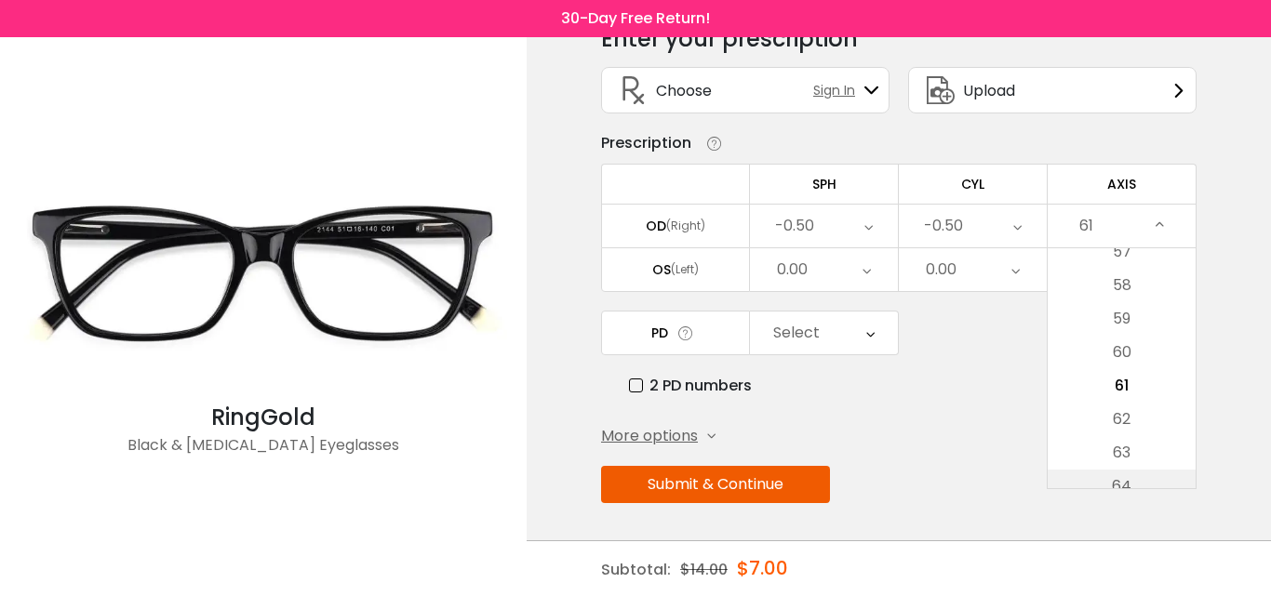
click at [1105, 482] on li "64" at bounding box center [1121, 486] width 148 height 33
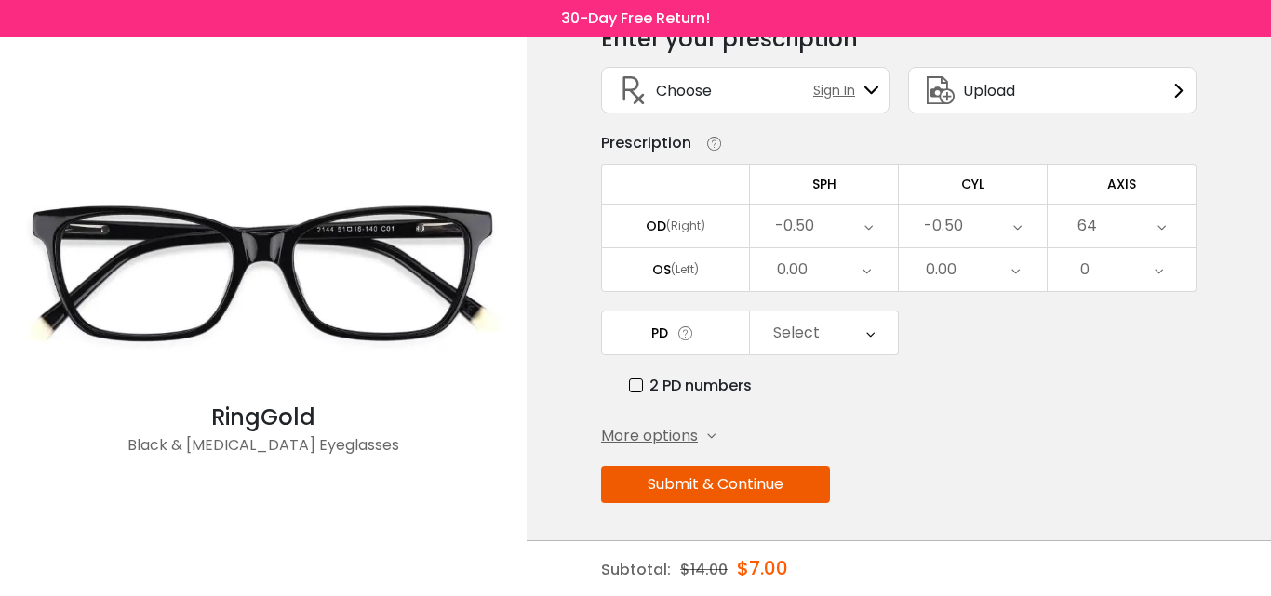
click at [1122, 233] on div "64" at bounding box center [1121, 226] width 148 height 43
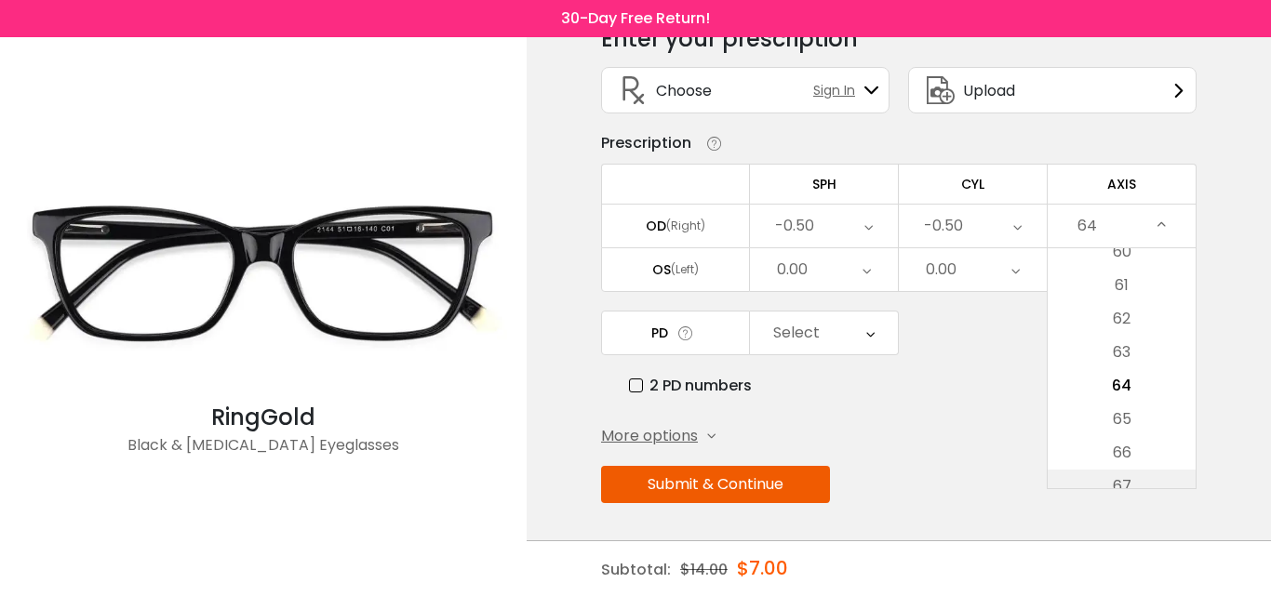
click at [1129, 472] on li "67" at bounding box center [1121, 486] width 148 height 33
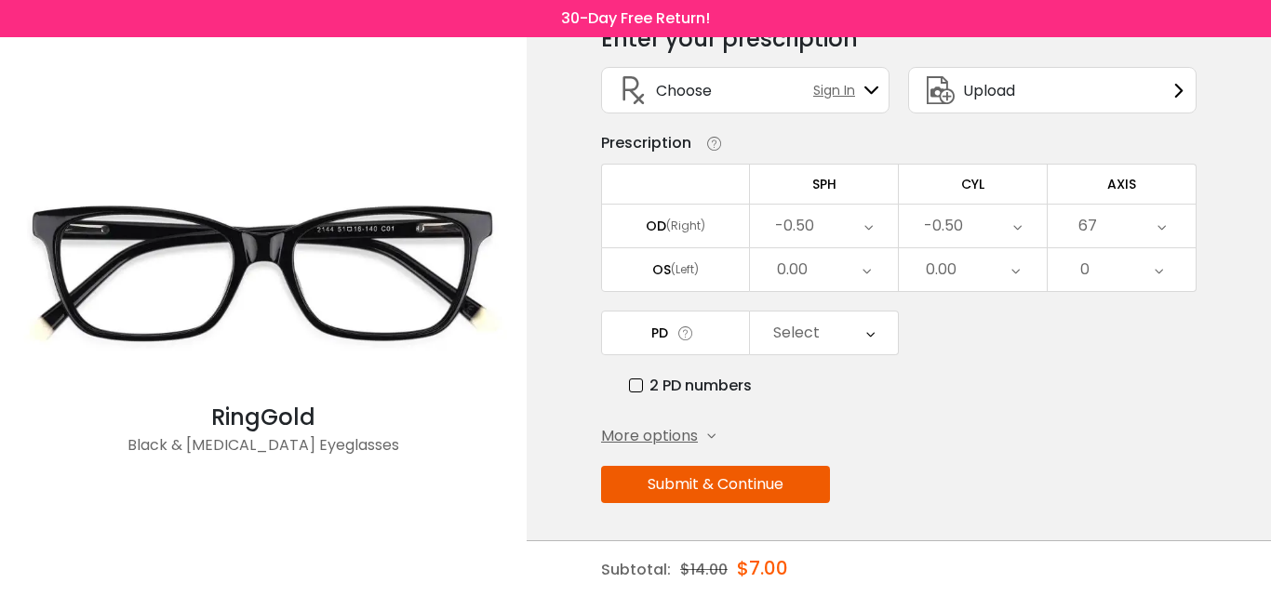
click at [1108, 211] on div "67" at bounding box center [1121, 226] width 148 height 43
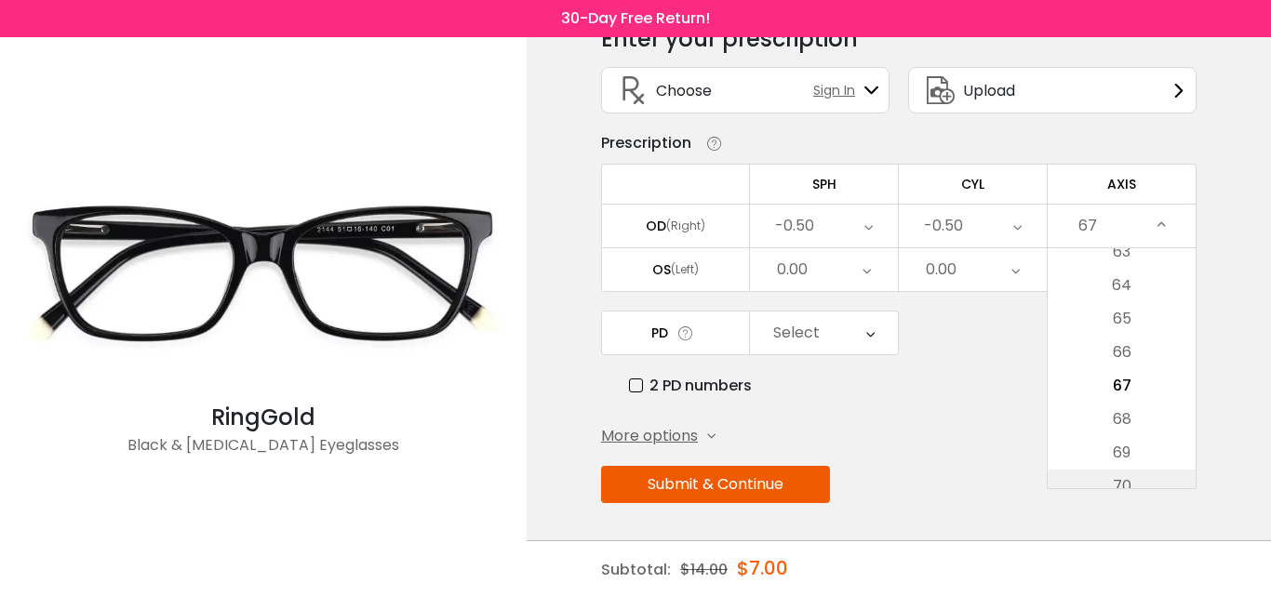
click at [1131, 476] on li "70" at bounding box center [1121, 486] width 148 height 33
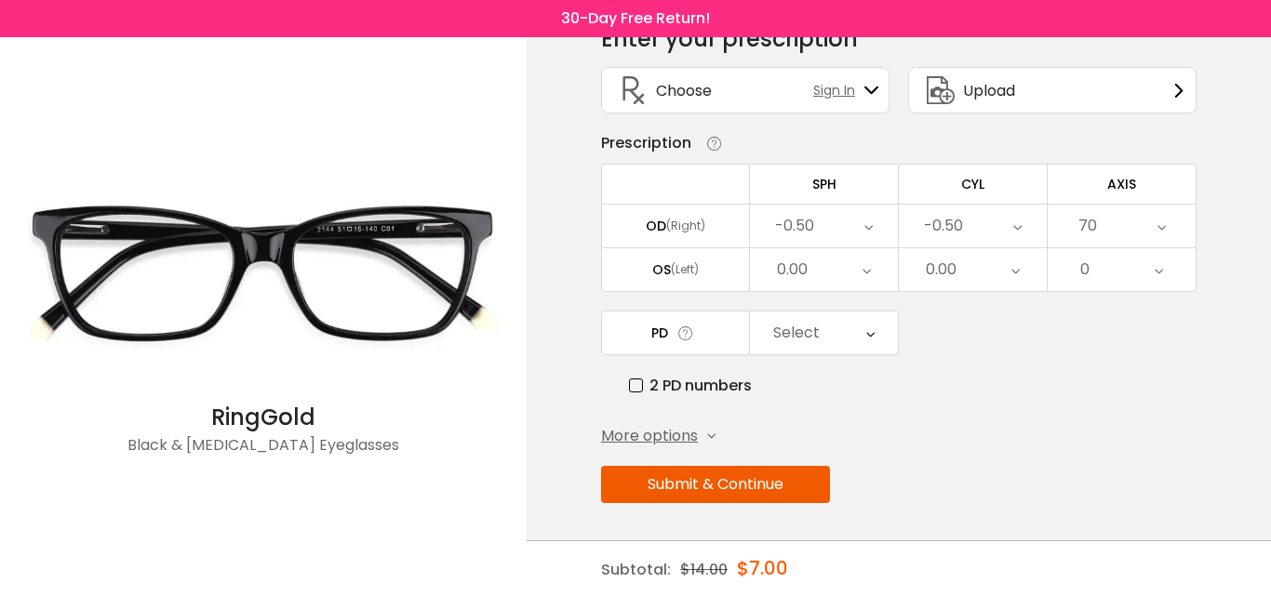
click at [679, 271] on div "(Left)" at bounding box center [685, 269] width 28 height 17
click at [815, 270] on div "0.00" at bounding box center [824, 269] width 148 height 43
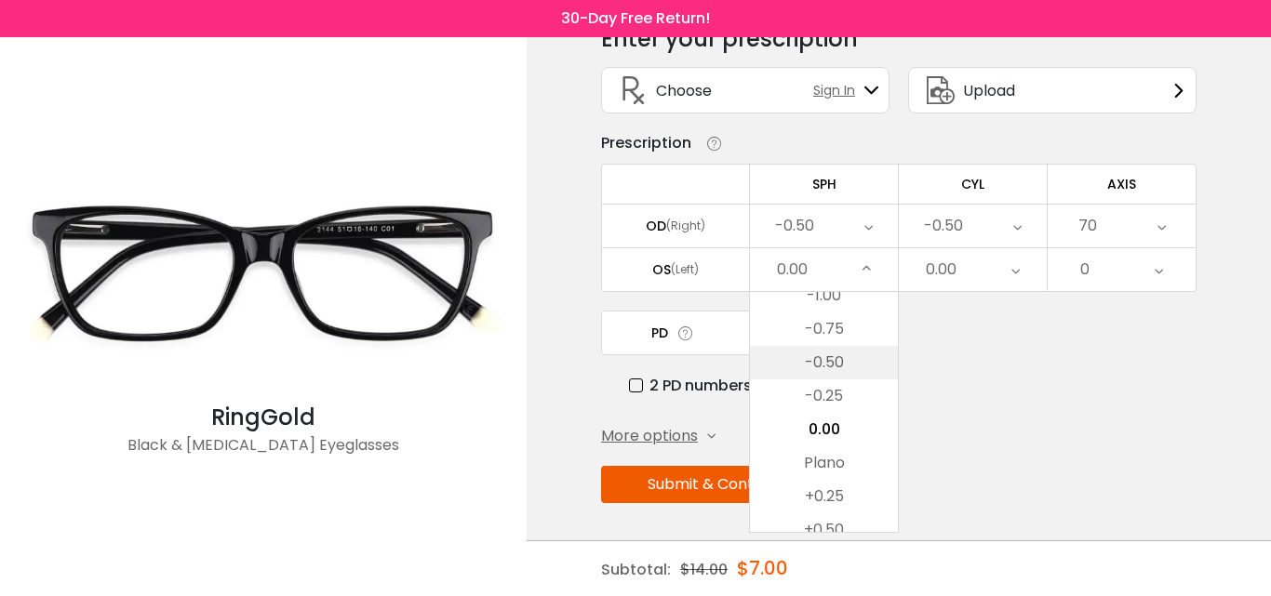
click at [830, 362] on li "-0.50" at bounding box center [824, 362] width 148 height 33
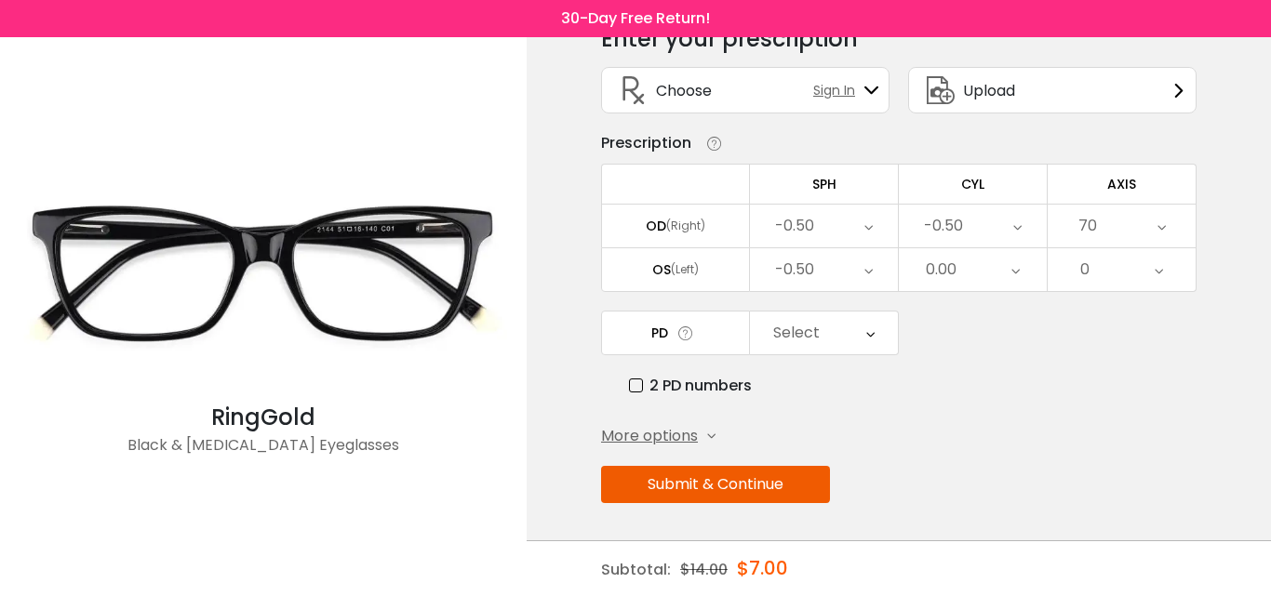
click at [962, 268] on div "0.00" at bounding box center [973, 269] width 148 height 43
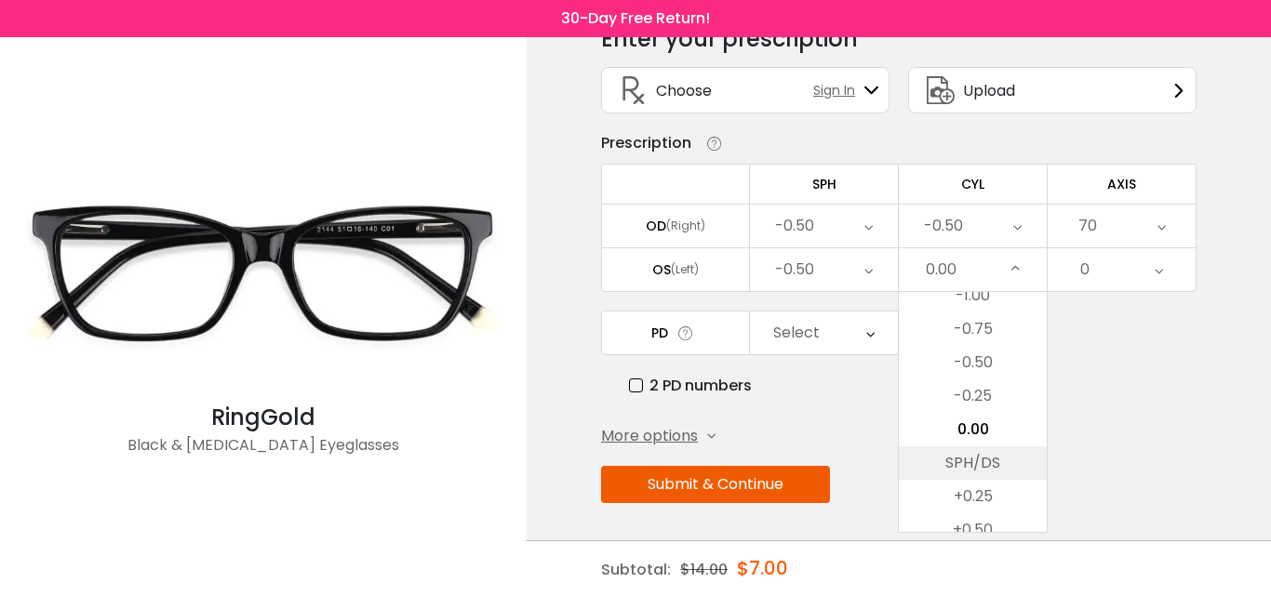
click at [968, 459] on li "SPH/DS" at bounding box center [973, 463] width 148 height 33
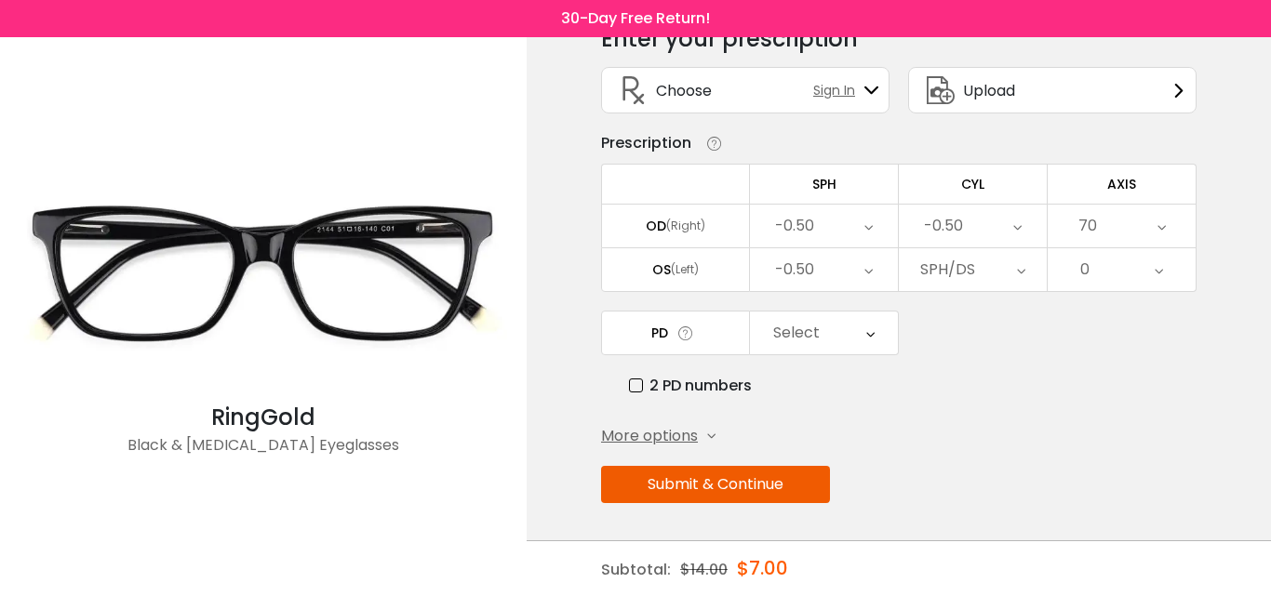
click at [1048, 337] on div "PD Select Cancel PD Save 46 47 48 49 50 51 52 53 54 55 56 57 58 59 60 61 62 63 …" at bounding box center [898, 354] width 595 height 87
click at [1000, 261] on div "SPH/DS" at bounding box center [973, 269] width 148 height 43
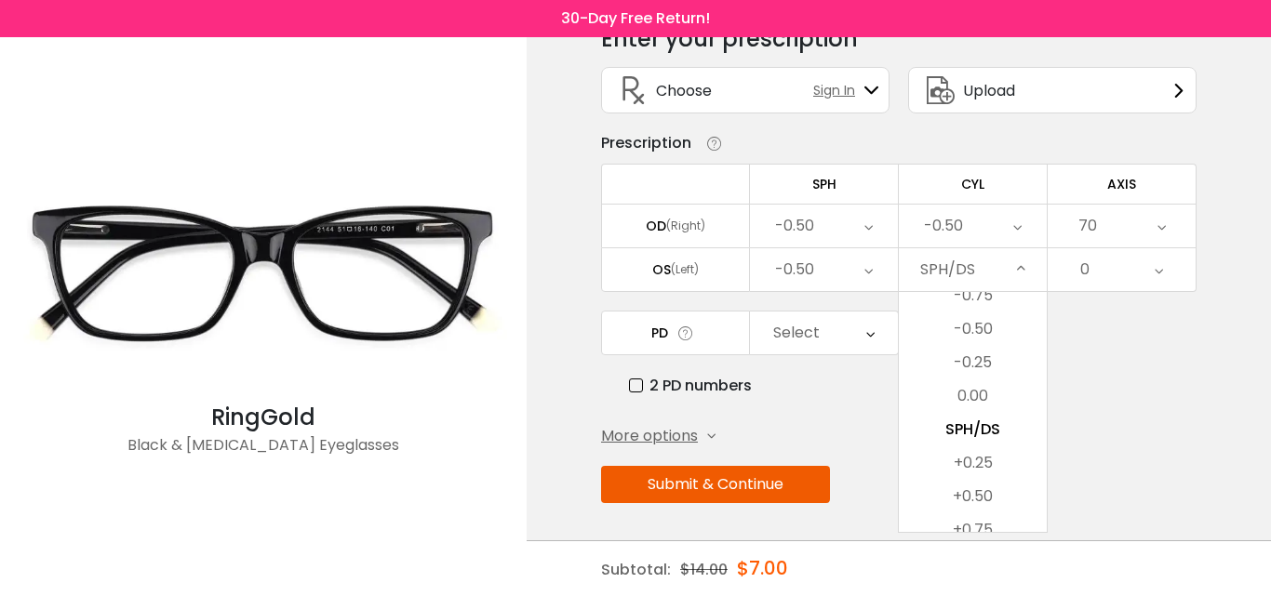
click at [1062, 431] on div "More options Add Prism Vertical (Δ) Base Direction Horizontal (Δ) Base Directio…" at bounding box center [898, 436] width 595 height 22
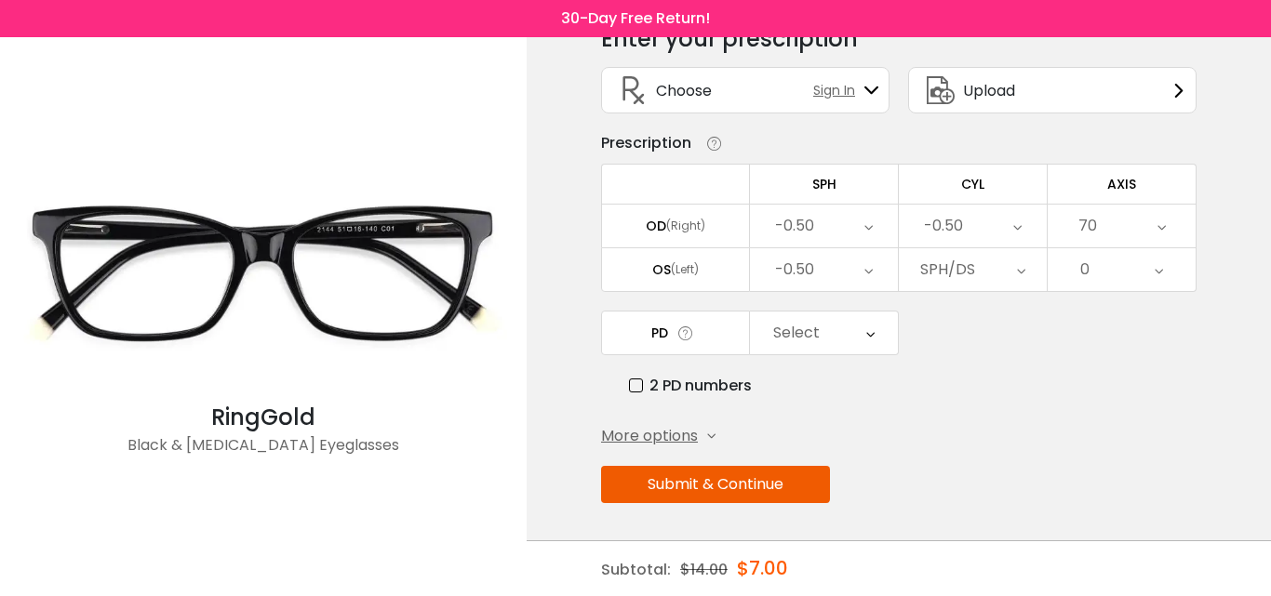
click at [646, 438] on span "More options" at bounding box center [649, 436] width 97 height 22
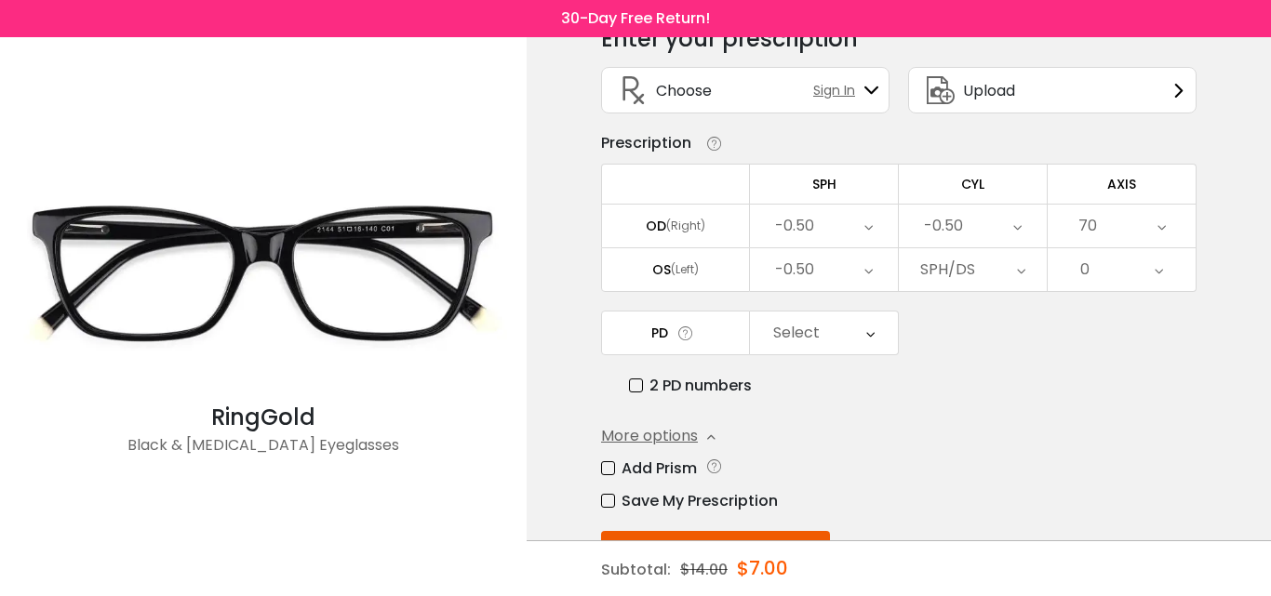
click at [646, 438] on span "More options" at bounding box center [649, 436] width 97 height 22
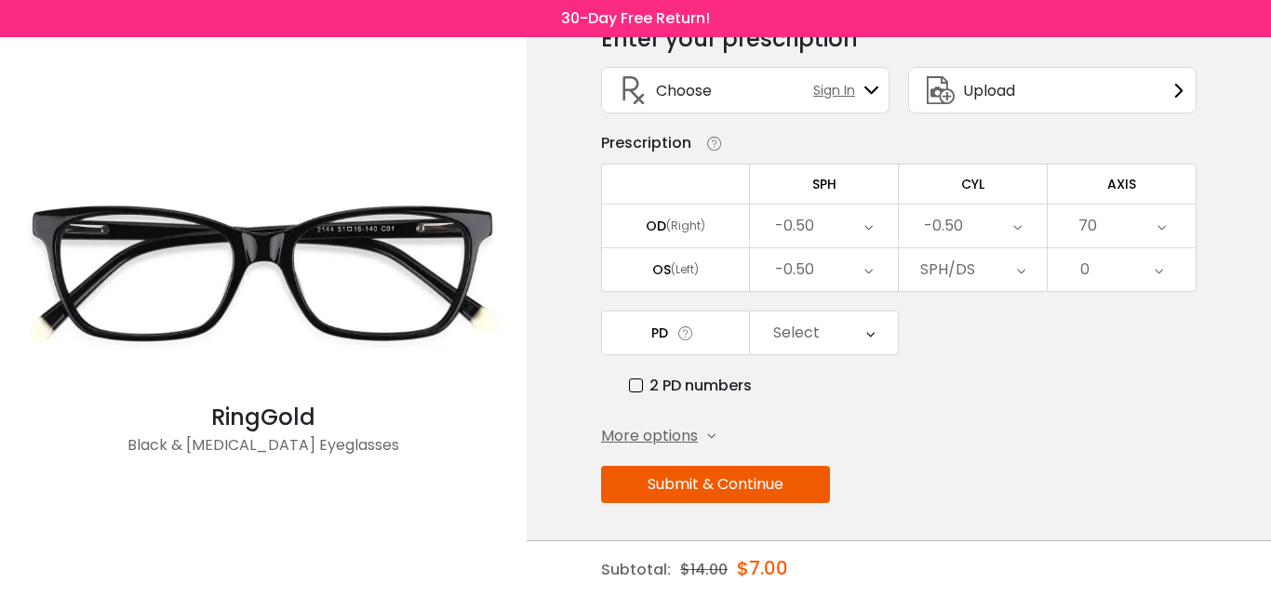
click at [979, 269] on div "SPH/DS" at bounding box center [973, 269] width 148 height 43
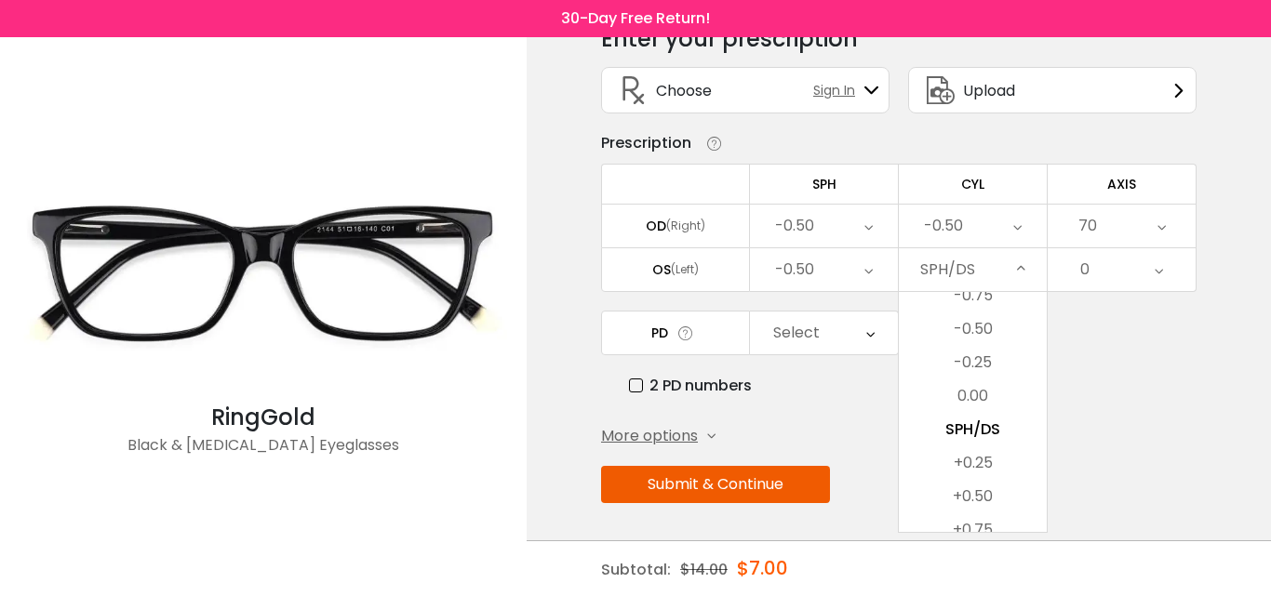
click at [1139, 226] on div "70" at bounding box center [1121, 226] width 148 height 43
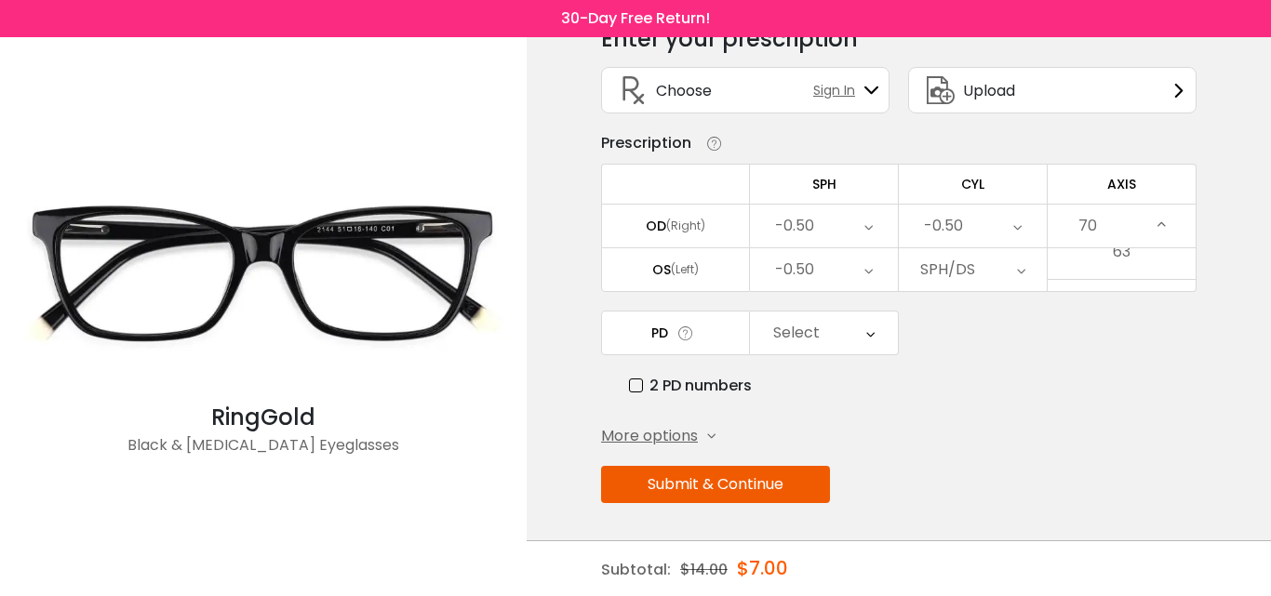
scroll to position [2223, 0]
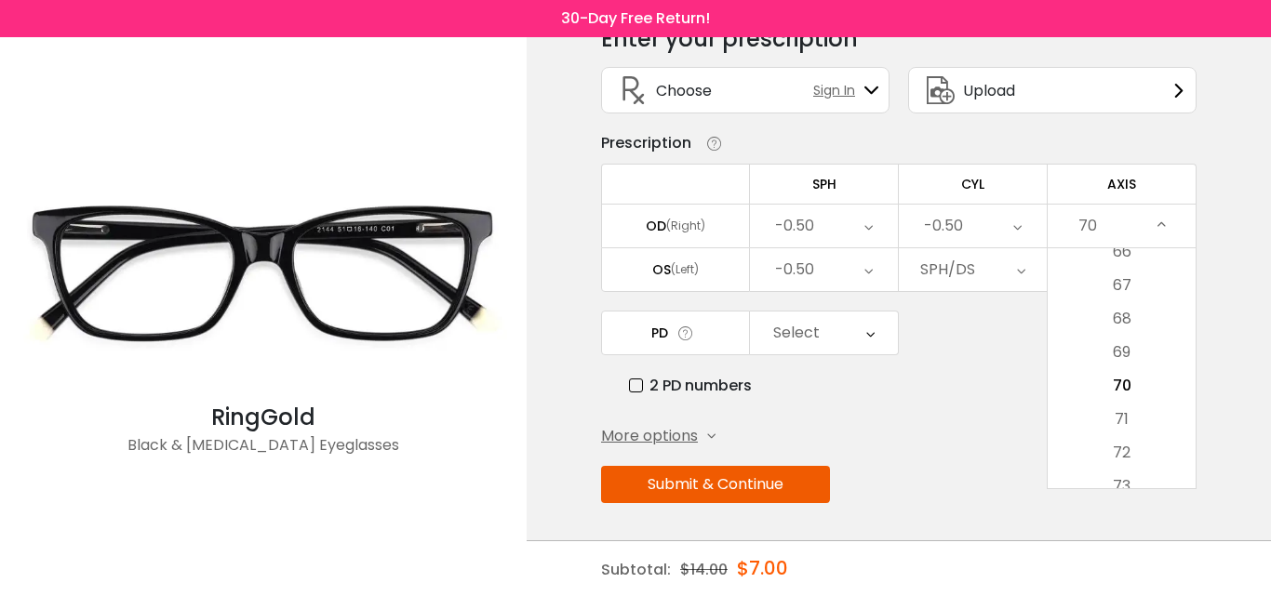
click at [1256, 347] on div "< × Choose your usage Single Vision (Distance) This lens helps you see details …" at bounding box center [899, 267] width 744 height 660
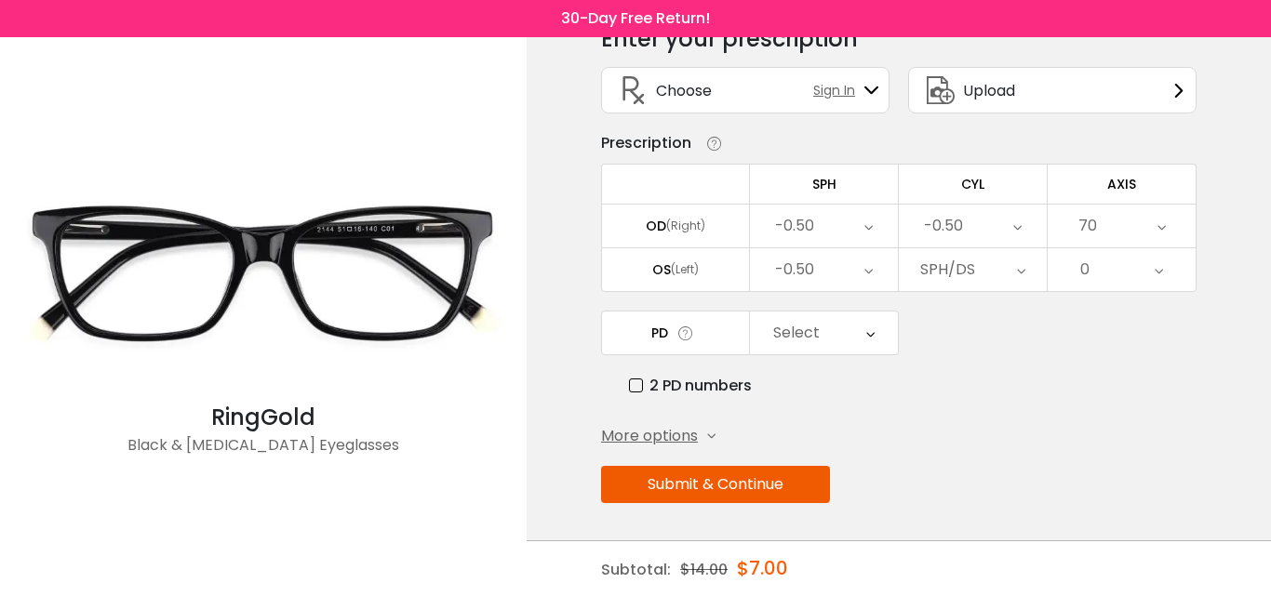
click at [994, 256] on div "SPH/DS" at bounding box center [973, 269] width 148 height 43
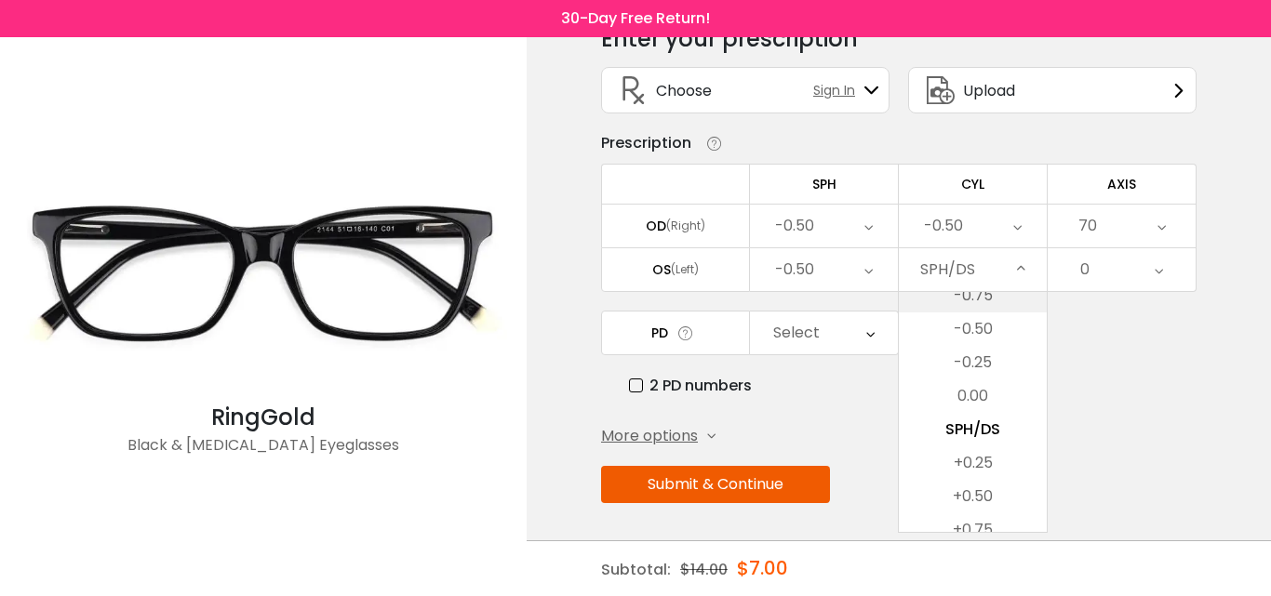
click at [971, 299] on li "-0.75" at bounding box center [973, 295] width 148 height 33
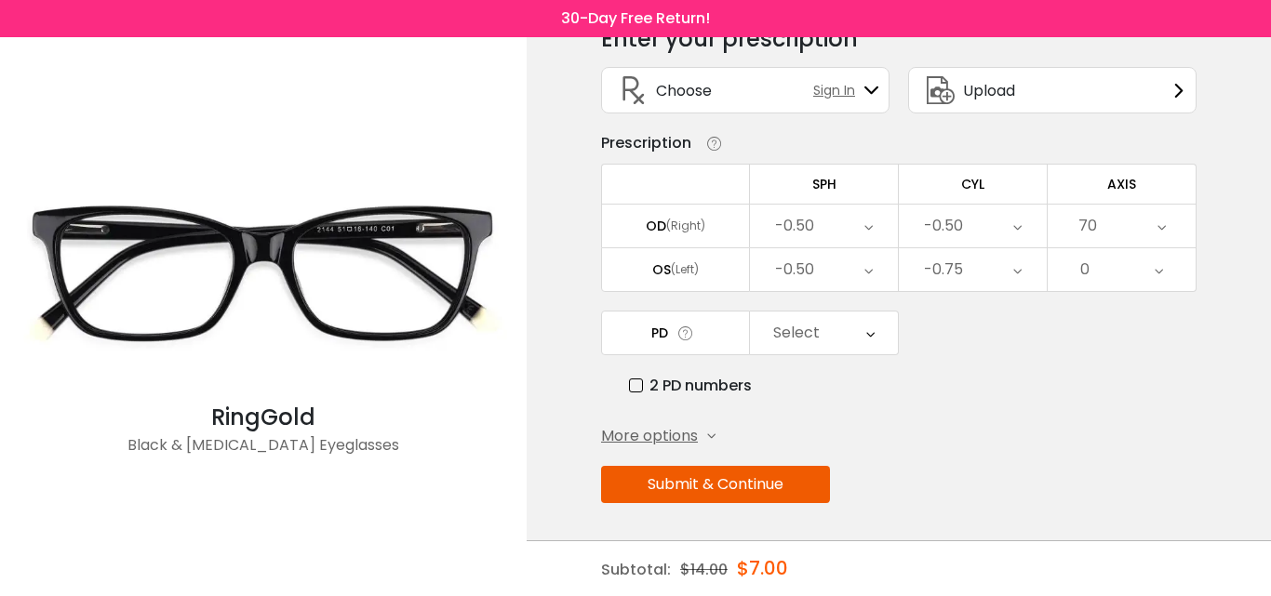
click at [967, 279] on div "-0.75" at bounding box center [973, 269] width 148 height 43
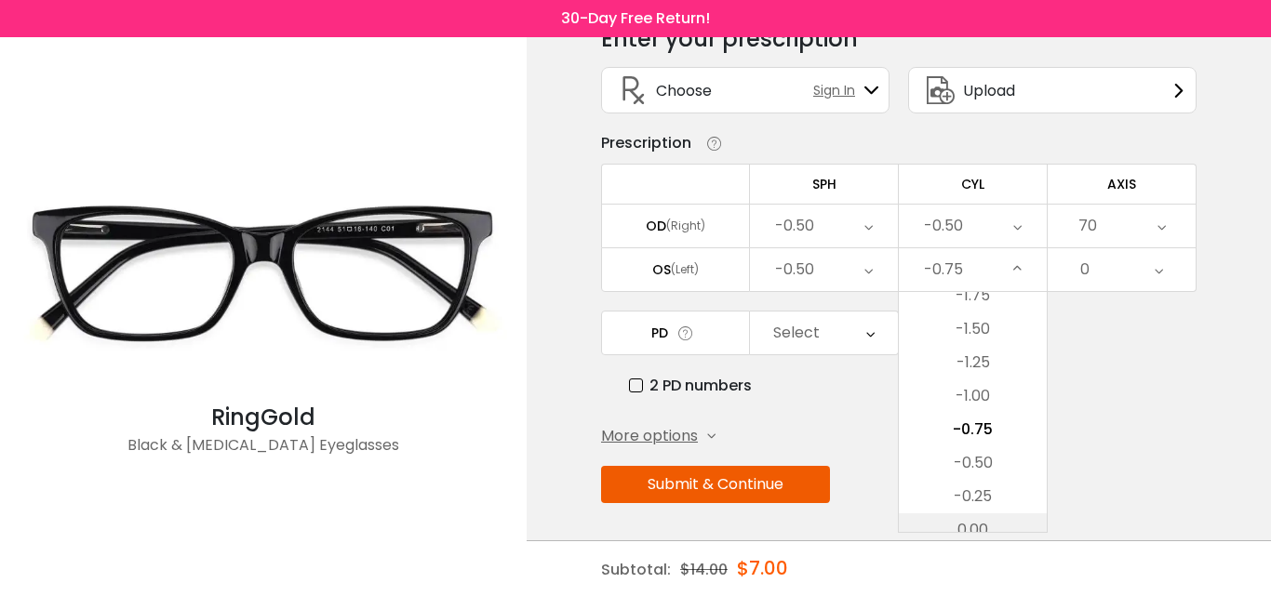
click at [989, 517] on li "0.00" at bounding box center [973, 530] width 148 height 33
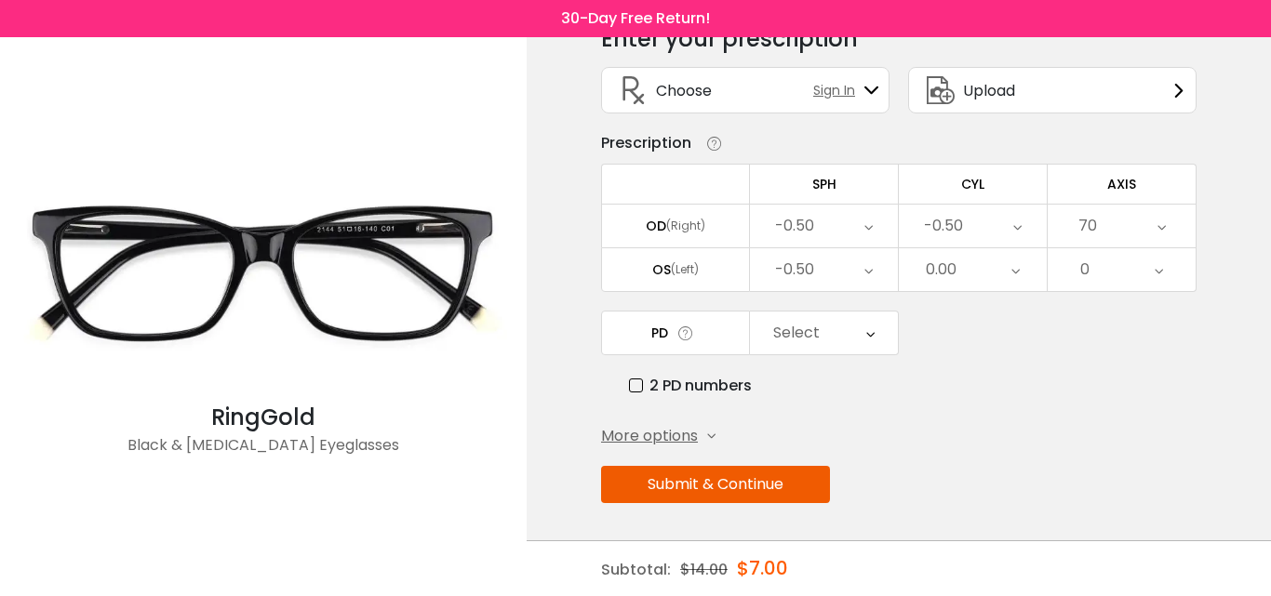
click at [973, 283] on div "0.00" at bounding box center [973, 269] width 148 height 43
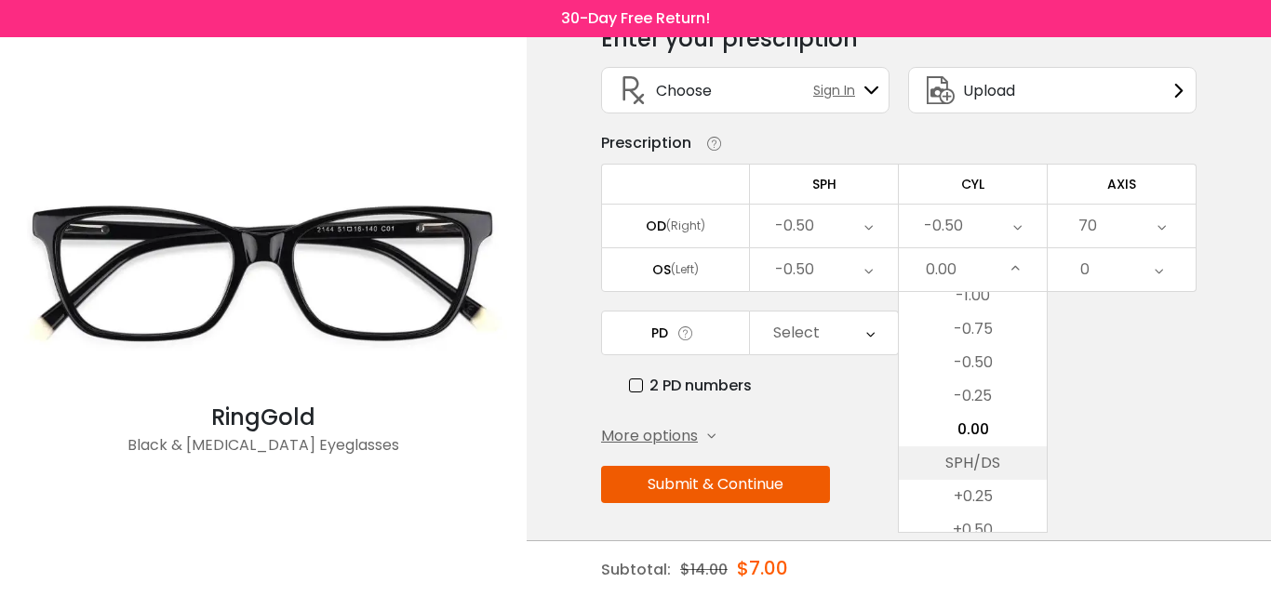
click at [974, 474] on li "SPH/DS" at bounding box center [973, 463] width 148 height 33
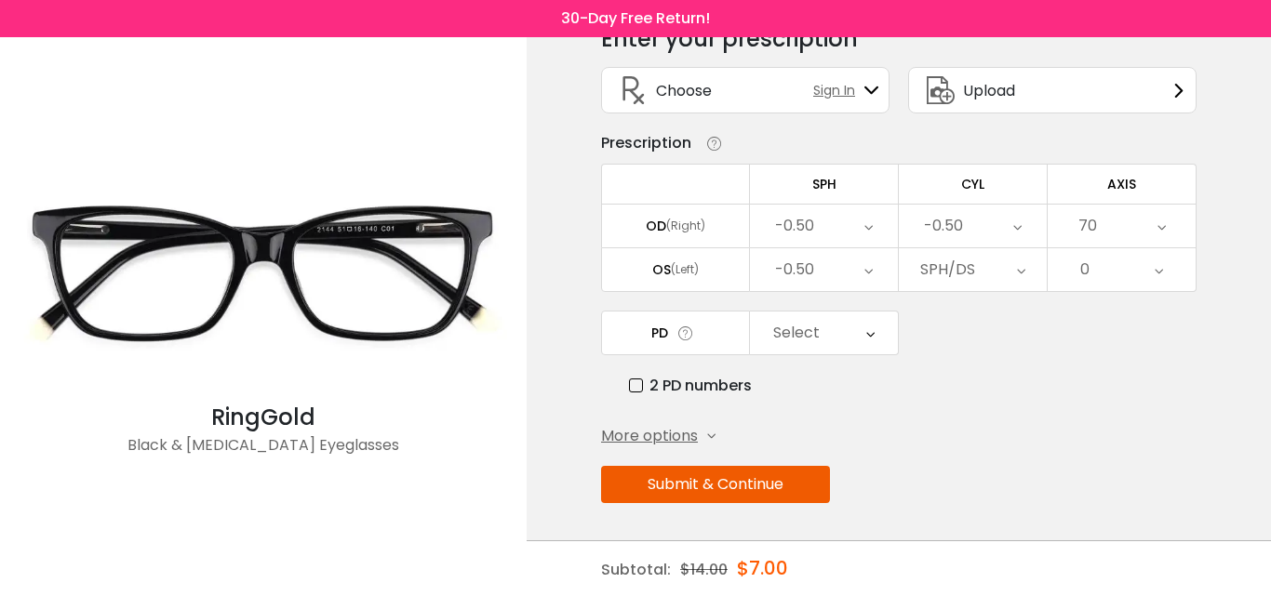
click at [1101, 275] on div "0" at bounding box center [1121, 269] width 148 height 43
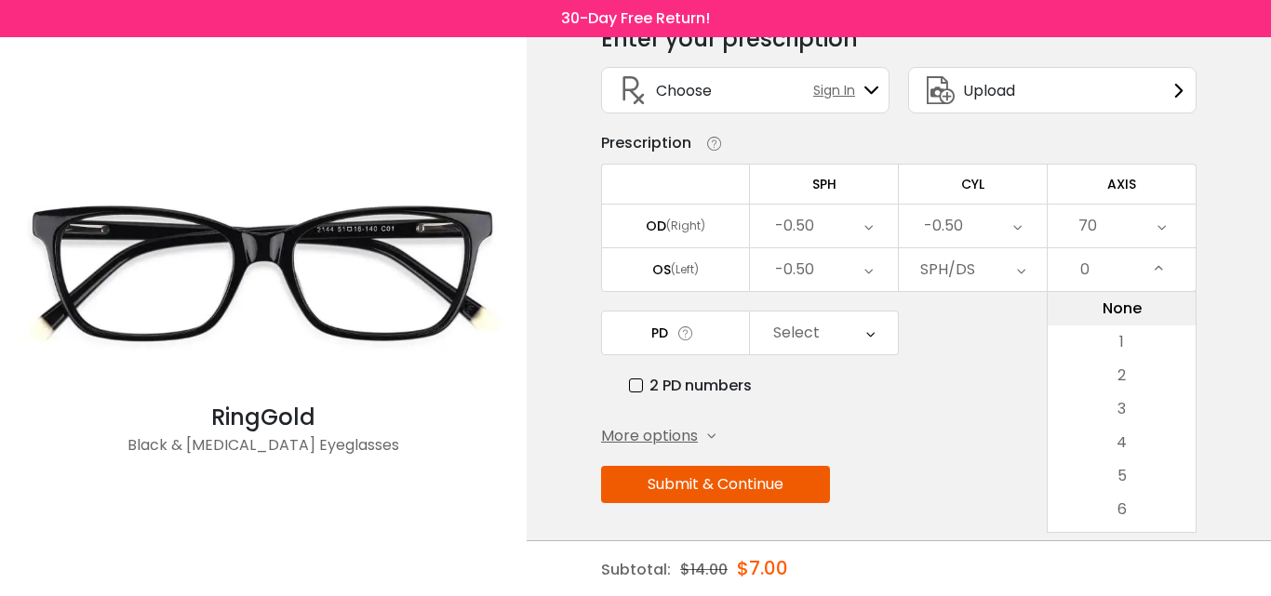
click at [1150, 308] on li "None" at bounding box center [1121, 308] width 148 height 33
